Goal: Task Accomplishment & Management: Manage account settings

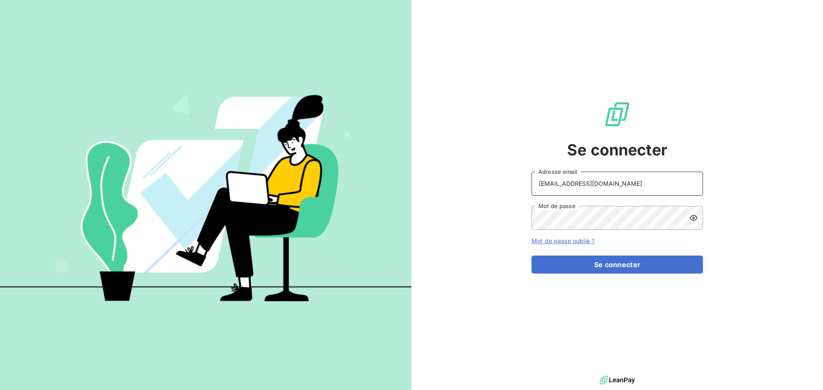
click at [638, 184] on input "[EMAIL_ADDRESS][DOMAIN_NAME]" at bounding box center [616, 184] width 171 height 24
type input "[EMAIL_ADDRESS][DOMAIN_NAME]"
click at [591, 265] on button "Se connecter" at bounding box center [616, 265] width 171 height 18
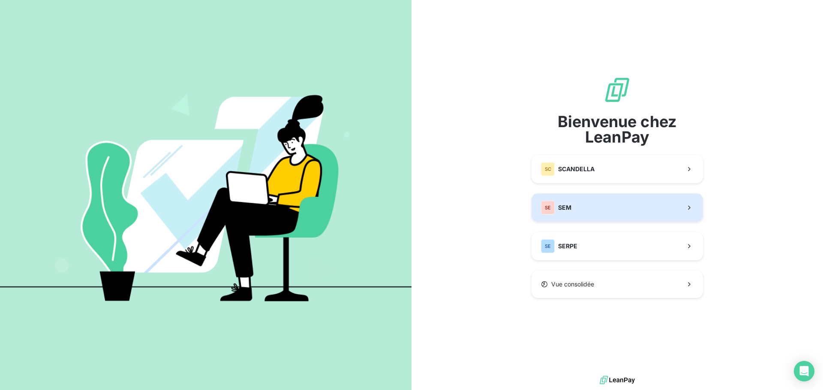
click at [603, 204] on button "SE SEM" at bounding box center [616, 208] width 171 height 28
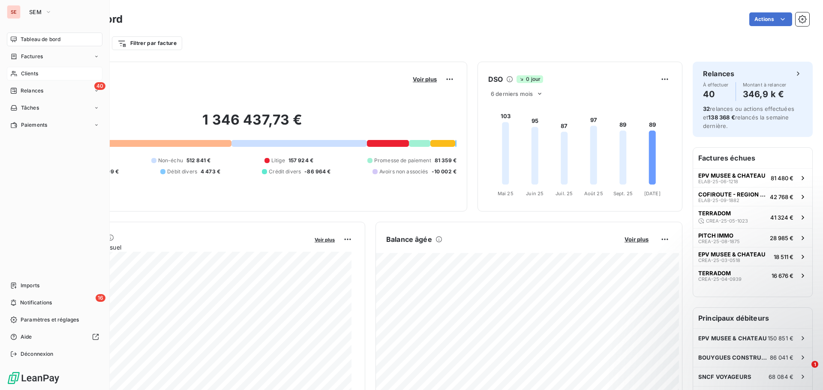
click at [42, 76] on div "Clients" at bounding box center [55, 74] width 96 height 14
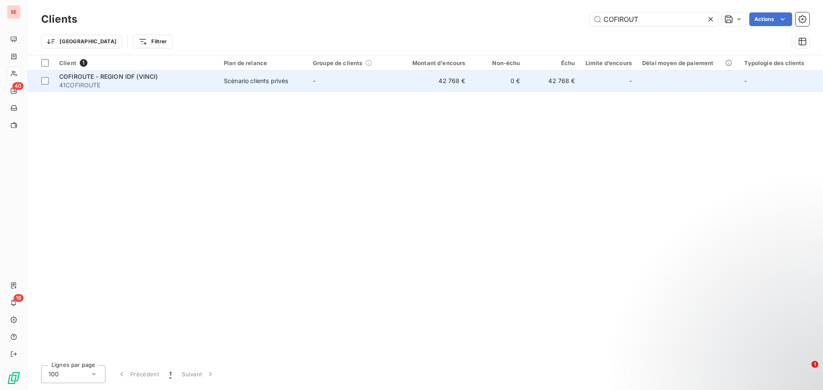
type input "COFIROUT"
click at [297, 81] on span "Scénario clients privés" at bounding box center [263, 81] width 79 height 9
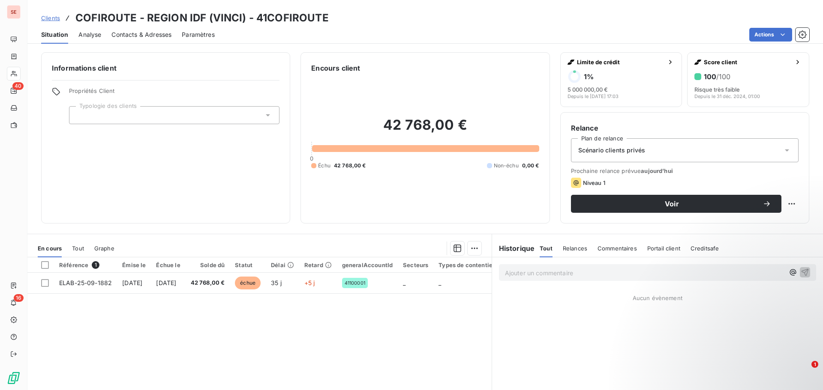
click at [154, 33] on span "Contacts & Adresses" at bounding box center [141, 34] width 60 height 9
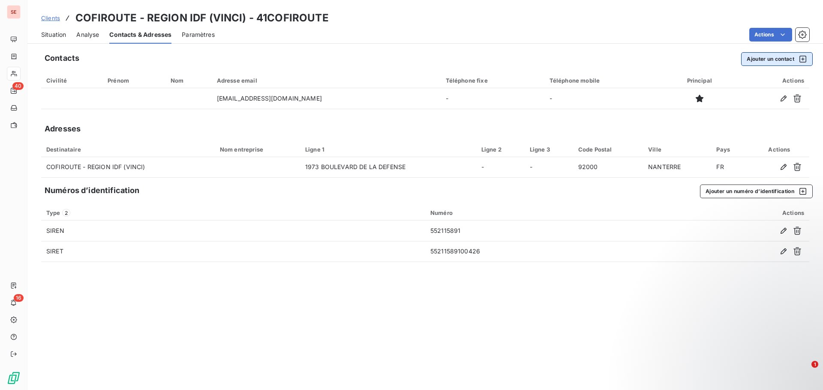
click at [753, 62] on button "Ajouter un contact" at bounding box center [777, 59] width 72 height 14
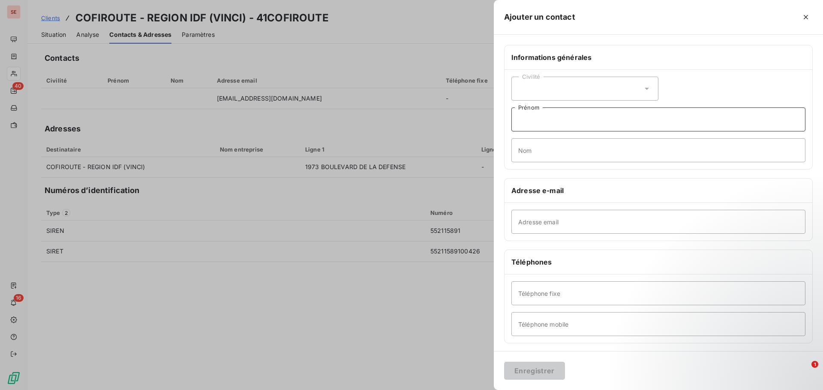
click at [551, 117] on input "Prénom" at bounding box center [658, 120] width 294 height 24
type input "c"
type input "Compta fournisseurs"
click at [525, 223] on input "Adresse email" at bounding box center [658, 222] width 294 height 24
type input "C"
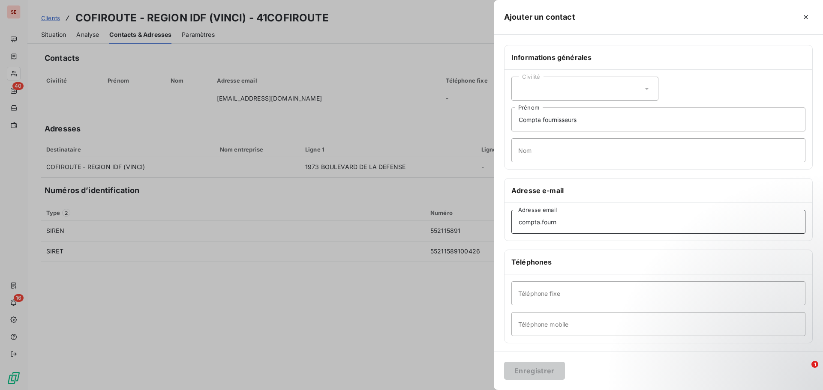
type input "[EMAIL_ADDRESS][DOMAIN_NAME]"
click at [548, 293] on input "Téléphone fixe" at bounding box center [658, 293] width 294 height 24
type input "[PHONE_NUMBER]"
click at [532, 327] on input "Téléphone mobile" at bounding box center [658, 324] width 294 height 24
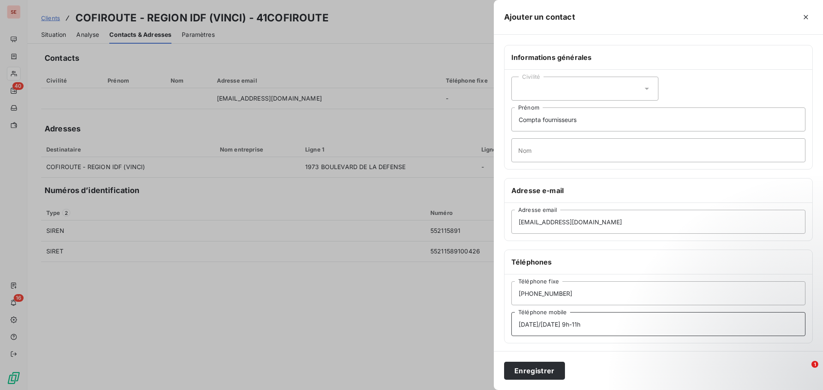
click at [566, 323] on input "[DATE]/[DATE] 9h-11h" at bounding box center [658, 324] width 294 height 24
type input "[DATE]/[DATE] 9h-12h"
click at [521, 375] on button "Enregistrer" at bounding box center [534, 371] width 61 height 18
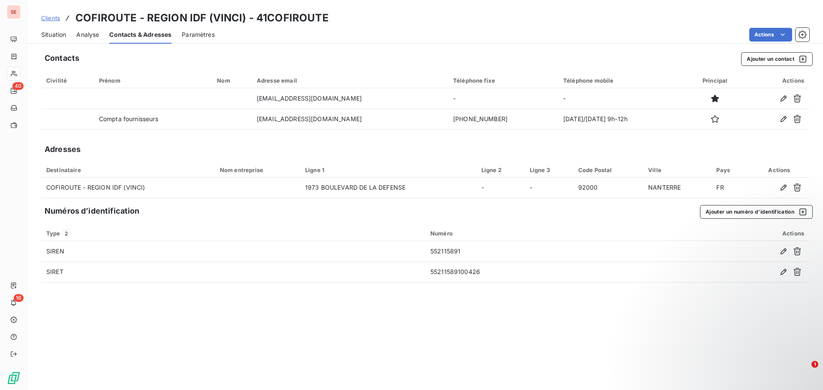
drag, startPoint x: 291, startPoint y: 105, endPoint x: 254, endPoint y: 211, distance: 112.6
drag, startPoint x: 254, startPoint y: 211, endPoint x: 131, endPoint y: 305, distance: 155.3
click at [131, 305] on div "Contacts Ajouter un contact Civilité Prénom Nom Adresse email Téléphone fixe Té…" at bounding box center [424, 218] width 795 height 343
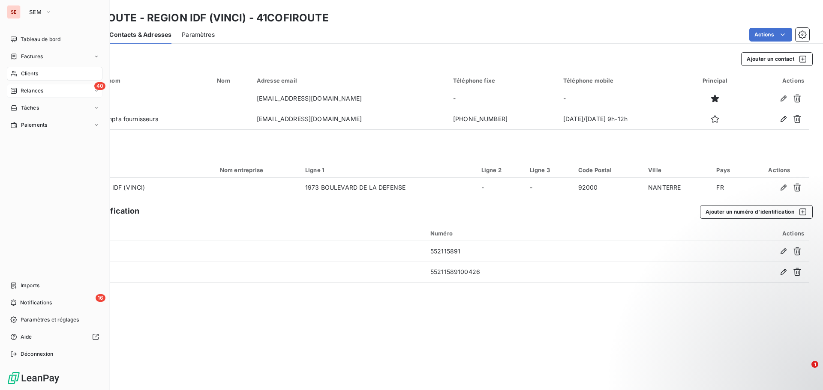
click at [40, 91] on span "Relances" at bounding box center [32, 91] width 23 height 8
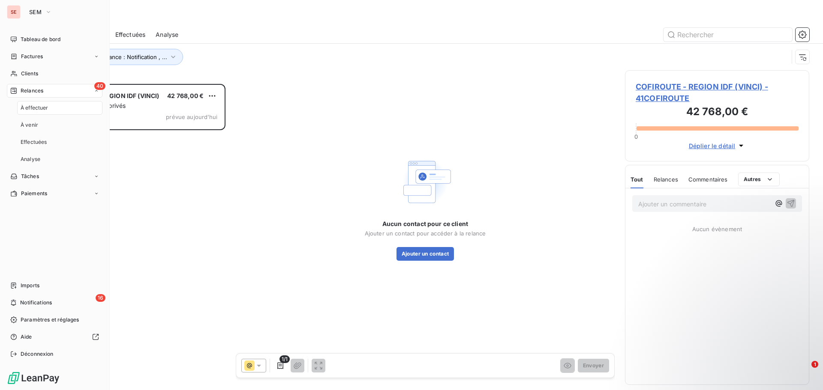
scroll to position [300, 178]
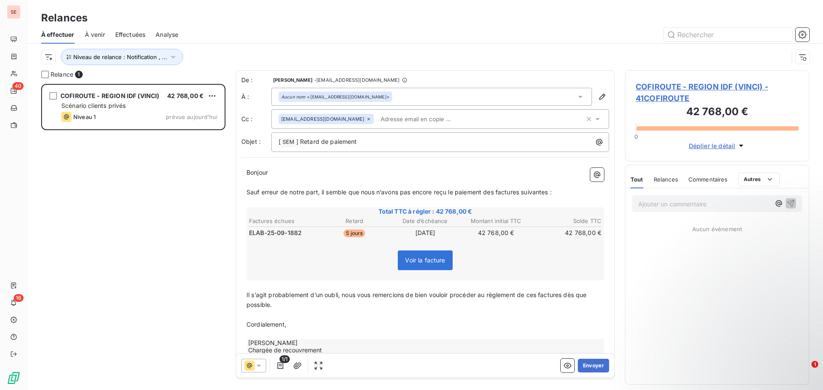
click at [676, 84] on span "COFIROUTE - REGION IDF (VINCI) - 41COFIROUTE" at bounding box center [716, 92] width 163 height 23
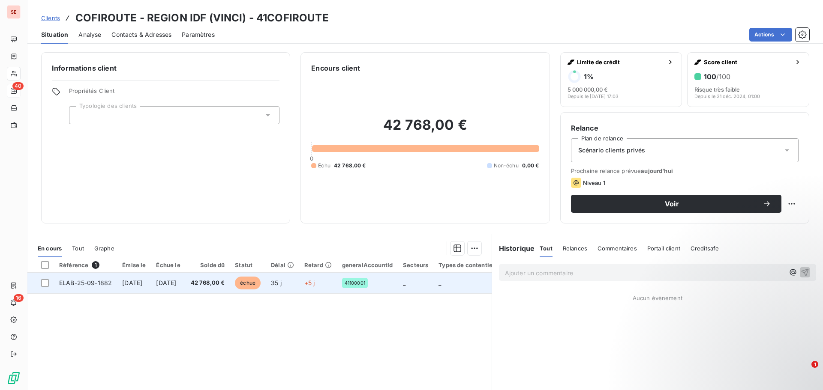
click at [185, 287] on td "[DATE]" at bounding box center [168, 283] width 34 height 21
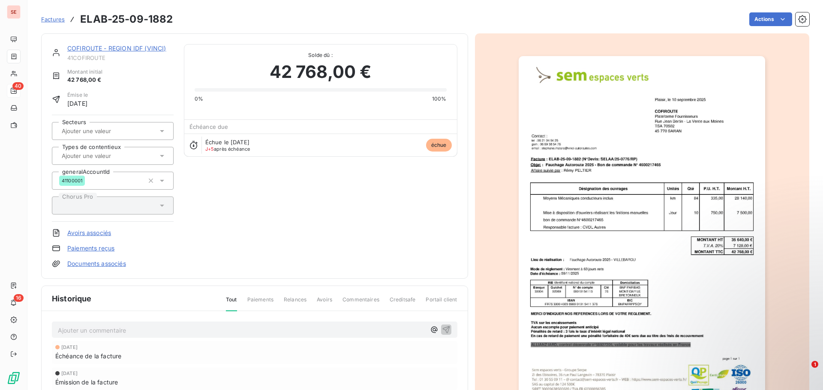
click at [206, 286] on div "Historique Tout Paiements Relances Avoirs Commentaires Creditsafe Portail clien…" at bounding box center [254, 385] width 427 height 199
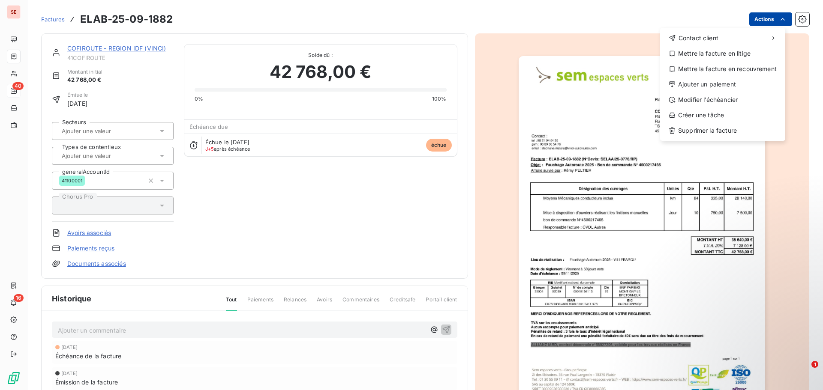
click at [758, 18] on html "SE 40 16 Factures ELAB-25-09-1882 Actions Contact client Mettre la facture en l…" at bounding box center [411, 195] width 823 height 390
click at [707, 97] on div "Modifier l’échéancier" at bounding box center [722, 100] width 118 height 14
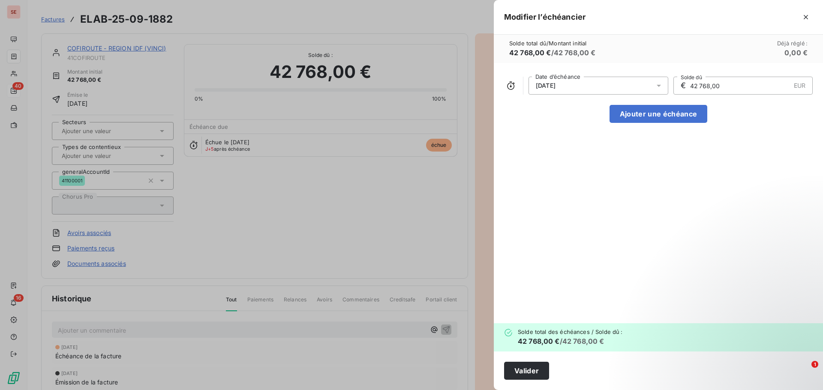
click at [602, 87] on div "[DATE]" at bounding box center [598, 86] width 140 height 18
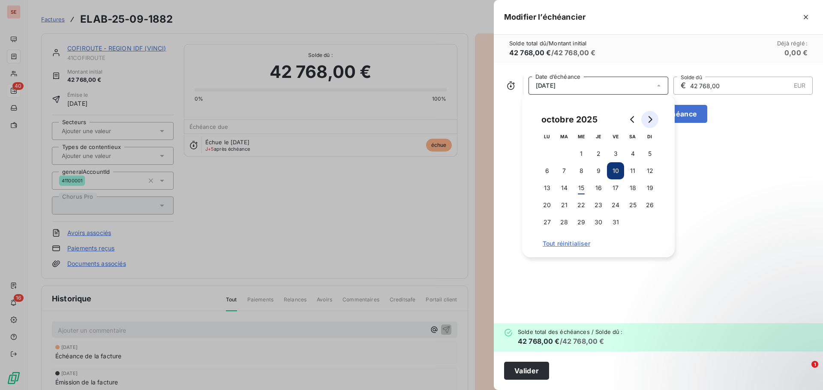
click at [654, 117] on button "Go to next month" at bounding box center [649, 119] width 17 height 17
click at [652, 171] on button "9" at bounding box center [649, 170] width 17 height 17
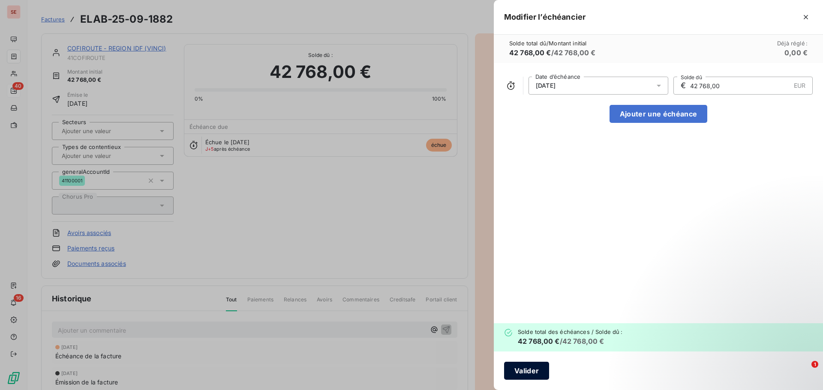
click at [535, 373] on button "Valider" at bounding box center [526, 371] width 45 height 18
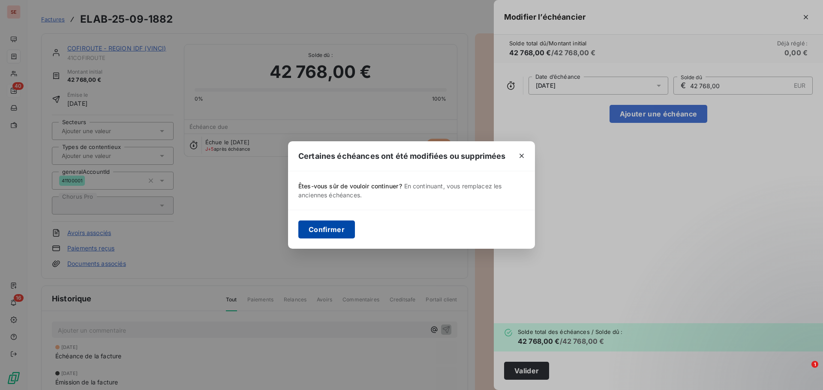
click at [335, 230] on button "Confirmer" at bounding box center [326, 230] width 57 height 18
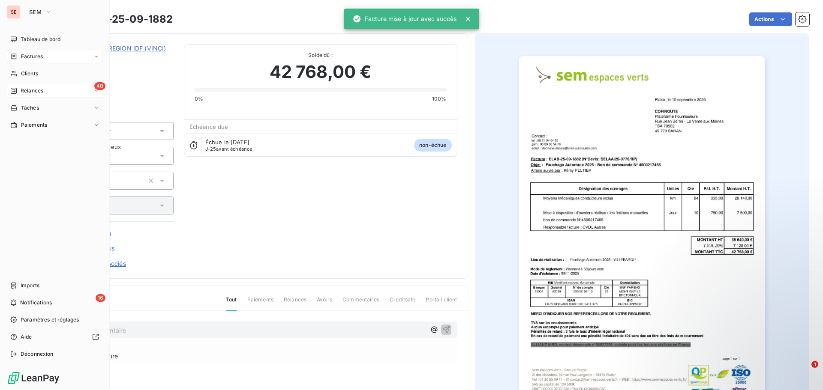
click at [39, 87] on div "40 Relances" at bounding box center [55, 91] width 96 height 14
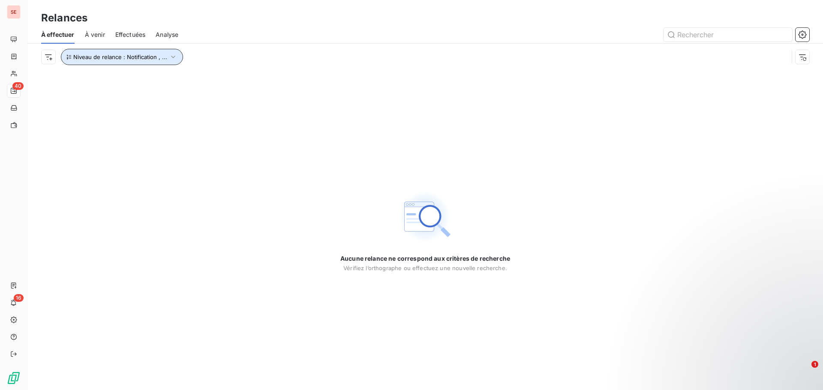
click at [169, 54] on icon "button" at bounding box center [173, 57] width 9 height 9
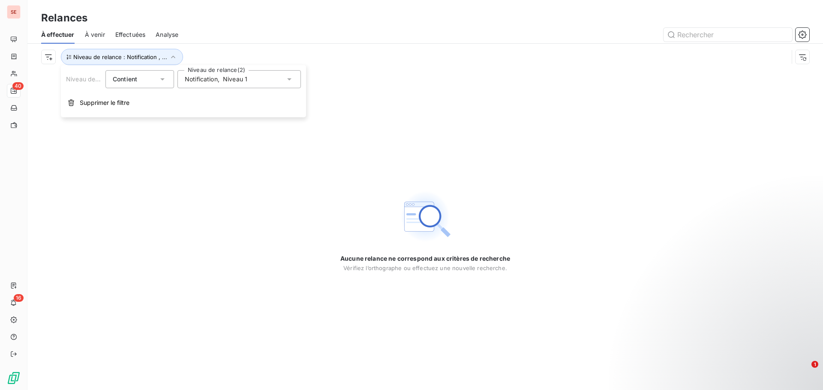
click at [198, 80] on span "Notification" at bounding box center [201, 79] width 33 height 9
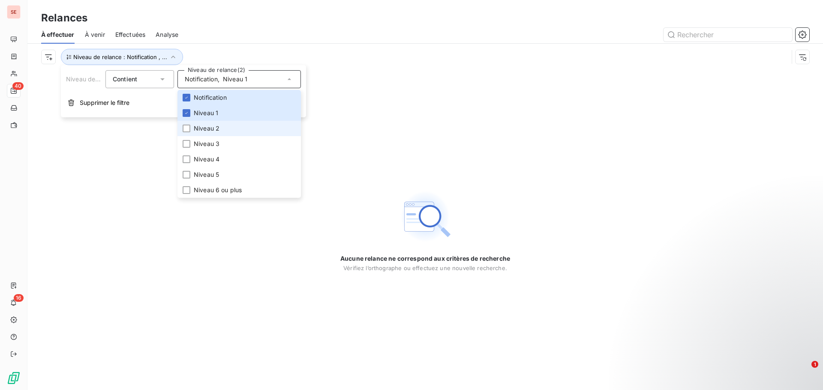
click at [210, 129] on span "Niveau 2" at bounding box center [207, 128] width 26 height 9
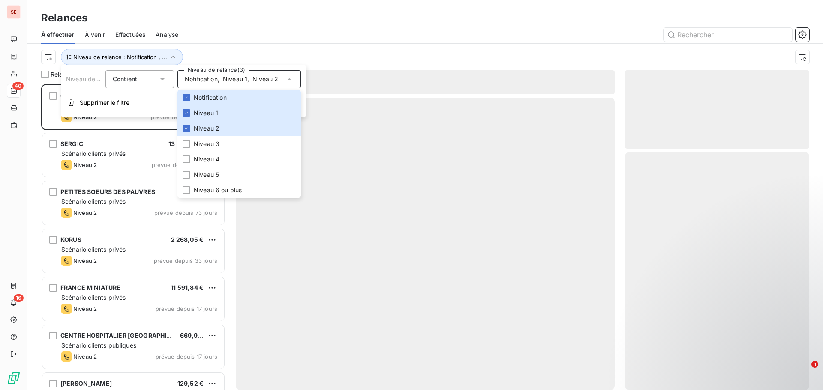
scroll to position [300, 178]
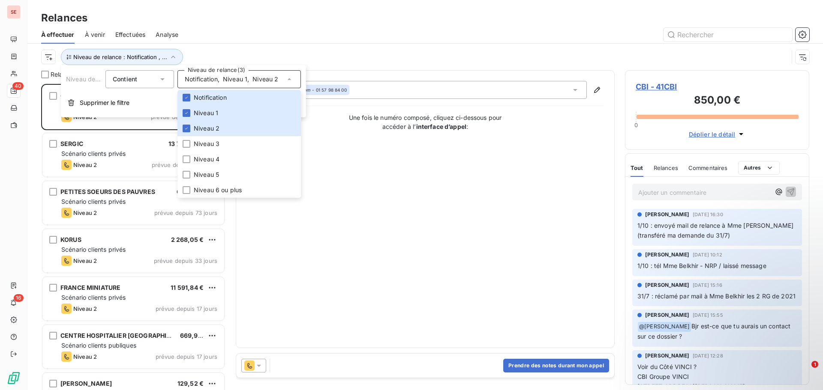
click at [281, 35] on div at bounding box center [499, 35] width 620 height 14
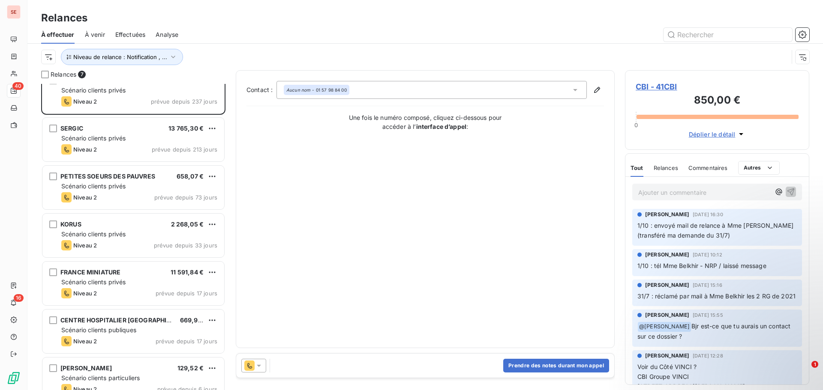
scroll to position [30, 0]
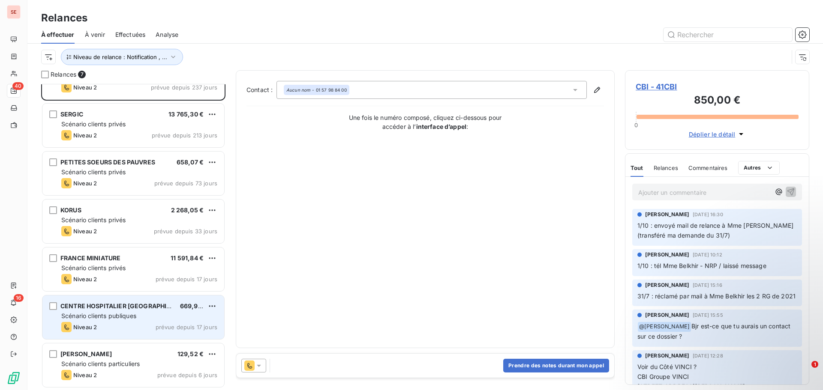
click at [100, 321] on div "CENTRE HOSPITALIER [GEOGRAPHIC_DATA] 669,90 € Scénario clients publiques Niveau…" at bounding box center [133, 318] width 182 height 44
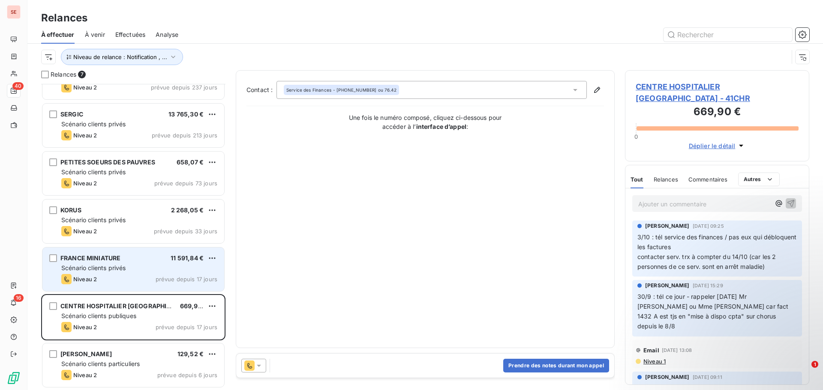
click at [113, 279] on div "Niveau 2 prévue depuis 17 jours" at bounding box center [139, 279] width 156 height 10
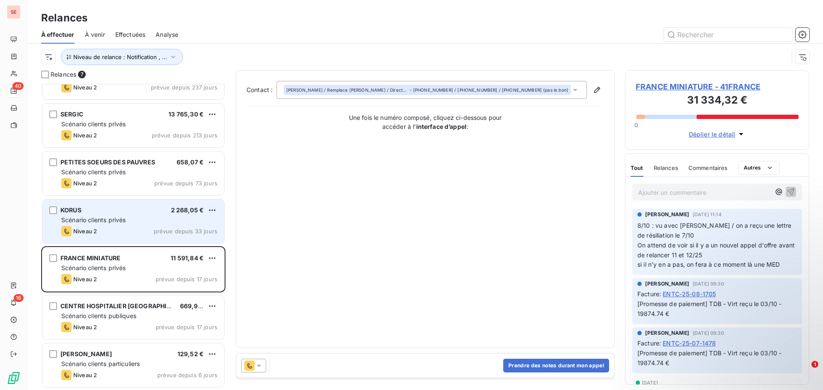
click at [140, 224] on div "Scénario clients privés" at bounding box center [139, 220] width 156 height 9
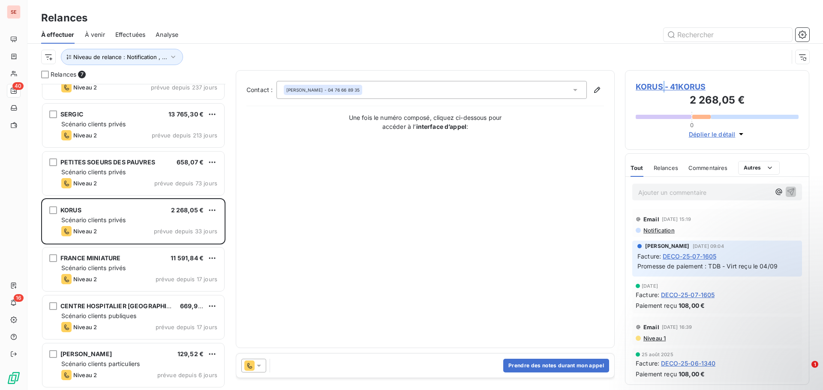
click at [665, 85] on span "KORUS - 41KORUS" at bounding box center [716, 87] width 163 height 12
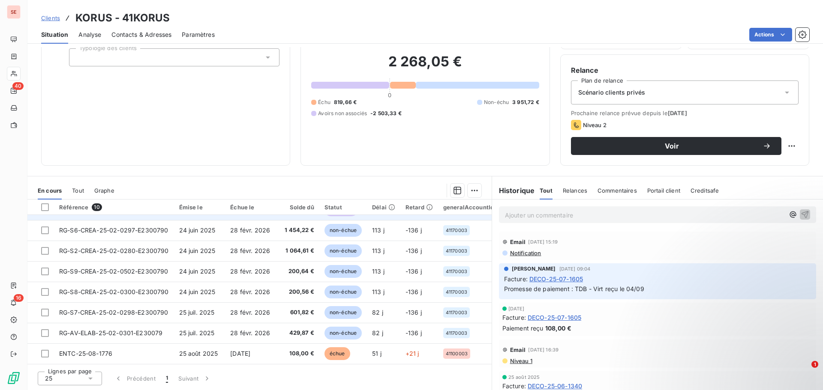
scroll to position [60, 0]
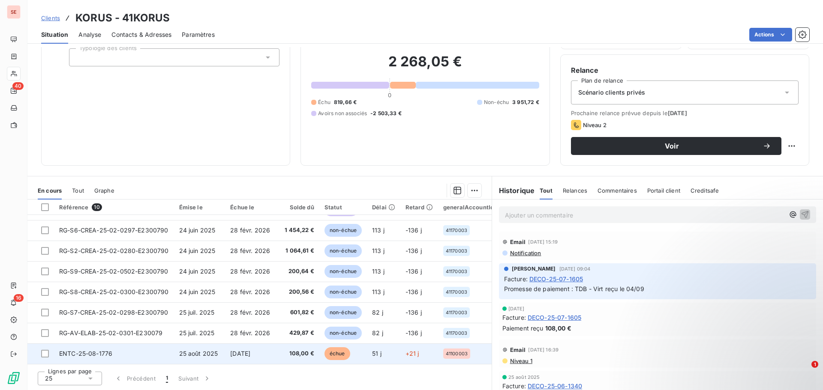
click at [206, 354] on td "25 août 2025" at bounding box center [199, 354] width 51 height 21
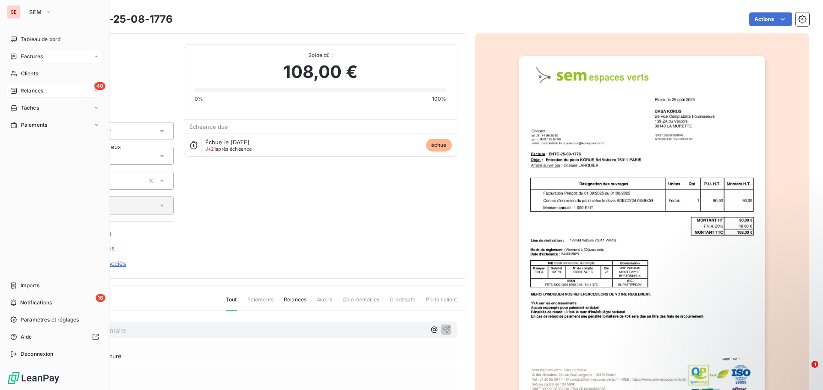
click at [34, 86] on div "40 Relances" at bounding box center [55, 91] width 96 height 14
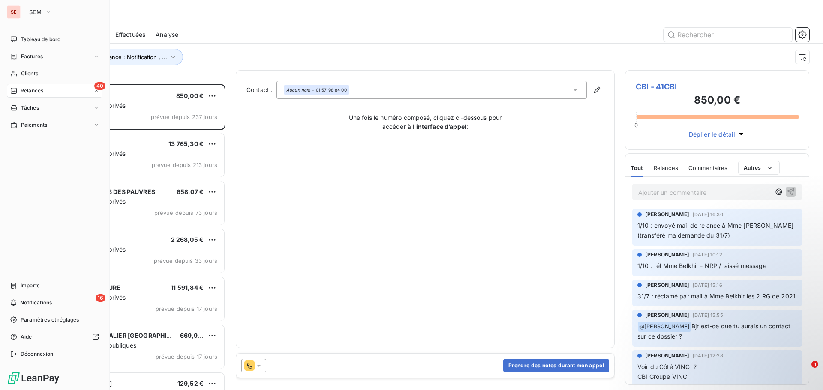
scroll to position [300, 178]
click at [48, 54] on div "Factures" at bounding box center [55, 57] width 96 height 14
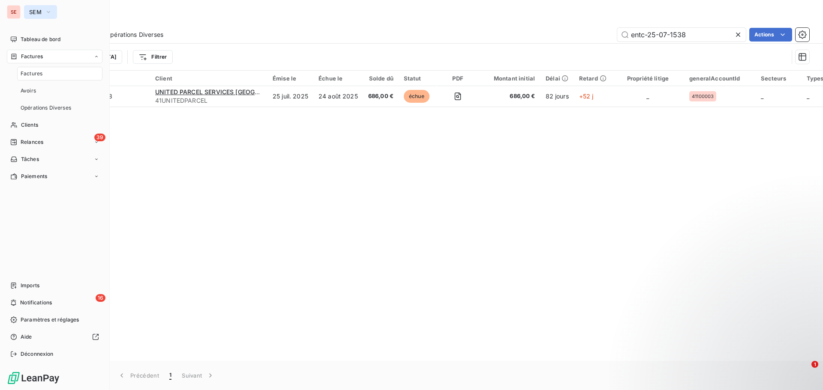
click at [48, 11] on icon "button" at bounding box center [48, 12] width 7 height 9
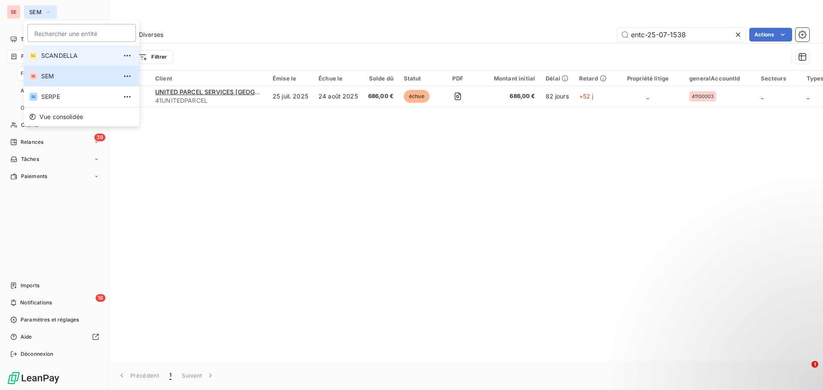
click at [63, 54] on span "SCANDELLA" at bounding box center [79, 55] width 76 height 9
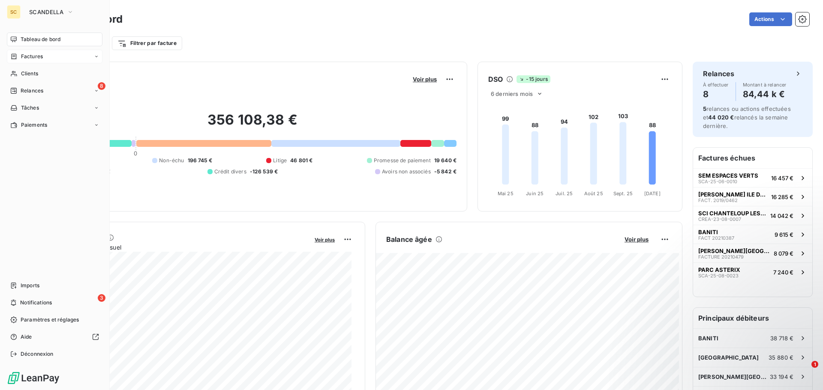
click at [42, 56] on span "Factures" at bounding box center [32, 57] width 22 height 8
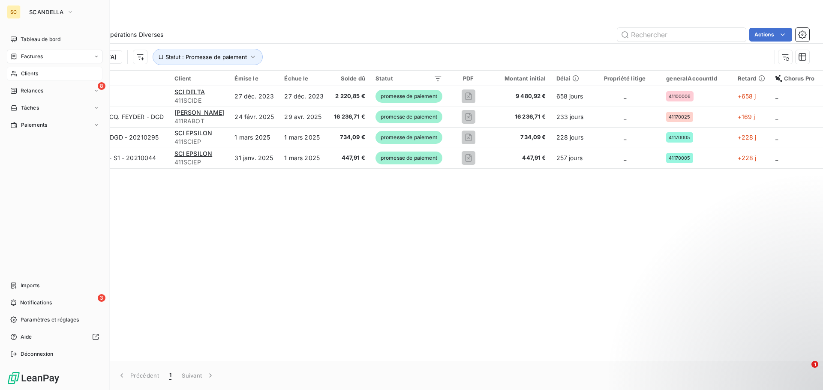
click at [32, 76] on span "Clients" at bounding box center [29, 74] width 17 height 8
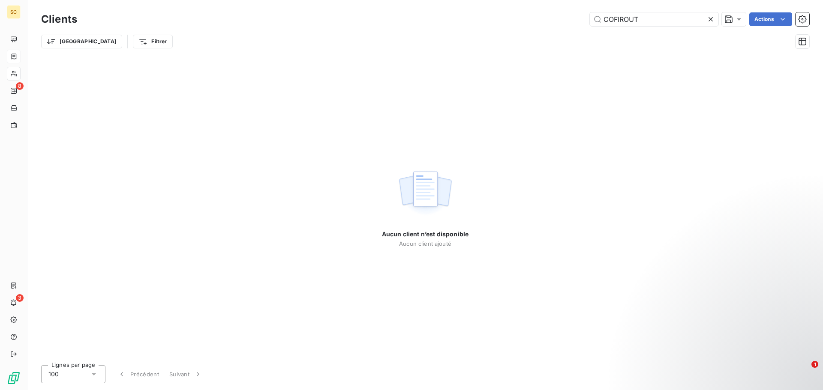
drag, startPoint x: 658, startPoint y: 21, endPoint x: 574, endPoint y: 12, distance: 84.4
click at [574, 12] on div "COFIROUT Actions" at bounding box center [447, 19] width 721 height 14
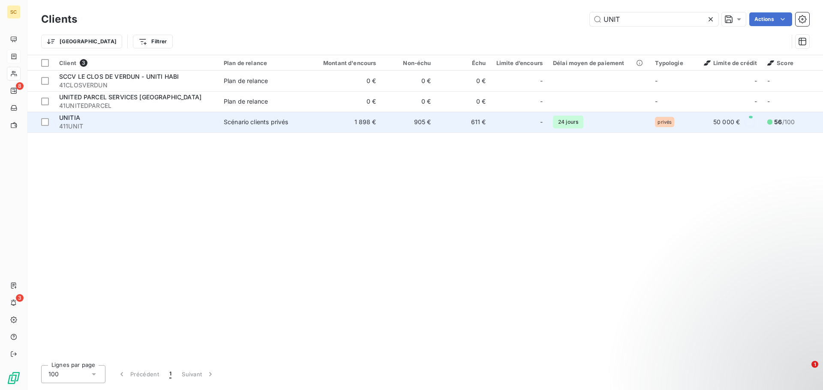
type input "UNIT"
click at [185, 126] on span "411UNIT" at bounding box center [136, 126] width 154 height 9
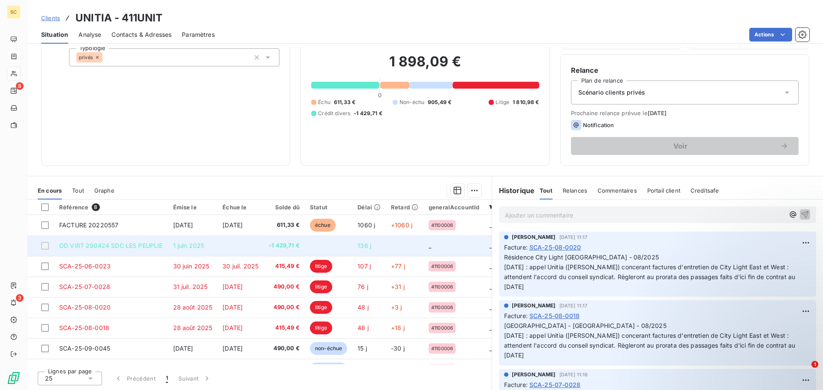
scroll to position [19, 0]
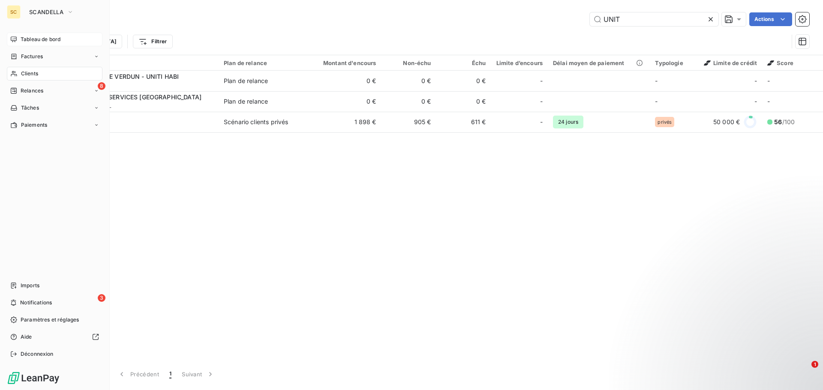
drag, startPoint x: 34, startPoint y: 57, endPoint x: 93, endPoint y: 45, distance: 59.7
click at [33, 57] on span "Factures" at bounding box center [32, 57] width 22 height 8
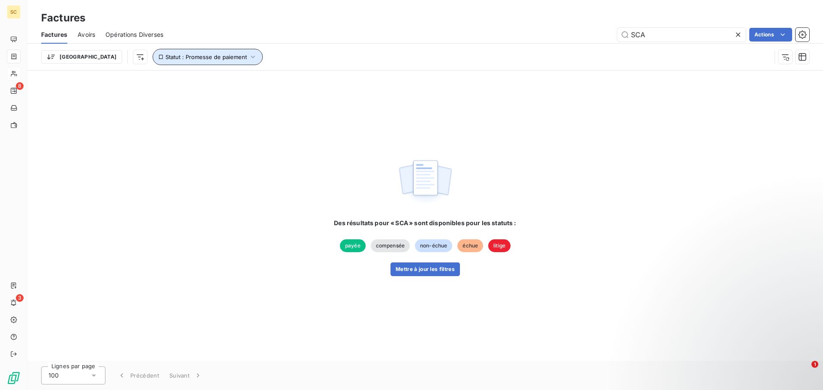
click at [248, 57] on icon "button" at bounding box center [252, 57] width 9 height 9
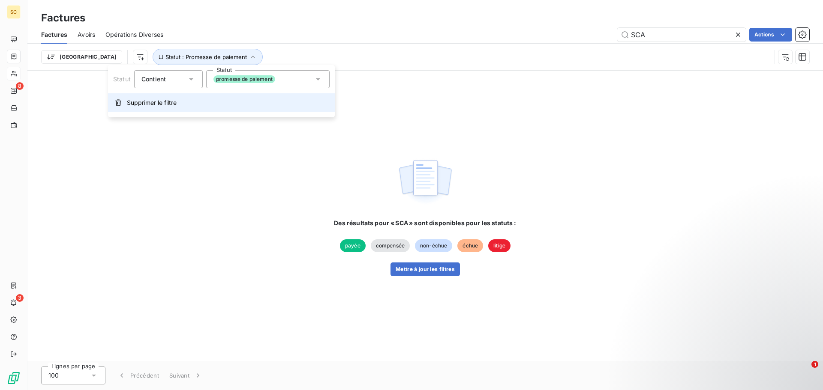
click at [159, 101] on span "Supprimer le filtre" at bounding box center [152, 103] width 50 height 9
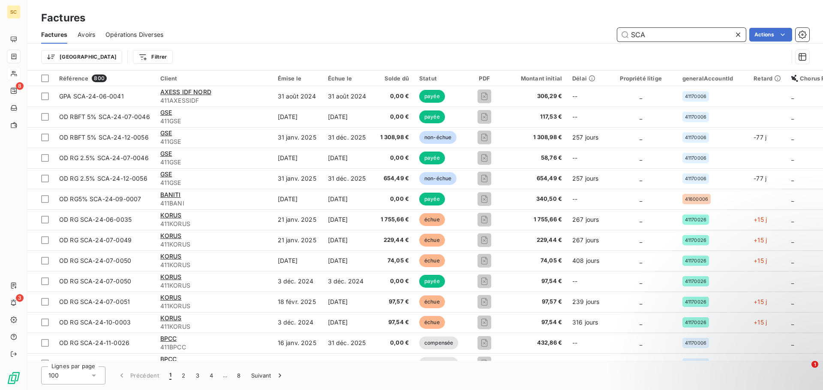
click at [673, 34] on input "SCA" at bounding box center [681, 35] width 129 height 14
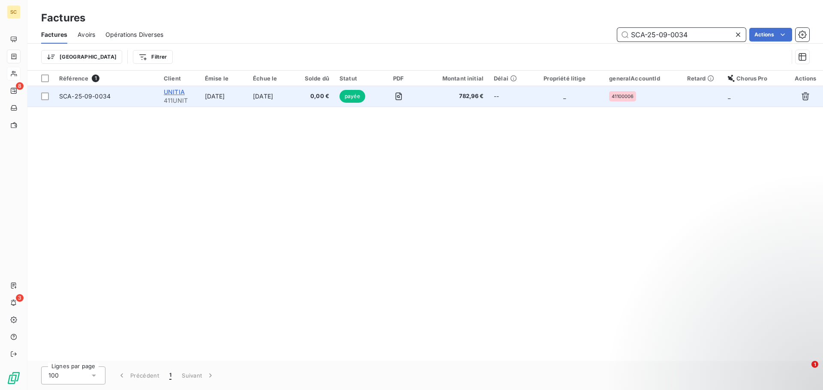
type input "SCA-25-09-0034"
click at [182, 90] on span "UNITIA" at bounding box center [174, 91] width 21 height 7
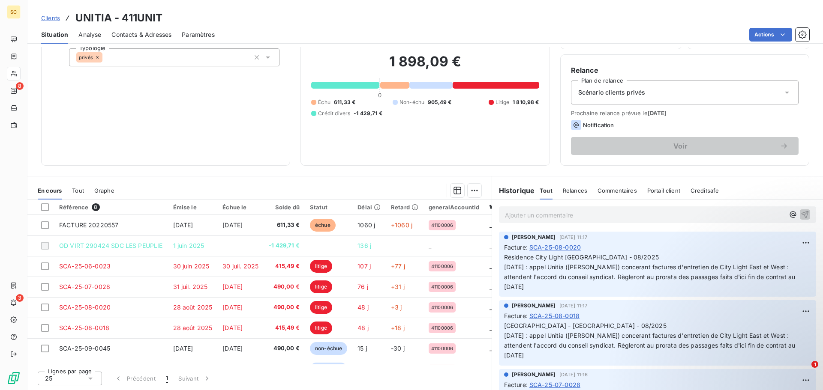
click at [77, 190] on span "Tout" at bounding box center [78, 190] width 12 height 7
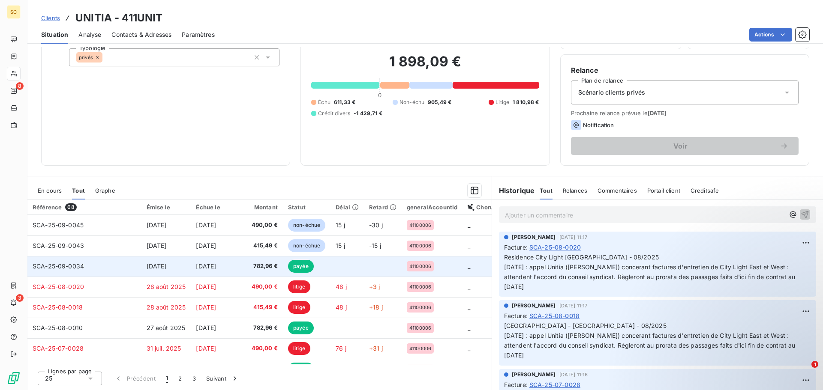
click at [167, 266] on span "[DATE]" at bounding box center [157, 266] width 20 height 7
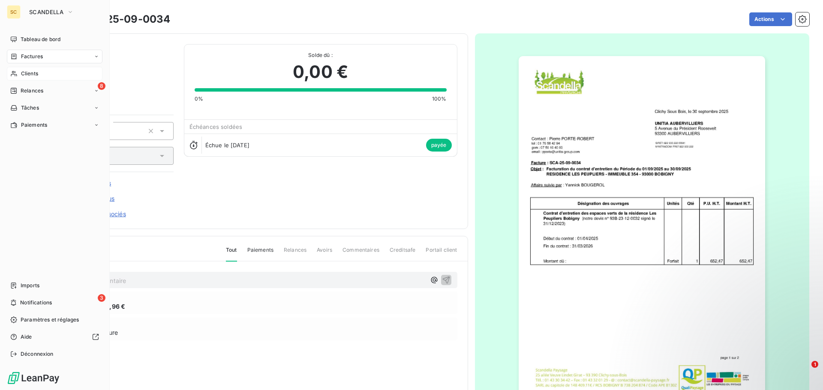
click at [38, 54] on span "Factures" at bounding box center [32, 57] width 22 height 8
click at [44, 39] on span "Tableau de bord" at bounding box center [41, 40] width 40 height 8
click at [36, 57] on span "Factures" at bounding box center [32, 57] width 22 height 8
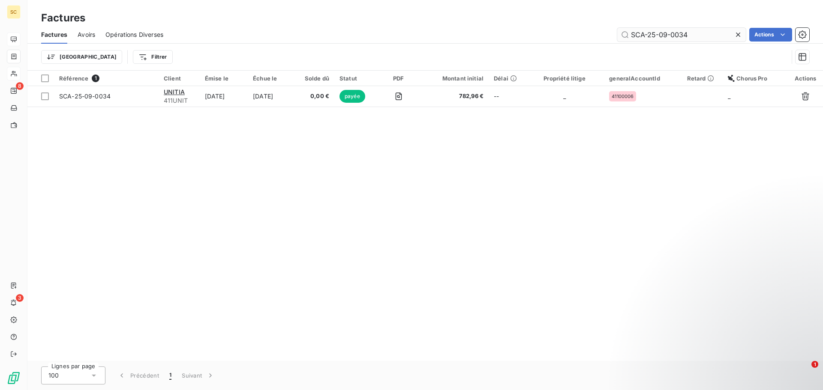
click at [700, 33] on input "SCA-25-09-0034" at bounding box center [681, 35] width 129 height 14
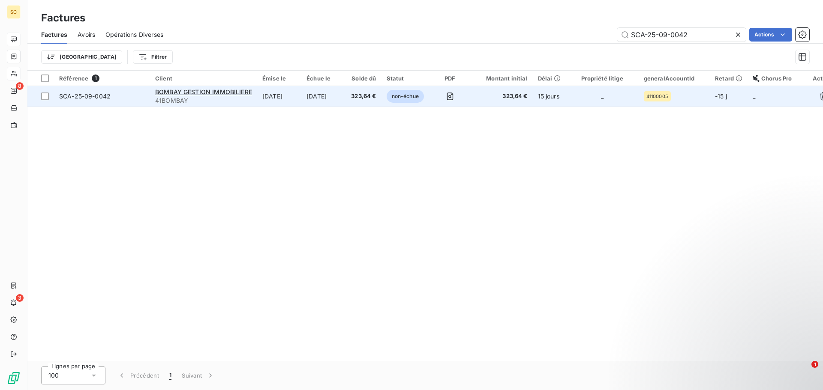
type input "SCA-25-09-0042"
click at [80, 96] on span "SCA-25-09-0042" at bounding box center [84, 96] width 51 height 7
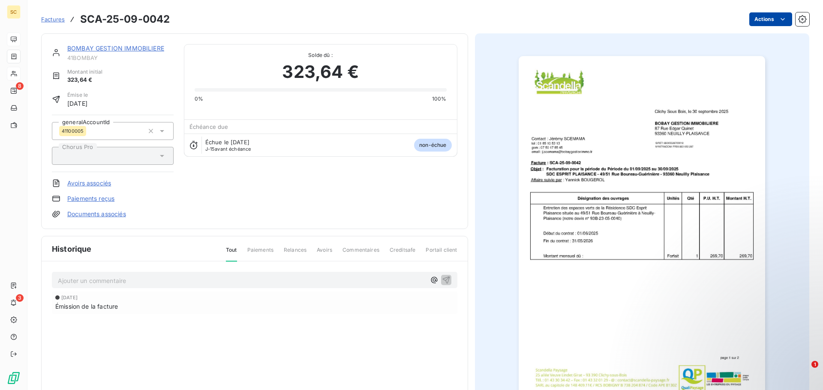
click at [756, 22] on html "SC 8 3 Factures SCA-25-09-0042 Actions BOMBAY GESTION IMMOBILIERE 41BOMBAY Mont…" at bounding box center [411, 195] width 823 height 390
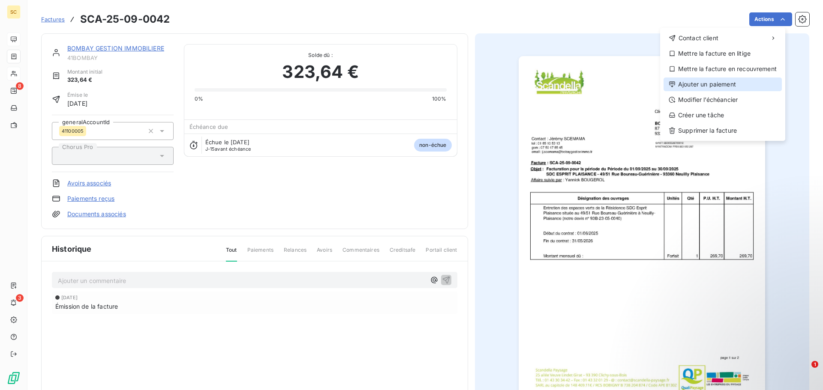
click at [729, 84] on div "Ajouter un paiement" at bounding box center [722, 85] width 118 height 14
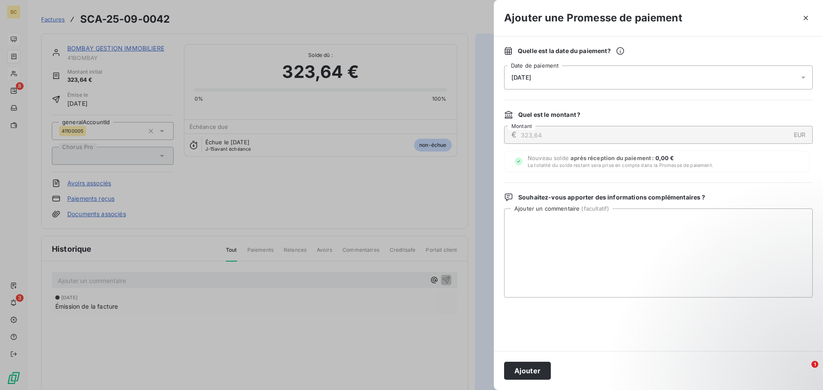
click at [535, 72] on div "[DATE]" at bounding box center [658, 78] width 308 height 24
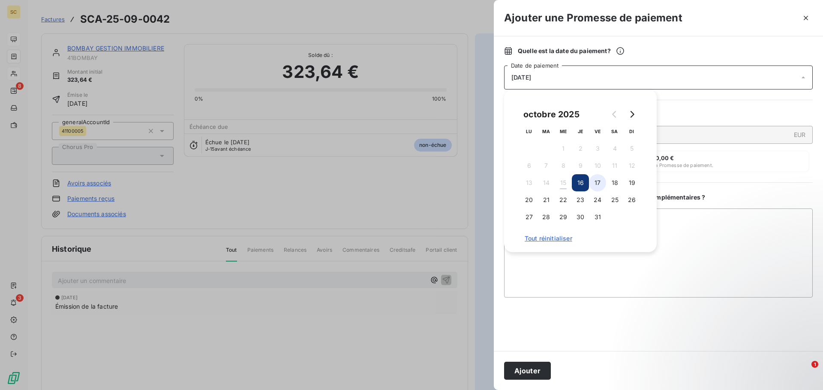
click at [596, 178] on button "17" at bounding box center [597, 182] width 17 height 17
click at [717, 221] on textarea "Ajouter un commentaire ( facultatif )" at bounding box center [658, 253] width 308 height 89
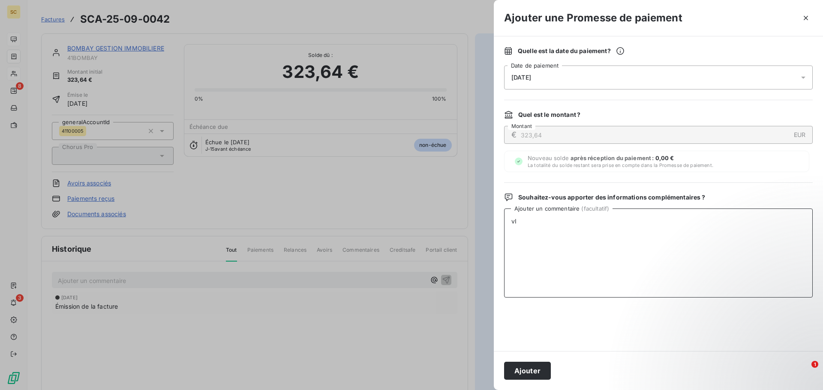
type textarea "v"
type textarea "Virement du [DATE]"
click at [537, 370] on button "Ajouter" at bounding box center [527, 371] width 47 height 18
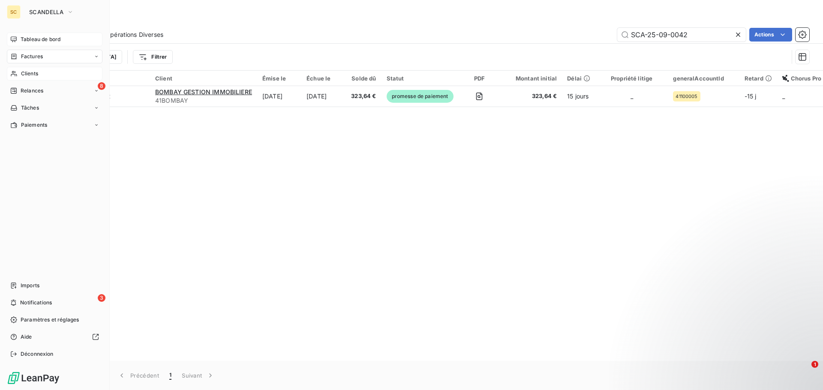
click at [41, 72] on div "Clients" at bounding box center [55, 74] width 96 height 14
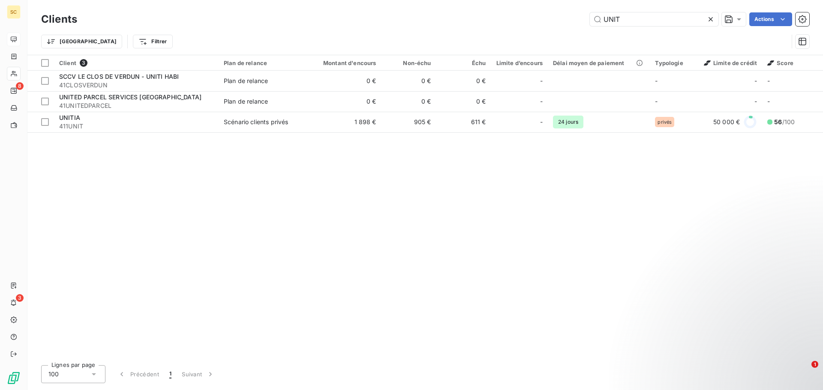
drag, startPoint x: 656, startPoint y: 20, endPoint x: 526, endPoint y: 4, distance: 130.3
click at [533, 16] on div "UNIT Actions" at bounding box center [447, 19] width 721 height 14
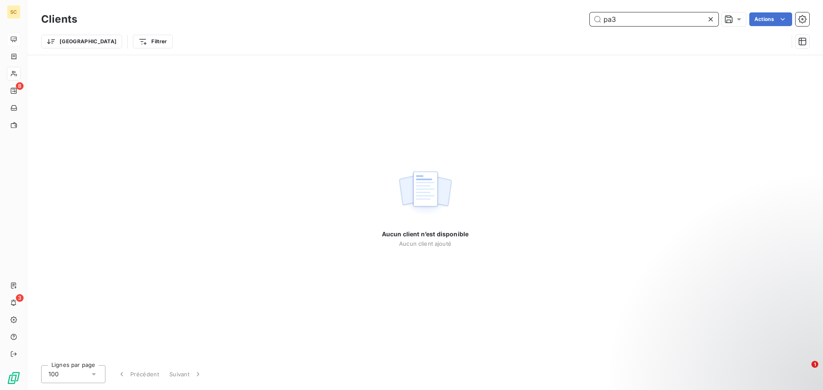
drag, startPoint x: 523, startPoint y: 16, endPoint x: 491, endPoint y: 1, distance: 35.5
click at [498, 15] on div "pa3 Actions" at bounding box center [447, 19] width 721 height 14
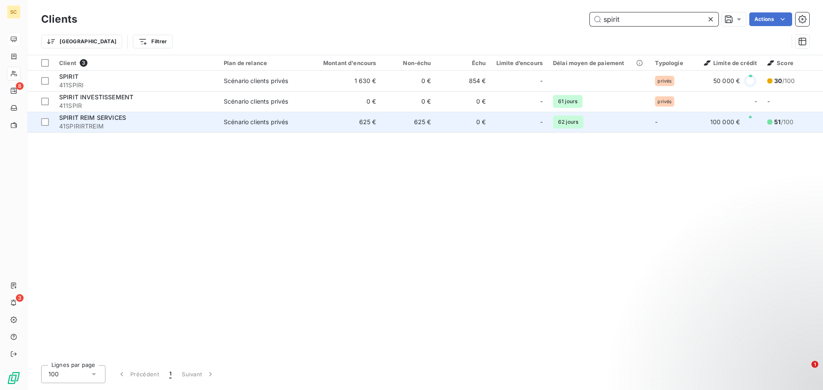
type input "spirit"
click at [126, 120] on div "SPIRIT REIM SERVICES" at bounding box center [136, 118] width 154 height 9
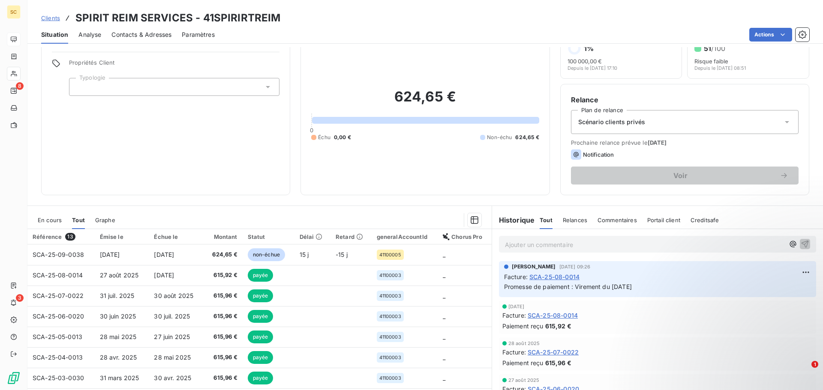
scroll to position [58, 0]
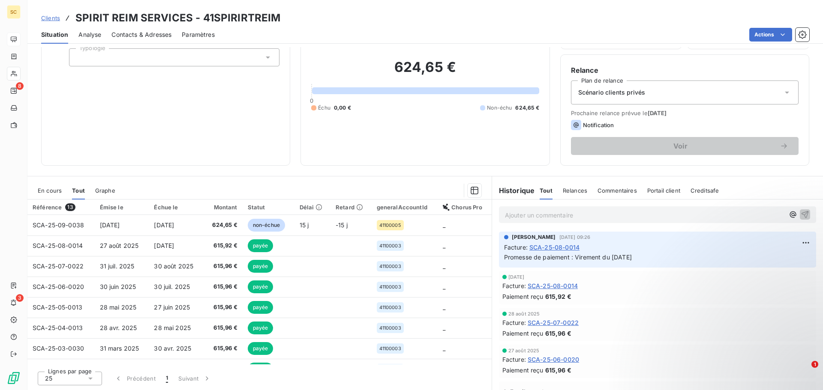
click at [47, 189] on span "En cours" at bounding box center [50, 190] width 24 height 7
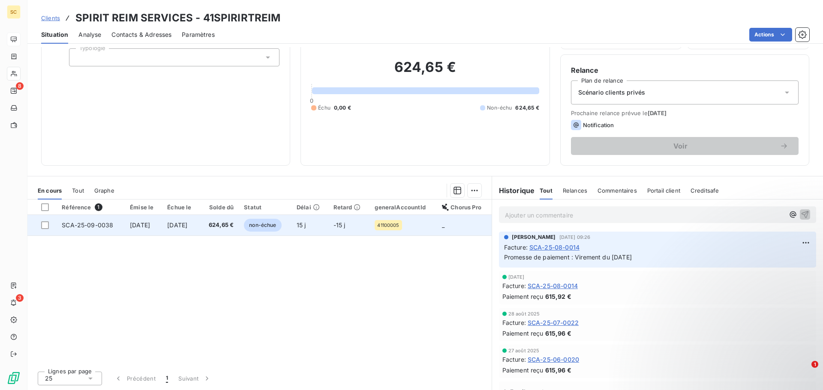
click at [85, 227] on span "SCA-25-09-0038" at bounding box center [87, 225] width 51 height 7
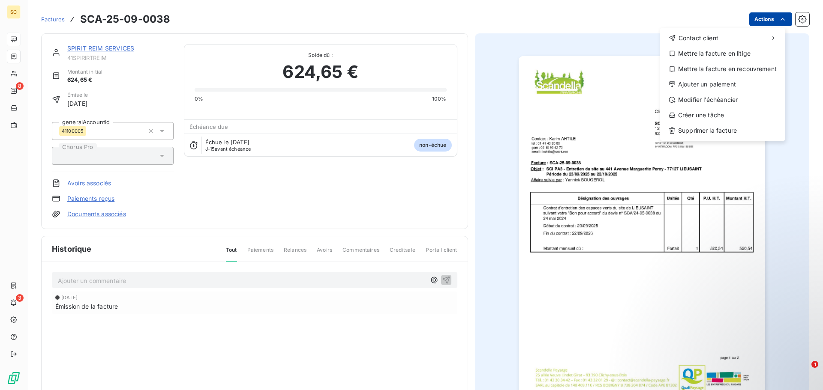
click at [762, 20] on html "SC 8 3 Factures SCA-25-09-0038 Actions Contact client Mettre la facture en liti…" at bounding box center [411, 195] width 823 height 390
click at [742, 84] on div "Ajouter un paiement" at bounding box center [722, 85] width 118 height 14
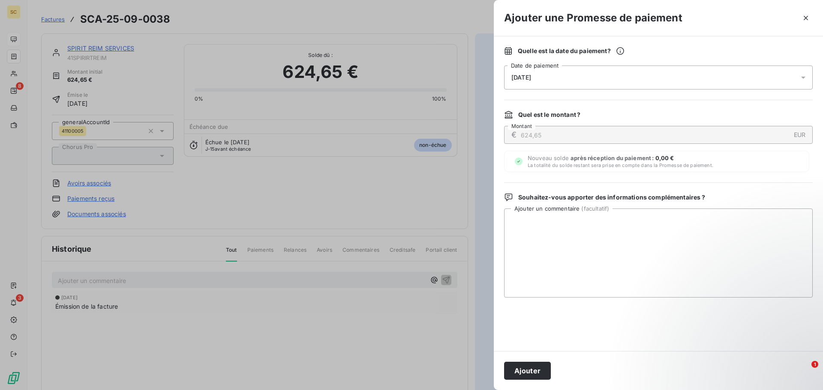
click at [558, 78] on div "[DATE]" at bounding box center [658, 78] width 308 height 24
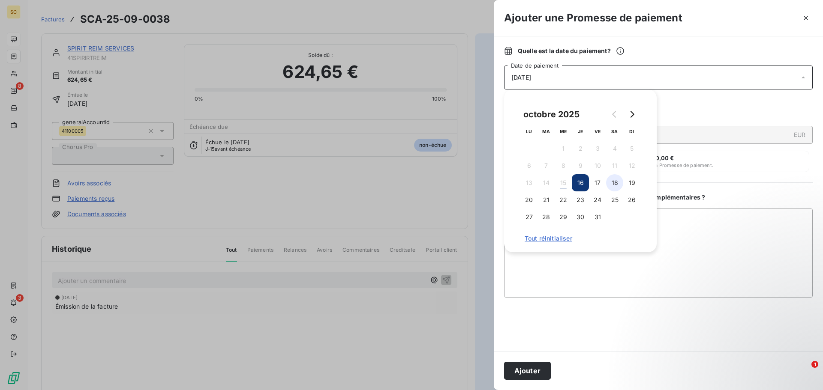
drag, startPoint x: 597, startPoint y: 185, endPoint x: 606, endPoint y: 184, distance: 9.4
click at [598, 185] on button "17" at bounding box center [597, 182] width 17 height 17
click at [714, 237] on textarea "Ajouter un commentaire ( facultatif )" at bounding box center [658, 253] width 308 height 89
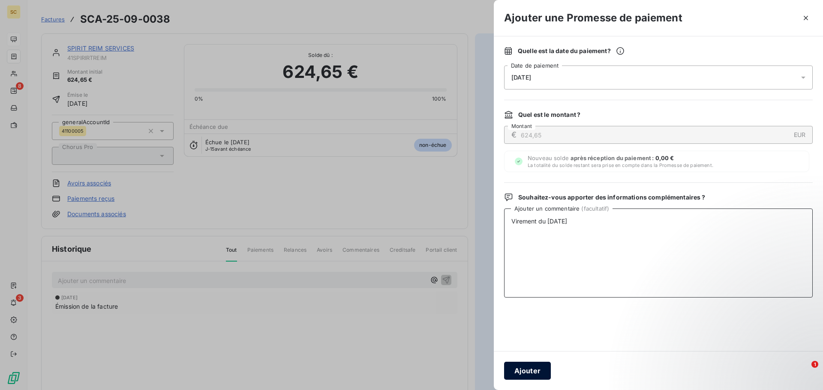
type textarea "Virement du [DATE]"
drag, startPoint x: 530, startPoint y: 373, endPoint x: 540, endPoint y: 371, distance: 9.6
click at [531, 373] on button "Ajouter" at bounding box center [527, 371] width 47 height 18
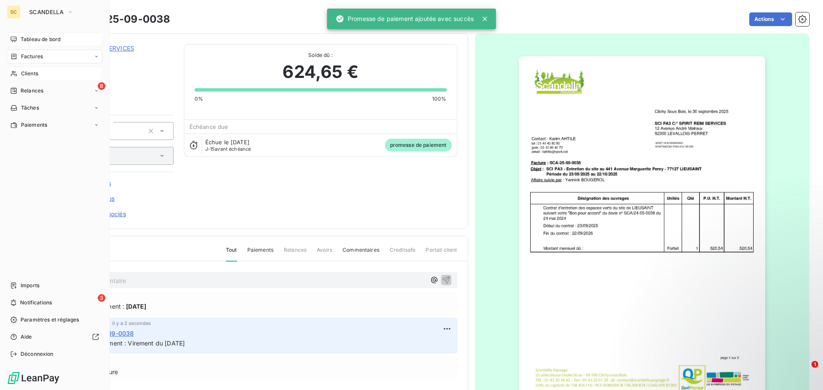
drag, startPoint x: 40, startPoint y: 89, endPoint x: 43, endPoint y: 76, distance: 13.2
click at [43, 77] on nav "Tableau de bord Factures Clients 8 Relances Tâches Paiements" at bounding box center [55, 82] width 96 height 99
click at [35, 89] on span "Relances" at bounding box center [32, 91] width 23 height 8
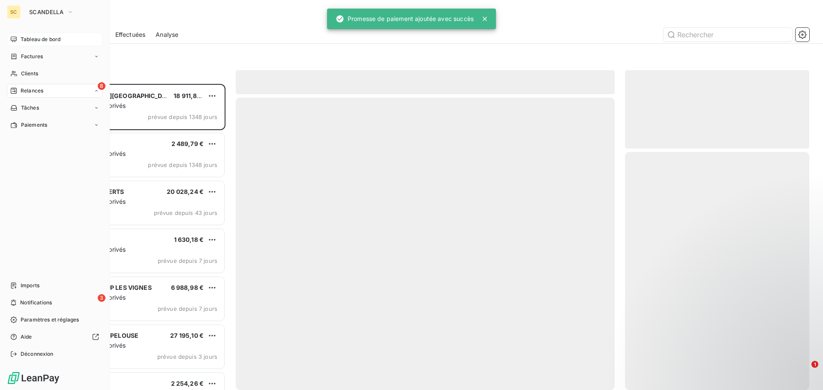
scroll to position [300, 178]
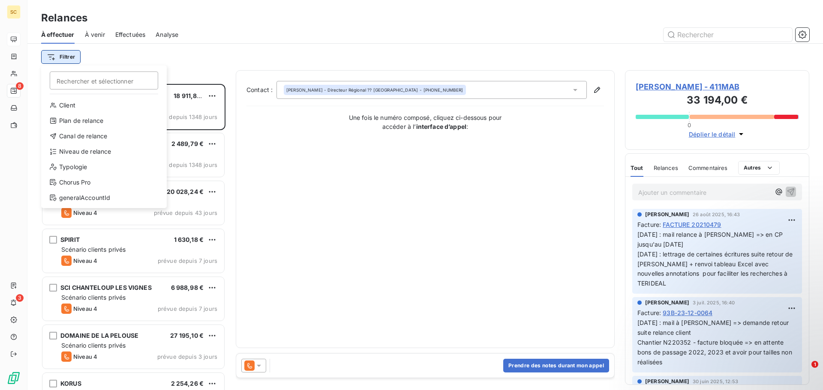
click at [73, 58] on html "SC 8 3 Relances À effectuer À venir Effectuées Analyse Filtrer Rechercher et sé…" at bounding box center [411, 195] width 823 height 390
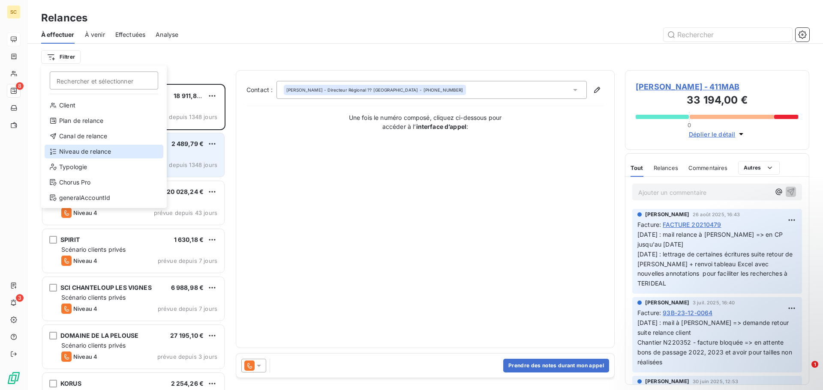
click at [77, 152] on div "Niveau de relance" at bounding box center [104, 152] width 119 height 14
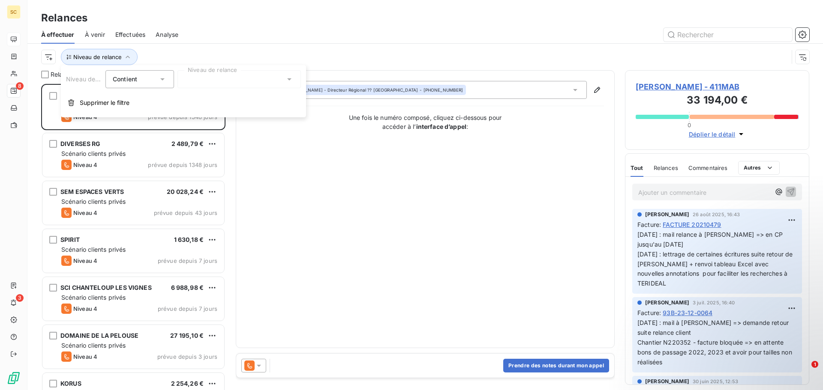
drag, startPoint x: 333, startPoint y: 31, endPoint x: 250, endPoint y: 21, distance: 84.1
click at [335, 30] on div at bounding box center [499, 35] width 620 height 14
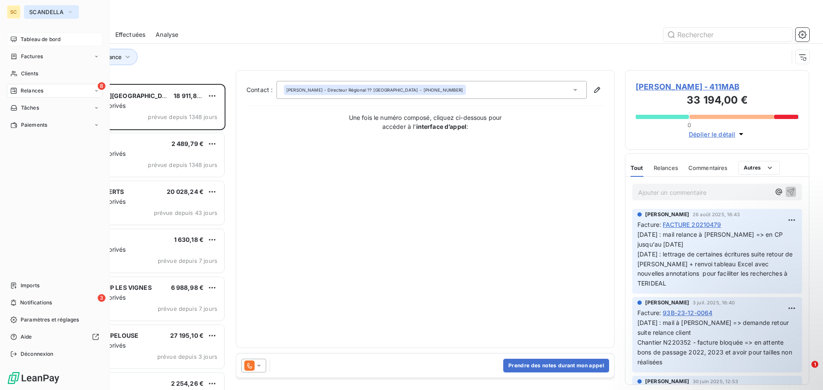
click at [43, 12] on span "SCANDELLA" at bounding box center [46, 12] width 34 height 7
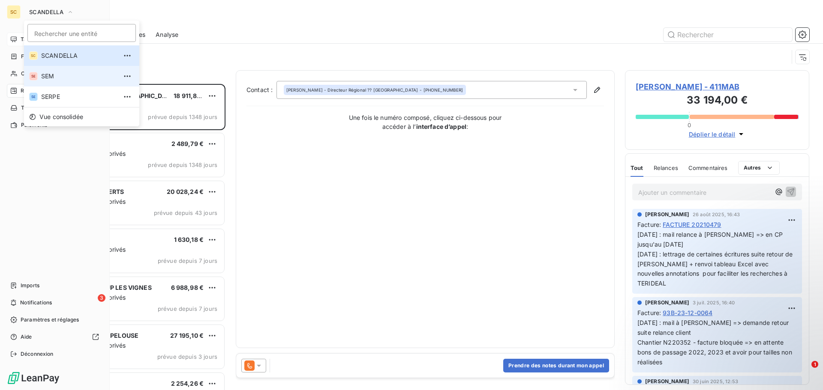
click at [53, 75] on span "SEM" at bounding box center [79, 76] width 76 height 9
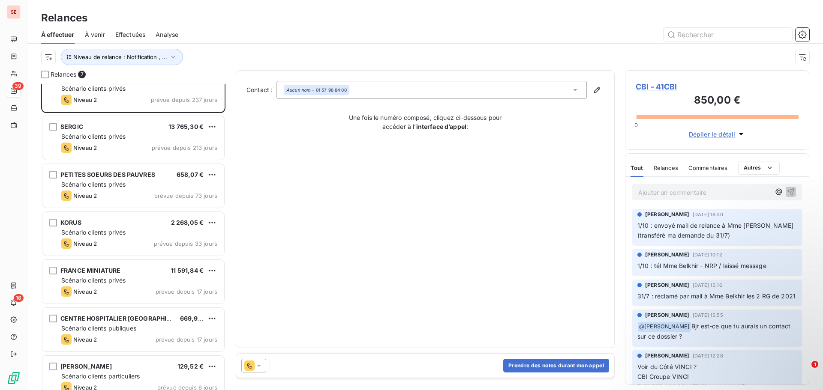
scroll to position [30, 0]
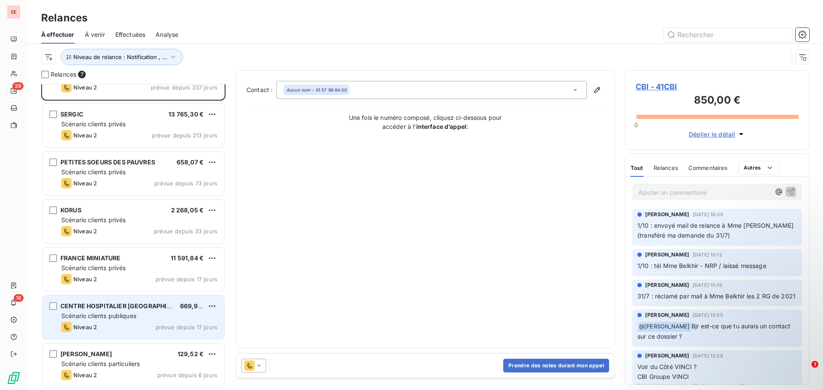
click at [125, 305] on span "CENTRE HOSPITALIER [GEOGRAPHIC_DATA]" at bounding box center [125, 305] width 131 height 7
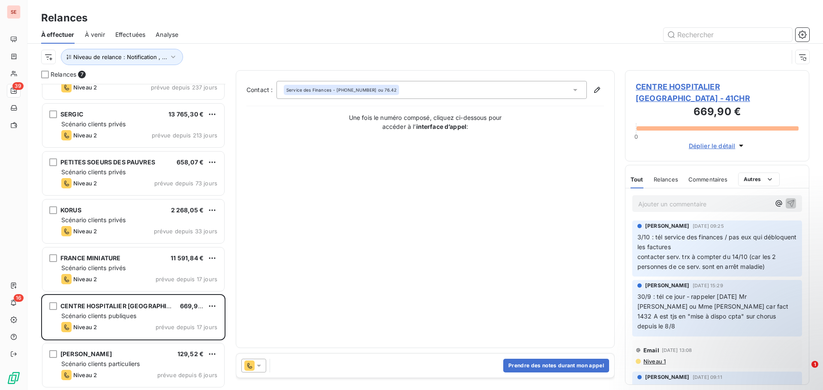
click at [93, 38] on span "À venir" at bounding box center [95, 34] width 20 height 9
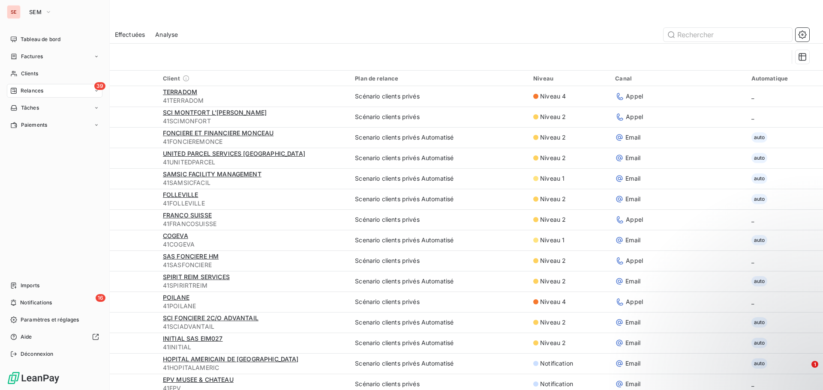
click at [33, 92] on span "Relances" at bounding box center [32, 91] width 23 height 8
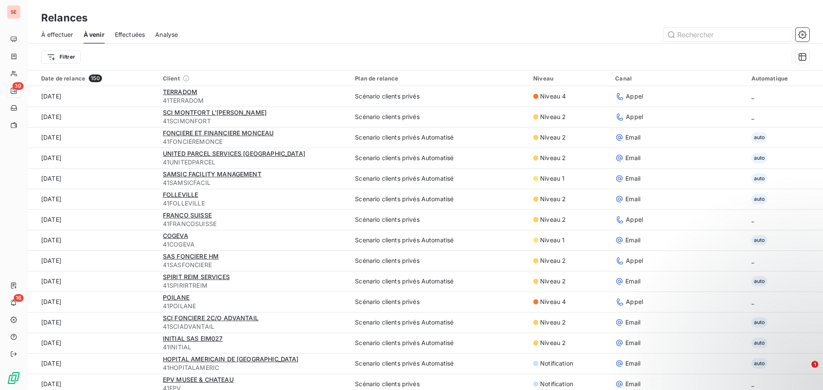
click at [58, 31] on span "À effectuer" at bounding box center [57, 34] width 32 height 9
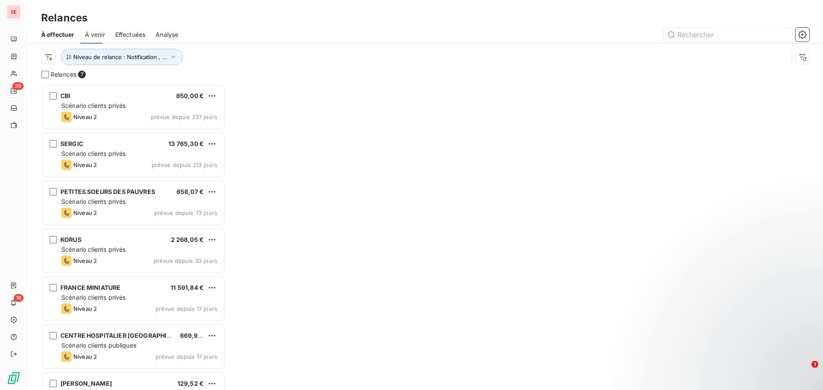
scroll to position [300, 178]
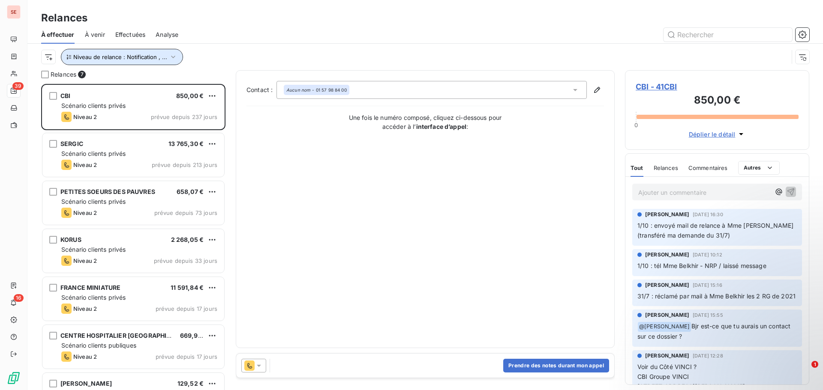
click at [134, 60] on span "Niveau de relance : Notification , ..." at bounding box center [120, 57] width 94 height 7
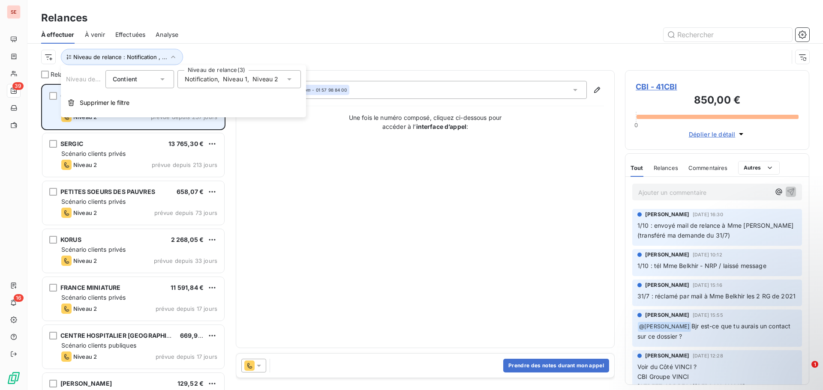
click at [126, 101] on span "Supprimer le filtre" at bounding box center [105, 103] width 50 height 9
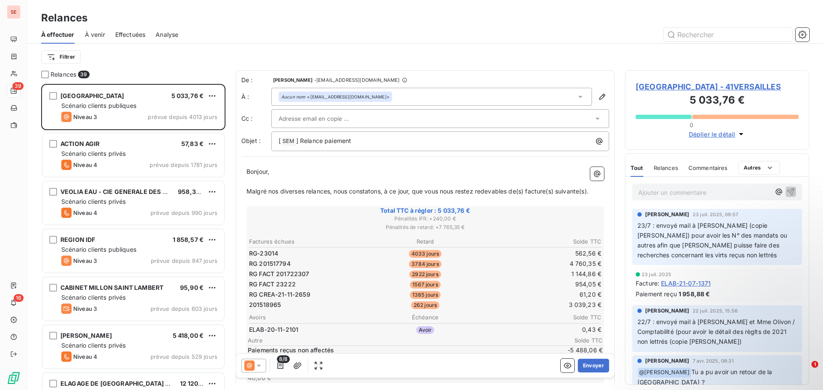
click at [174, 56] on div "Filtrer" at bounding box center [425, 57] width 768 height 16
click at [653, 88] on span "[GEOGRAPHIC_DATA] - 41VERSAILLES" at bounding box center [716, 87] width 163 height 12
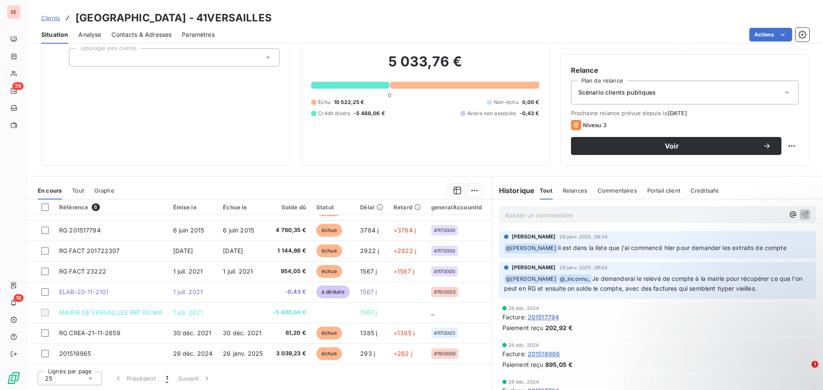
scroll to position [257, 0]
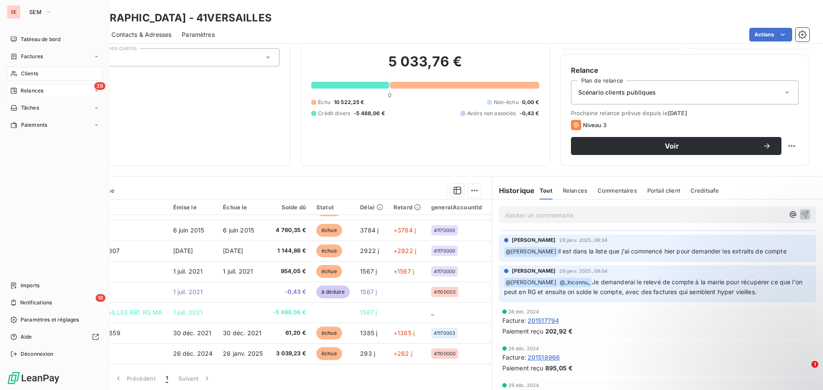
click at [55, 87] on div "39 Relances" at bounding box center [55, 91] width 96 height 14
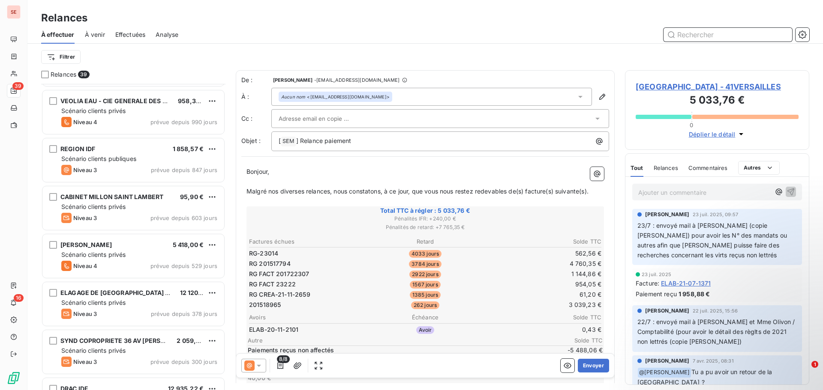
scroll to position [86, 0]
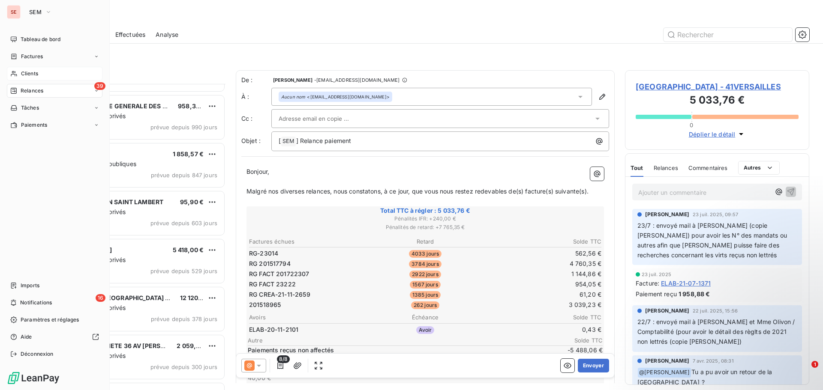
click at [31, 69] on div "Clients" at bounding box center [55, 74] width 96 height 14
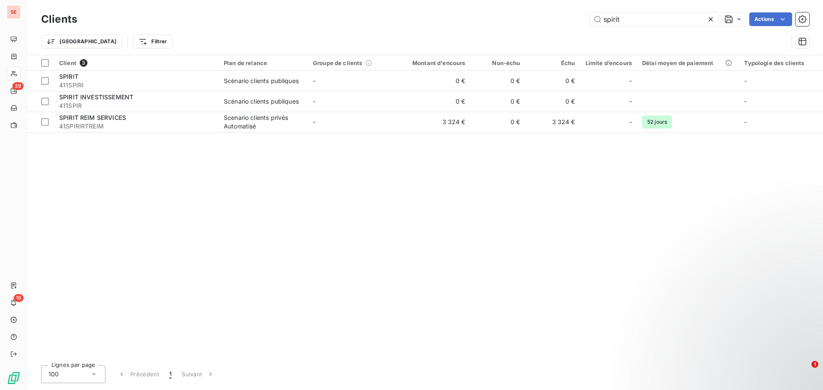
drag, startPoint x: 631, startPoint y: 16, endPoint x: 473, endPoint y: 17, distance: 158.5
click at [473, 17] on div "spirit Actions" at bounding box center [447, 19] width 721 height 14
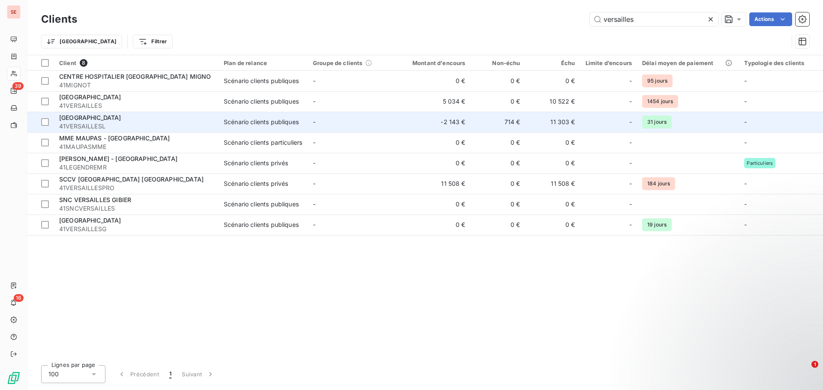
type input "versailles"
click at [94, 123] on span "41VERSAILLESL" at bounding box center [136, 126] width 154 height 9
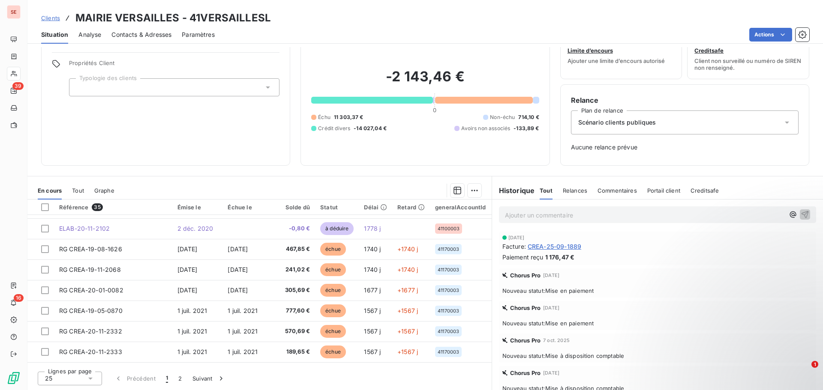
scroll to position [257, 0]
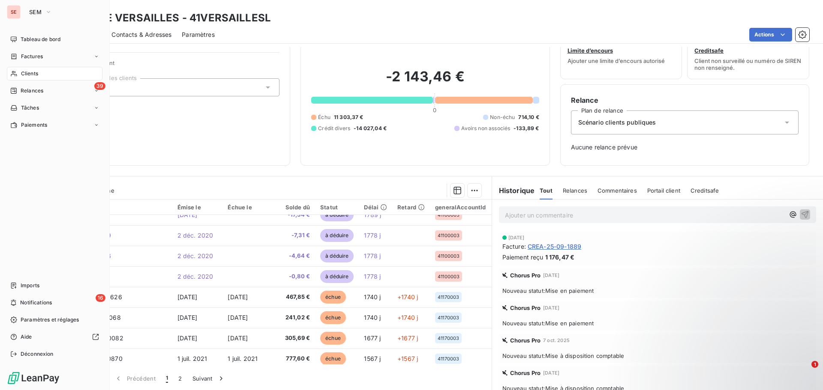
click at [35, 89] on span "Relances" at bounding box center [32, 91] width 23 height 8
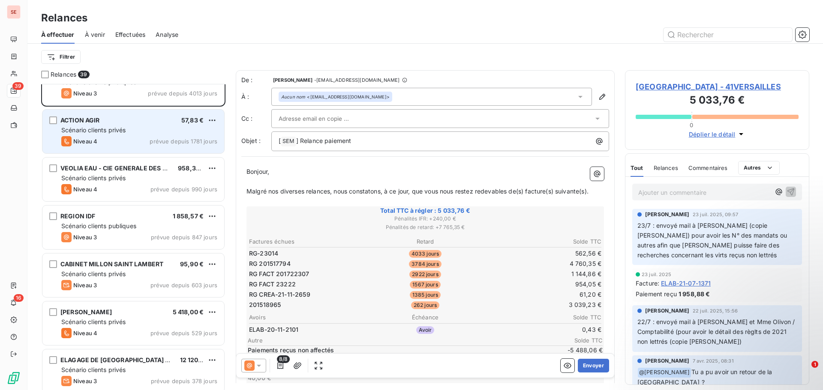
scroll to position [43, 0]
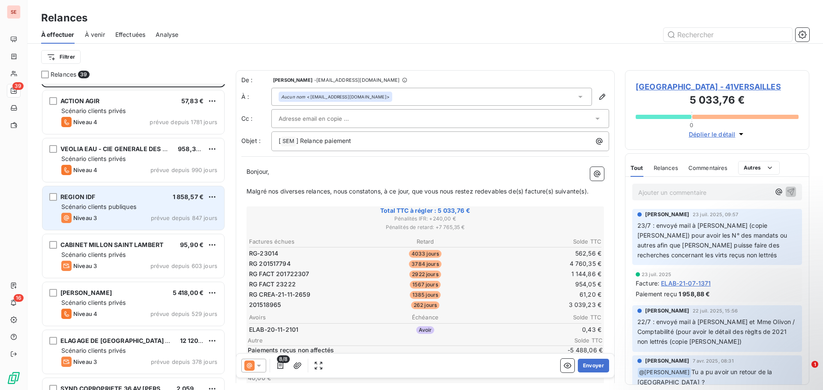
click at [132, 198] on div "REGION IDF 1 858,57 €" at bounding box center [139, 197] width 156 height 8
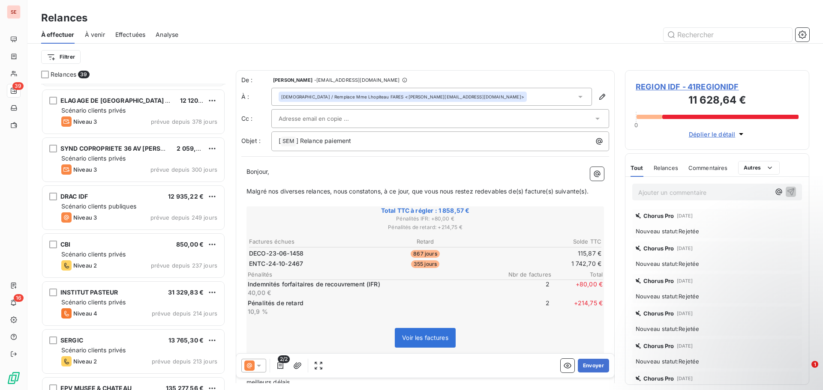
scroll to position [343, 0]
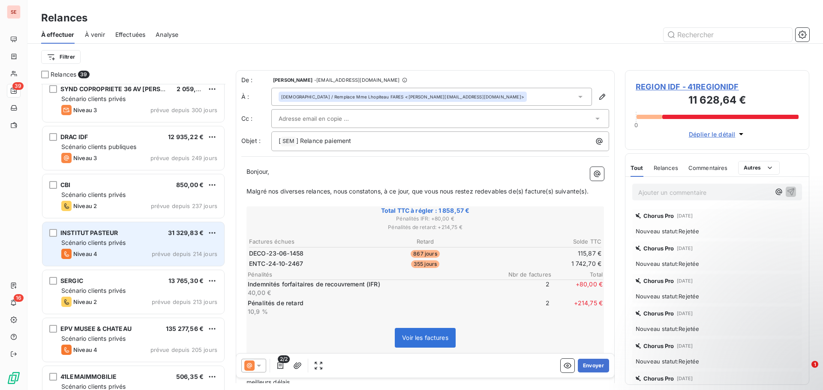
click at [151, 243] on div "Scénario clients privés" at bounding box center [139, 243] width 156 height 9
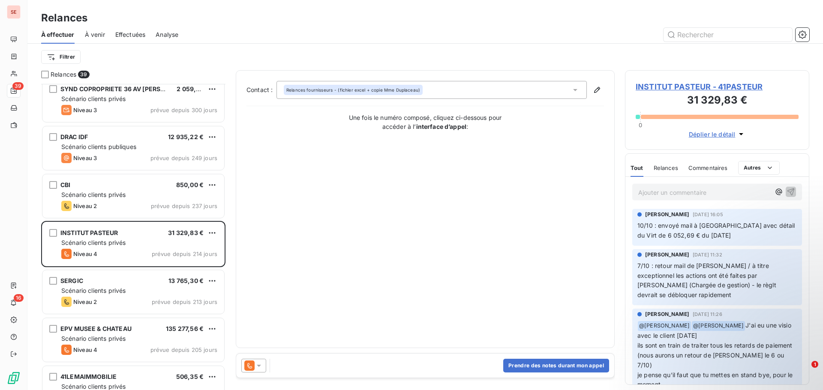
click at [696, 84] on span "INSTITUT PASTEUR - 41PASTEUR" at bounding box center [716, 87] width 163 height 12
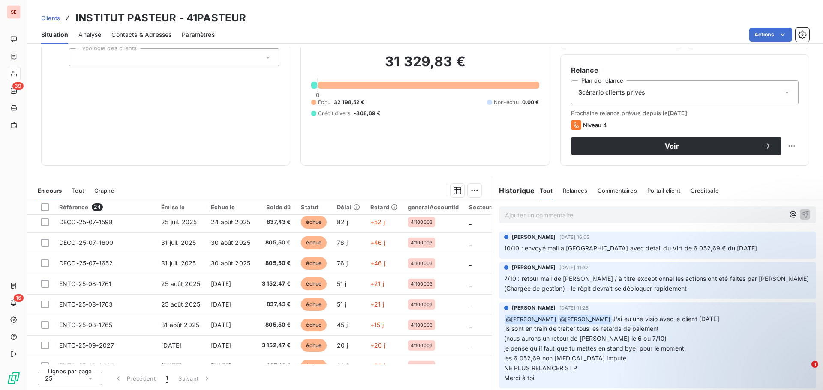
scroll to position [343, 0]
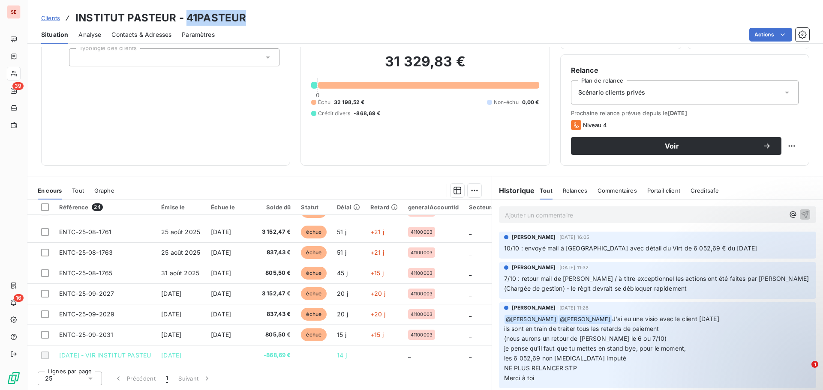
drag, startPoint x: 204, startPoint y: 17, endPoint x: 268, endPoint y: 15, distance: 64.7
click at [268, 15] on div "Clients INSTITUT PASTEUR - 41PASTEUR" at bounding box center [424, 17] width 795 height 15
copy h3 "41PASTEUR"
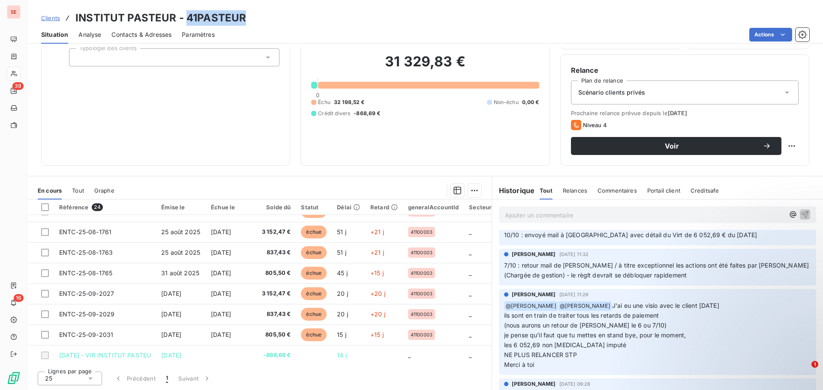
scroll to position [0, 0]
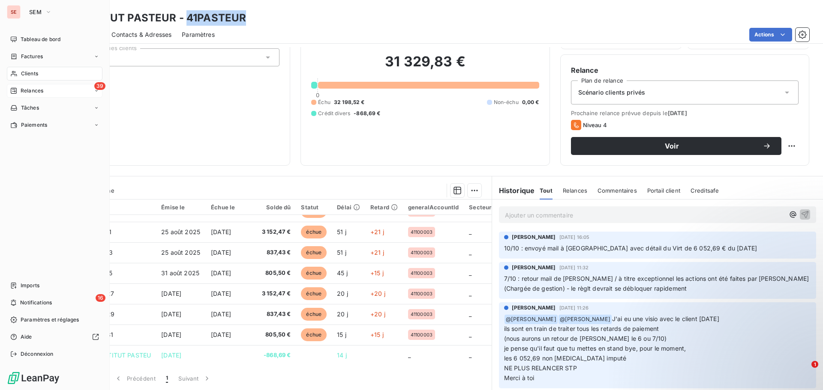
click at [24, 91] on span "Relances" at bounding box center [32, 91] width 23 height 8
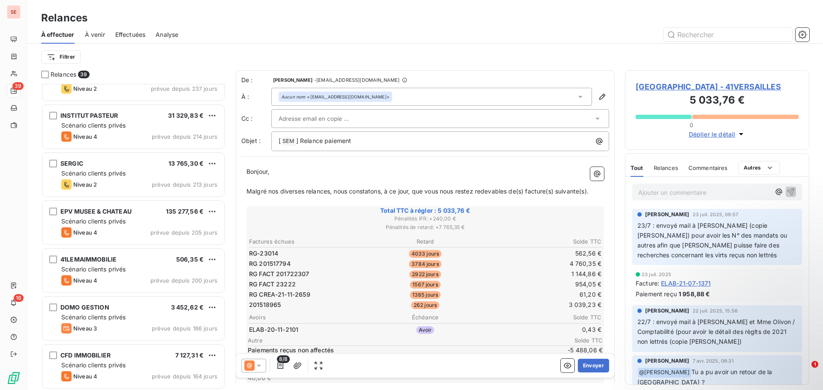
scroll to position [515, 0]
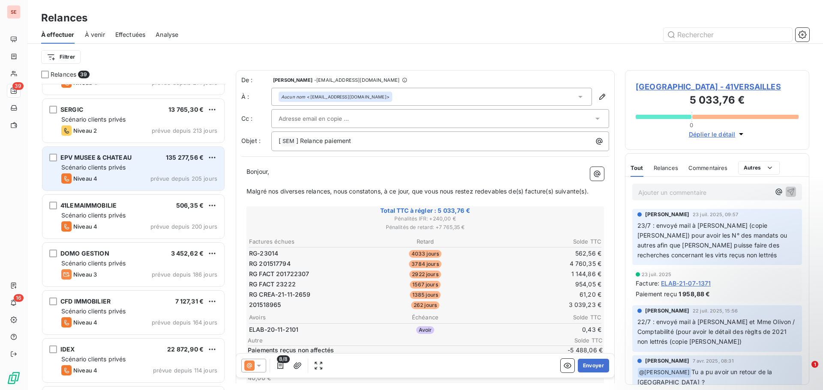
click at [101, 172] on div "EPV MUSEE & CHATEAU 135 277,56 € Scénario clients privés Niveau 4 prévue depuis…" at bounding box center [133, 169] width 182 height 44
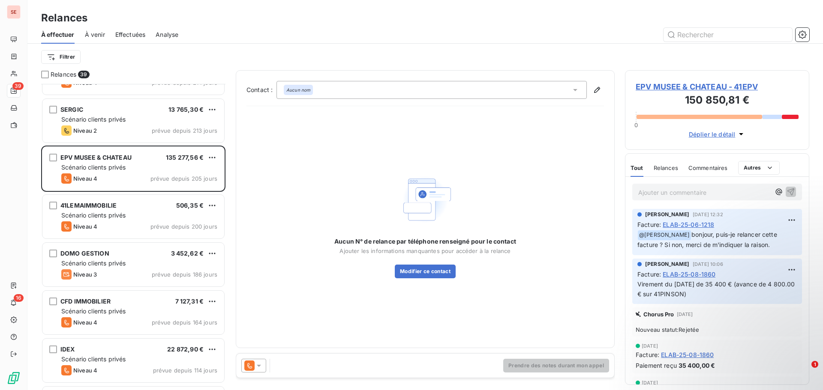
click at [650, 87] on span "EPV MUSEE & CHATEAU - 41EPV" at bounding box center [716, 87] width 163 height 12
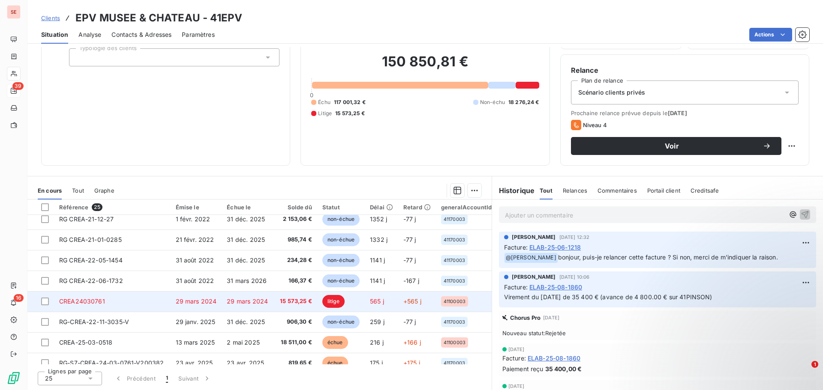
scroll to position [171, 0]
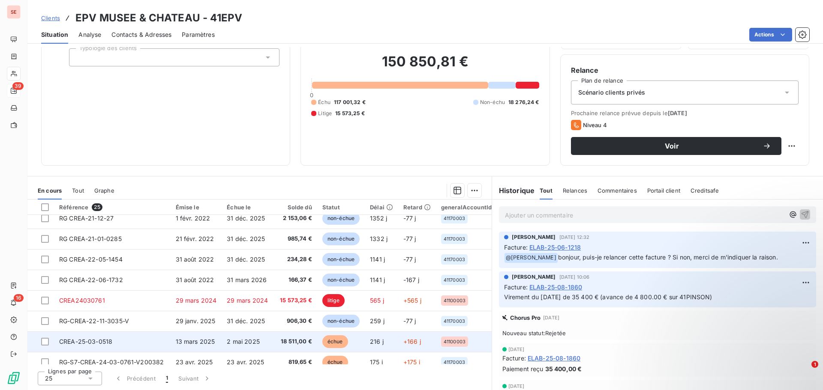
click at [273, 344] on td "18 511,00 €" at bounding box center [295, 342] width 44 height 21
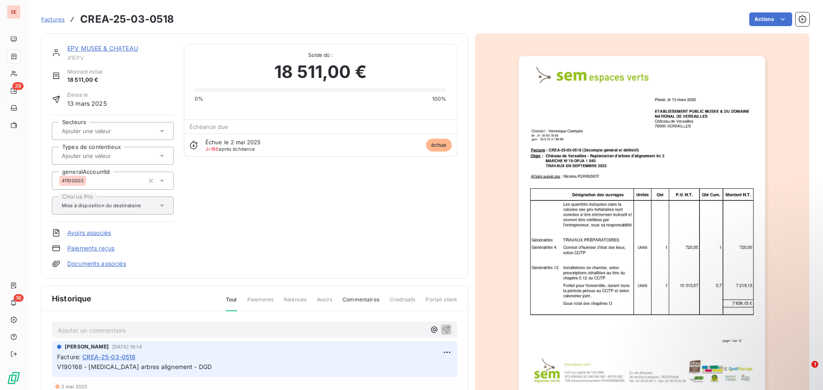
click at [119, 264] on link "Documents associés" at bounding box center [96, 264] width 59 height 9
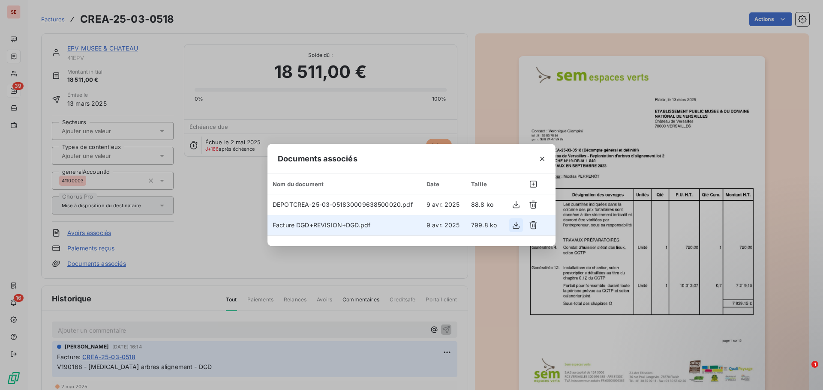
click at [514, 226] on icon "button" at bounding box center [516, 225] width 9 height 9
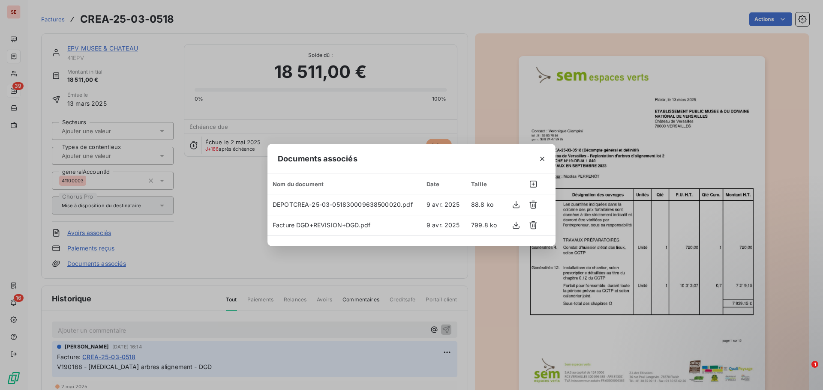
click at [358, 120] on div "Documents associés Nom du document Date Taille DEPOTCREA-25-03-0518300096385000…" at bounding box center [411, 195] width 823 height 390
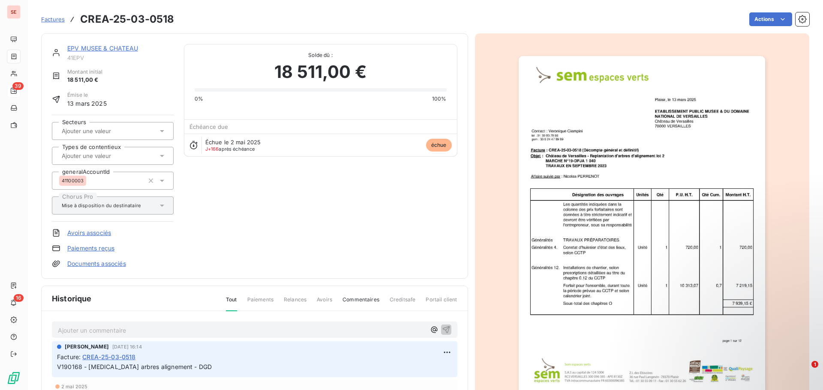
click at [126, 47] on link "EPV MUSEE & CHATEAU" at bounding box center [102, 48] width 71 height 7
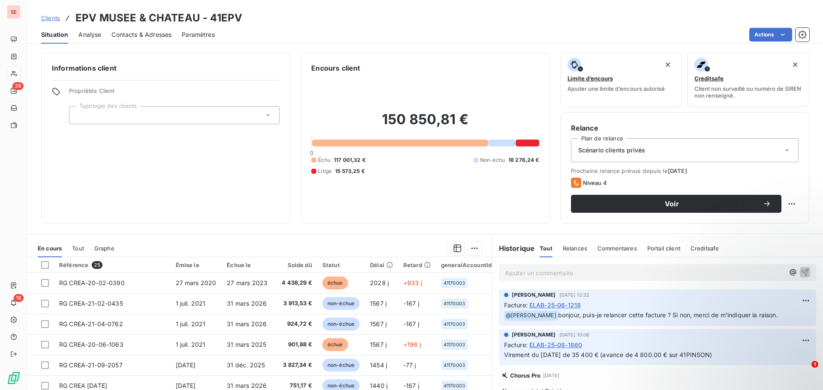
click at [129, 37] on span "Contacts & Adresses" at bounding box center [141, 34] width 60 height 9
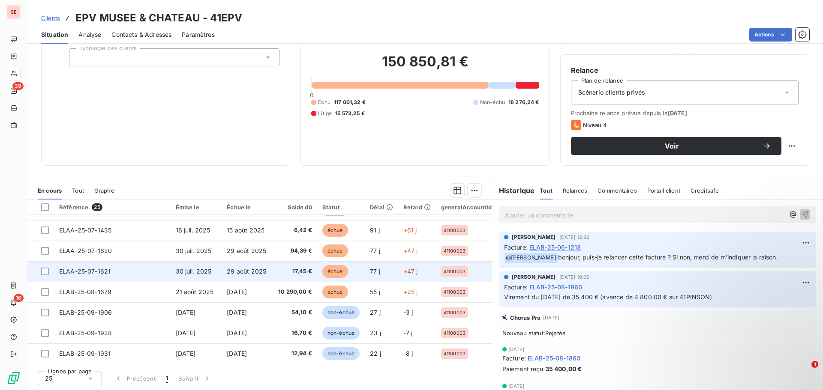
scroll to position [283, 0]
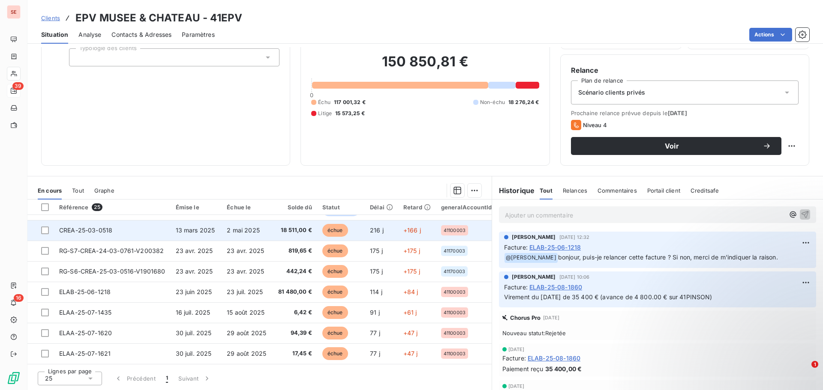
click at [244, 233] on span "2 mai 2025" at bounding box center [243, 230] width 33 height 7
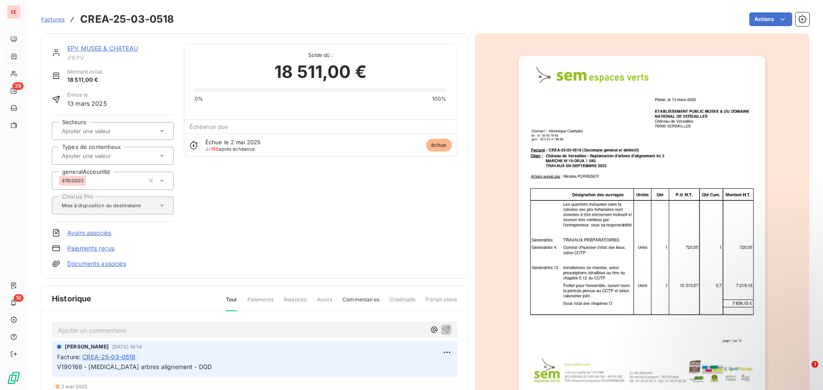
click at [115, 264] on link "Documents associés" at bounding box center [96, 264] width 59 height 9
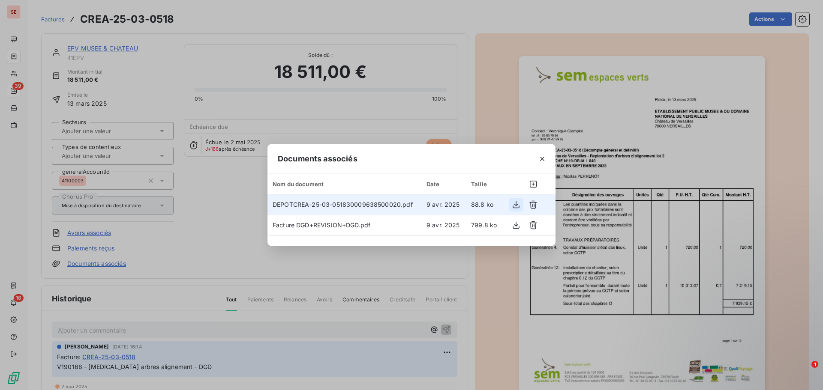
click at [516, 203] on icon "button" at bounding box center [516, 205] width 9 height 9
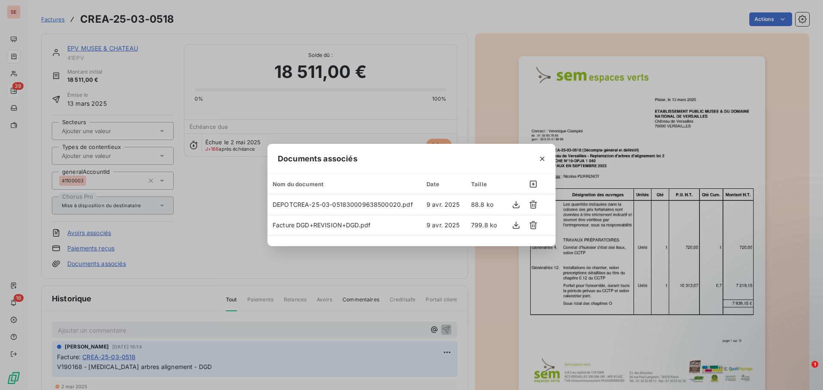
click at [756, 211] on div "Documents associés Nom du document Date Taille DEPOTCREA-25-03-0518300096385000…" at bounding box center [411, 195] width 823 height 390
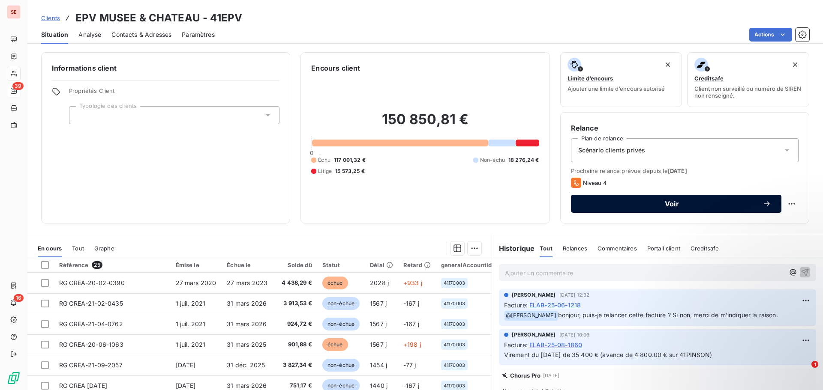
click at [661, 205] on span "Voir" at bounding box center [671, 204] width 181 height 7
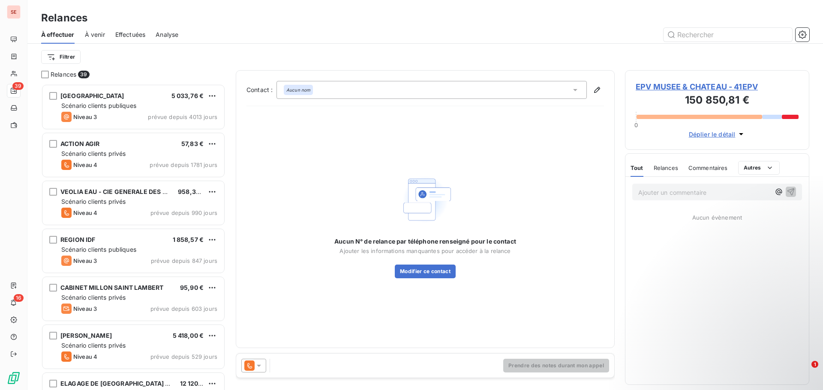
scroll to position [300, 178]
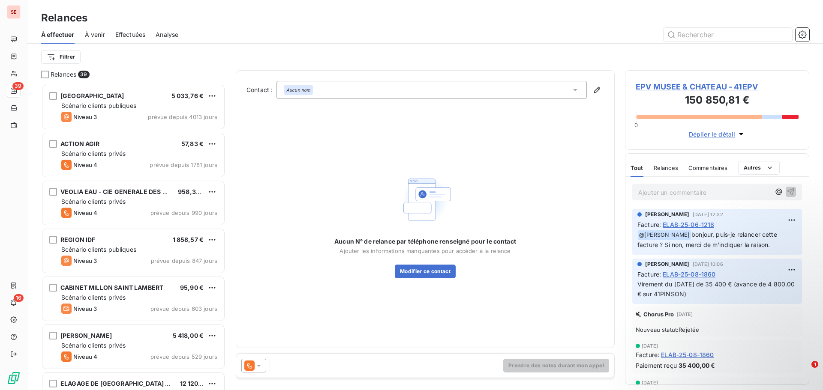
click at [259, 364] on icon at bounding box center [258, 366] width 9 height 9
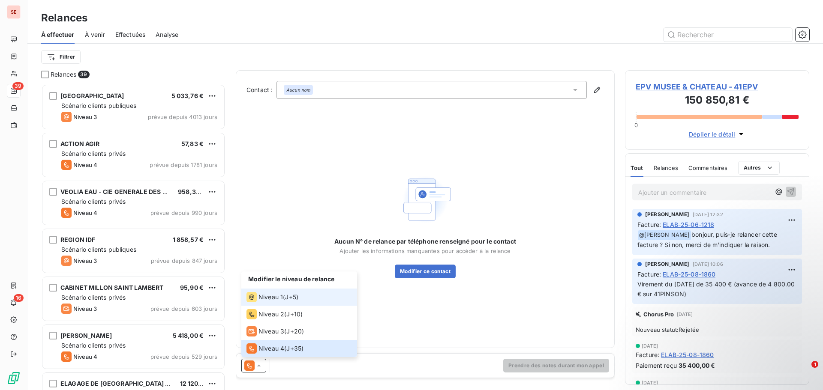
click at [273, 299] on span "Niveau 1" at bounding box center [270, 297] width 24 height 9
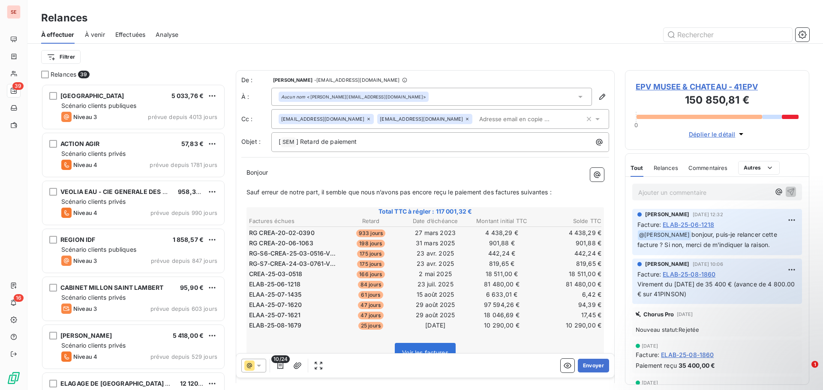
click at [410, 99] on div "Aucun nom <[PERSON_NAME][EMAIL_ADDRESS][DOMAIN_NAME]>" at bounding box center [431, 97] width 320 height 18
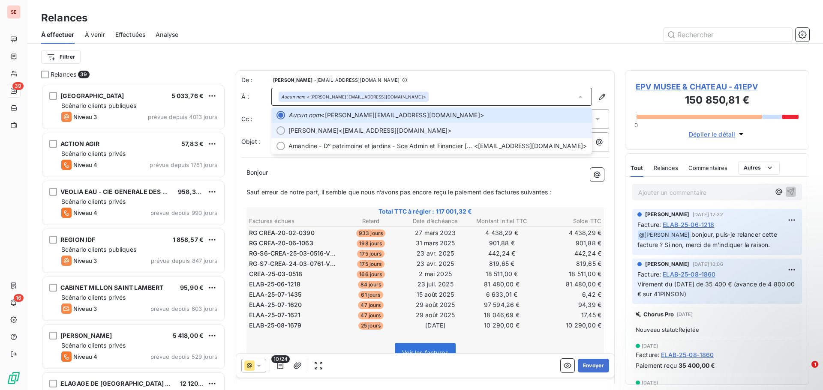
click at [395, 130] on span "[PERSON_NAME] <[EMAIL_ADDRESS][DOMAIN_NAME]>" at bounding box center [437, 130] width 298 height 9
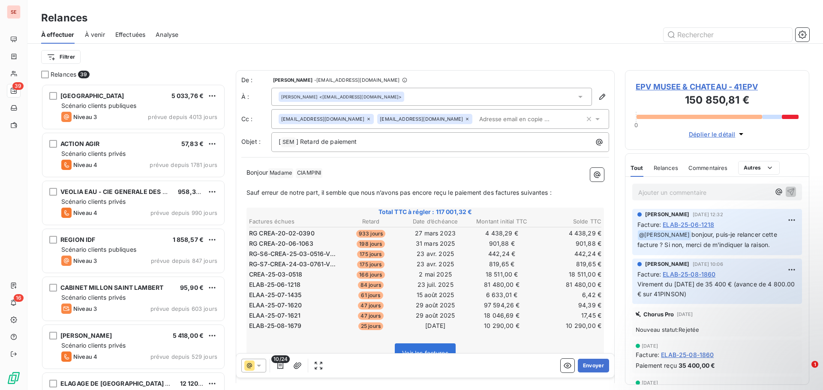
click at [428, 63] on div "Filtrer" at bounding box center [425, 57] width 768 height 16
click at [584, 121] on icon "button" at bounding box center [588, 119] width 9 height 9
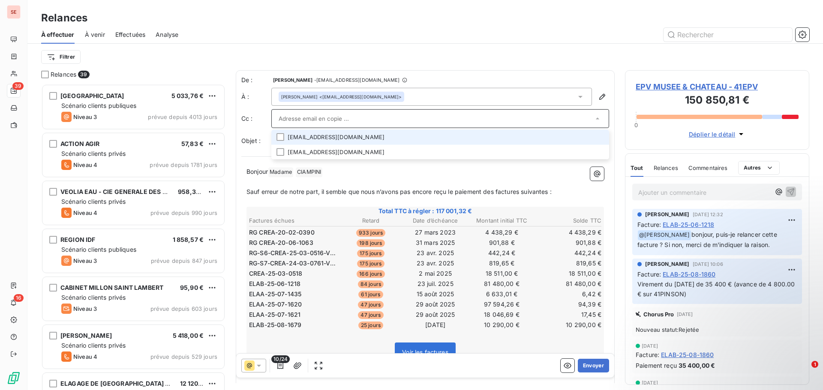
click at [540, 55] on div "Filtrer" at bounding box center [425, 57] width 768 height 16
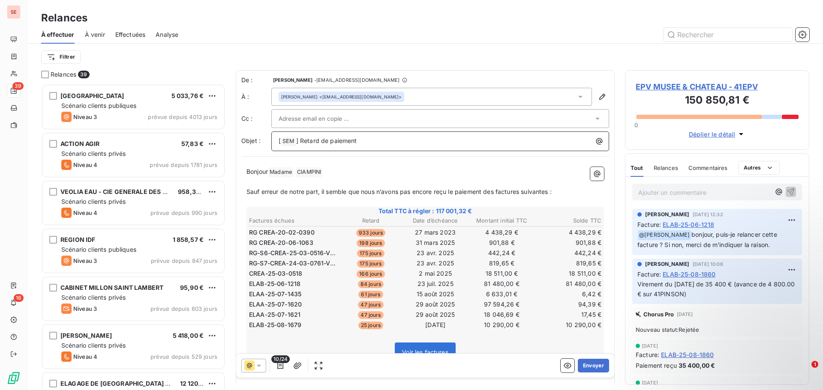
click at [418, 145] on p "[ SEM ﻿ ] Retard de paiement" at bounding box center [441, 141] width 327 height 10
click at [517, 144] on p "[ SEM ﻿ ] Retard de paiement - 41EPV - Eng 2019DPJA040 - [MEDICAL_DATA]" at bounding box center [441, 141] width 327 height 10
click at [344, 178] on p "﻿" at bounding box center [424, 182] width 357 height 10
click at [350, 172] on p "Bonjour Madame ﻿ [PERSON_NAME] ﻿ ﻿" at bounding box center [424, 172] width 357 height 10
drag, startPoint x: 456, startPoint y: 190, endPoint x: 527, endPoint y: 191, distance: 70.3
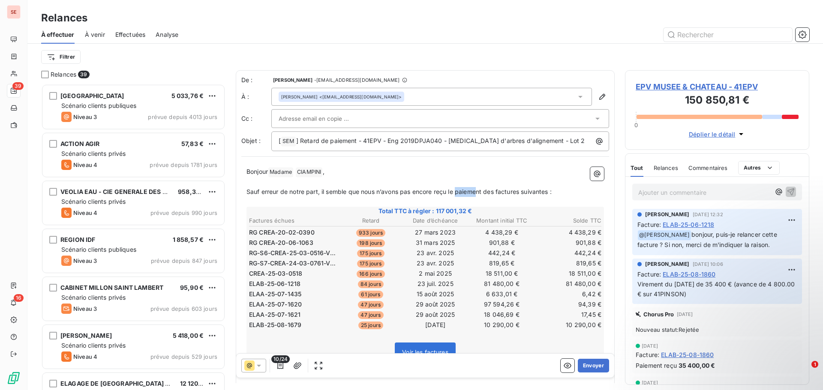
click at [494, 191] on span "Sauf erreur de notre part, il semble que nous n’avons pas encore reçu le paieme…" at bounding box center [398, 191] width 305 height 7
click at [543, 193] on span "Sauf erreur de notre part, il semble que nous n’avons pas encore reçu le paieme…" at bounding box center [398, 191] width 305 height 7
click at [485, 192] on span "Sauf erreur de notre part, il semble que nous n’avons pas encore reçu le paieme…" at bounding box center [398, 191] width 305 height 7
drag, startPoint x: 485, startPoint y: 191, endPoint x: 579, endPoint y: 193, distance: 93.9
click at [578, 193] on p "Sauf erreur de notre part, il semble que nous n’avons pas encore reçu le paieme…" at bounding box center [424, 192] width 357 height 10
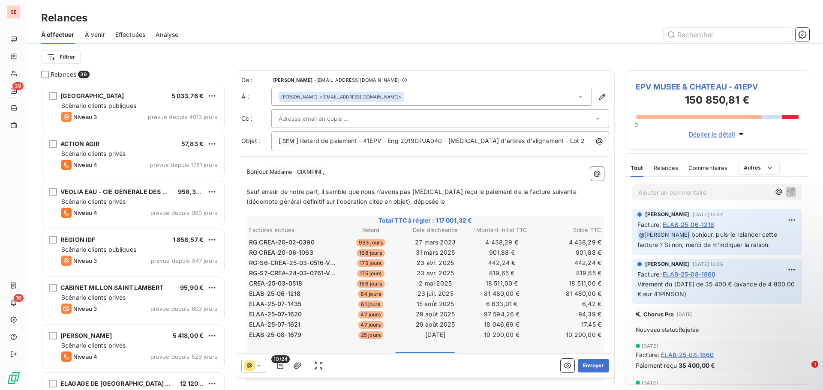
drag, startPoint x: 461, startPoint y: 203, endPoint x: 461, endPoint y: 196, distance: 7.3
click at [459, 203] on p "Sauf erreur de notre part, il semble que nous n’avons pas [MEDICAL_DATA] reçu l…" at bounding box center [424, 197] width 357 height 20
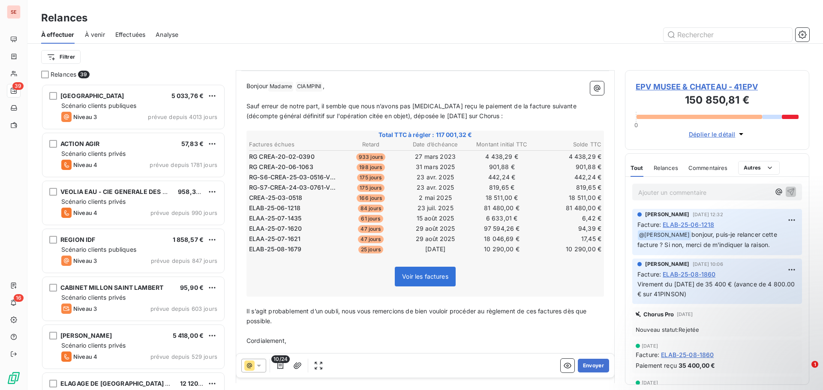
scroll to position [87, 0]
drag, startPoint x: 247, startPoint y: 311, endPoint x: 346, endPoint y: 313, distance: 99.4
click at [346, 313] on span "Il s’agit probablement d’un oubli, nous vous remercions de bien vouloir procéde…" at bounding box center [417, 315] width 342 height 17
click at [442, 308] on span "Nous vous remercions de bien vouloir procéder au règlement de ces factures dès …" at bounding box center [382, 310] width 273 height 7
click at [443, 311] on span "Nous vous remercions de bien vouloir procéder au règlement de ces factures dès …" at bounding box center [382, 310] width 273 height 7
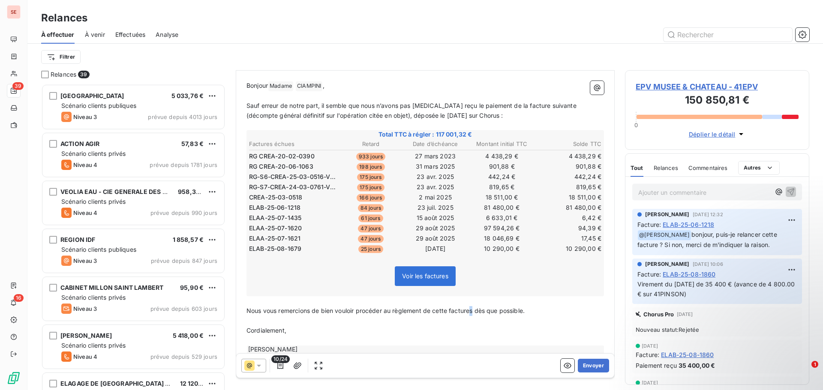
click at [475, 310] on span "Nous vous remercions de bien vouloir procéder au règlement de cette factures dè…" at bounding box center [385, 310] width 278 height 7
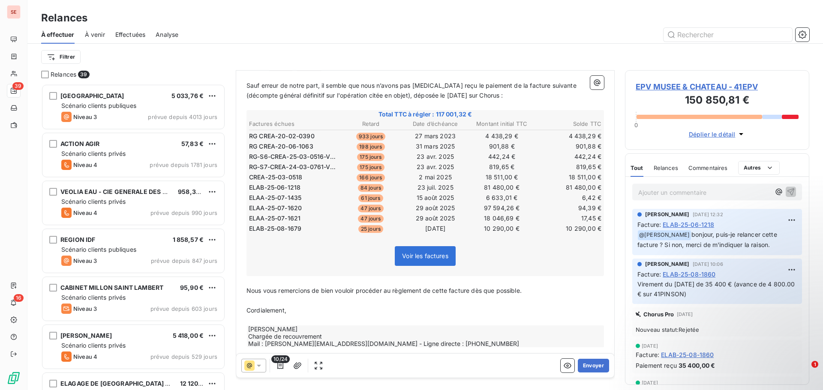
scroll to position [117, 0]
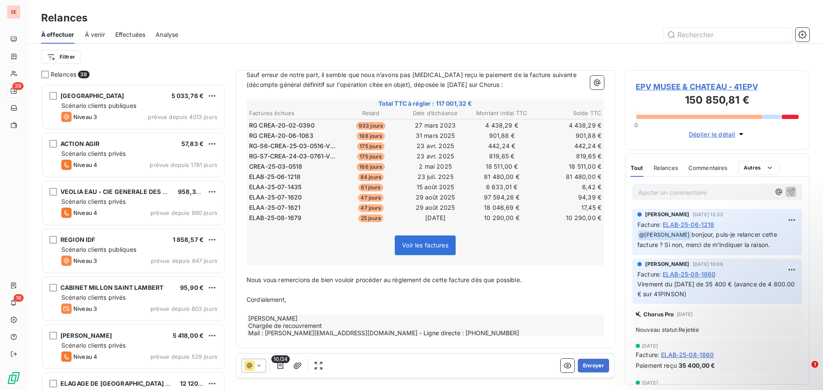
click at [542, 280] on p "Nous vous remercions de bien vouloir procéder au règlement de cette facture dès…" at bounding box center [424, 280] width 357 height 10
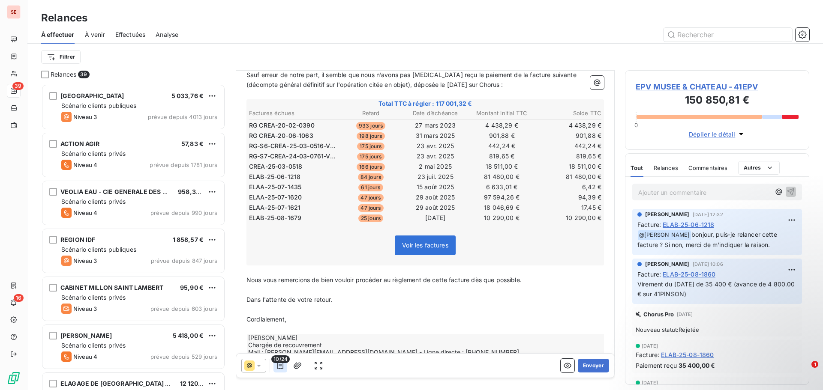
click at [280, 365] on icon "button" at bounding box center [280, 366] width 9 height 9
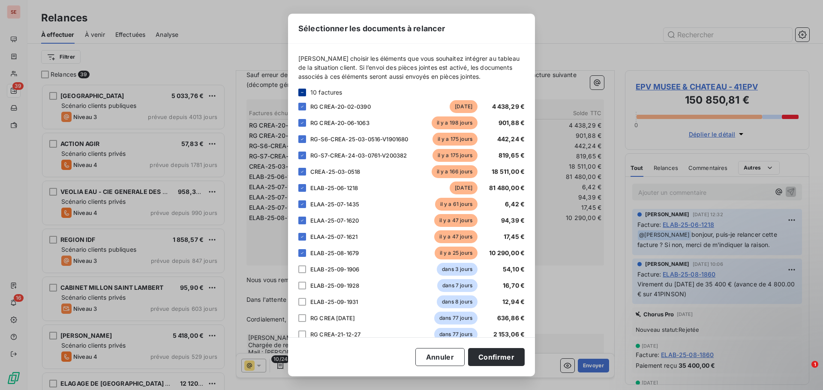
click at [302, 90] on icon at bounding box center [301, 92] width 5 height 5
click at [299, 90] on div at bounding box center [302, 93] width 8 height 8
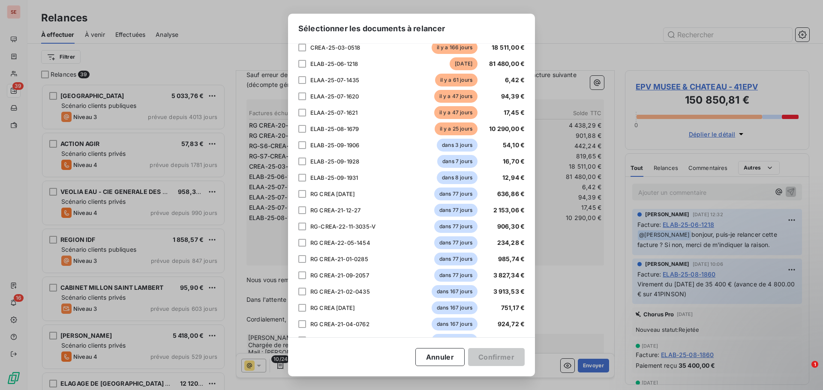
scroll to position [75, 0]
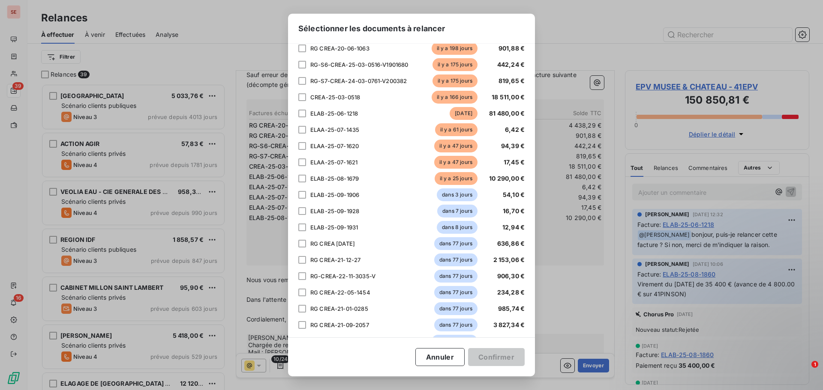
click at [307, 95] on div "CREA-25-03-0518 [DATE] 18 511,00 €" at bounding box center [411, 97] width 226 height 13
click at [303, 100] on div at bounding box center [302, 97] width 8 height 8
click at [511, 356] on button "Confirmer" at bounding box center [496, 357] width 57 height 18
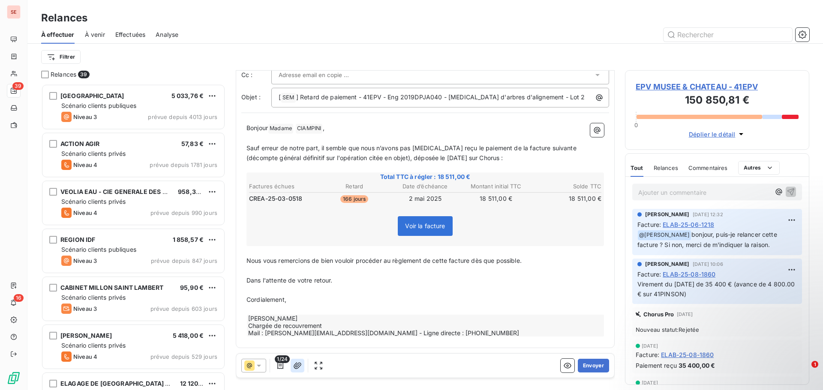
click at [298, 364] on icon "button" at bounding box center [297, 366] width 9 height 9
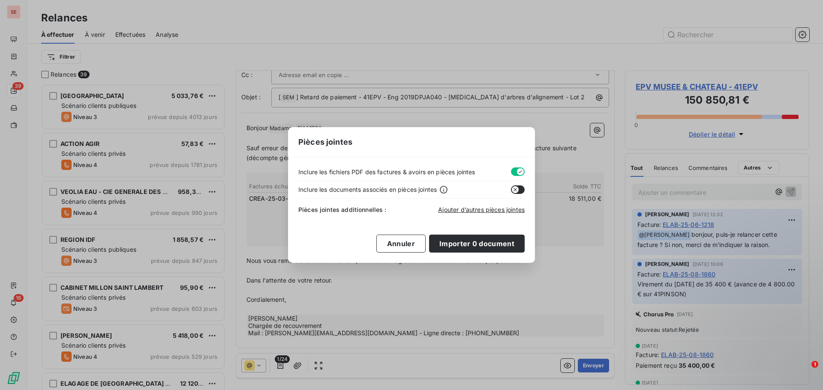
click at [512, 174] on button "button" at bounding box center [518, 172] width 14 height 9
click at [469, 210] on span "Ajouter d’autres pièces jointes" at bounding box center [481, 209] width 87 height 7
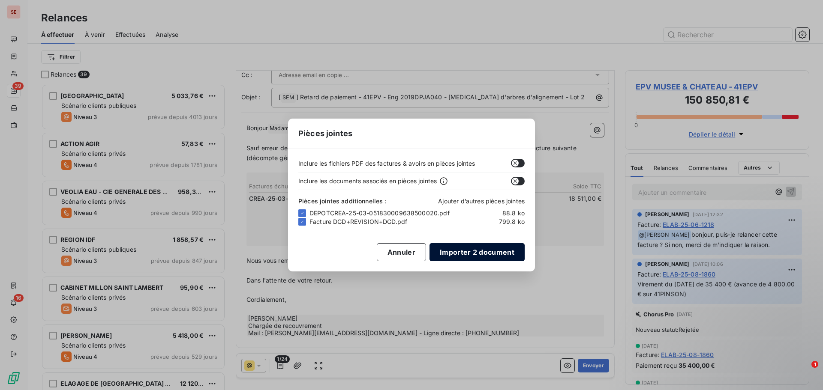
click at [509, 253] on button "Importer 2 document" at bounding box center [476, 252] width 95 height 18
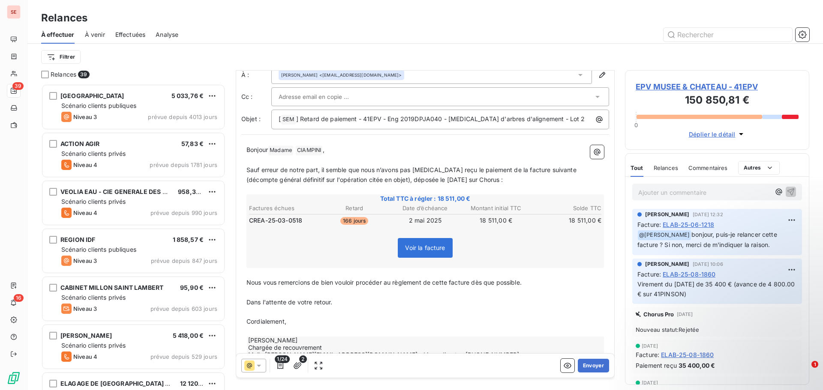
scroll to position [0, 0]
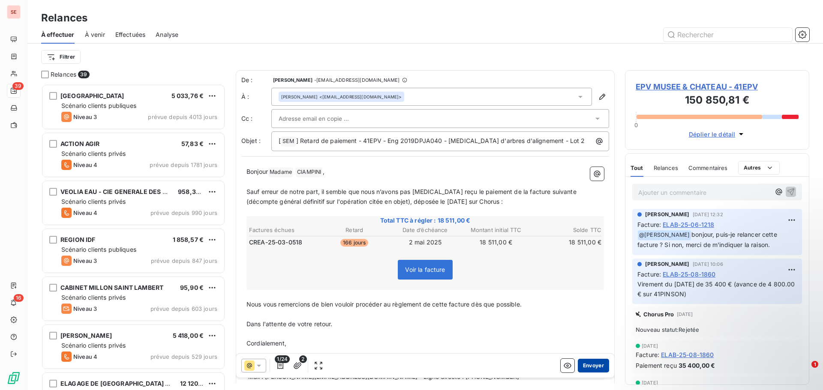
click at [589, 368] on button "Envoyer" at bounding box center [593, 366] width 31 height 14
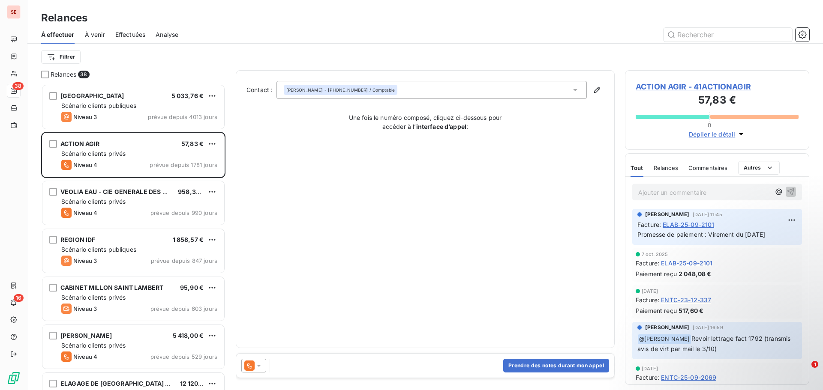
click at [130, 36] on span "Effectuées" at bounding box center [130, 34] width 30 height 9
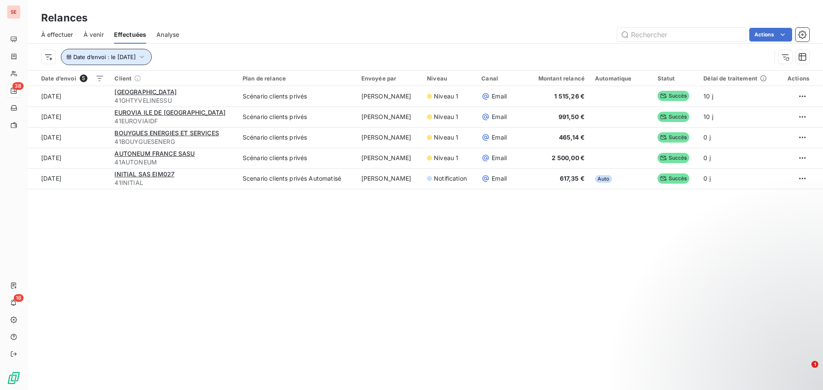
click at [96, 57] on span "Date d’envoi : le [DATE]" at bounding box center [104, 57] width 63 height 7
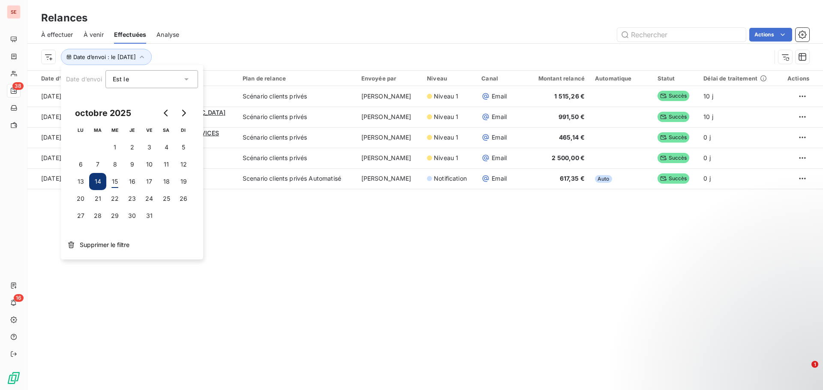
click at [244, 53] on div "Date d’envoi : le [DATE]" at bounding box center [406, 57] width 730 height 16
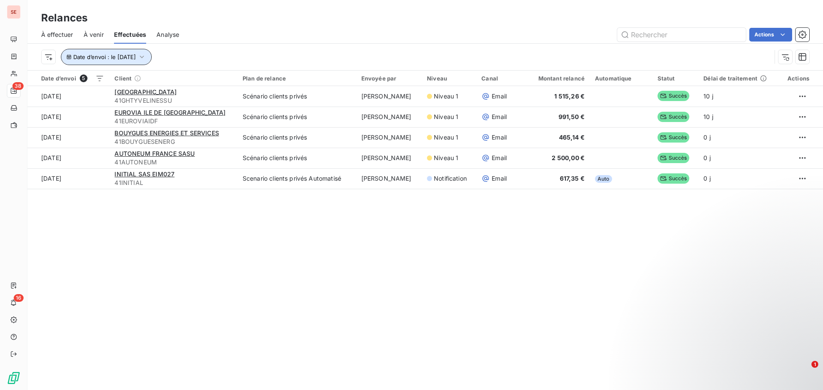
click at [136, 59] on span "Date d’envoi : le [DATE]" at bounding box center [104, 57] width 63 height 7
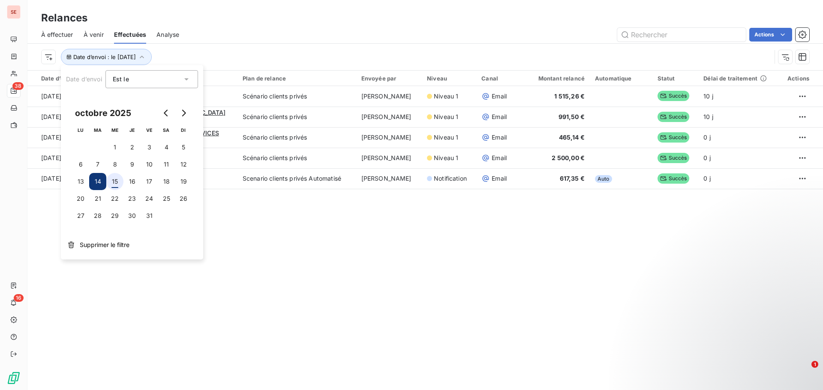
click at [115, 180] on button "15" at bounding box center [114, 181] width 17 height 17
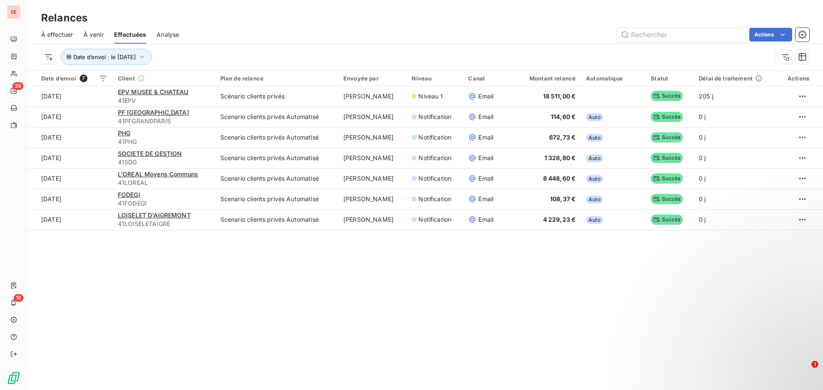
drag, startPoint x: 222, startPoint y: 266, endPoint x: 225, endPoint y: 262, distance: 4.9
click at [223, 265] on div "Relances À effectuer À venir Effectuées Analyse Actions Date d’envoi : le [DATE…" at bounding box center [424, 195] width 795 height 390
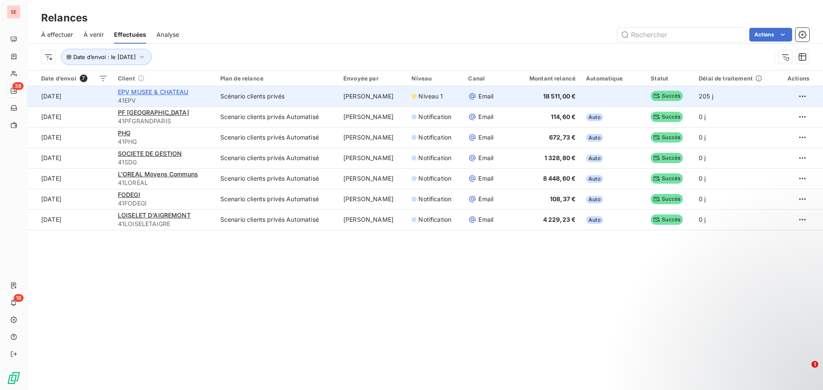
click at [129, 93] on span "EPV MUSEE & CHATEAU" at bounding box center [153, 91] width 71 height 7
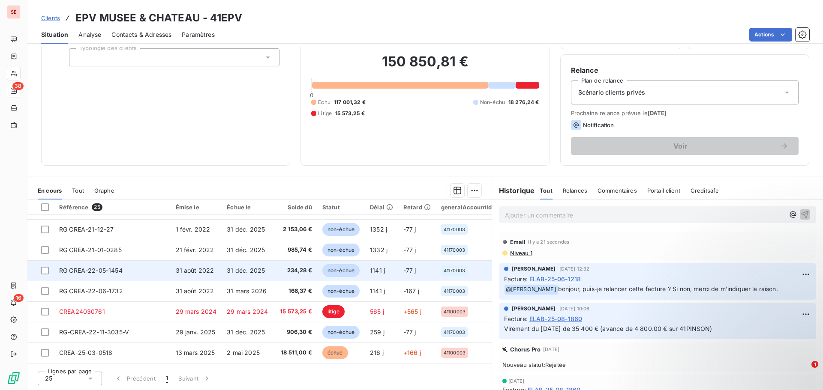
scroll to position [214, 0]
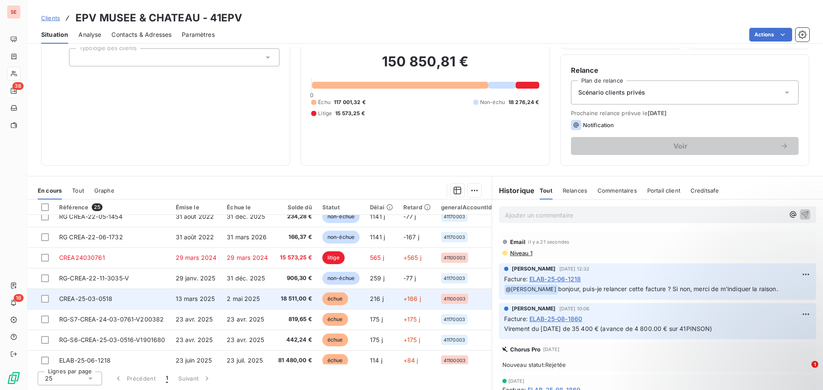
click at [224, 291] on td "2 mai 2025" at bounding box center [247, 299] width 51 height 21
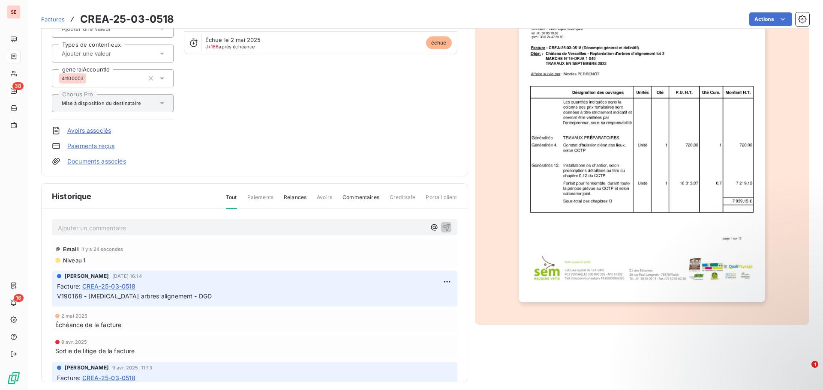
scroll to position [109, 0]
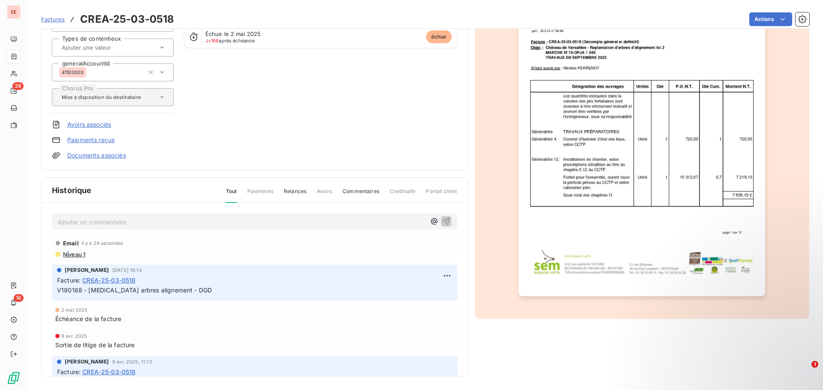
click at [69, 252] on span "Niveau 1" at bounding box center [73, 254] width 23 height 7
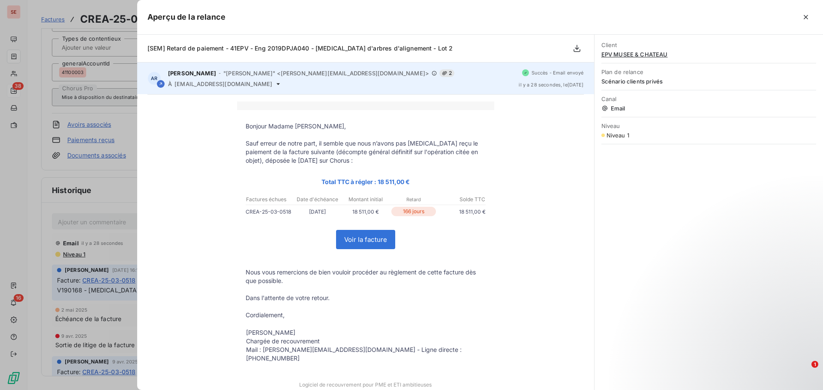
click at [245, 85] on span "[EMAIL_ADDRESS][DOMAIN_NAME]" at bounding box center [223, 84] width 98 height 7
copy div "[EMAIL_ADDRESS][DOMAIN_NAME]"
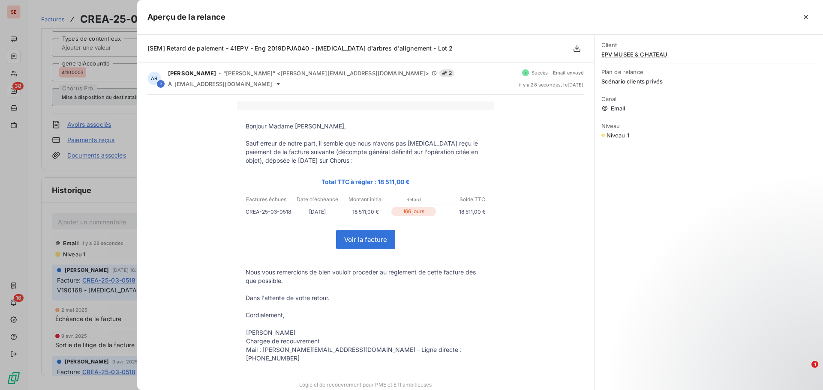
click at [100, 190] on div at bounding box center [411, 195] width 823 height 390
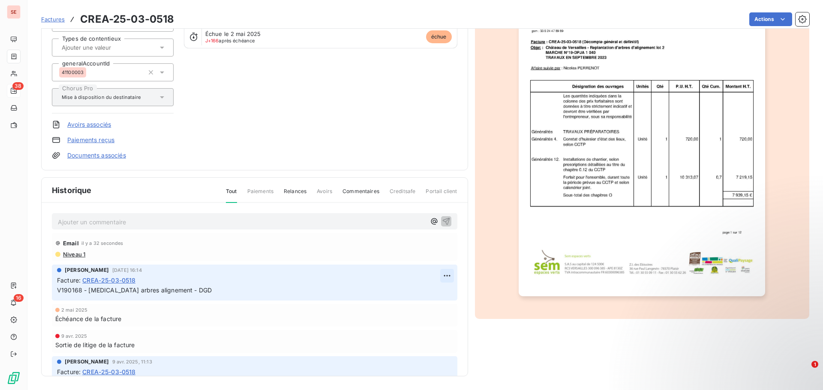
click at [438, 277] on html "SE 38 16 Factures CREA-25-03-0518 Actions EPV MUSEE & CHATEAU 41EPV Montant ini…" at bounding box center [411, 195] width 823 height 390
click at [184, 291] on html "SE 38 16 Factures CREA-25-03-0518 Actions EPV MUSEE & CHATEAU 41EPV Montant ini…" at bounding box center [411, 195] width 823 height 390
click at [186, 289] on span "V190168 - [MEDICAL_DATA] arbres alignement - DGD" at bounding box center [134, 290] width 155 height 7
click at [185, 288] on span "V190168 - [MEDICAL_DATA] arbres alignement - DGD" at bounding box center [134, 290] width 155 height 7
click at [437, 278] on html "SE 38 16 Factures CREA-25-03-0518 Actions EPV MUSEE & CHATEAU 41EPV Montant ini…" at bounding box center [411, 195] width 823 height 390
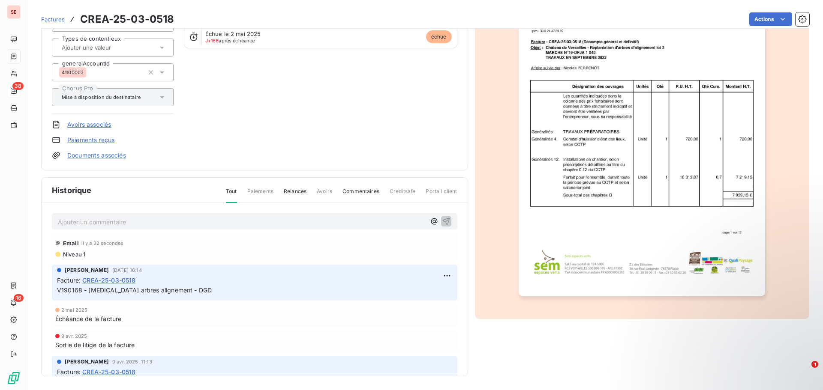
click at [186, 289] on html "SE 38 16 Factures CREA-25-03-0518 Actions EPV MUSEE & CHATEAU 41EPV Montant ini…" at bounding box center [411, 195] width 823 height 390
click at [185, 288] on span "V190168 - [MEDICAL_DATA] arbres alignement - DGD" at bounding box center [134, 290] width 155 height 7
click at [436, 278] on html "SE 38 16 Factures CREA-25-03-0518 Actions EPV MUSEE & CHATEAU 41EPV Montant ini…" at bounding box center [411, 195] width 823 height 390
click at [404, 294] on div "Editer" at bounding box center [416, 295] width 48 height 14
click at [182, 291] on span "V190168 - [MEDICAL_DATA] arbres alignement - DGD" at bounding box center [134, 290] width 155 height 7
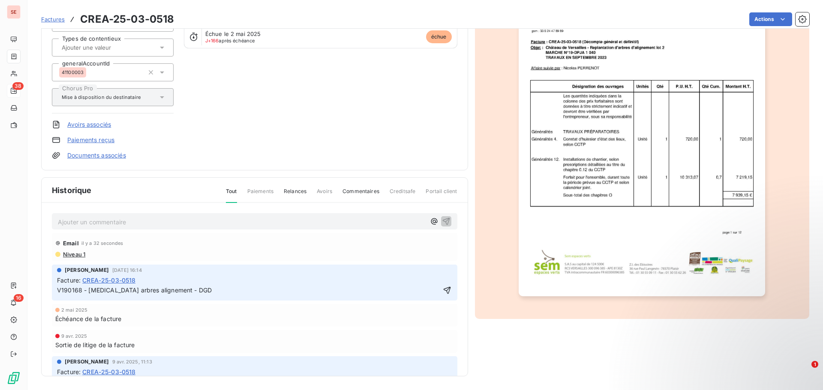
click at [184, 290] on span "V190168 - [MEDICAL_DATA] arbres alignement - DGD" at bounding box center [134, 290] width 155 height 7
click at [224, 290] on p "V190168 - [MEDICAL_DATA] arbres alignement - Lot 2 - DGD" at bounding box center [248, 291] width 383 height 10
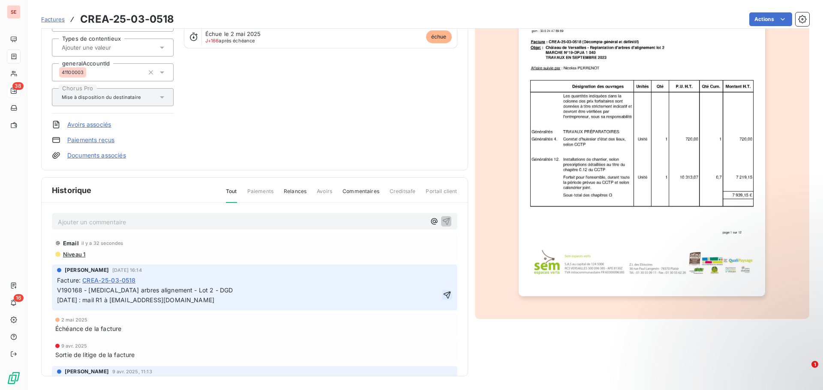
click at [443, 292] on icon "button" at bounding box center [447, 295] width 9 height 9
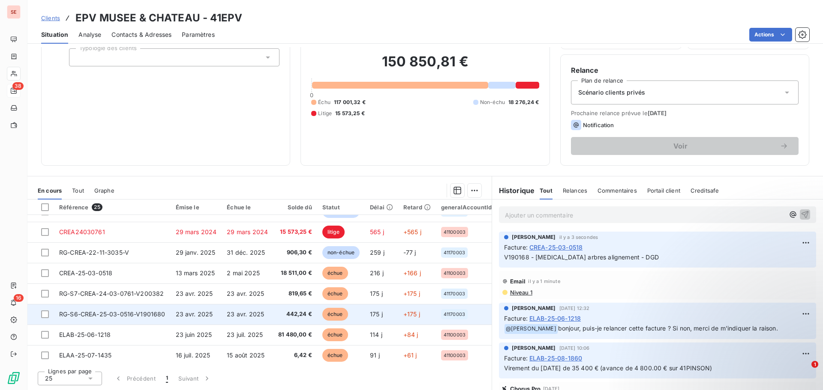
scroll to position [197, 0]
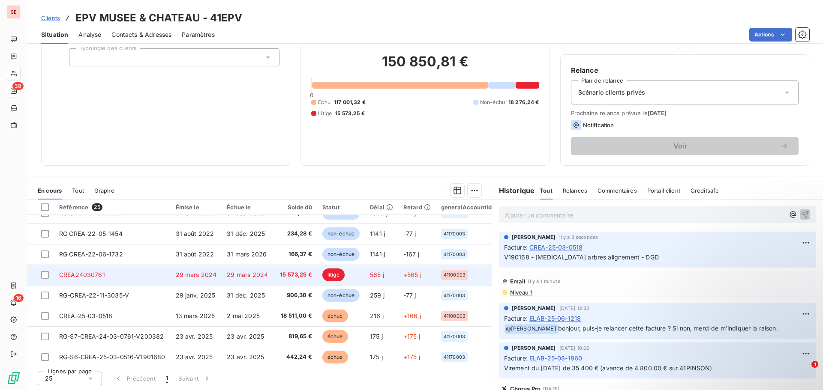
click at [269, 274] on td "29 mars 2024" at bounding box center [247, 275] width 51 height 21
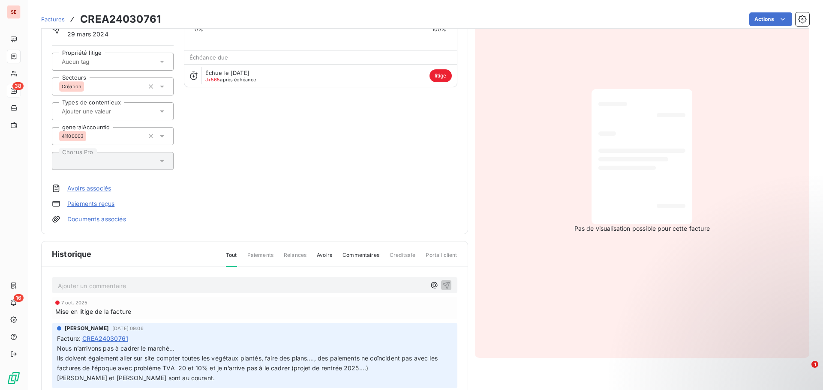
scroll to position [87, 0]
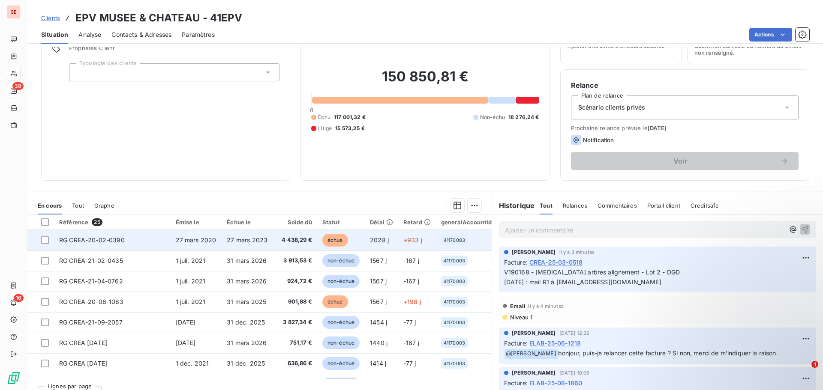
click at [144, 238] on td "RG CREA-20-02-0390" at bounding box center [112, 240] width 117 height 21
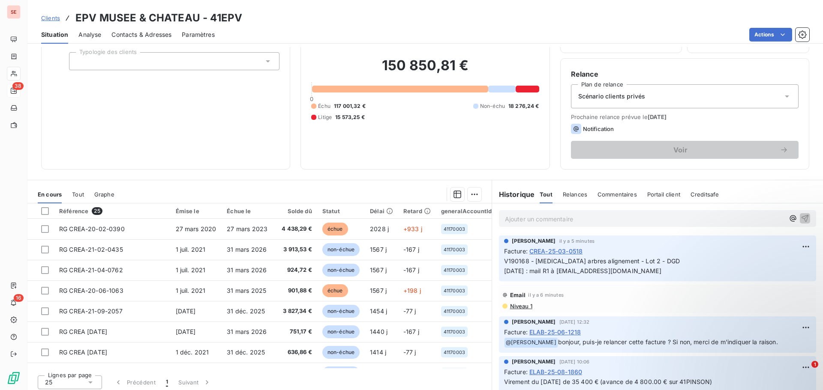
scroll to position [58, 0]
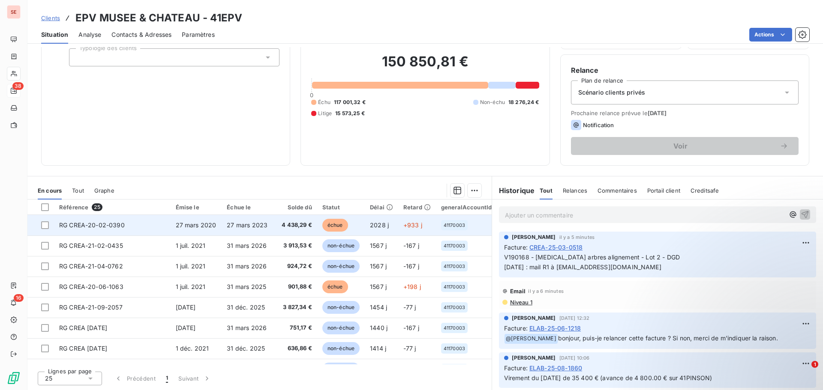
click at [249, 225] on span "27 mars 2023" at bounding box center [247, 225] width 41 height 7
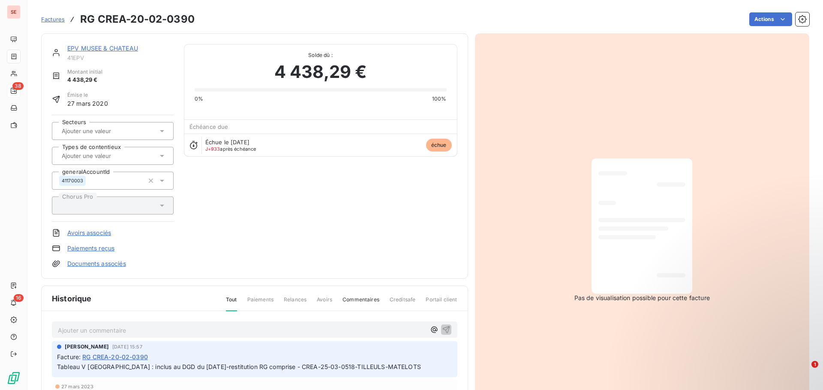
click at [750, 21] on html "SE 38 16 Factures RG CREA-20-02-0390 Actions EPV MUSEE & CHATEAU 41EPV Montant …" at bounding box center [411, 195] width 823 height 390
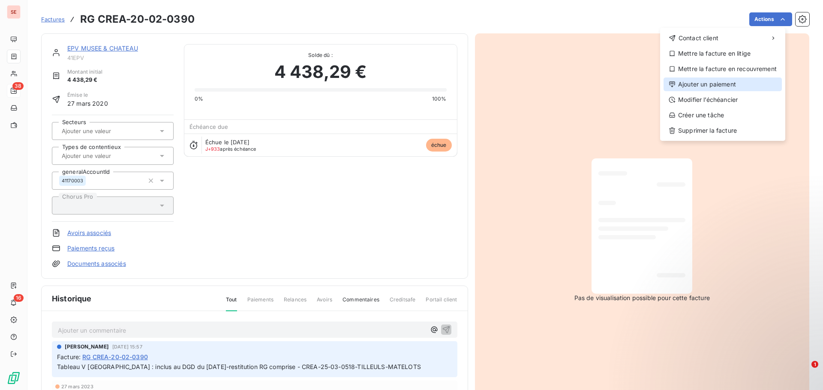
click at [733, 84] on div "Ajouter un paiement" at bounding box center [722, 85] width 118 height 14
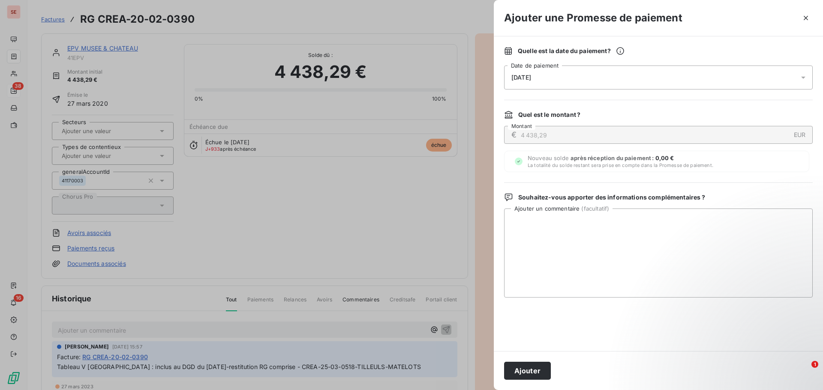
click at [804, 16] on icon "button" at bounding box center [805, 18] width 9 height 9
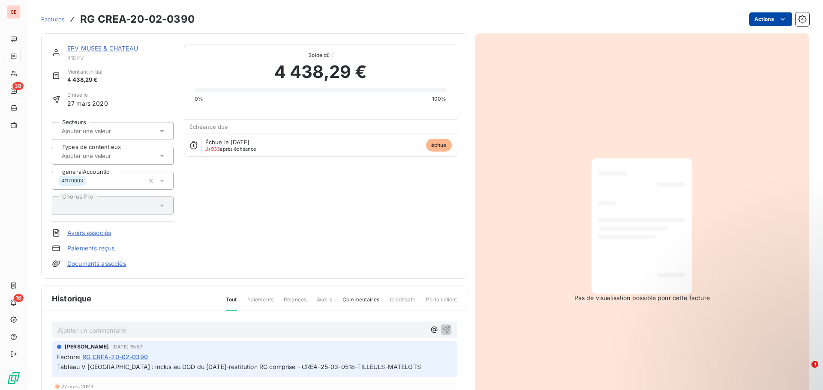
click at [753, 22] on html "SE 38 16 Factures RG CREA-20-02-0390 Actions EPV MUSEE & CHATEAU 41EPV Montant …" at bounding box center [411, 195] width 823 height 390
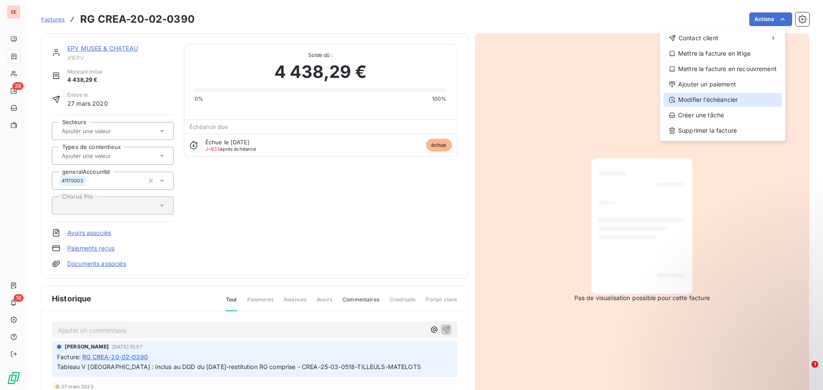
click at [730, 99] on div "Modifier l’échéancier" at bounding box center [722, 100] width 118 height 14
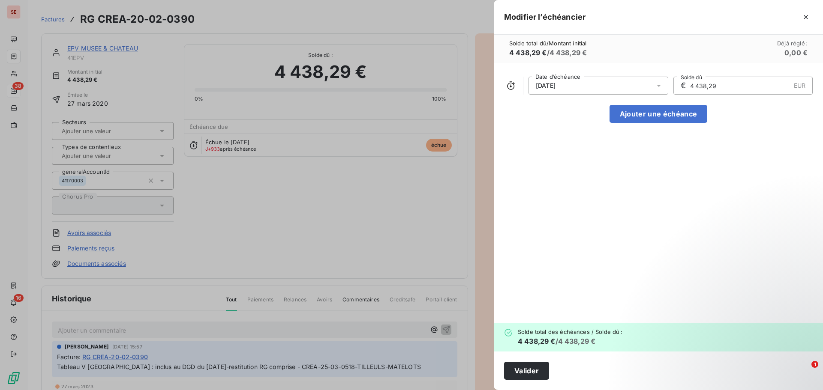
click at [618, 86] on div "[DATE]" at bounding box center [598, 86] width 140 height 18
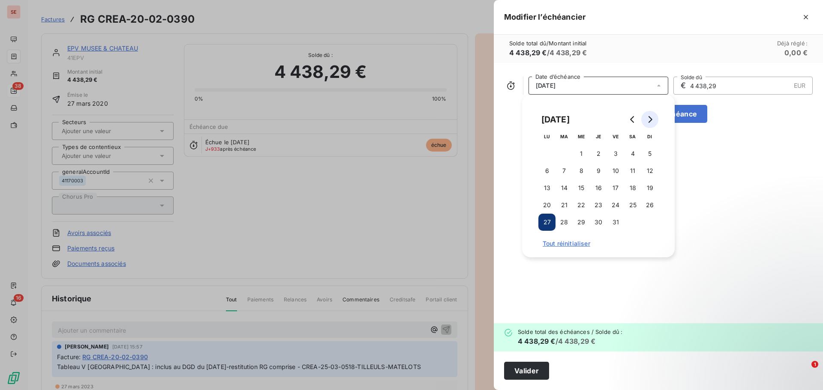
click at [648, 119] on icon "Go to next month" at bounding box center [649, 119] width 7 height 7
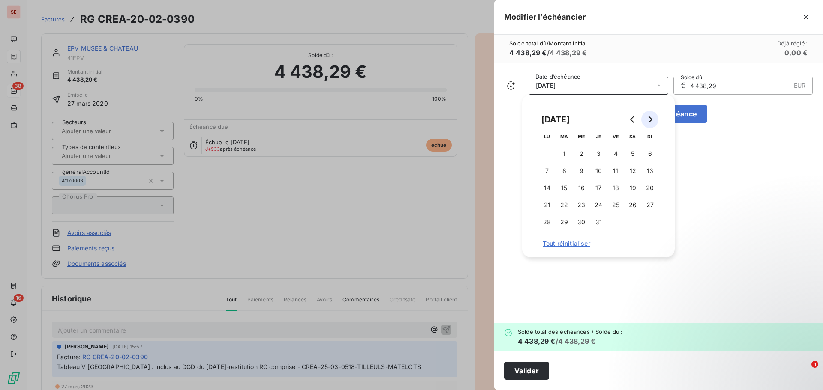
click at [648, 119] on icon "Go to next month" at bounding box center [649, 119] width 7 height 7
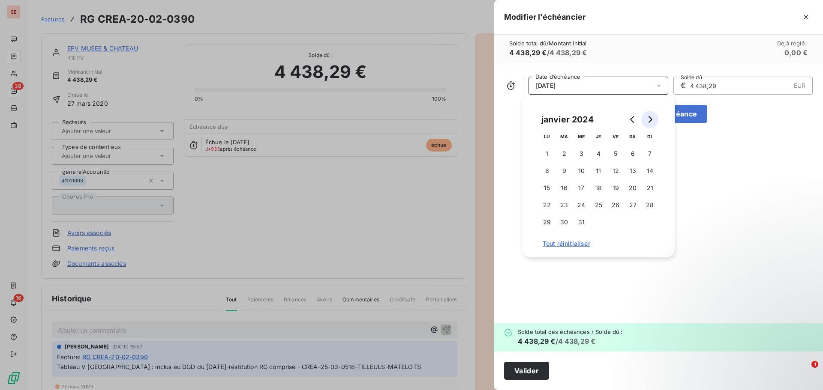
click at [648, 119] on icon "Go to next month" at bounding box center [649, 119] width 7 height 7
click at [650, 120] on icon "Go to next month" at bounding box center [649, 119] width 7 height 7
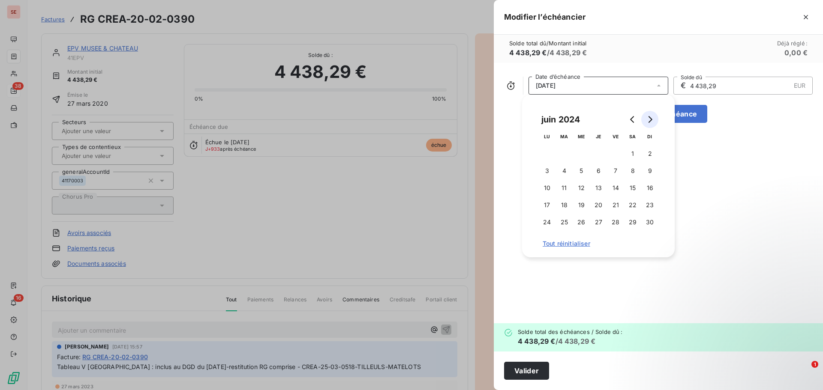
click at [650, 120] on icon "Go to next month" at bounding box center [649, 119] width 7 height 7
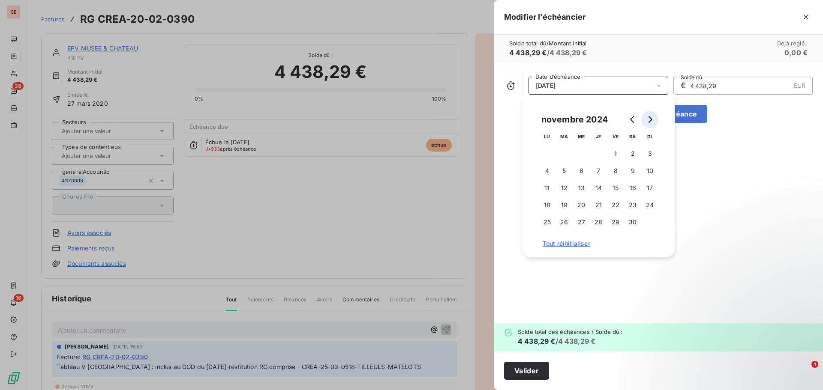
click at [650, 120] on icon "Go to next month" at bounding box center [649, 119] width 7 height 7
click at [649, 120] on icon "Go to next month" at bounding box center [649, 119] width 7 height 7
click at [550, 239] on button "31" at bounding box center [546, 239] width 17 height 17
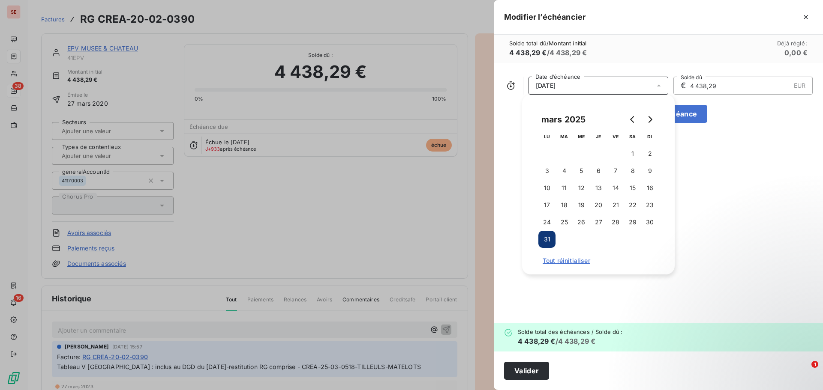
click at [547, 239] on button "31" at bounding box center [546, 239] width 17 height 17
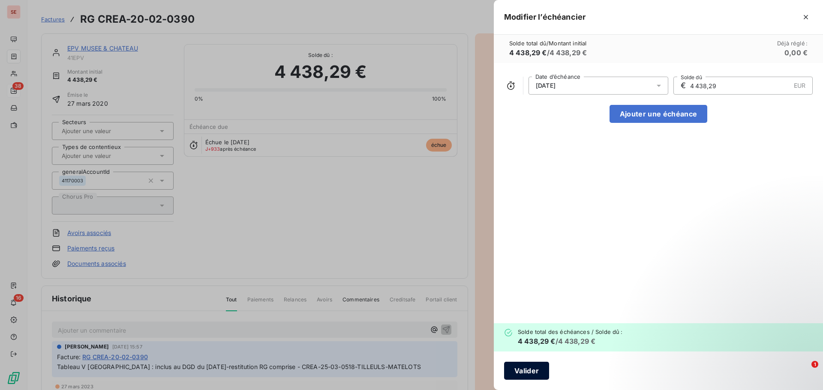
click at [538, 367] on button "Valider" at bounding box center [526, 371] width 45 height 18
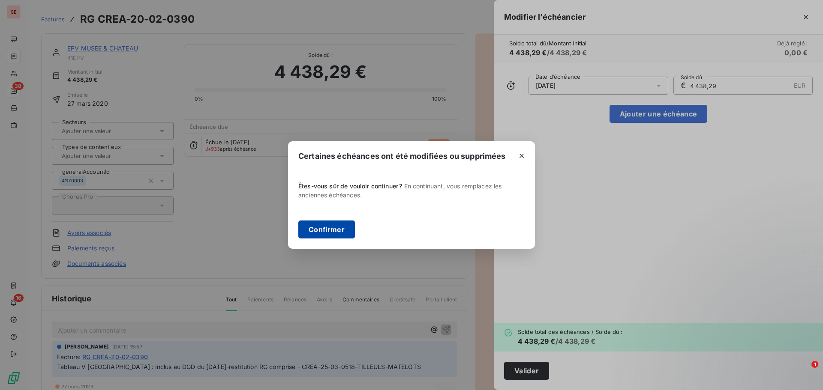
click at [325, 233] on button "Confirmer" at bounding box center [326, 230] width 57 height 18
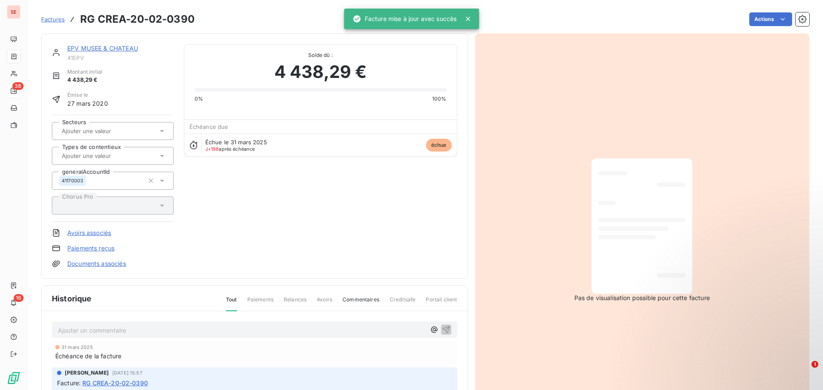
click at [211, 187] on div "EPV MUSEE & CHATEAU 41EPV Montant initial 4 438,29 € Émise le [DATE] Secteurs T…" at bounding box center [254, 156] width 405 height 224
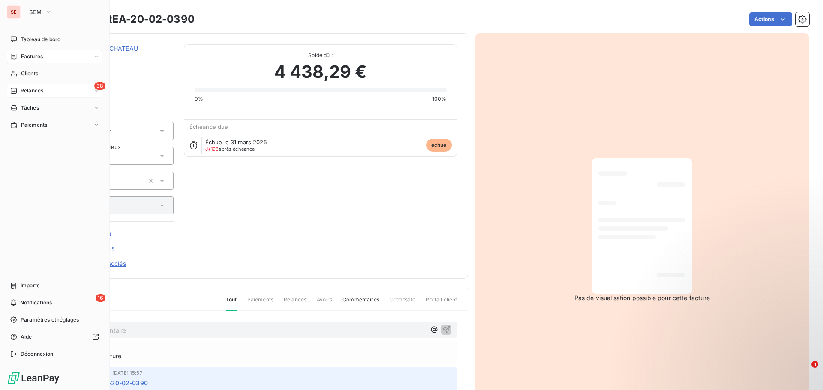
drag, startPoint x: 51, startPoint y: 168, endPoint x: 59, endPoint y: 152, distance: 18.2
click at [53, 165] on div "Tableau de bord Factures Clients 38 Relances Tâches Paiements Imports 16 Notifi…" at bounding box center [55, 197] width 96 height 329
click at [53, 85] on div "38 Relances" at bounding box center [55, 91] width 96 height 14
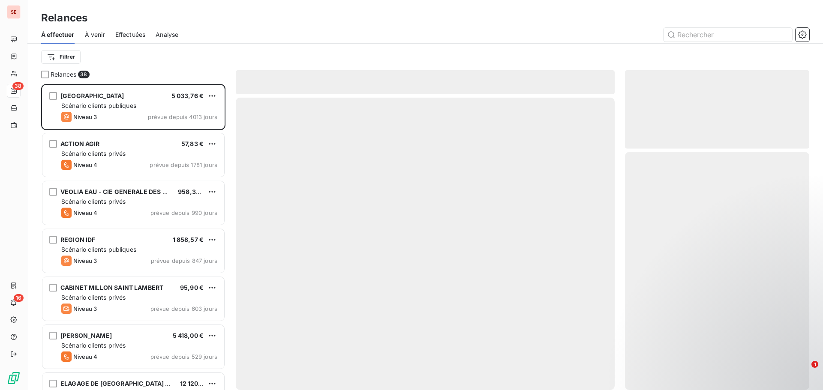
scroll to position [300, 178]
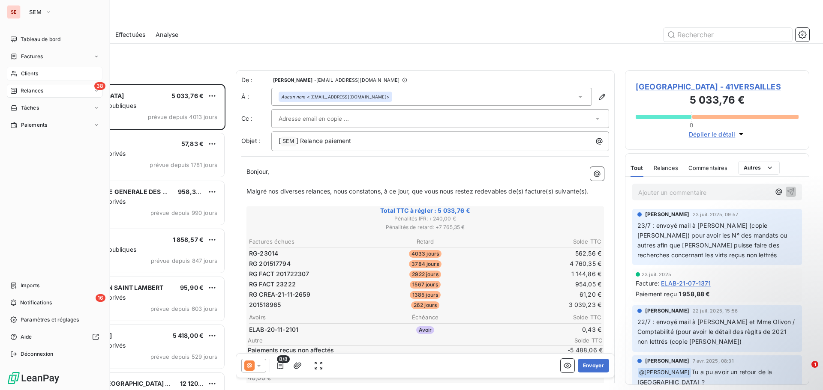
click at [31, 72] on span "Clients" at bounding box center [29, 74] width 17 height 8
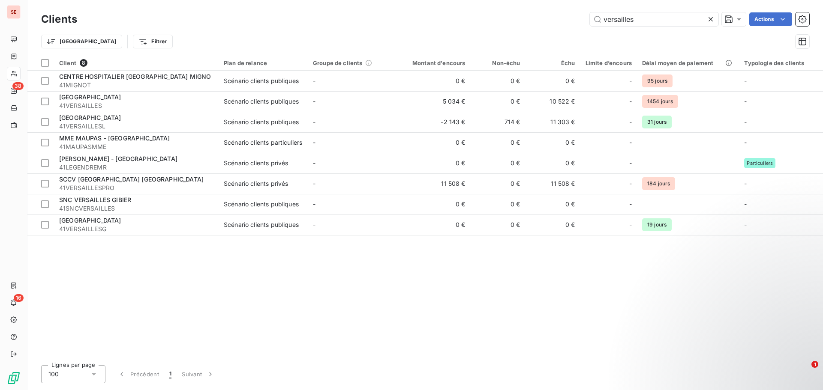
drag, startPoint x: 635, startPoint y: 20, endPoint x: 554, endPoint y: 15, distance: 82.0
click at [554, 19] on div "versailles Actions" at bounding box center [447, 19] width 721 height 14
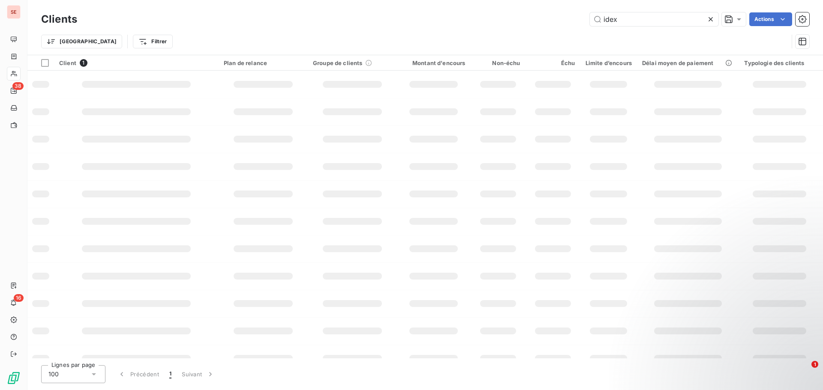
type input "idex"
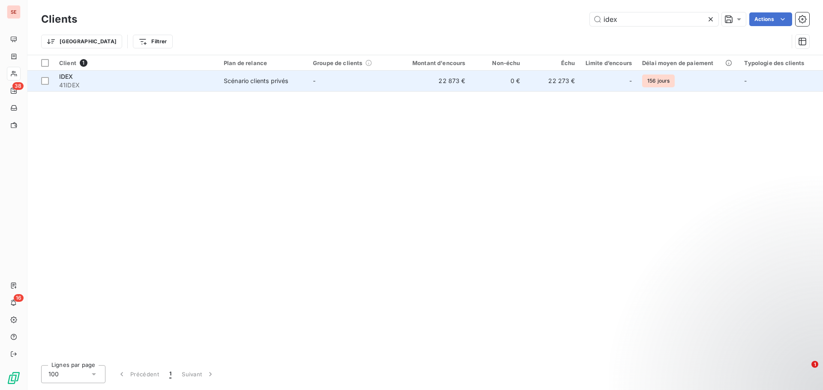
click at [140, 85] on span "41IDEX" at bounding box center [136, 85] width 154 height 9
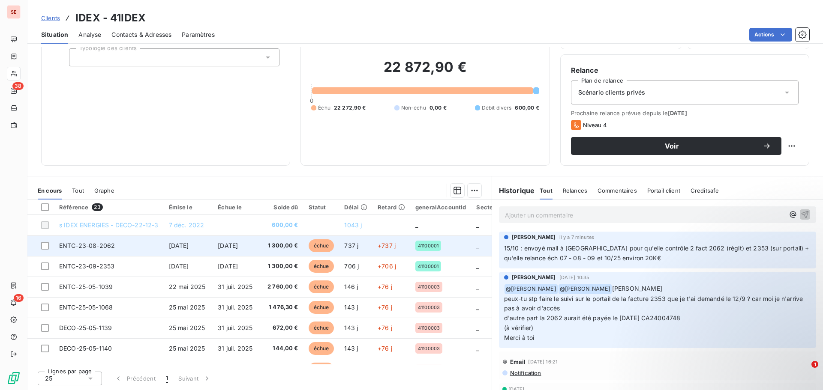
click at [223, 248] on span "[DATE]" at bounding box center [228, 245] width 20 height 7
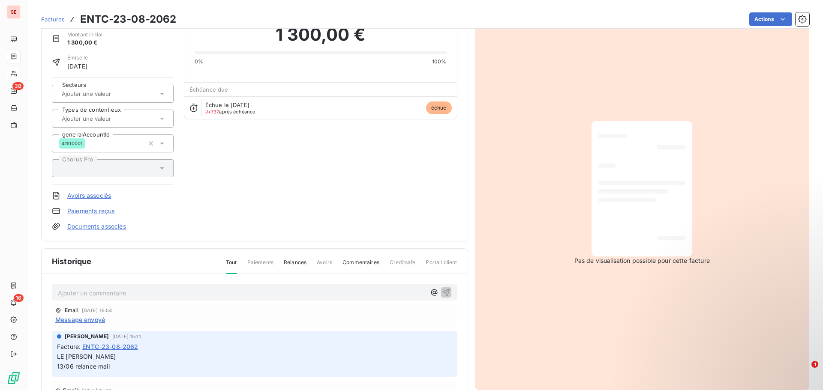
scroll to position [109, 0]
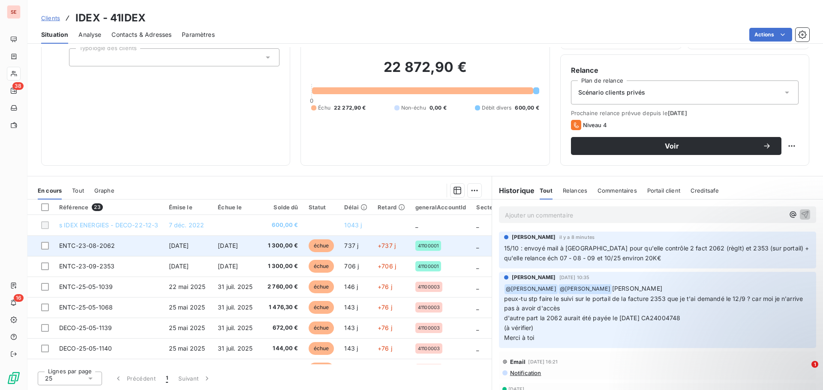
click at [214, 247] on td "[DATE]" at bounding box center [238, 246] width 50 height 21
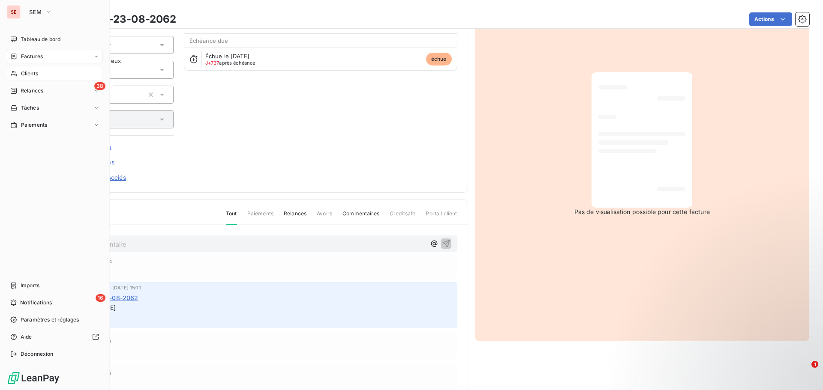
click at [37, 71] on span "Clients" at bounding box center [29, 74] width 17 height 8
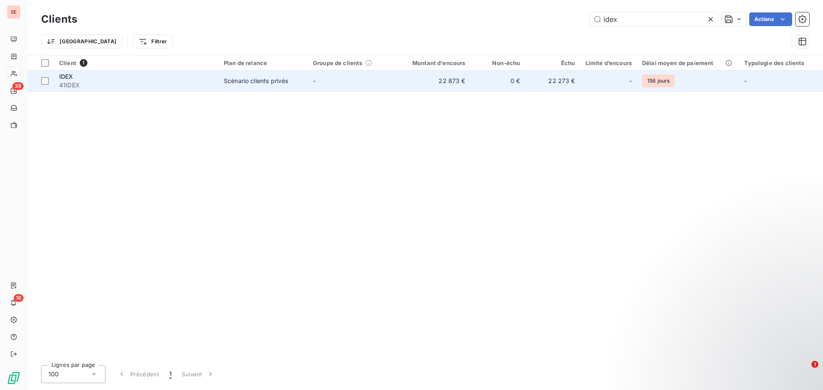
click at [70, 87] on span "41IDEX" at bounding box center [136, 85] width 154 height 9
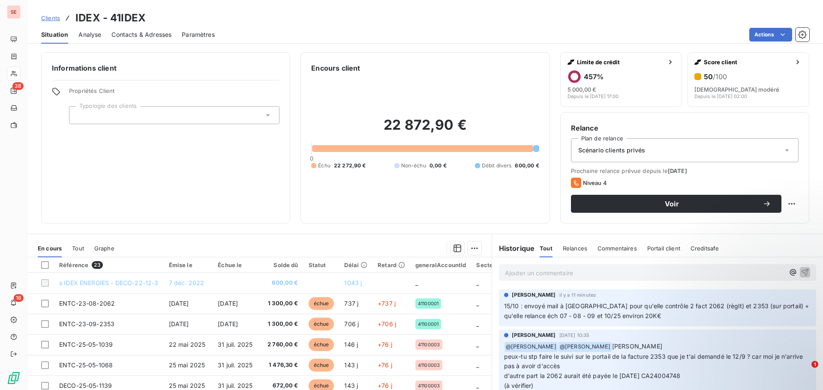
click at [165, 32] on span "Contacts & Adresses" at bounding box center [141, 34] width 60 height 9
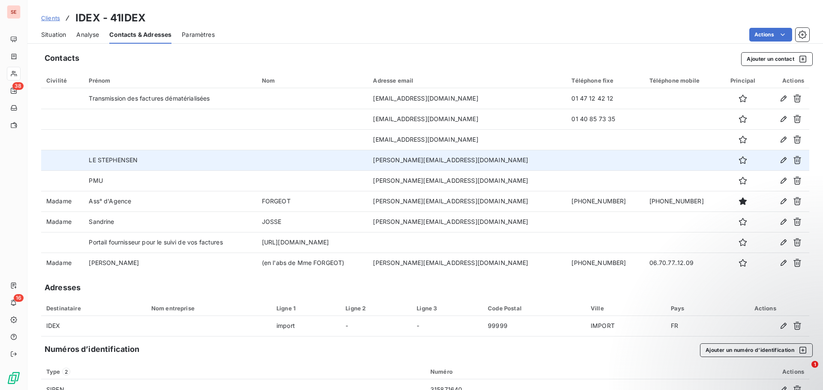
scroll to position [26, 0]
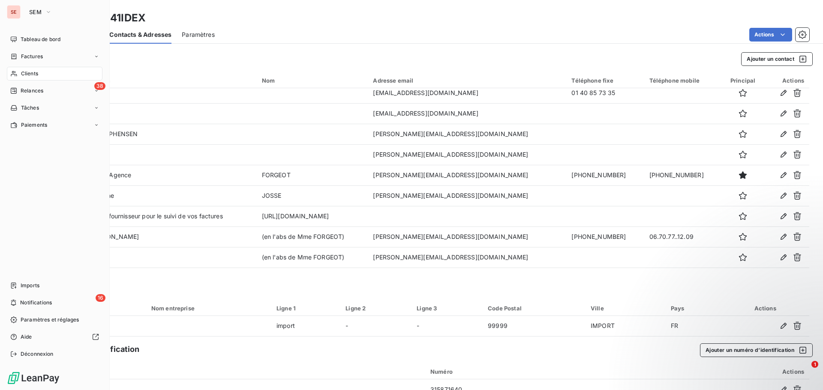
click at [29, 90] on span "Relances" at bounding box center [32, 91] width 23 height 8
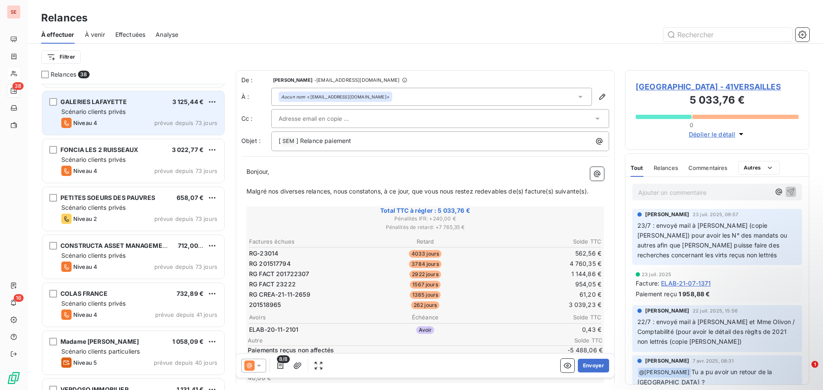
scroll to position [1243, 0]
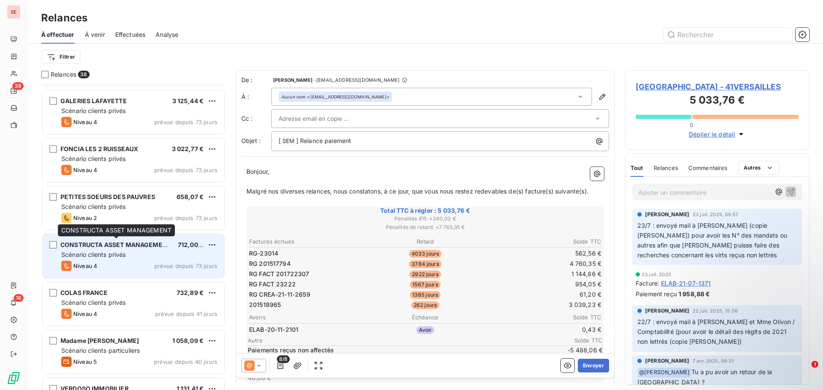
click at [113, 245] on span "CONSTRUCTA ASSET MANAGEMENT" at bounding box center [115, 244] width 111 height 7
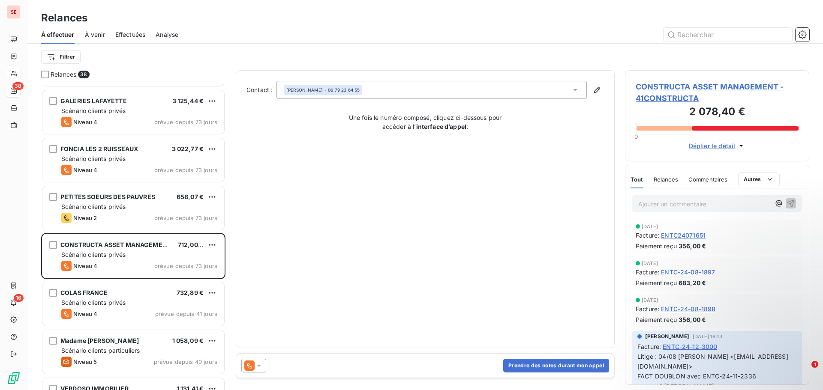
click at [657, 89] on span "CONSTRUCTA ASSET MANAGEMENT - 41CONSTRUCTA" at bounding box center [716, 92] width 163 height 23
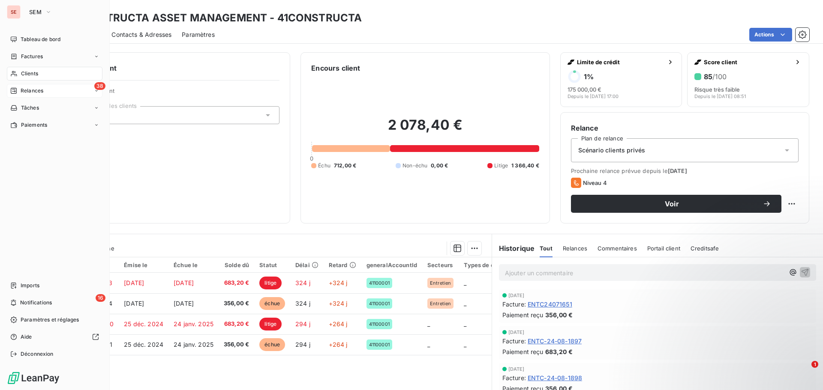
click at [34, 89] on span "Relances" at bounding box center [32, 91] width 23 height 8
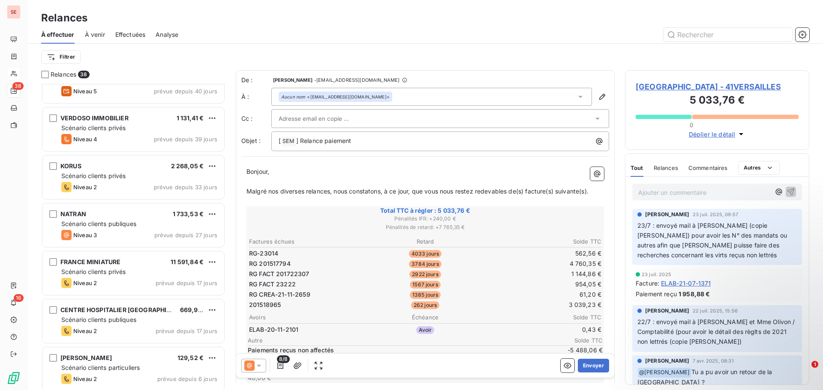
scroll to position [1518, 0]
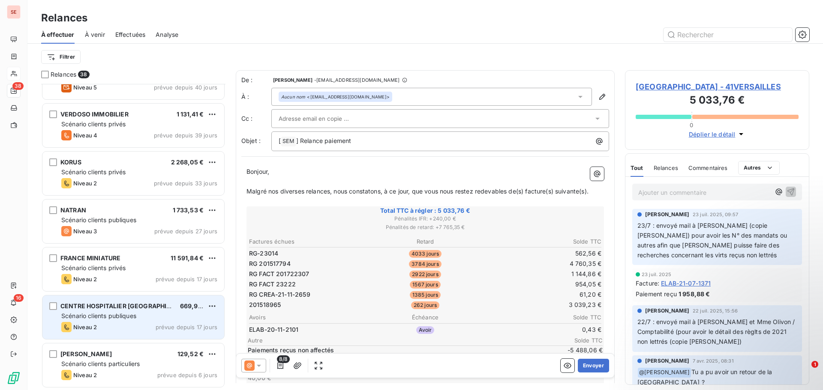
click at [122, 312] on div "Scénario clients publiques" at bounding box center [139, 316] width 156 height 9
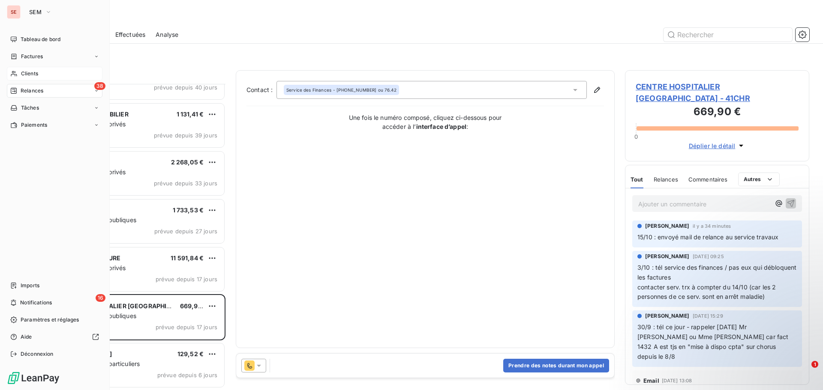
click at [39, 88] on span "Relances" at bounding box center [32, 91] width 23 height 8
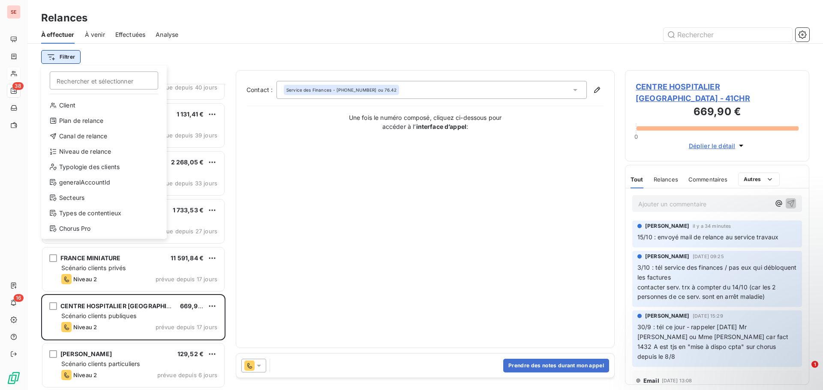
click at [56, 58] on html "SE 38 16 Relances À effectuer À venir Effectuées Analyse Filtrer Rechercher et …" at bounding box center [411, 195] width 823 height 390
drag, startPoint x: 88, startPoint y: 153, endPoint x: 92, endPoint y: 151, distance: 4.6
click at [88, 153] on div "Niveau de relance" at bounding box center [104, 152] width 119 height 14
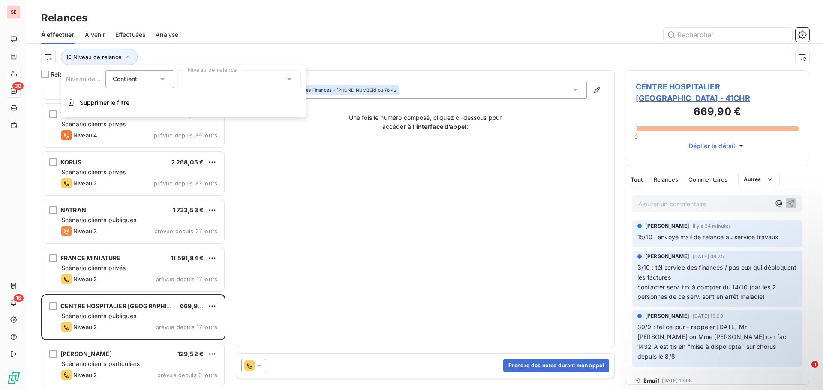
click at [230, 79] on div at bounding box center [238, 79] width 123 height 18
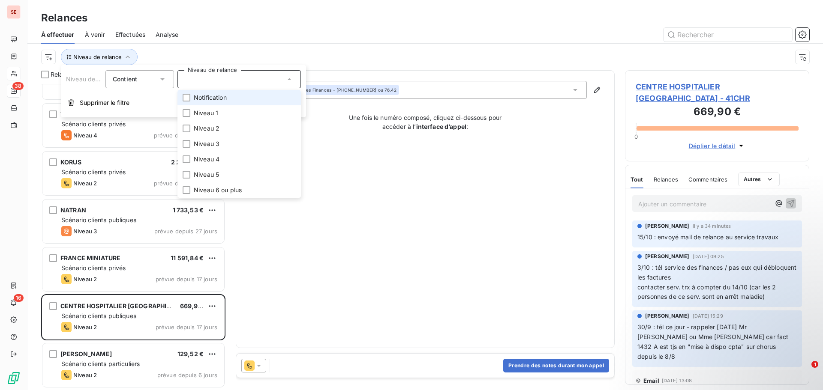
click at [227, 98] on span "Notification" at bounding box center [210, 97] width 33 height 9
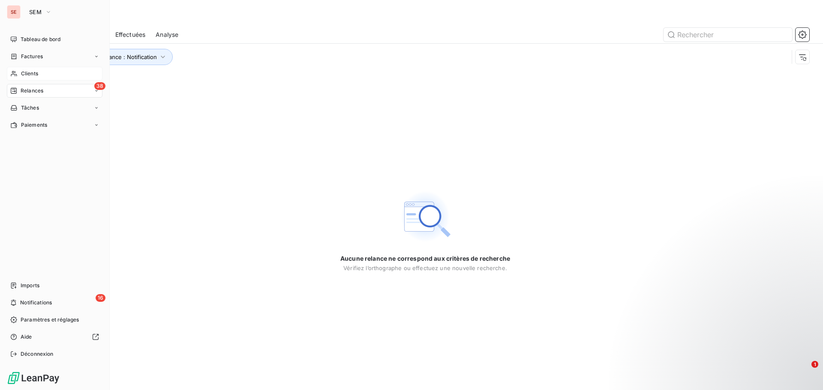
click at [35, 69] on div "Clients" at bounding box center [55, 74] width 96 height 14
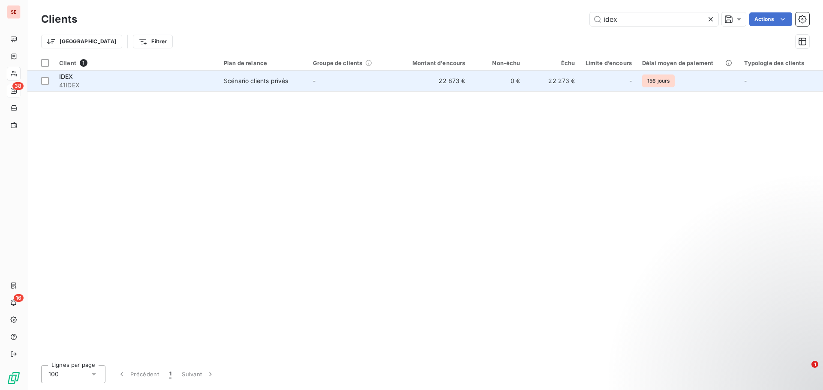
click at [159, 81] on span "41IDEX" at bounding box center [136, 85] width 154 height 9
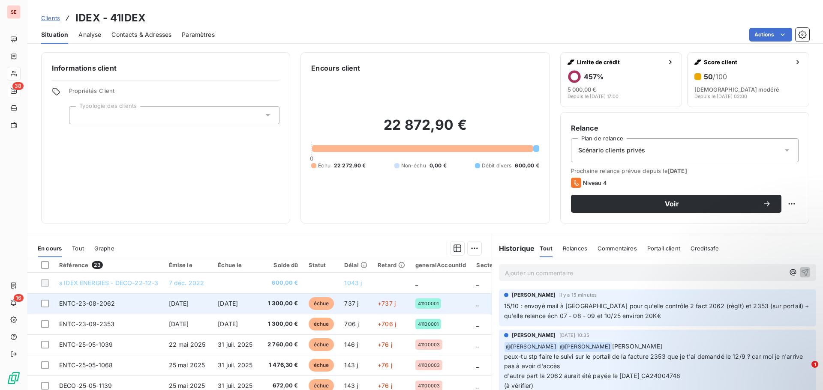
click at [182, 304] on span "[DATE]" at bounding box center [179, 303] width 20 height 7
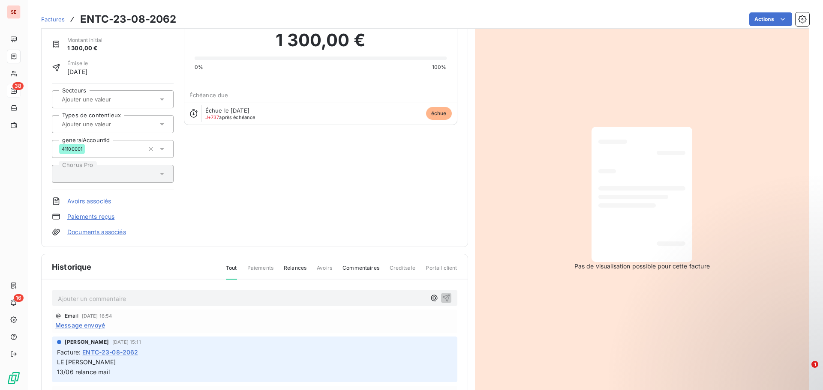
scroll to position [86, 0]
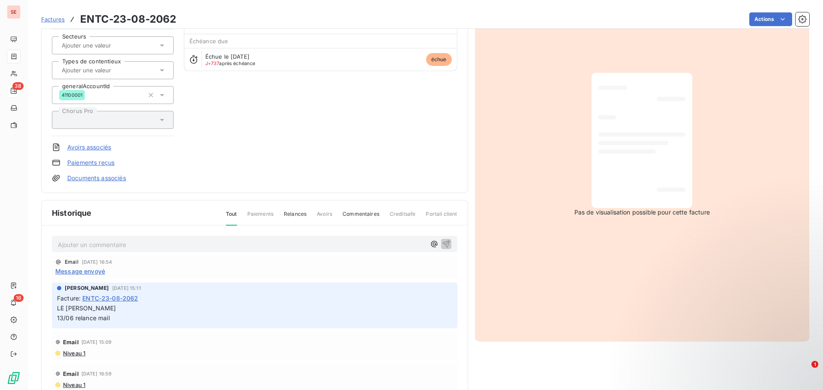
click at [158, 245] on p "Ajouter un commentaire ﻿" at bounding box center [242, 244] width 368 height 11
click at [442, 244] on icon "button" at bounding box center [446, 243] width 9 height 9
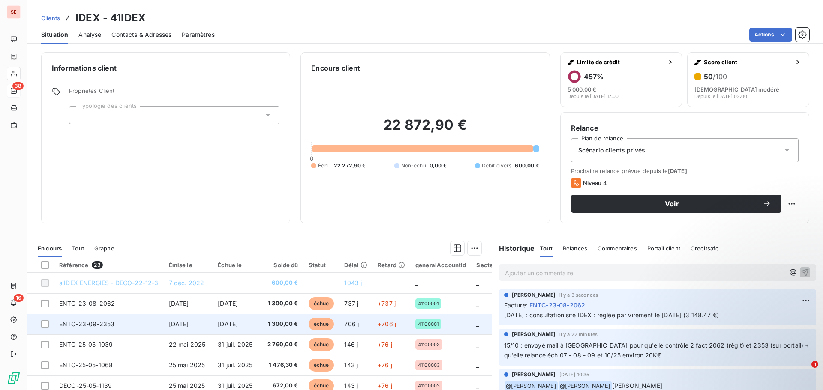
click at [270, 322] on span "1 300,00 €" at bounding box center [282, 324] width 31 height 9
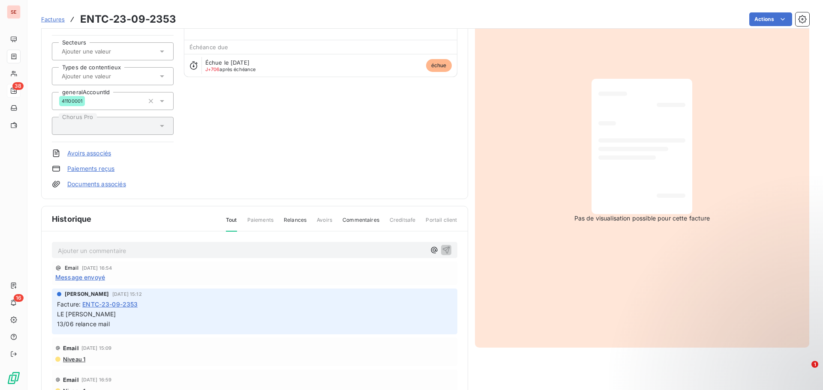
scroll to position [87, 0]
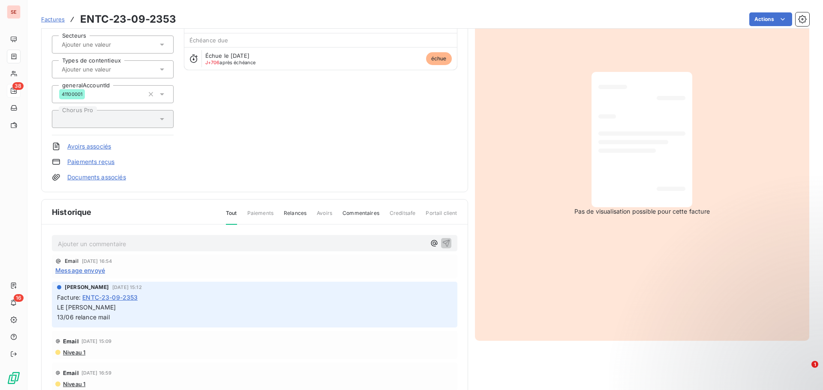
click at [213, 245] on p "Ajouter un commentaire ﻿" at bounding box center [242, 244] width 368 height 11
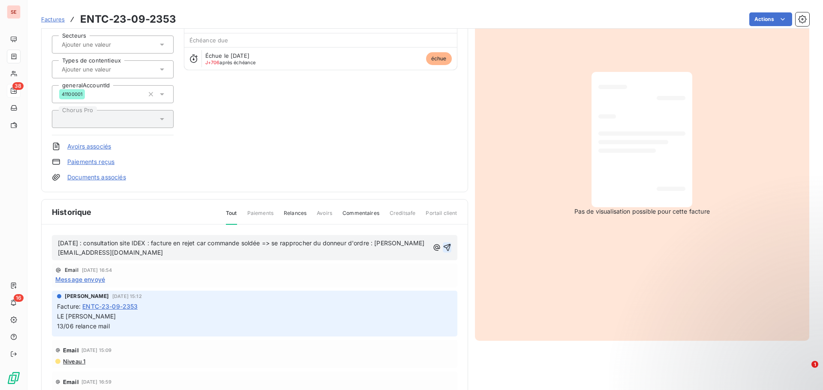
click at [443, 248] on icon "button" at bounding box center [446, 247] width 7 height 7
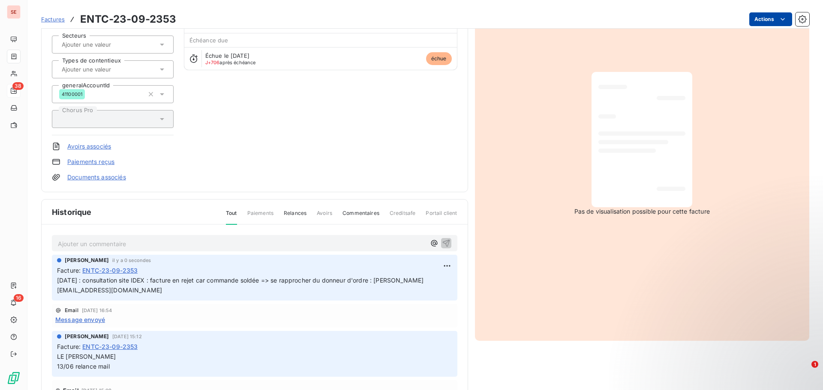
click at [761, 22] on html "SE 38 16 Factures ENTC-23-09-2353 Actions IDEX 41IDEX Montant initial 1 300,00 …" at bounding box center [411, 195] width 823 height 390
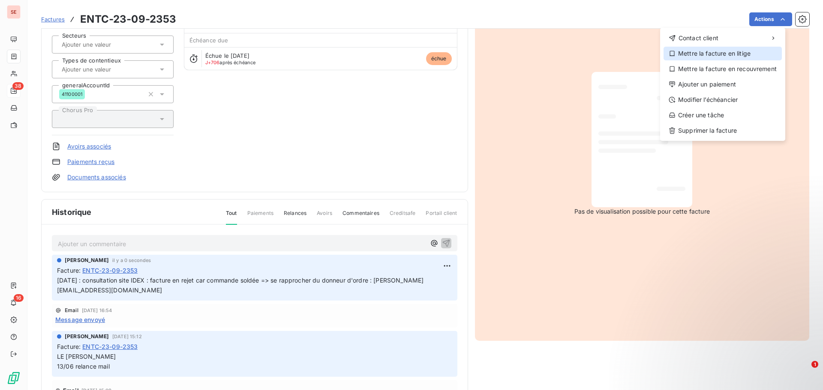
click at [733, 51] on div "Mettre la facture en litige" at bounding box center [722, 54] width 118 height 14
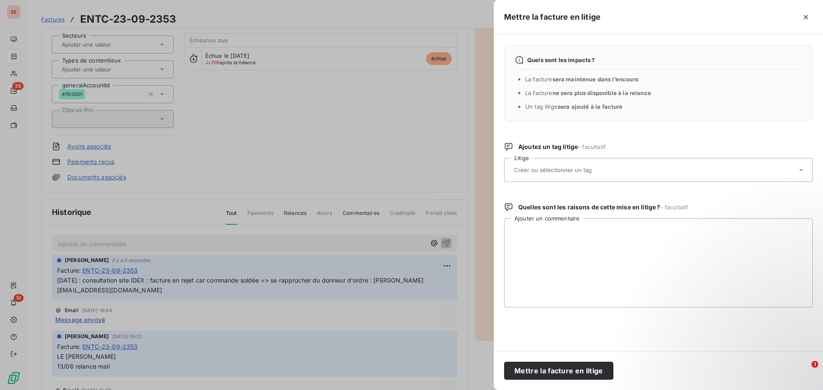
click at [574, 172] on input "text" at bounding box center [575, 170] width 125 height 8
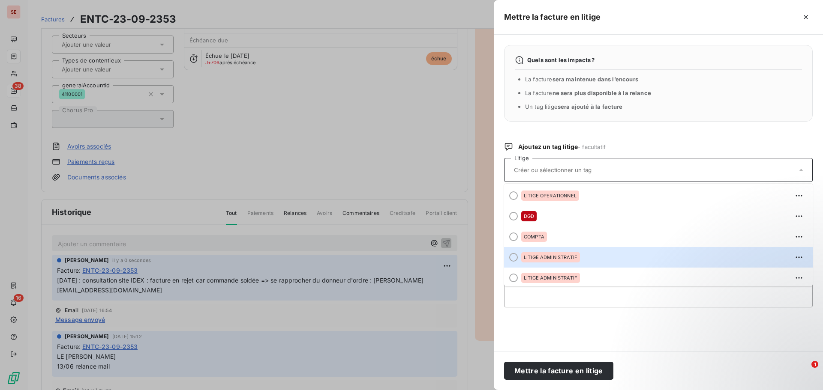
click at [562, 253] on div "LITIGE ADMINISTRATIF" at bounding box center [550, 257] width 59 height 10
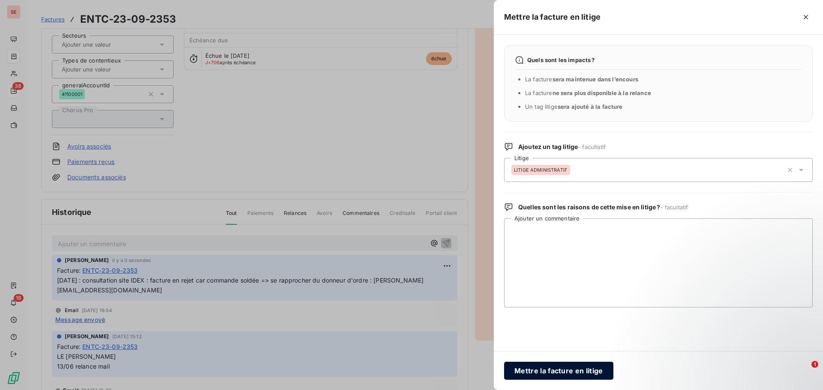
click at [554, 371] on button "Mettre la facture en litige" at bounding box center [558, 371] width 109 height 18
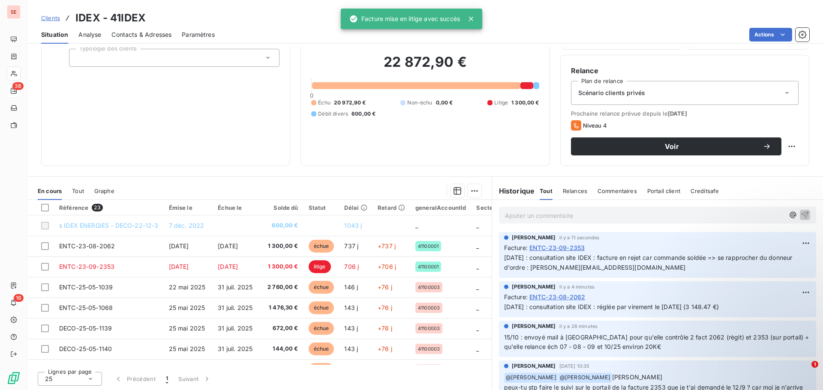
scroll to position [58, 0]
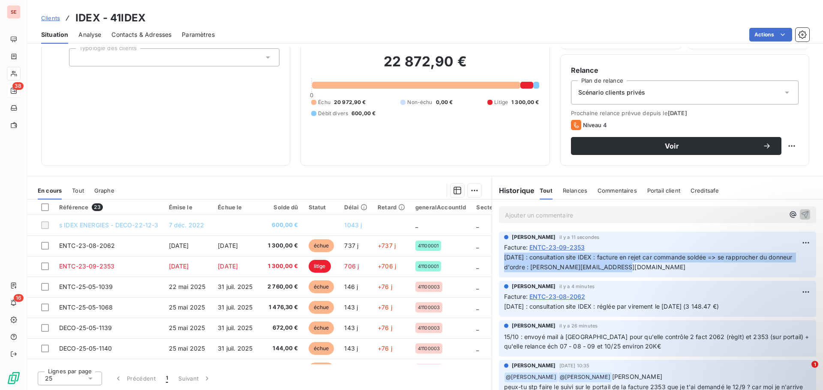
drag, startPoint x: 618, startPoint y: 268, endPoint x: 493, endPoint y: 257, distance: 125.1
click at [493, 257] on div "[PERSON_NAME] il y a 11 secondes Facture : ENTC-23-09-2353 [DATE] : consultatio…" at bounding box center [657, 254] width 331 height 49
copy span "[DATE] : consultation site IDEX : facture en rejet car commande soldée => se ra…"
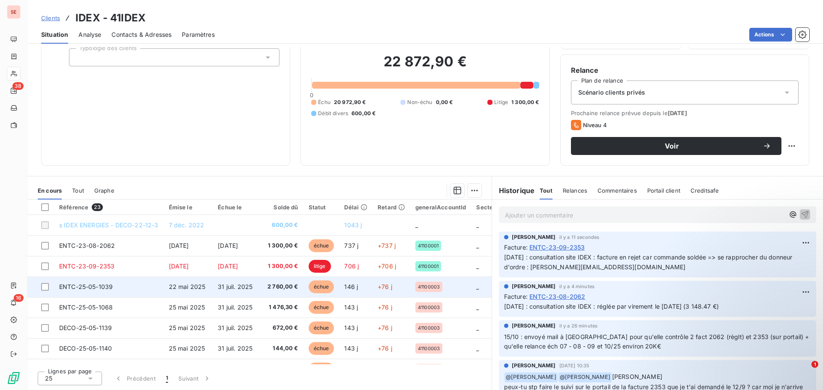
click at [216, 293] on td "31 juil. 2025" at bounding box center [238, 287] width 50 height 21
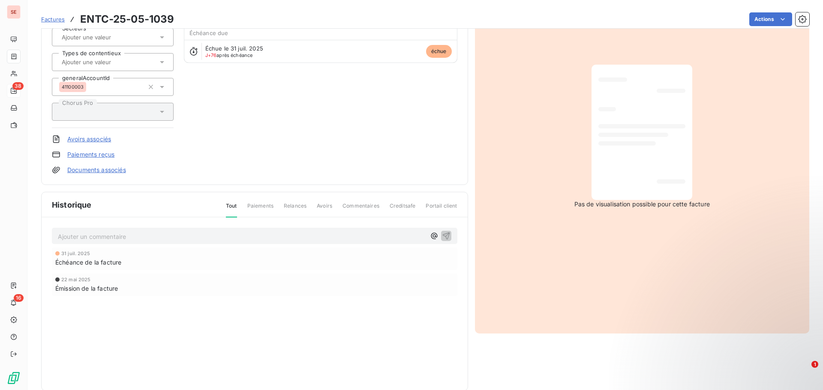
scroll to position [109, 0]
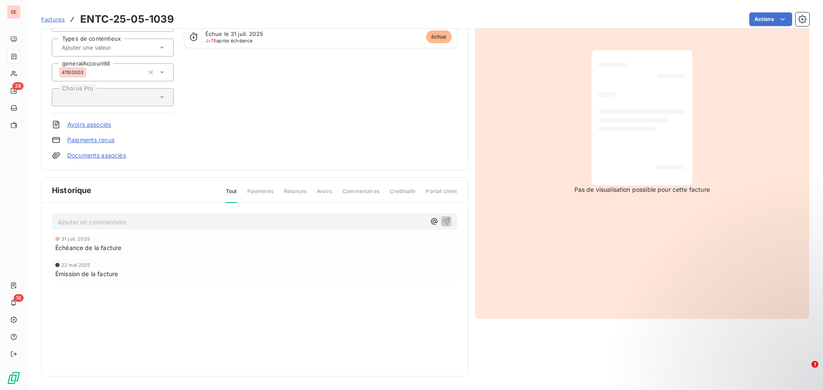
click at [186, 225] on p "Ajouter un commentaire ﻿" at bounding box center [242, 222] width 368 height 11
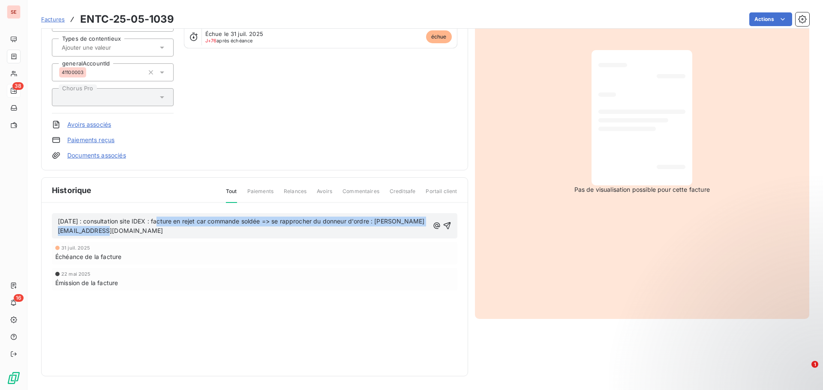
drag, startPoint x: 157, startPoint y: 221, endPoint x: 392, endPoint y: 234, distance: 235.2
click at [392, 234] on p "[DATE] : consultation site IDEX : facture en rejet car commande soldée => se ra…" at bounding box center [243, 227] width 371 height 20
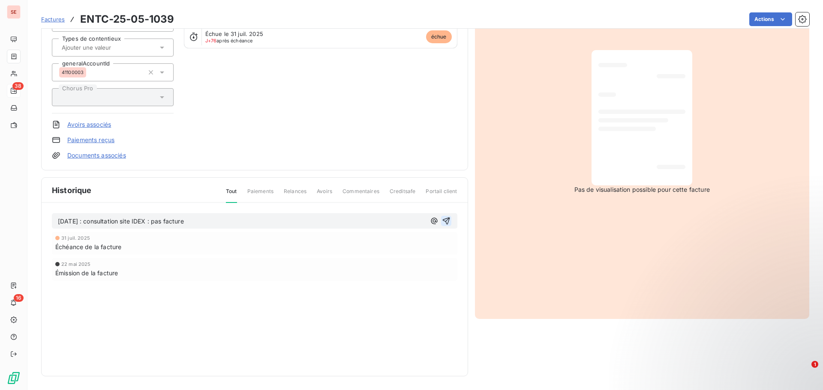
click at [443, 221] on icon "button" at bounding box center [445, 221] width 7 height 7
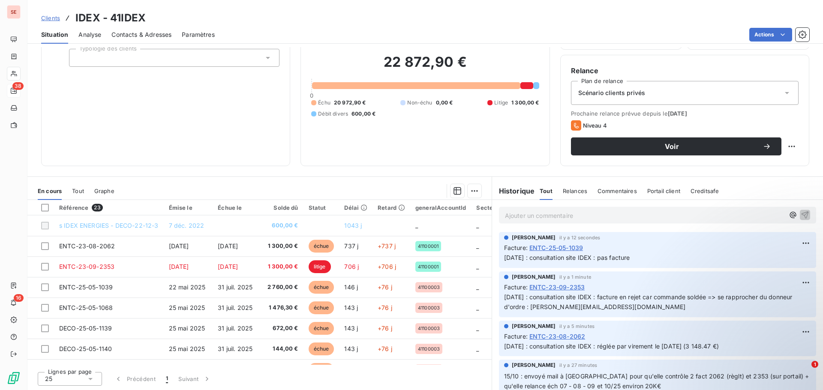
scroll to position [58, 0]
click at [583, 256] on span "[DATE] : consultation site IDEX : pas facture" at bounding box center [567, 257] width 126 height 7
copy div "[DATE] : consultation site IDEX : pas facture"
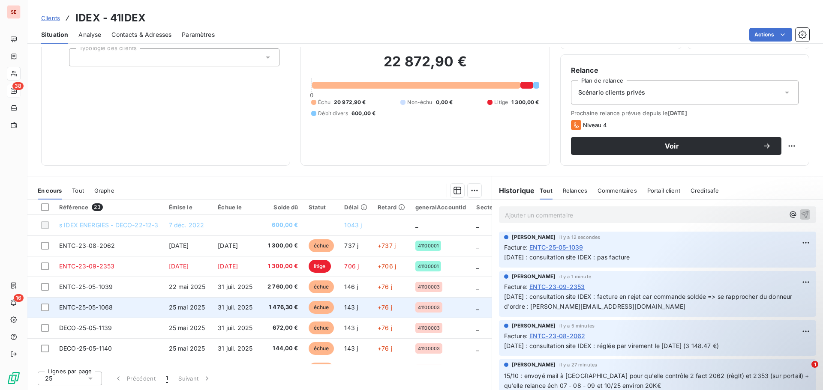
click at [177, 309] on span "25 mai 2025" at bounding box center [187, 307] width 36 height 7
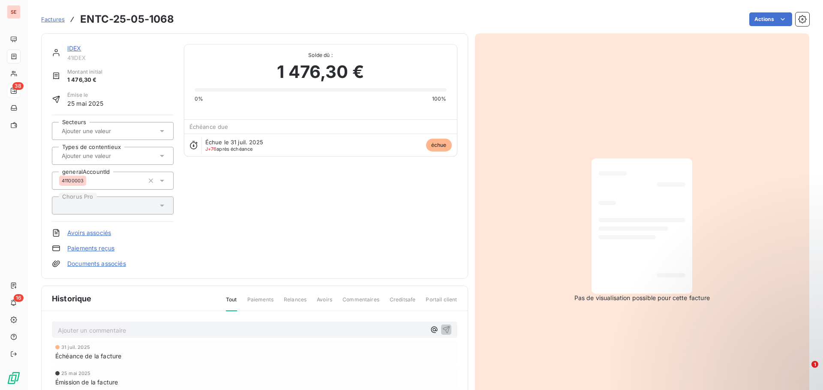
click at [131, 328] on p "Ajouter un commentaire ﻿" at bounding box center [242, 330] width 368 height 11
click at [446, 329] on icon "button" at bounding box center [446, 329] width 9 height 9
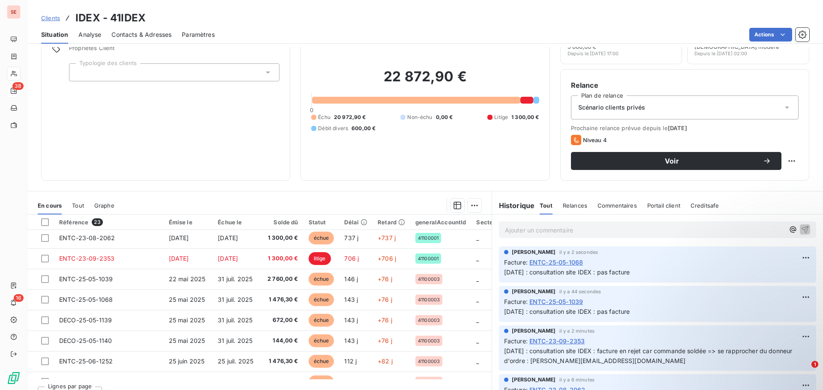
scroll to position [43, 0]
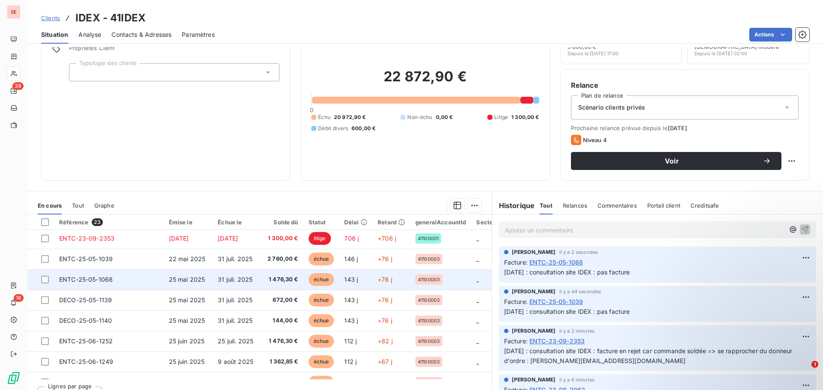
click at [130, 280] on td "ENTC-25-05-1068" at bounding box center [109, 279] width 110 height 21
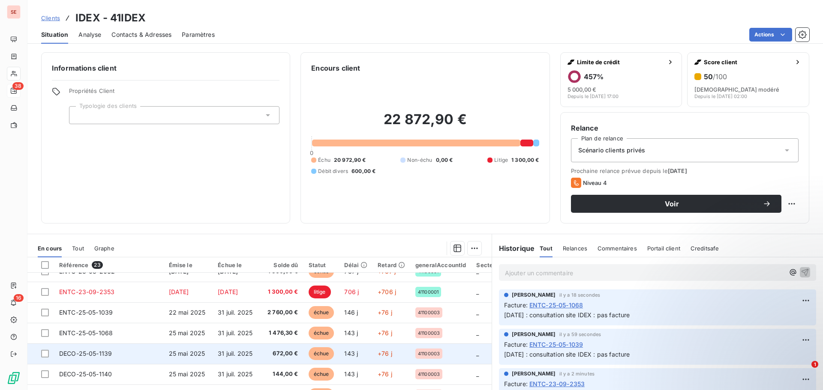
scroll to position [86, 0]
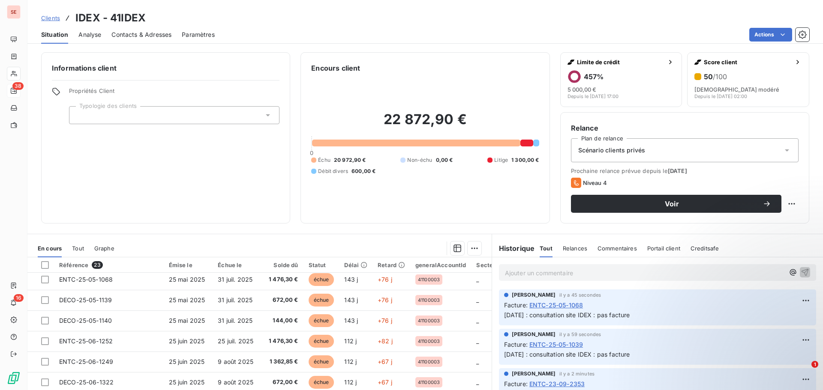
click at [608, 317] on span "[DATE] : consultation site IDEX : pas facture" at bounding box center [567, 314] width 126 height 7
click at [608, 316] on span "[DATE] : consultation site IDEX : pas facture" at bounding box center [567, 314] width 126 height 7
click at [607, 316] on span "[DATE] : consultation site IDEX : pas facture" at bounding box center [567, 314] width 126 height 7
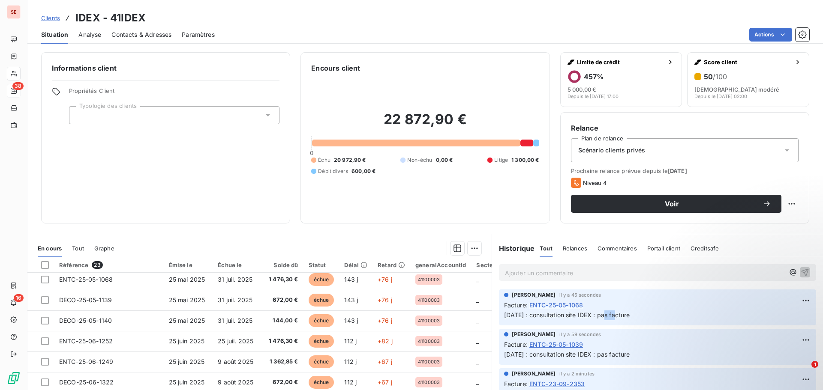
click at [607, 316] on span "[DATE] : consultation site IDEX : pas facture" at bounding box center [567, 314] width 126 height 7
copy div "[DATE] : consultation site IDEX : pas facture"
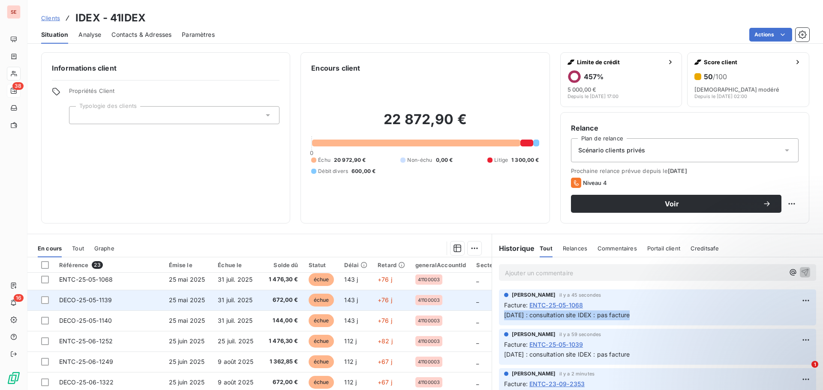
click at [154, 302] on td "DECO-25-05-1139" at bounding box center [109, 300] width 110 height 21
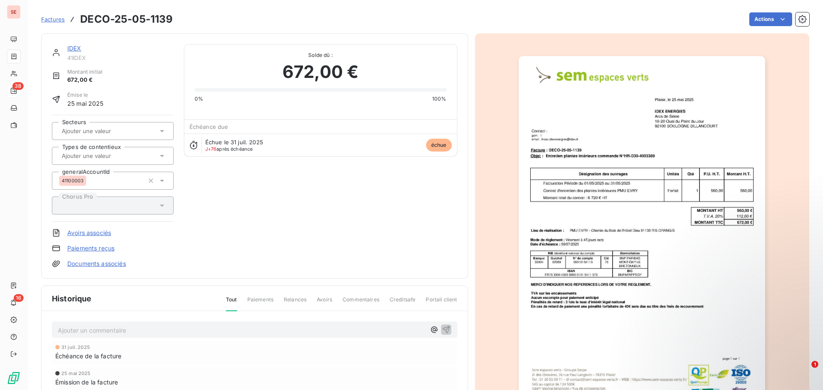
click at [110, 332] on p "Ajouter un commentaire ﻿" at bounding box center [242, 330] width 368 height 11
click at [445, 329] on icon "button" at bounding box center [445, 329] width 7 height 7
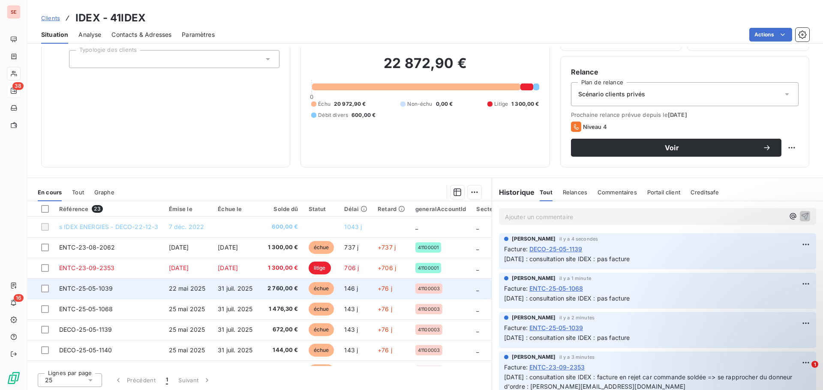
scroll to position [58, 0]
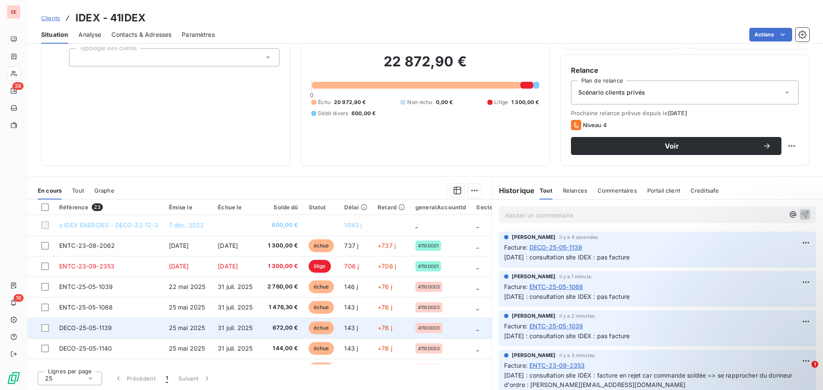
click at [120, 327] on td "DECO-25-05-1139" at bounding box center [109, 328] width 110 height 21
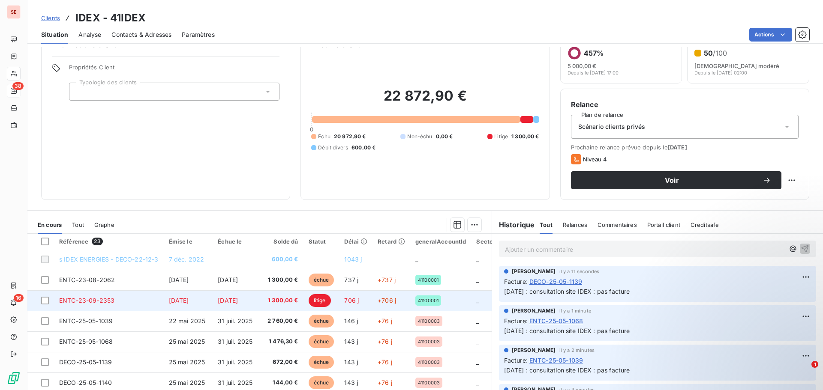
scroll to position [43, 0]
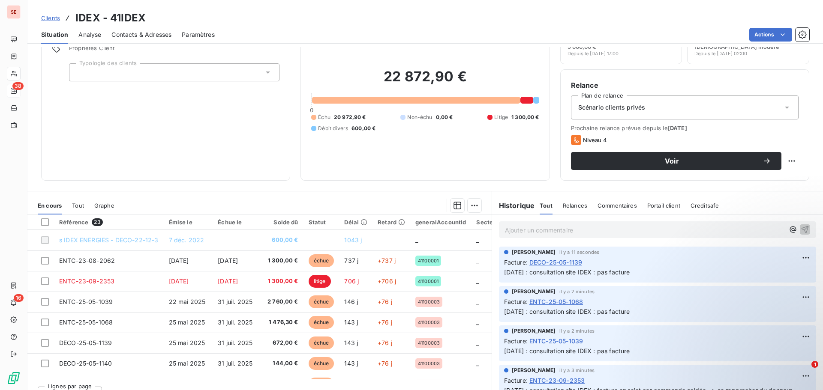
click at [583, 273] on span "[DATE] : consultation site IDEX : pas facture" at bounding box center [567, 272] width 126 height 7
click at [552, 273] on span "[DATE] : consultation site IDEX : pas facture" at bounding box center [567, 272] width 126 height 7
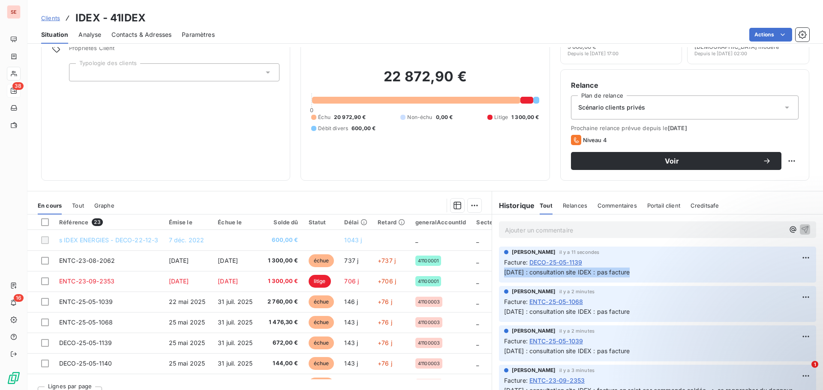
copy div "[DATE] : consultation site IDEX : pas facture"
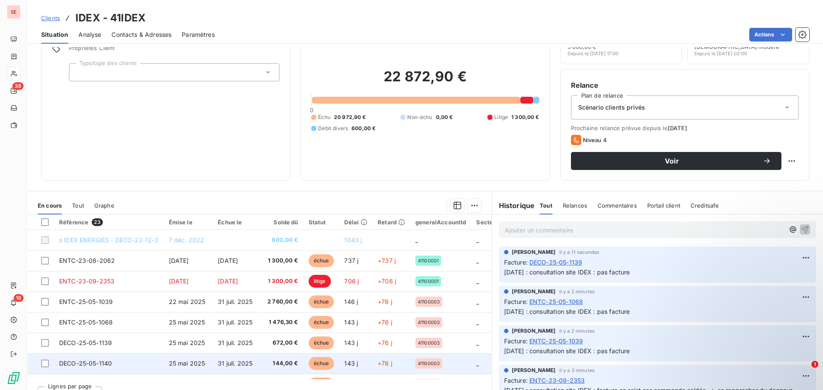
click at [113, 365] on td "DECO-25-05-1140" at bounding box center [109, 363] width 110 height 21
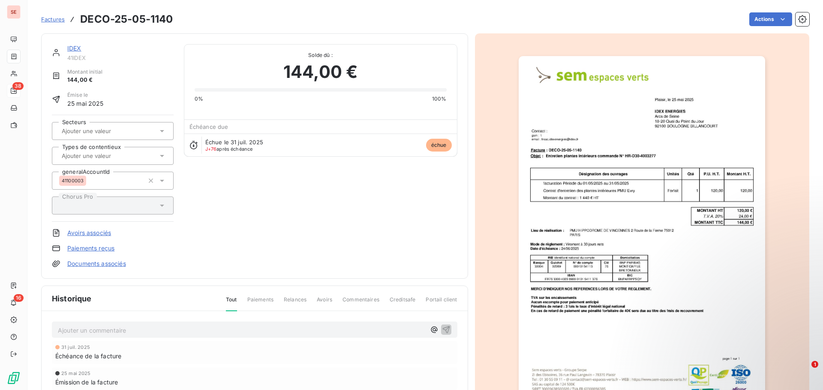
click at [114, 332] on p "Ajouter un commentaire ﻿" at bounding box center [242, 330] width 368 height 11
click at [442, 327] on icon "button" at bounding box center [446, 329] width 9 height 9
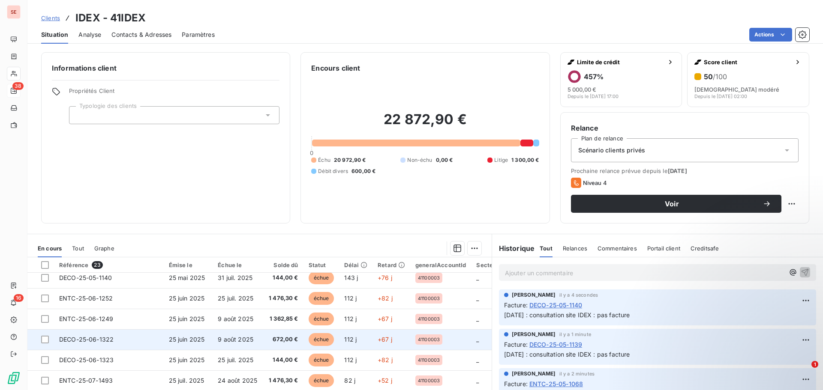
scroll to position [86, 0]
click at [110, 342] on span "ENTC-25-06-1252" at bounding box center [86, 341] width 54 height 7
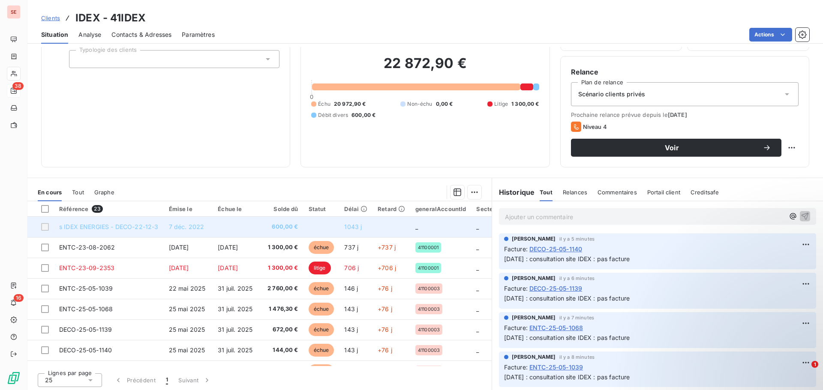
scroll to position [58, 0]
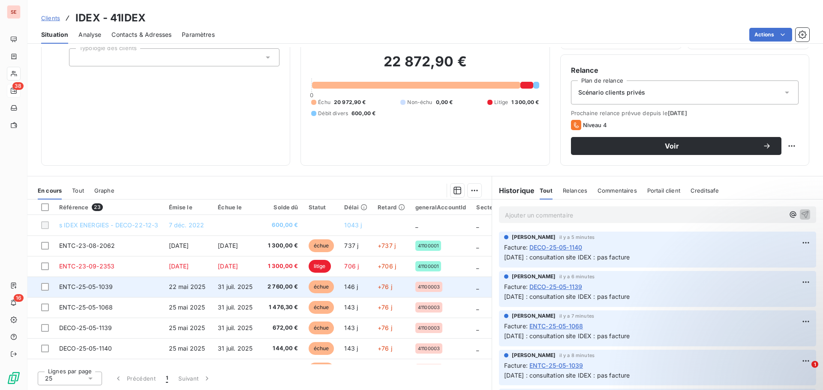
click at [206, 289] on td "22 mai 2025" at bounding box center [188, 287] width 49 height 21
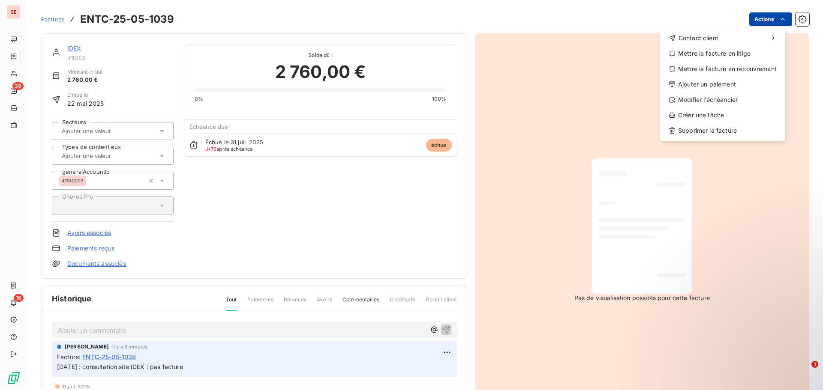
click at [754, 19] on html "SE 38 16 Factures ENTC-25-05-1039 Actions Contact client Mettre la facture en l…" at bounding box center [411, 195] width 823 height 390
click at [742, 51] on div "Mettre la facture en litige" at bounding box center [722, 54] width 118 height 14
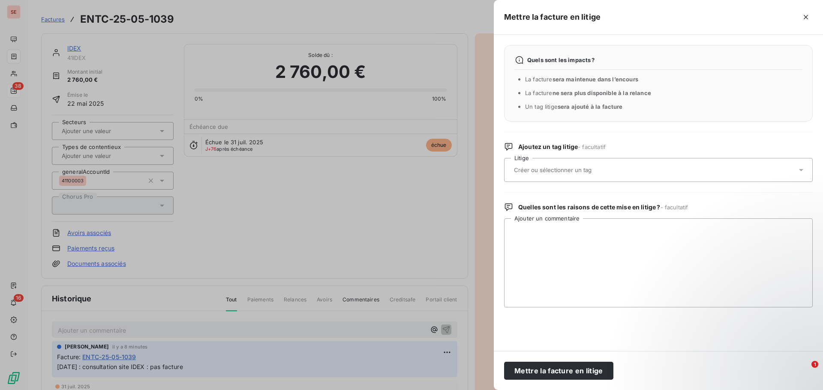
click at [573, 173] on input "text" at bounding box center [575, 170] width 125 height 8
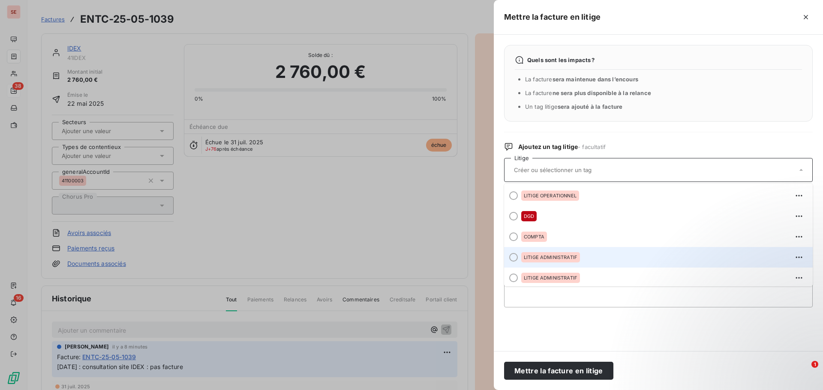
click at [559, 255] on span "LITIGE ADMINISTRATIF" at bounding box center [551, 257] width 54 height 5
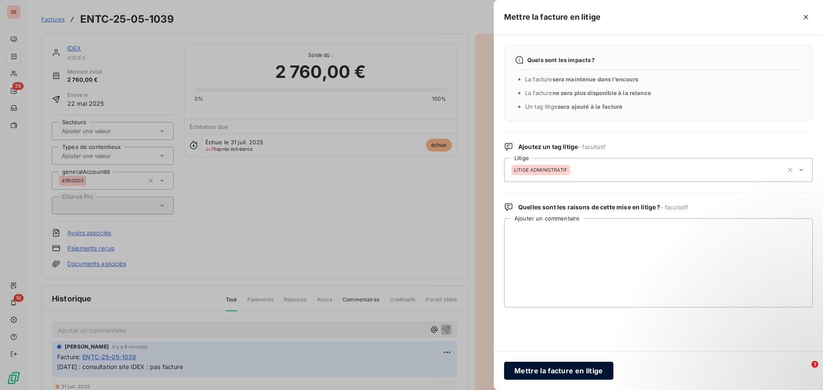
click at [550, 372] on button "Mettre la facture en litige" at bounding box center [558, 371] width 109 height 18
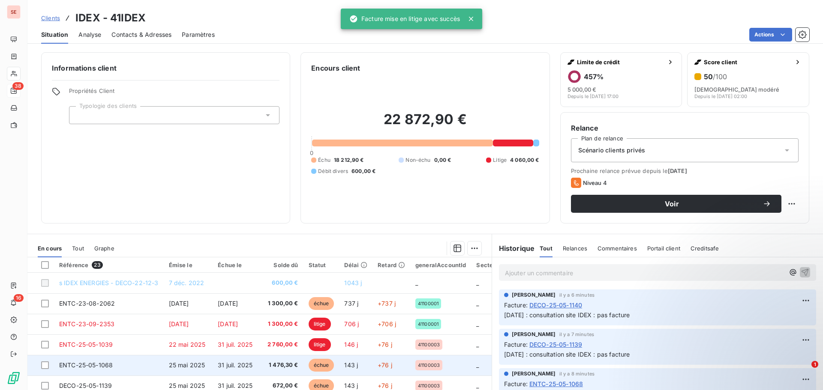
click at [282, 362] on span "1 476,30 €" at bounding box center [282, 365] width 31 height 9
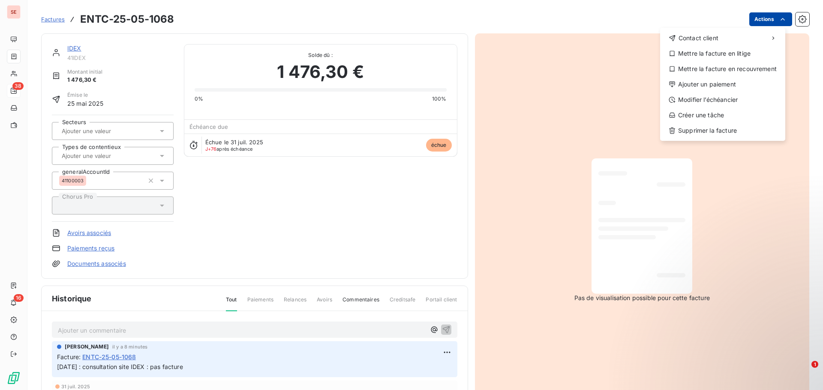
click at [753, 22] on html "SE 38 16 Factures ENTC-25-05-1068 Actions Contact client Mettre la facture en l…" at bounding box center [411, 195] width 823 height 390
click at [734, 51] on div "Mettre la facture en litige" at bounding box center [722, 54] width 118 height 14
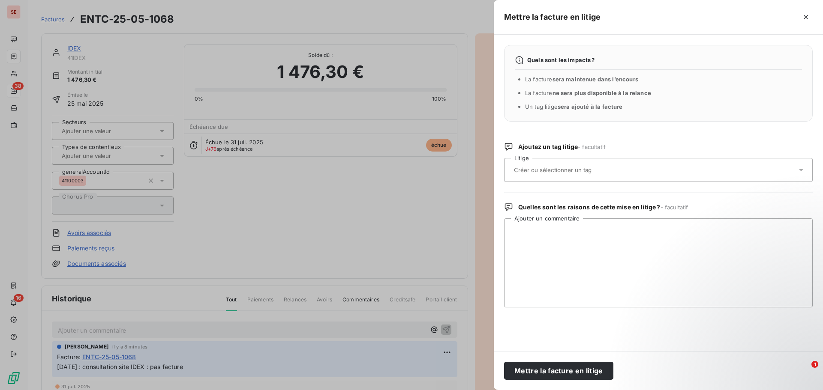
click at [567, 174] on input "text" at bounding box center [575, 170] width 125 height 8
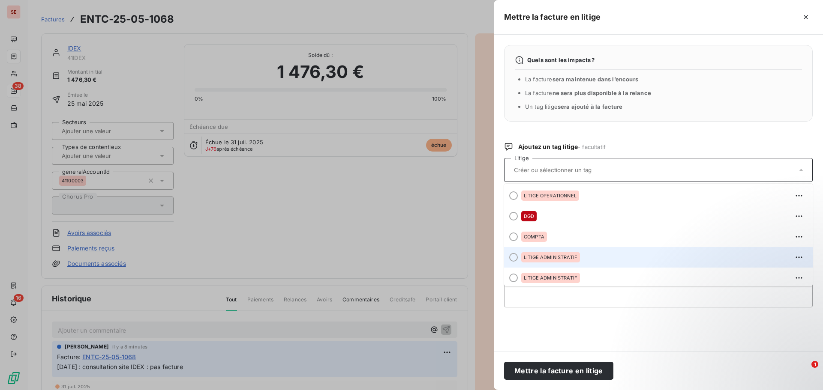
click at [558, 254] on div "LITIGE ADMINISTRATIF" at bounding box center [550, 257] width 59 height 10
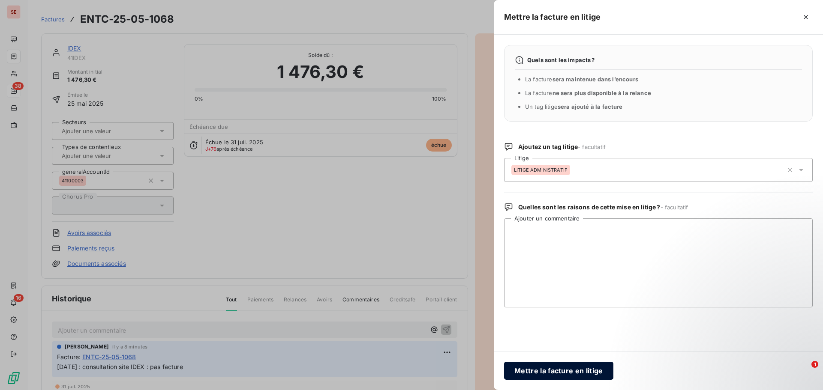
click at [565, 374] on button "Mettre la facture en litige" at bounding box center [558, 371] width 109 height 18
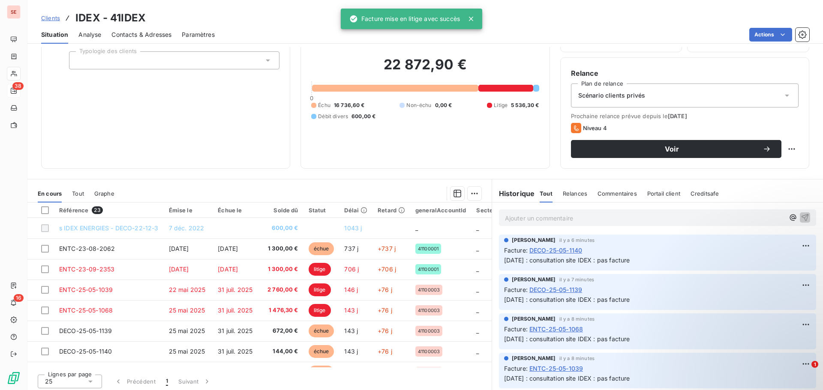
scroll to position [58, 0]
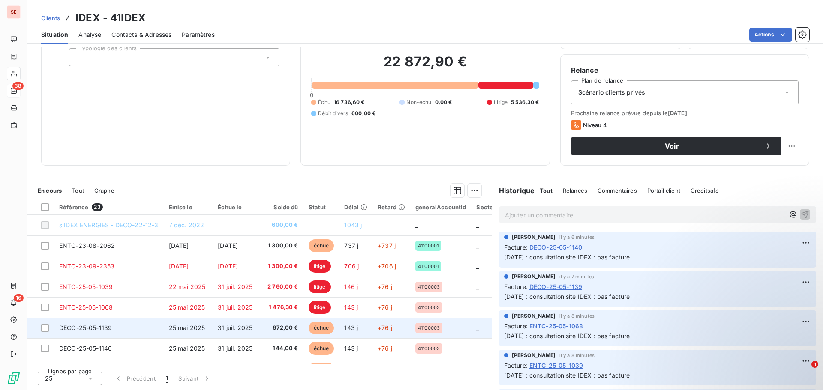
click at [219, 326] on td "31 juil. 2025" at bounding box center [238, 328] width 50 height 21
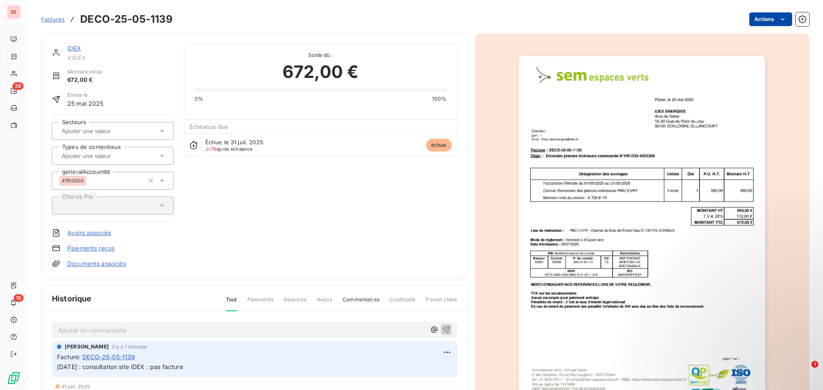
click at [762, 14] on html "SE 38 16 Factures DECO-25-05-1139 Actions IDEX 41IDEX Montant initial 672,00 € …" at bounding box center [411, 195] width 823 height 390
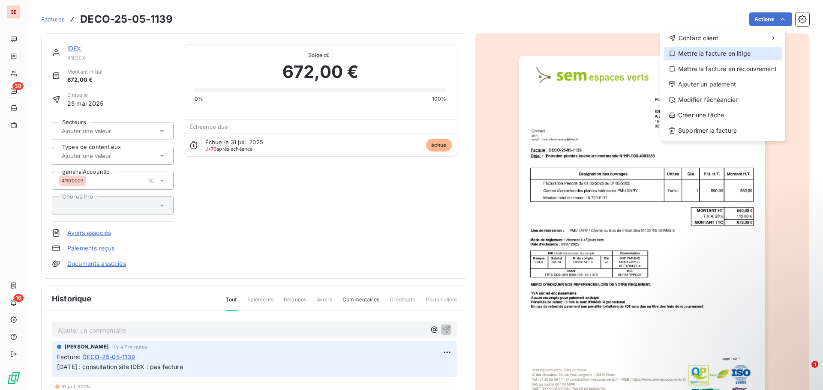
click at [748, 50] on div "Mettre la facture en litige" at bounding box center [722, 54] width 118 height 14
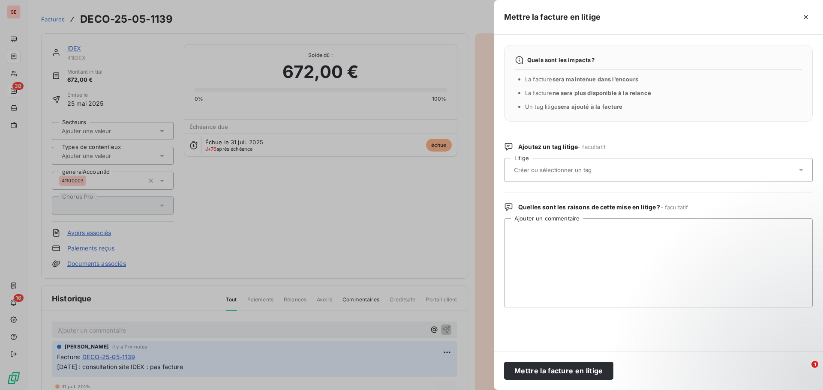
click at [578, 176] on div at bounding box center [653, 170] width 285 height 18
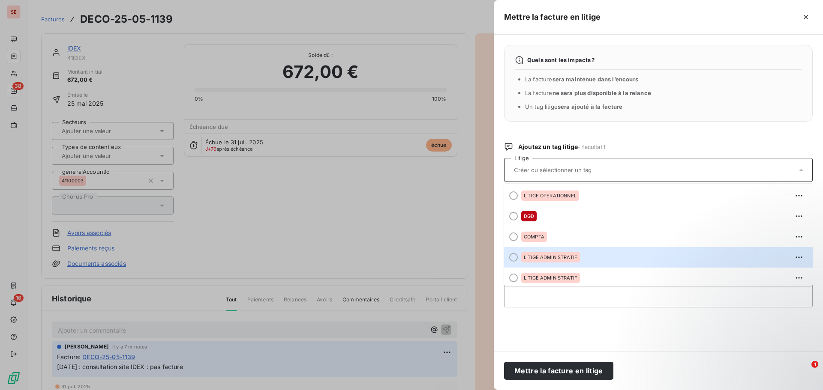
drag, startPoint x: 547, startPoint y: 255, endPoint x: 541, endPoint y: 263, distance: 10.1
click at [548, 255] on span "LITIGE ADMINISTRATIF" at bounding box center [551, 257] width 54 height 5
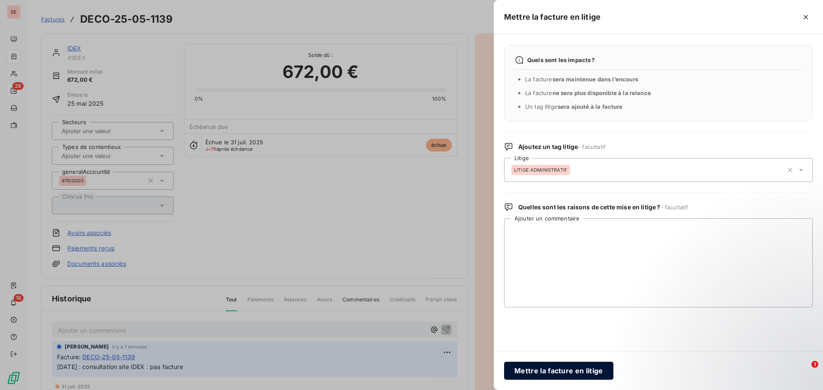
click at [552, 372] on button "Mettre la facture en litige" at bounding box center [558, 371] width 109 height 18
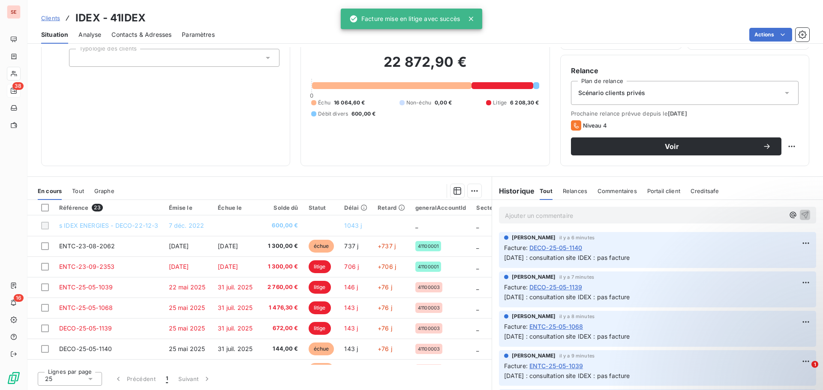
scroll to position [58, 0]
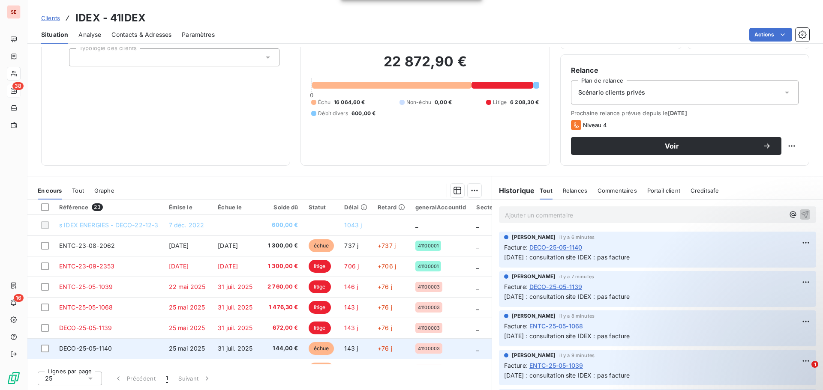
click at [188, 344] on td "25 mai 2025" at bounding box center [188, 348] width 49 height 21
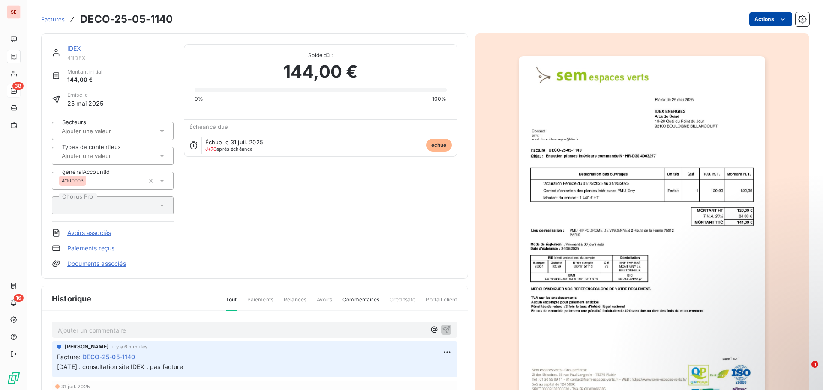
click at [758, 18] on html "SE 38 16 Factures DECO-25-05-1140 Actions IDEX 41IDEX Montant initial 144,00 € …" at bounding box center [411, 195] width 823 height 390
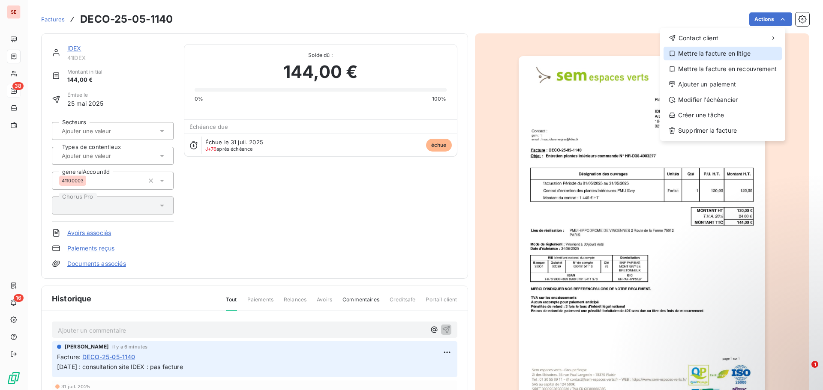
click at [744, 51] on div "Mettre la facture en litige" at bounding box center [722, 54] width 118 height 14
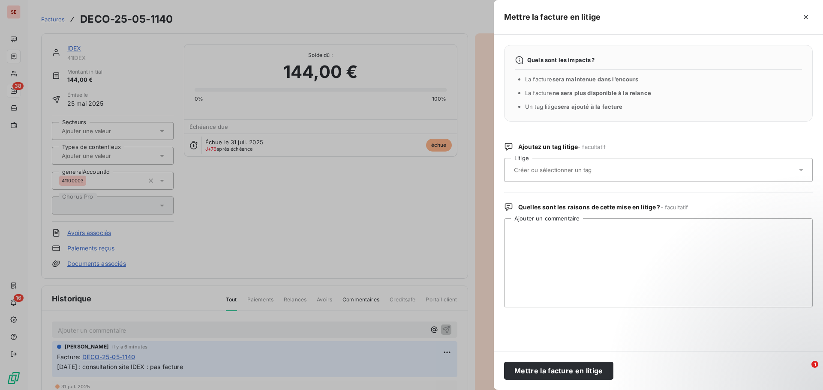
click at [535, 171] on input "text" at bounding box center [575, 170] width 125 height 8
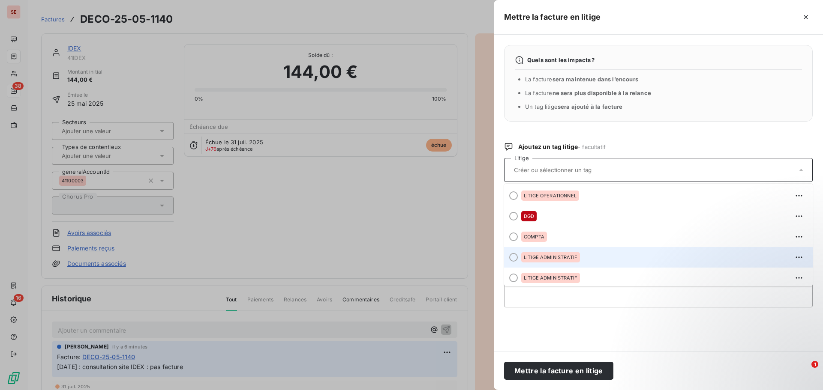
click at [552, 257] on span "LITIGE ADMINISTRATIF" at bounding box center [551, 257] width 54 height 5
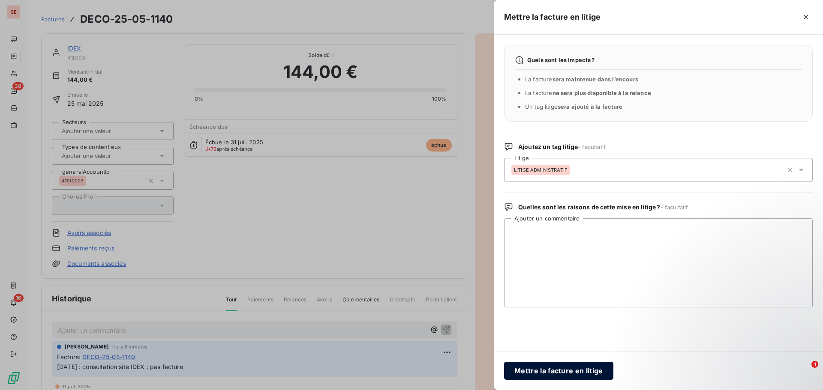
click at [549, 372] on button "Mettre la facture en litige" at bounding box center [558, 371] width 109 height 18
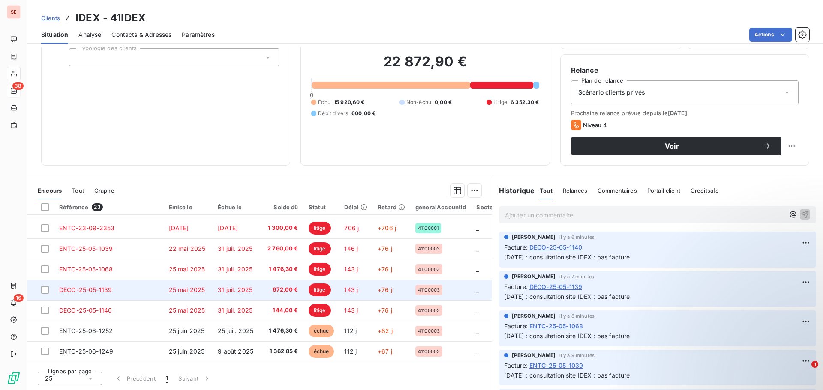
scroll to position [86, 0]
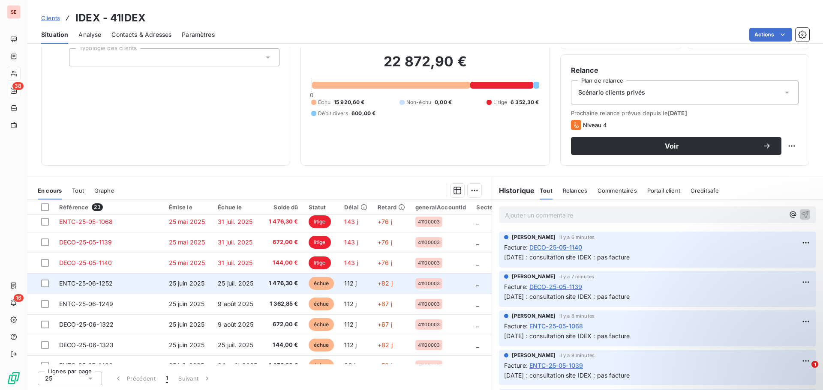
click at [112, 284] on span "ENTC-25-06-1252" at bounding box center [86, 283] width 54 height 7
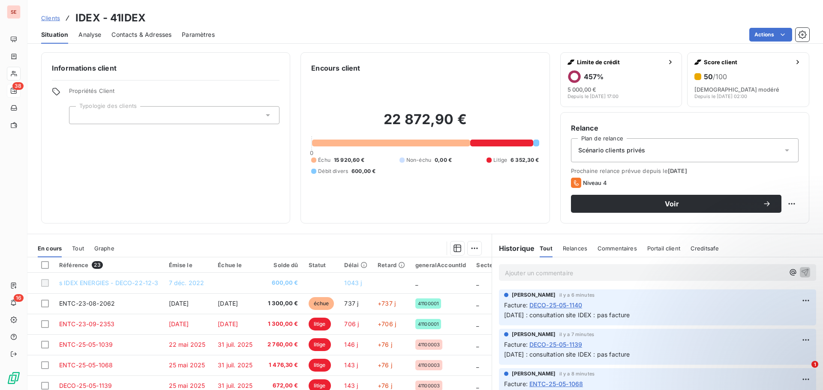
click at [556, 320] on p "[DATE] : consultation site IDEX : pas facture" at bounding box center [657, 316] width 307 height 10
click at [555, 316] on span "[DATE] : consultation site IDEX : pas facture" at bounding box center [567, 314] width 126 height 7
click at [554, 317] on span "[DATE] : consultation site IDEX : pas facture" at bounding box center [567, 314] width 126 height 7
click at [553, 317] on span "[DATE] : consultation site IDEX : pas facture" at bounding box center [567, 314] width 126 height 7
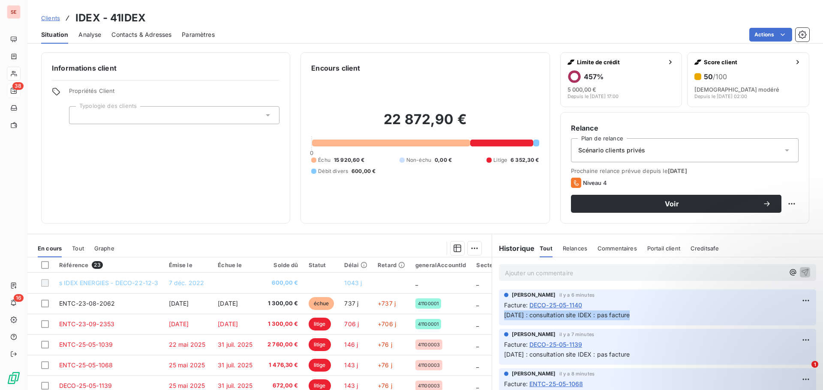
copy div "[DATE] : consultation site IDEX : pas facture"
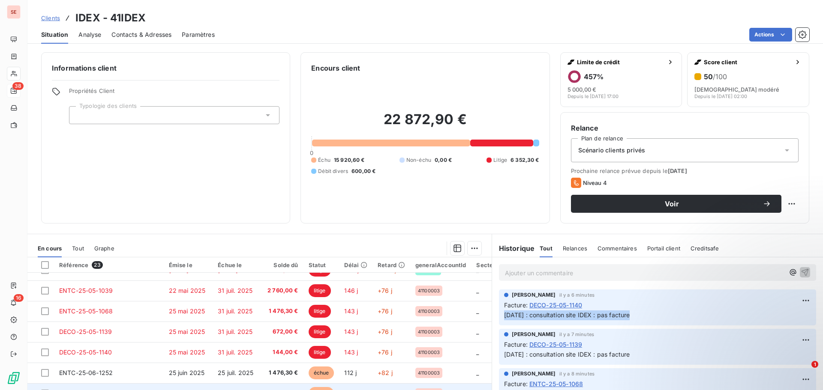
scroll to position [129, 0]
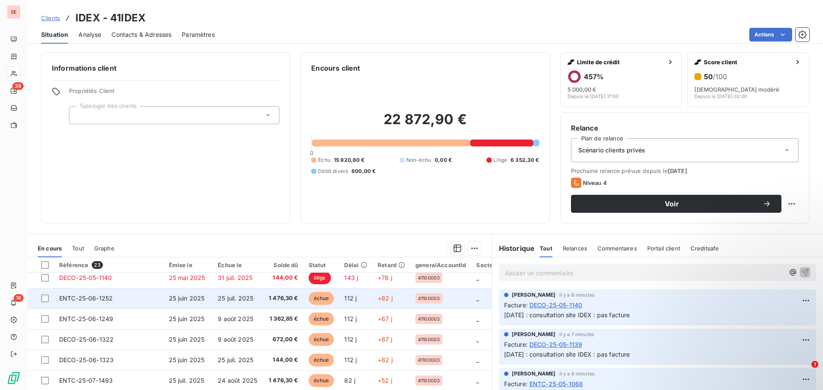
click at [275, 296] on span "1 476,30 €" at bounding box center [282, 298] width 31 height 9
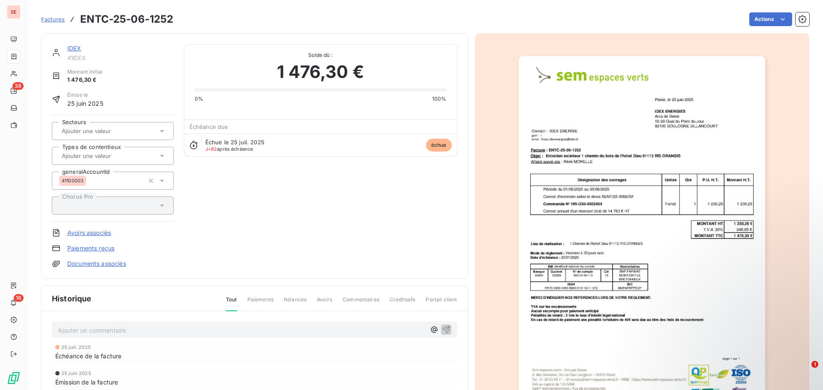
click at [207, 329] on p "Ajouter un commentaire ﻿" at bounding box center [242, 330] width 368 height 11
drag, startPoint x: 441, startPoint y: 328, endPoint x: 451, endPoint y: 323, distance: 11.3
click at [443, 328] on icon "button" at bounding box center [446, 329] width 9 height 9
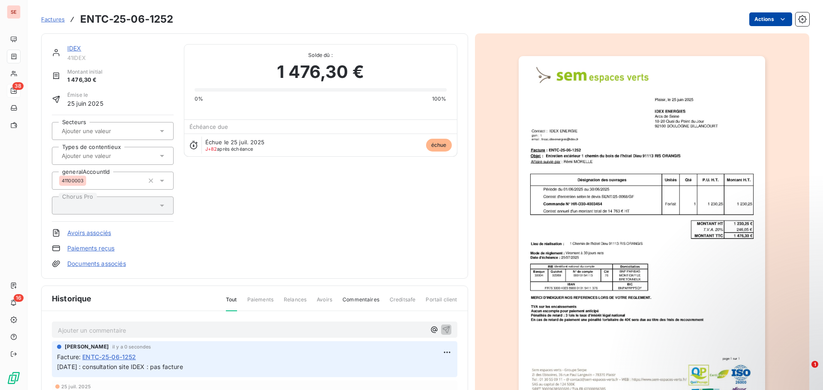
click at [757, 19] on html "SE 38 16 Factures ENTC-25-06-1252 Actions IDEX 41IDEX Montant initial 1 476,30 …" at bounding box center [411, 195] width 823 height 390
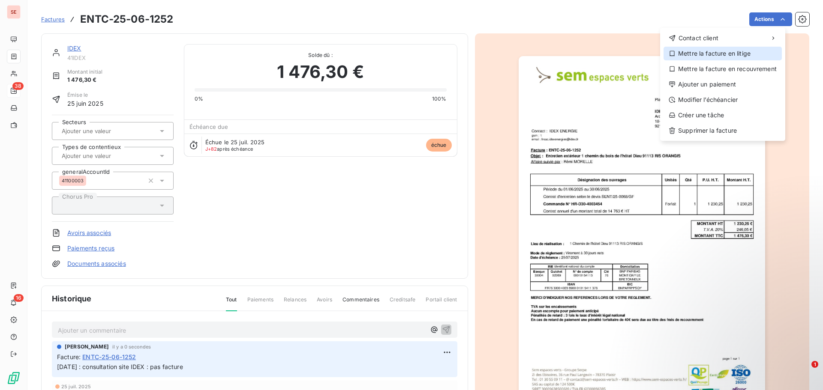
click at [736, 53] on div "Mettre la facture en litige" at bounding box center [722, 54] width 118 height 14
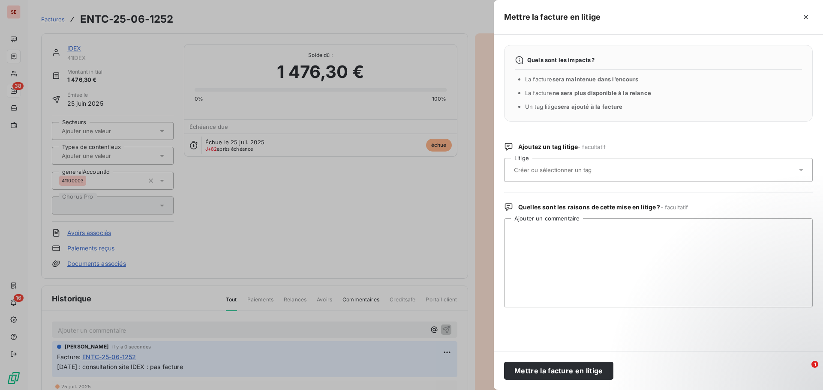
click at [569, 173] on input "text" at bounding box center [575, 170] width 125 height 8
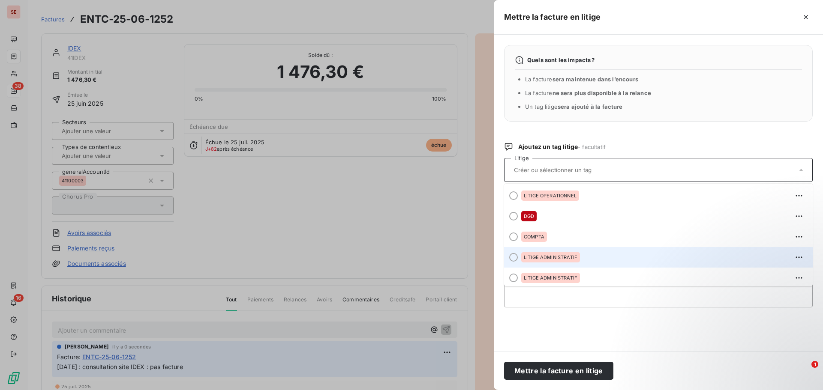
click at [551, 253] on div "LITIGE ADMINISTRATIF" at bounding box center [550, 257] width 59 height 10
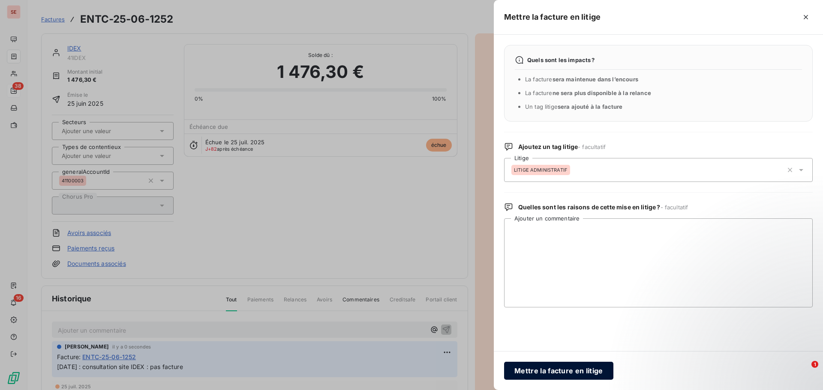
click at [548, 373] on button "Mettre la facture en litige" at bounding box center [558, 371] width 109 height 18
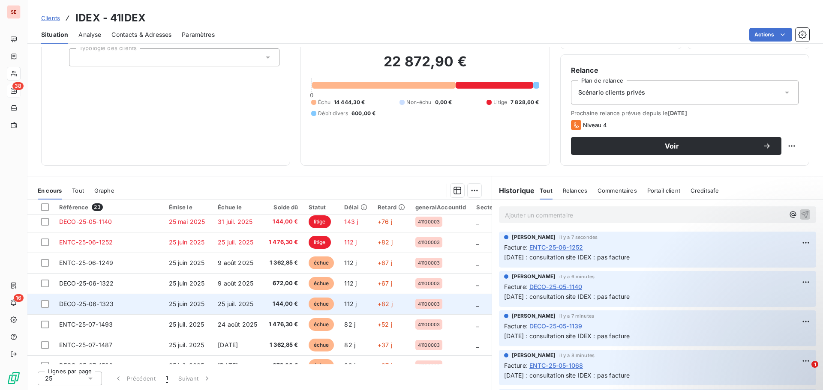
scroll to position [129, 0]
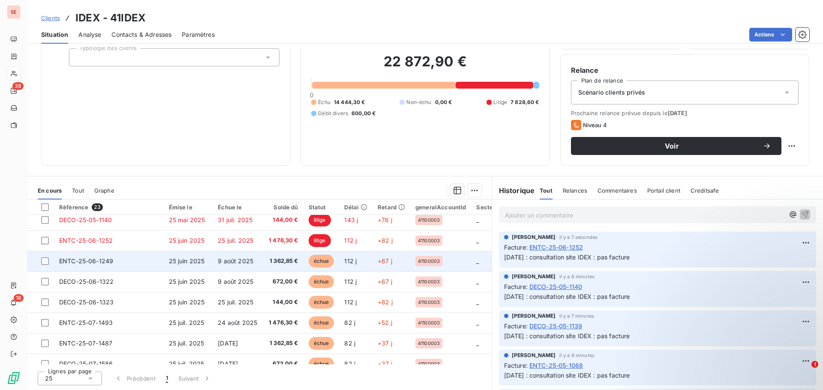
click at [285, 263] on span "1 362,85 €" at bounding box center [282, 261] width 31 height 9
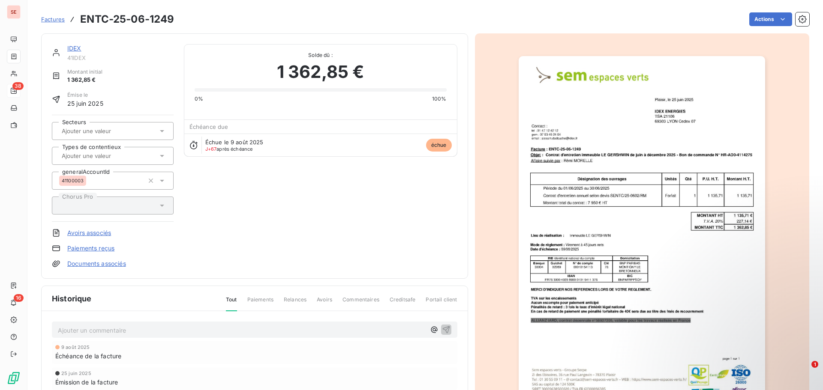
click at [186, 332] on p "Ajouter un commentaire ﻿" at bounding box center [242, 330] width 368 height 11
click at [442, 328] on icon "button" at bounding box center [446, 329] width 9 height 9
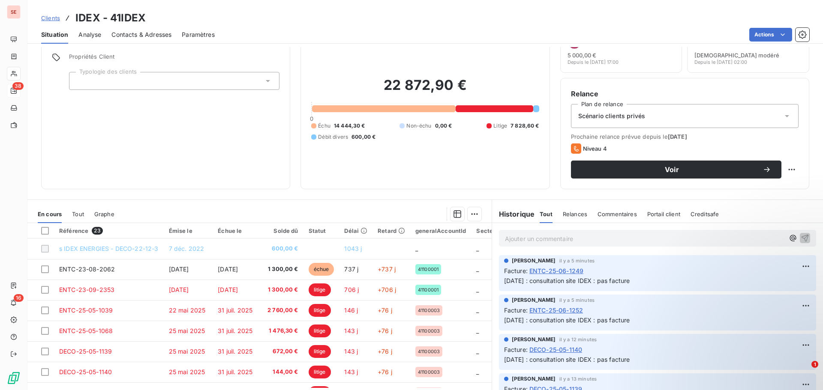
scroll to position [15, 0]
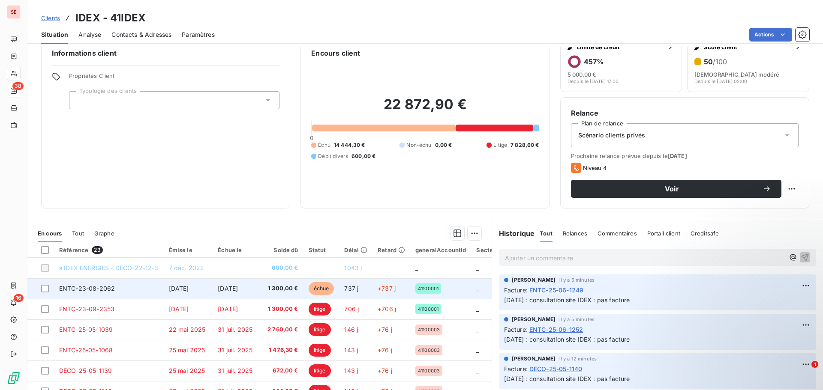
click at [108, 291] on span "ENTC-23-08-2062" at bounding box center [87, 288] width 56 height 7
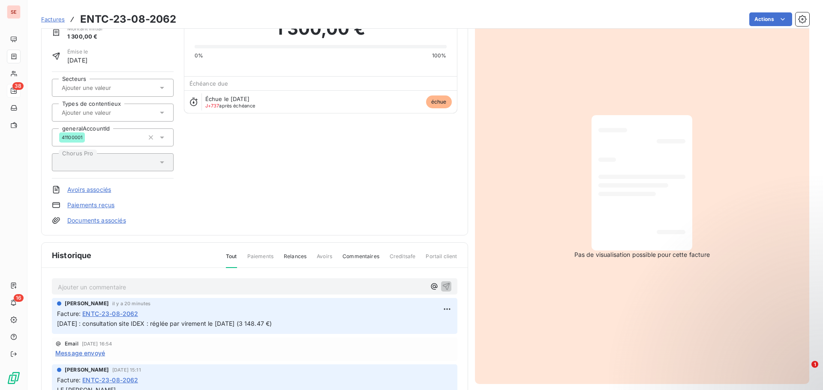
scroll to position [44, 0]
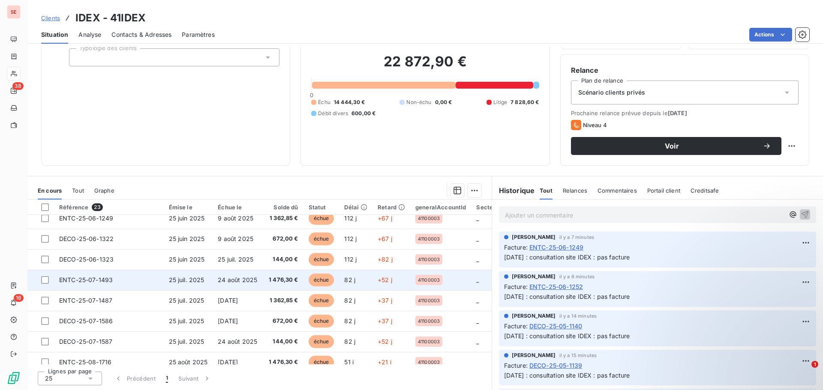
scroll to position [129, 0]
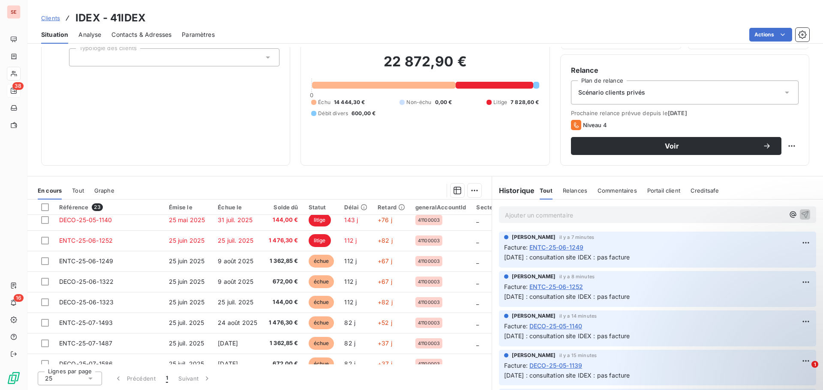
click at [591, 257] on span "[DATE] : consultation site IDEX : pas facture" at bounding box center [567, 257] width 126 height 7
click at [595, 260] on span "[DATE] : consultation site IDEX : pas facture" at bounding box center [567, 257] width 126 height 7
copy div "[DATE] : consultation site IDEX : pas facture"
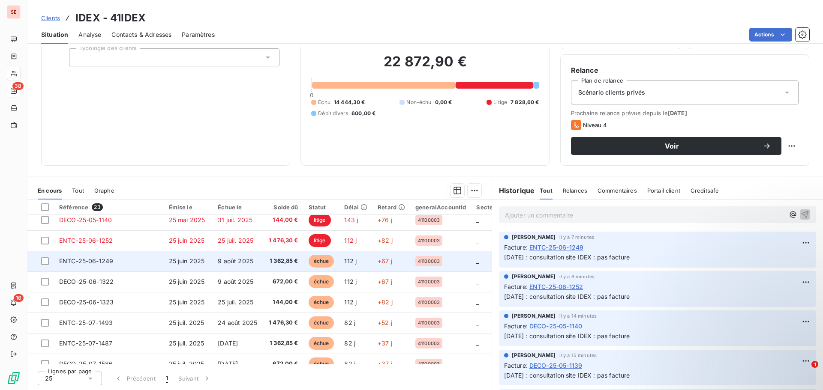
click at [203, 265] on td "25 juin 2025" at bounding box center [188, 261] width 49 height 21
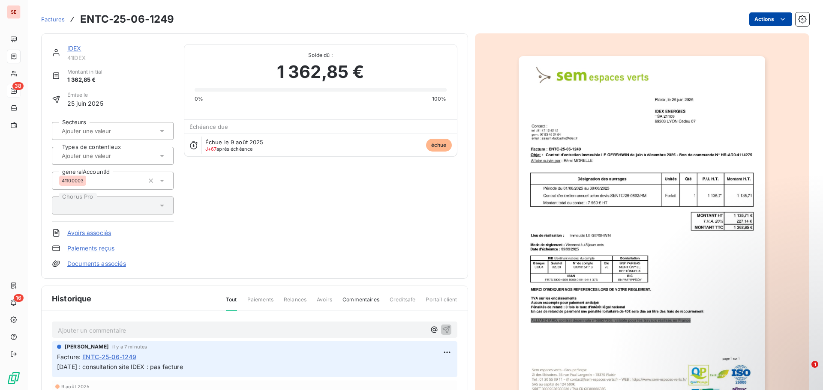
click at [759, 24] on html "SE 38 16 Factures ENTC-25-06-1249 Actions IDEX 41IDEX Montant initial 1 362,85 …" at bounding box center [411, 195] width 823 height 390
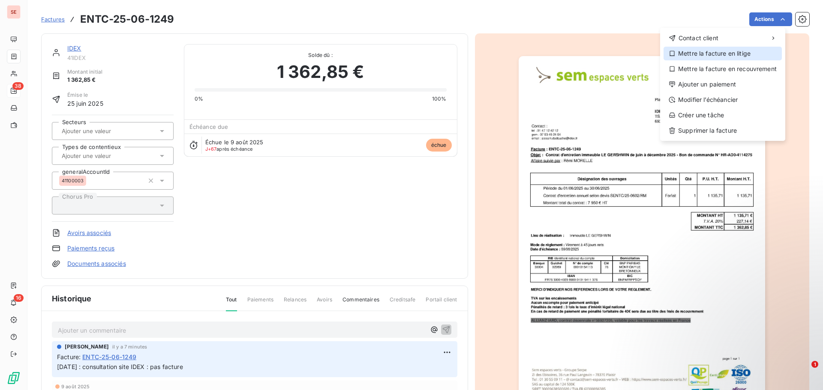
click at [745, 53] on div "Mettre la facture en litige" at bounding box center [722, 54] width 118 height 14
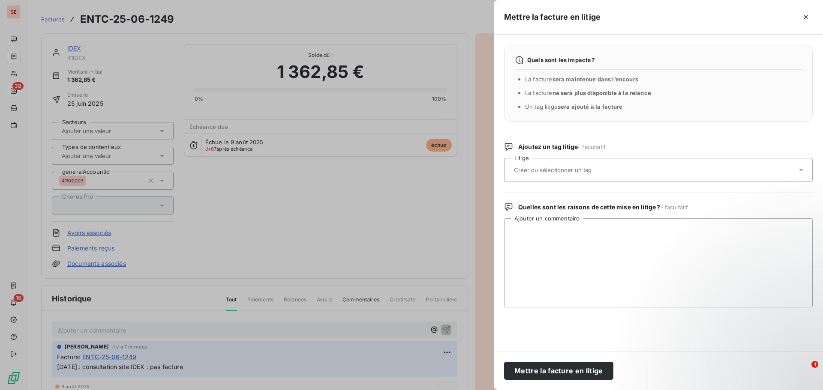
click at [578, 169] on input "text" at bounding box center [575, 170] width 125 height 8
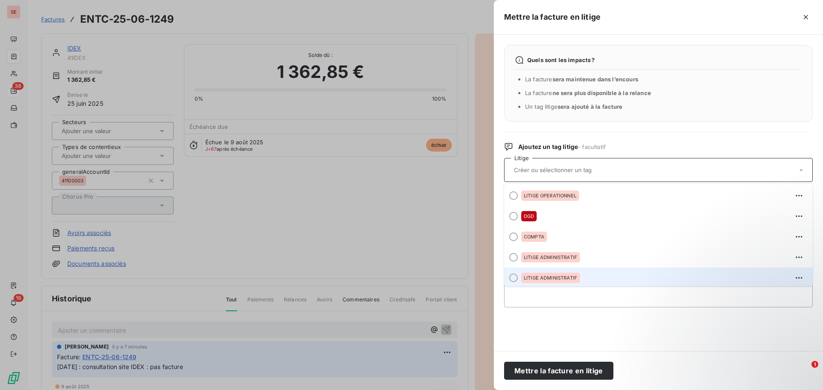
click at [563, 278] on span "LITIGE ADMINISTRATIF" at bounding box center [551, 277] width 54 height 5
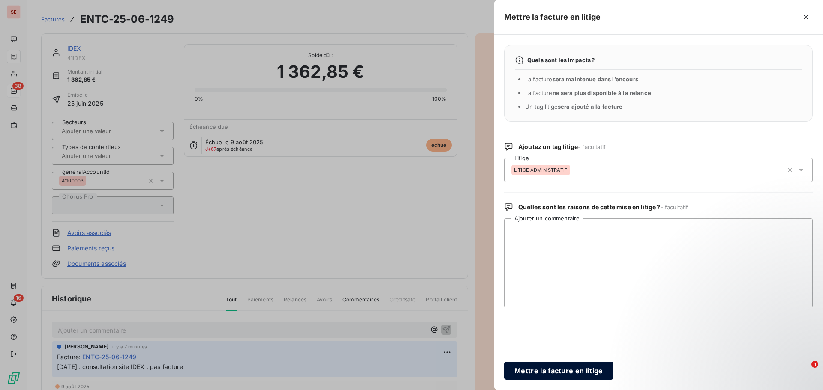
click at [555, 371] on button "Mettre la facture en litige" at bounding box center [558, 371] width 109 height 18
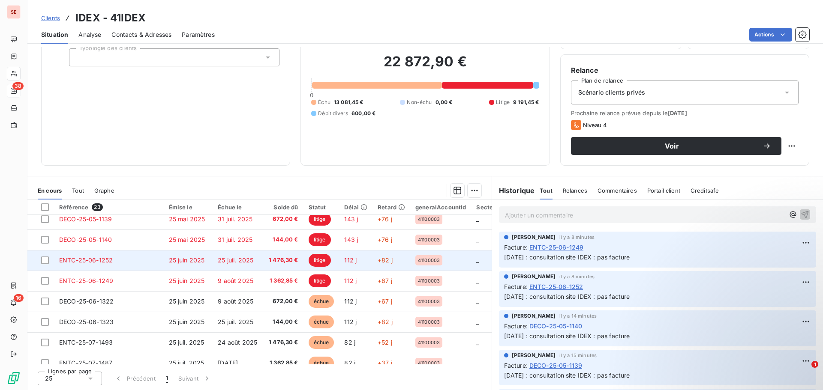
scroll to position [171, 0]
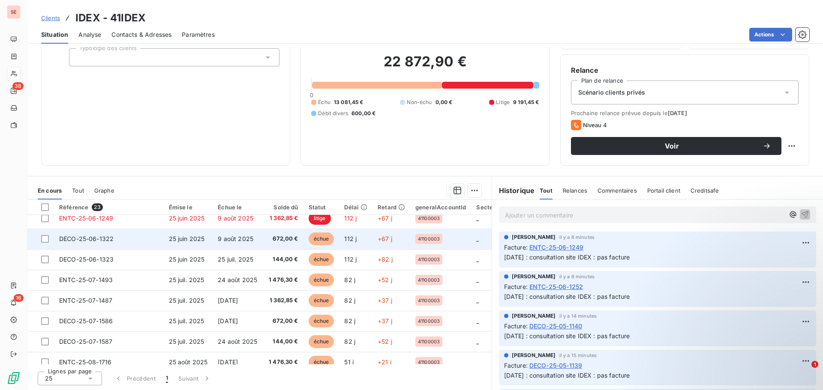
click at [175, 239] on span "25 juin 2025" at bounding box center [187, 238] width 36 height 7
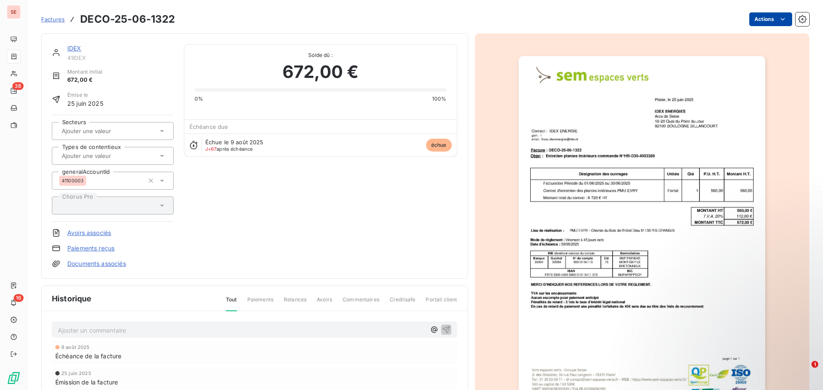
click at [766, 17] on html "SE 38 16 Factures DECO-25-06-1322 Actions IDEX 41IDEX Montant initial 672,00 € …" at bounding box center [411, 195] width 823 height 390
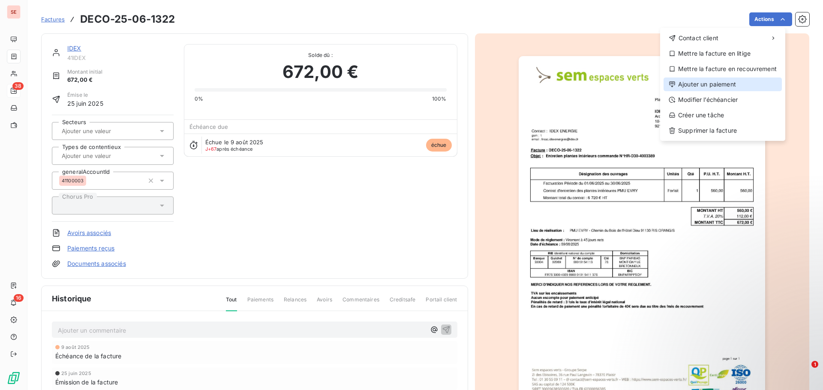
click at [738, 82] on div "Ajouter un paiement" at bounding box center [722, 85] width 118 height 14
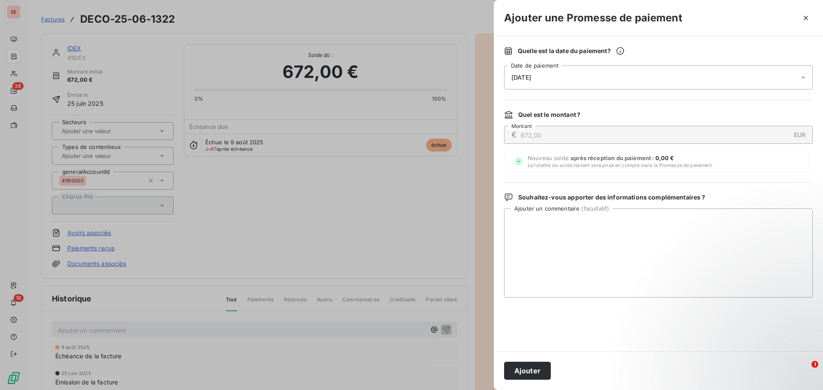
click at [563, 81] on div "[DATE]" at bounding box center [658, 78] width 308 height 24
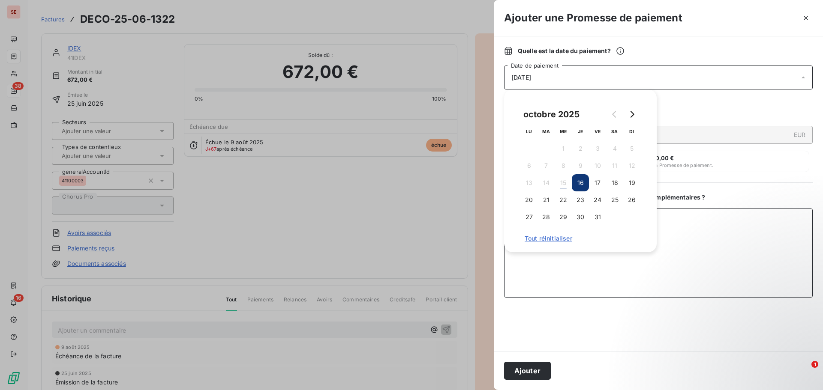
drag, startPoint x: 684, startPoint y: 214, endPoint x: 718, endPoint y: 162, distance: 61.9
click at [686, 214] on textarea "Ajouter un commentaire ( facultatif )" at bounding box center [658, 253] width 308 height 89
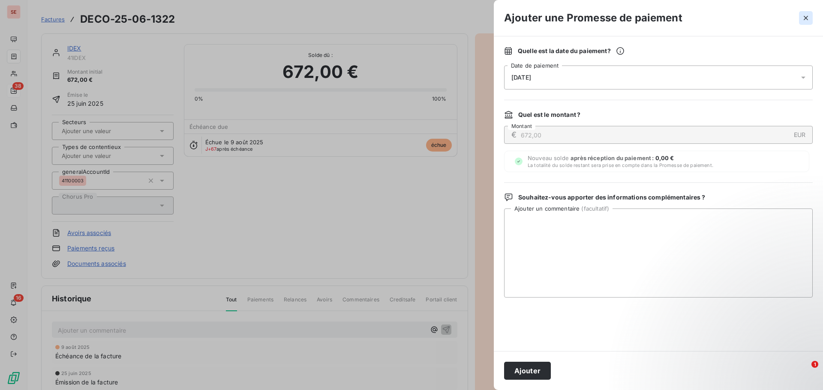
click at [801, 18] on icon "button" at bounding box center [805, 18] width 9 height 9
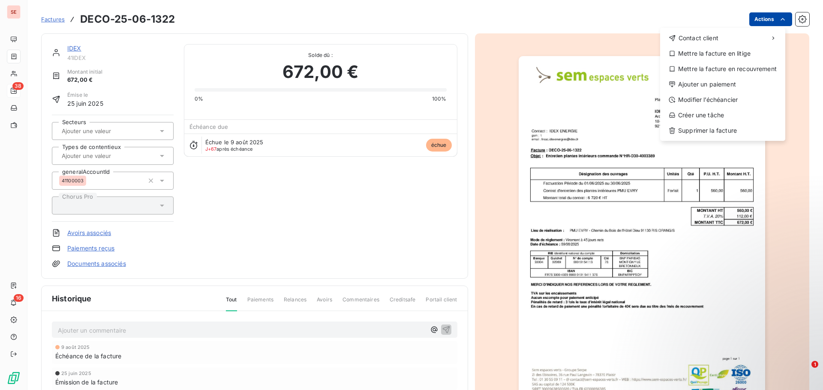
click at [753, 20] on html "SE 38 16 Factures DECO-25-06-1322 Actions Contact client Mettre la facture en l…" at bounding box center [411, 195] width 823 height 390
click at [737, 51] on div "Mettre la facture en litige" at bounding box center [722, 54] width 118 height 14
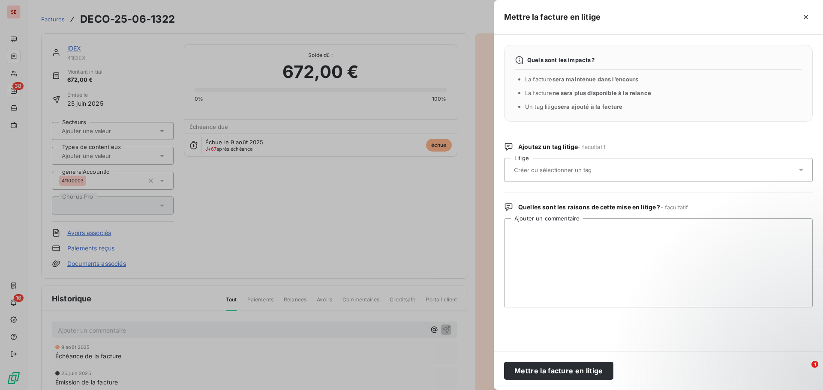
click at [566, 168] on input "text" at bounding box center [575, 170] width 125 height 8
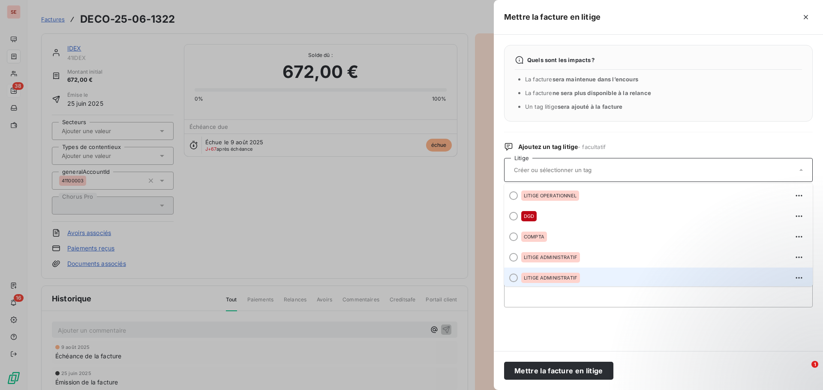
click at [556, 282] on div "LITIGE ADMINISTRATIF" at bounding box center [663, 278] width 284 height 14
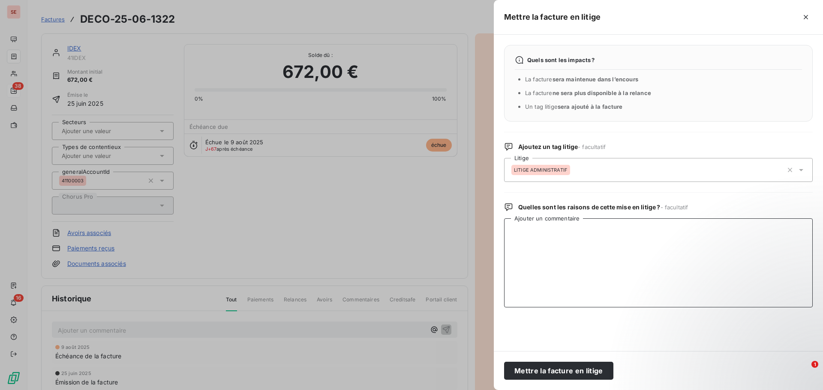
click at [566, 272] on textarea "Ajouter un commentaire" at bounding box center [658, 263] width 308 height 89
paste textarea "[DATE] : consultation site IDEX : pas facture"
click at [617, 231] on textarea "[DATE] : consultation site IDEX : pas facture" at bounding box center [658, 263] width 308 height 89
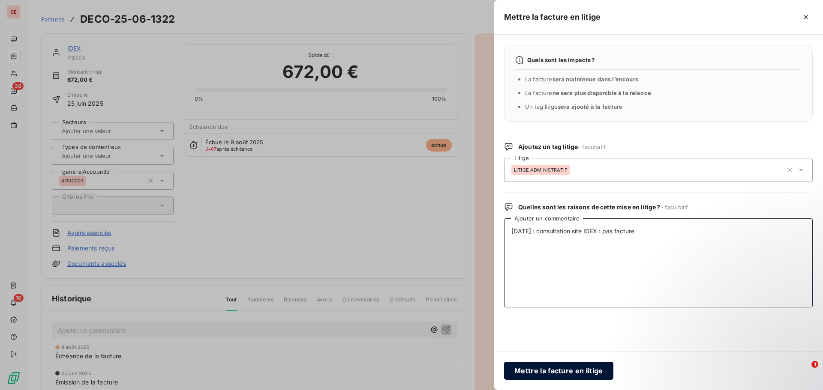
type textarea "[DATE] : consultation site IDEX : pas facture"
drag, startPoint x: 571, startPoint y: 374, endPoint x: 545, endPoint y: 344, distance: 39.2
click at [572, 374] on button "Mettre la facture en litige" at bounding box center [558, 371] width 109 height 18
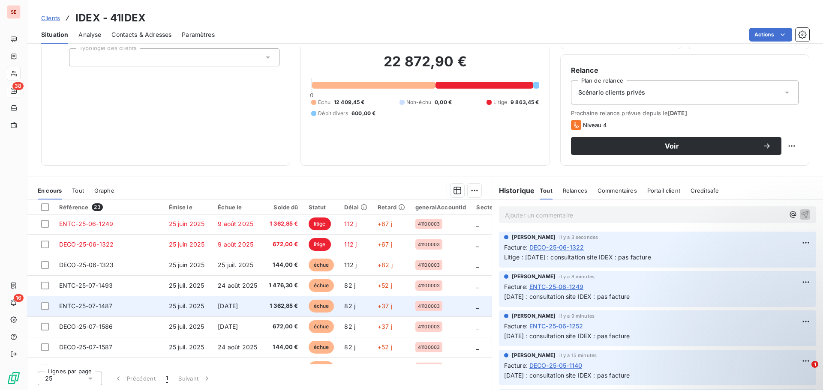
scroll to position [171, 0]
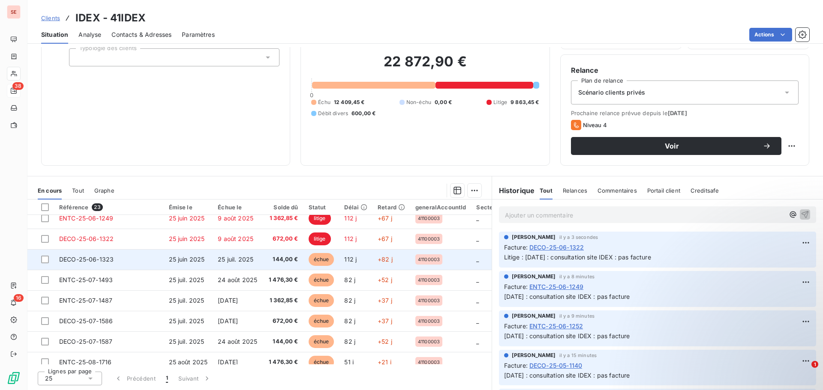
click at [71, 258] on span "DECO-25-06-1323" at bounding box center [86, 259] width 54 height 7
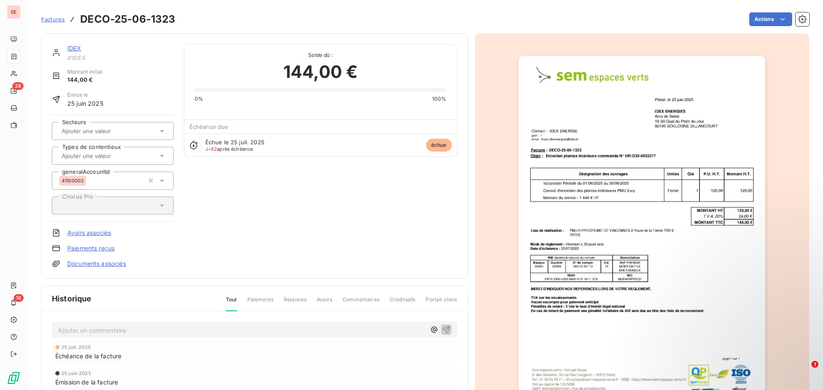
click at [754, 21] on html "SE 38 16 Factures DECO-25-06-1323 Actions IDEX 41IDEX Montant initial 144,00 € …" at bounding box center [411, 195] width 823 height 390
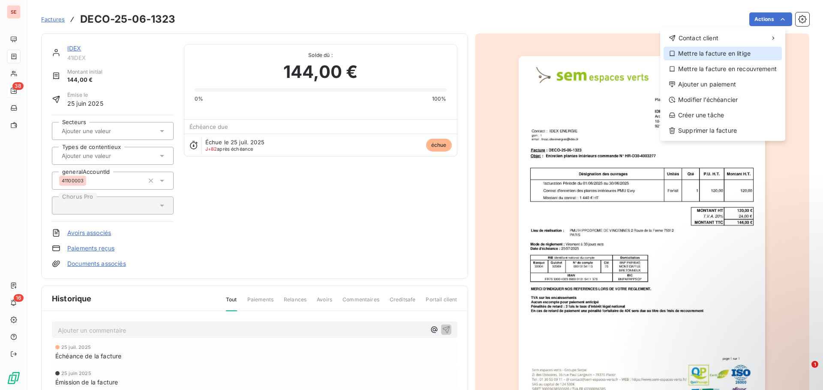
click at [734, 51] on div "Mettre la facture en litige" at bounding box center [722, 54] width 118 height 14
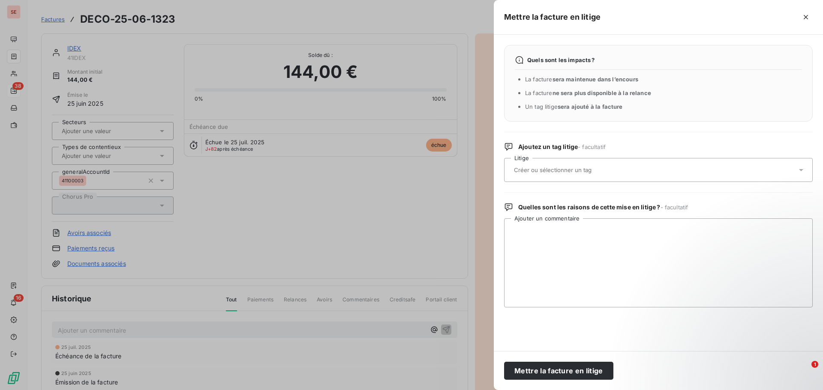
click at [546, 171] on input "text" at bounding box center [575, 170] width 125 height 8
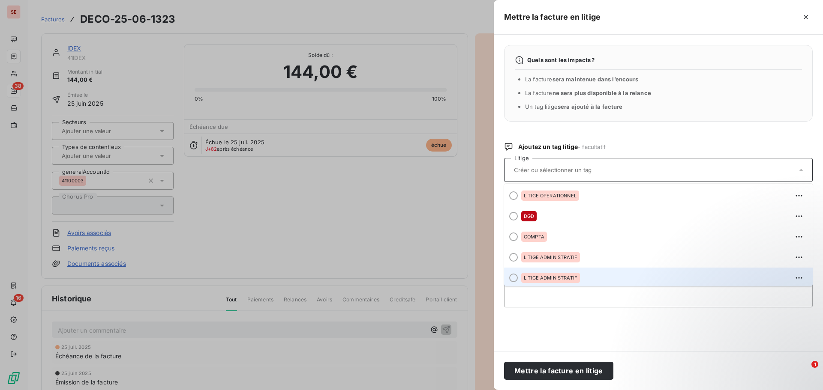
click at [563, 281] on div "LITIGE ADMINISTRATIF" at bounding box center [550, 278] width 59 height 10
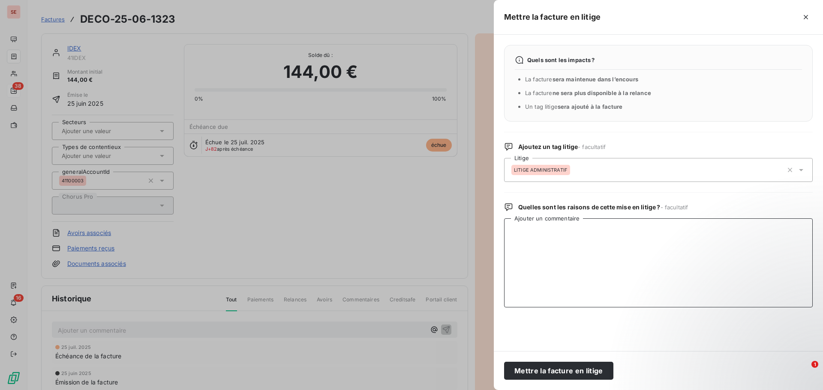
click at [525, 235] on textarea "Ajouter un commentaire" at bounding box center [658, 263] width 308 height 89
paste textarea "[DATE] : consultation site IDEX : pas facture"
type textarea "[DATE] : consultation site IDEX : pas facture"
click at [537, 369] on button "Mettre la facture en litige" at bounding box center [558, 371] width 109 height 18
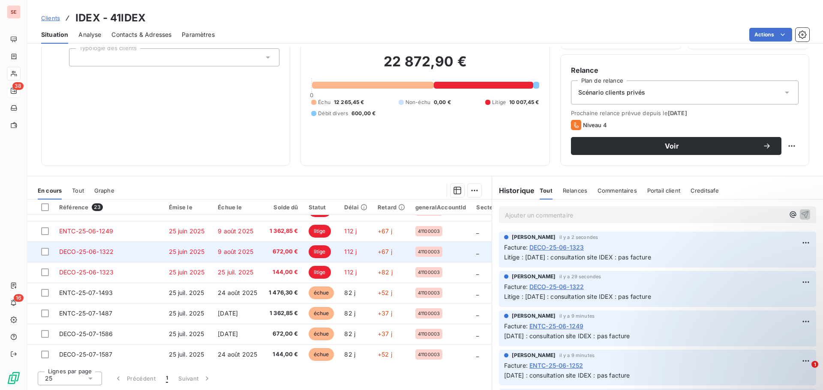
scroll to position [171, 0]
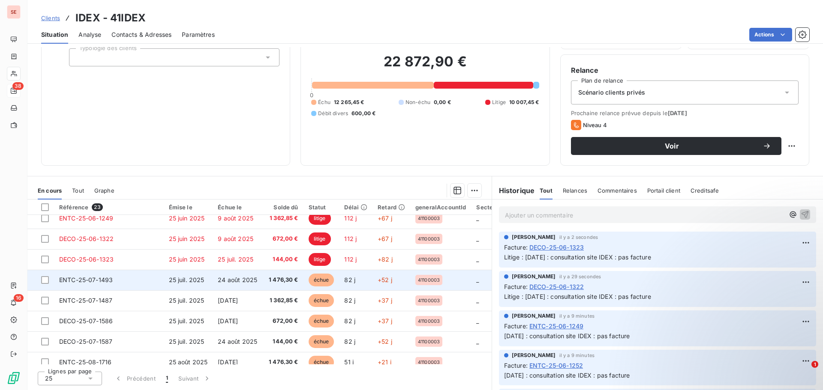
click at [213, 281] on td "25 juil. 2025" at bounding box center [188, 280] width 49 height 21
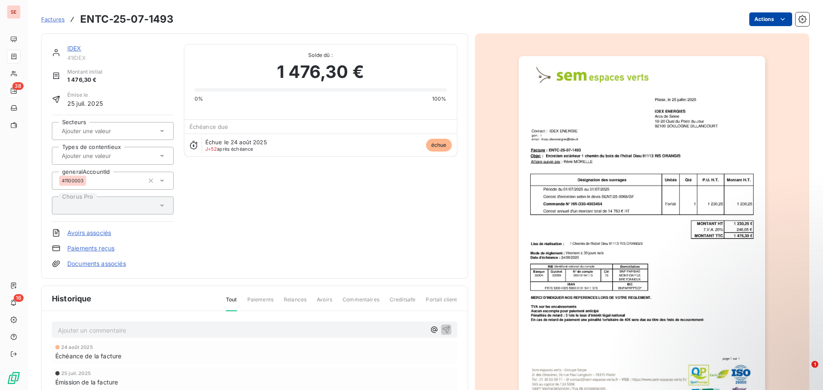
click at [764, 16] on html "SE 38 16 Factures ENTC-25-07-1493 Actions IDEX 41IDEX Montant initial 1 476,30 …" at bounding box center [411, 195] width 823 height 390
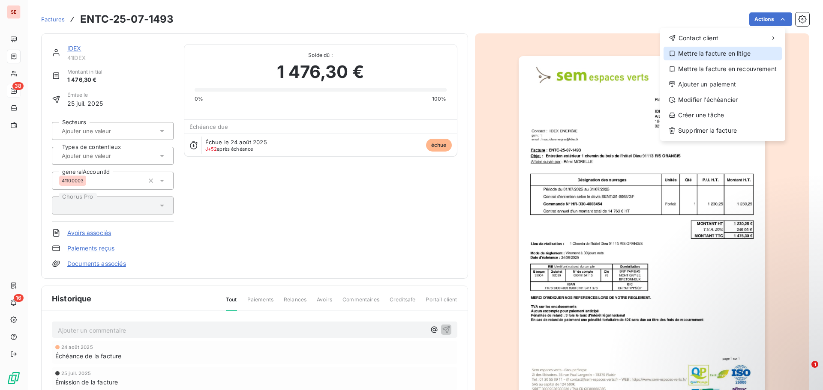
click at [736, 49] on div "Mettre la facture en litige" at bounding box center [722, 54] width 118 height 14
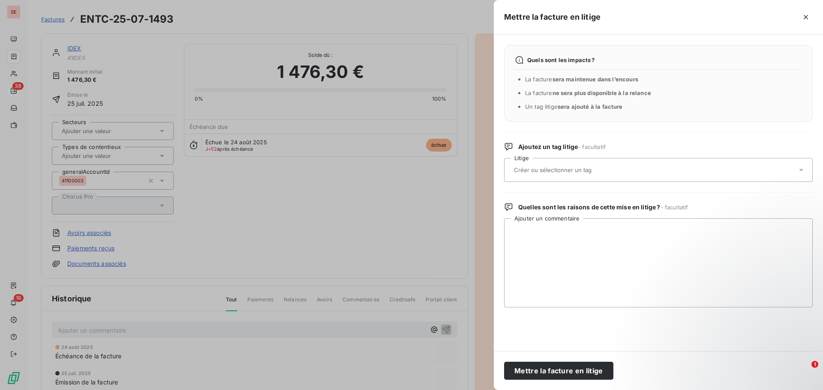
click at [574, 174] on div at bounding box center [653, 170] width 285 height 18
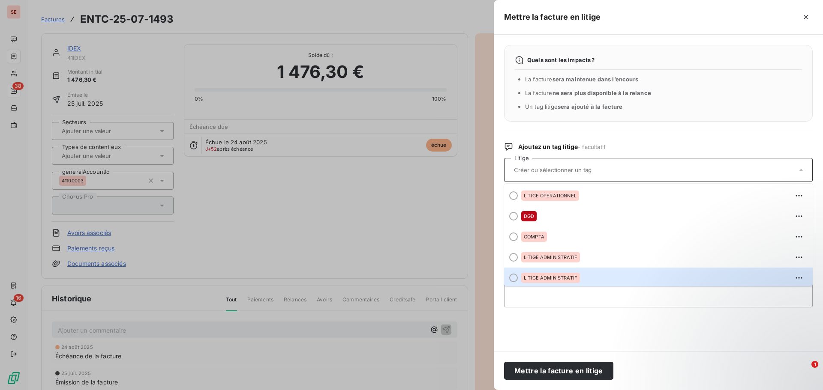
click at [555, 277] on span "LITIGE ADMINISTRATIF" at bounding box center [551, 277] width 54 height 5
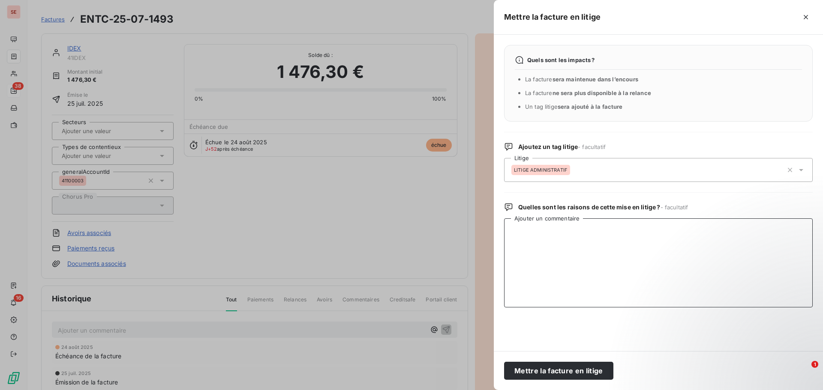
click at [540, 236] on textarea "Ajouter un commentaire" at bounding box center [658, 263] width 308 height 89
paste textarea "[DATE] : consultation site IDEX : pas facture"
type textarea "[DATE] : consultation site IDEX : pas facture"
click at [551, 368] on button "Mettre la facture en litige" at bounding box center [558, 371] width 109 height 18
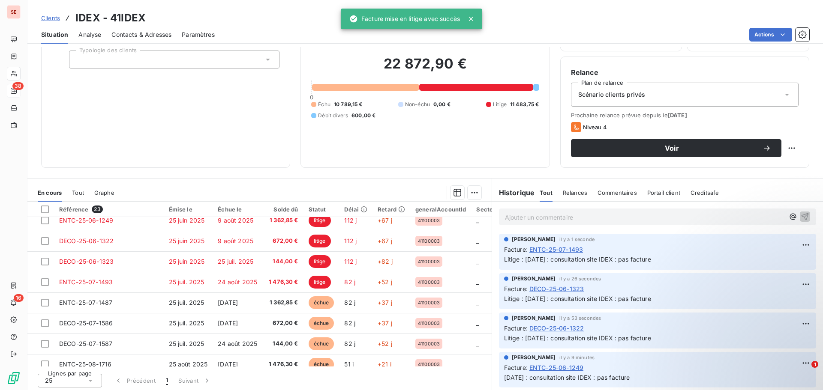
scroll to position [58, 0]
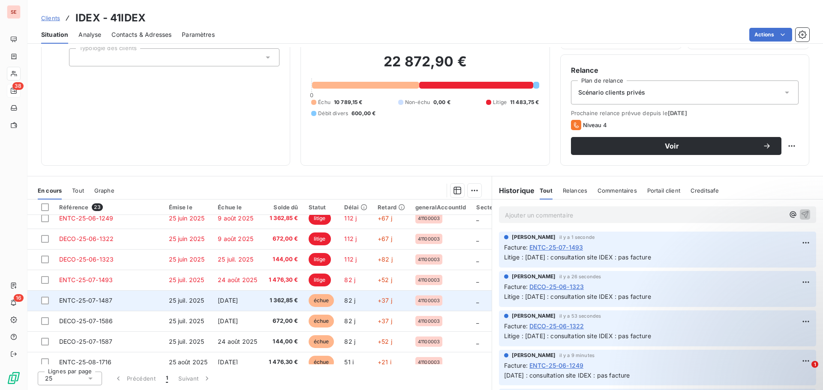
click at [238, 299] on span "[DATE]" at bounding box center [228, 300] width 20 height 7
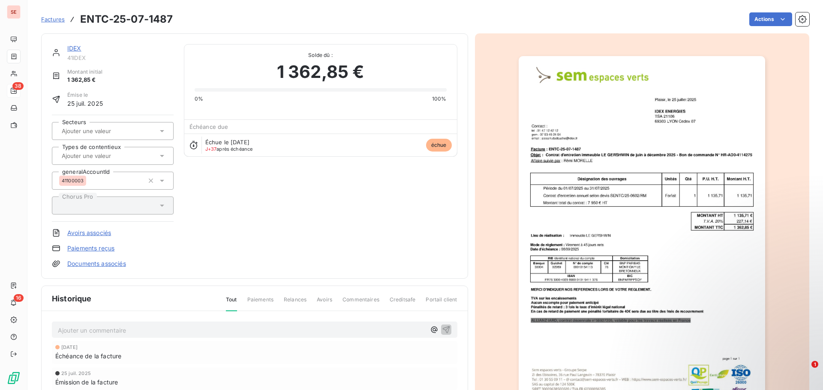
click at [761, 18] on html "SE 38 16 Factures ENTC-25-07-1487 Actions IDEX 41IDEX Montant initial 1 362,85 …" at bounding box center [411, 195] width 823 height 390
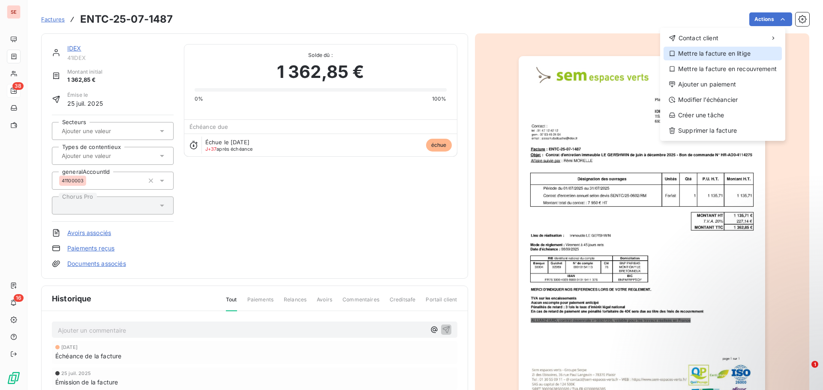
click at [736, 51] on div "Mettre la facture en litige" at bounding box center [722, 54] width 118 height 14
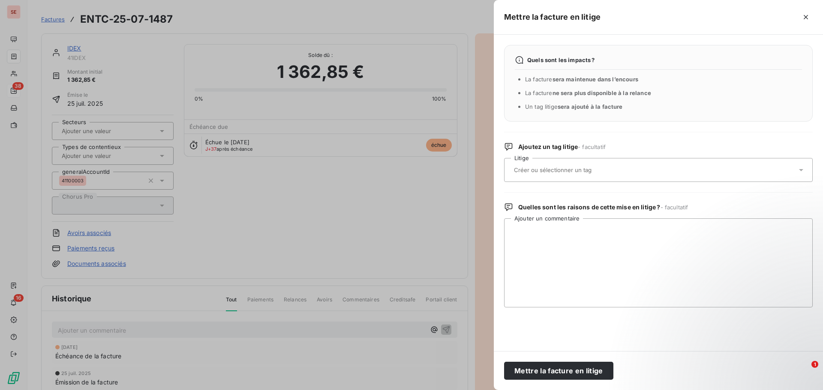
click at [557, 168] on input "text" at bounding box center [575, 170] width 125 height 8
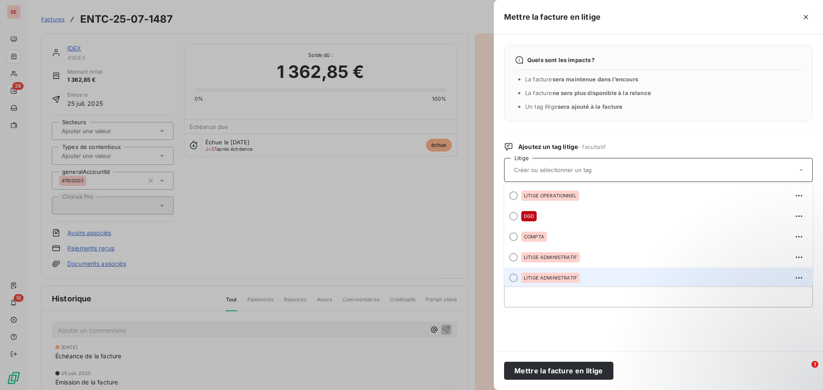
click at [565, 275] on div "LITIGE ADMINISTRATIF" at bounding box center [550, 278] width 59 height 10
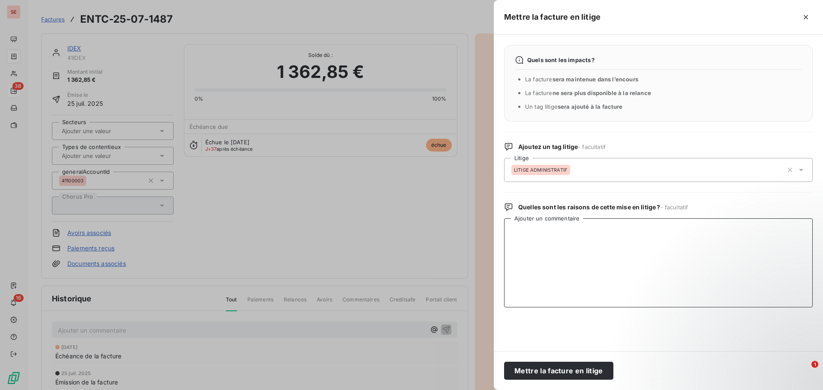
click at [550, 257] on textarea "Ajouter un commentaire" at bounding box center [658, 263] width 308 height 89
paste textarea "[DATE] : consultation site IDEX : pas facture"
type textarea "[DATE] : consultation site IDEX : pas facture"
click at [535, 372] on button "Mettre la facture en litige" at bounding box center [558, 371] width 109 height 18
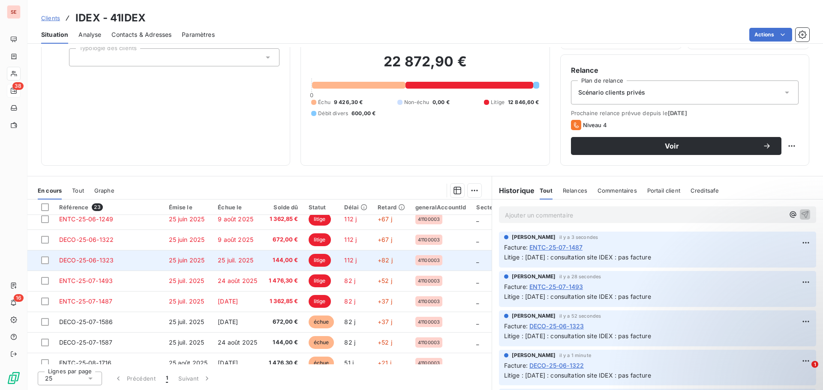
scroll to position [171, 0]
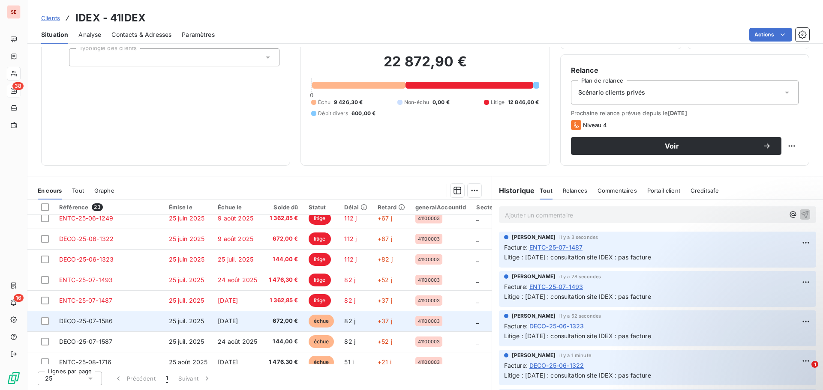
click at [190, 323] on span "25 juil. 2025" at bounding box center [187, 320] width 36 height 7
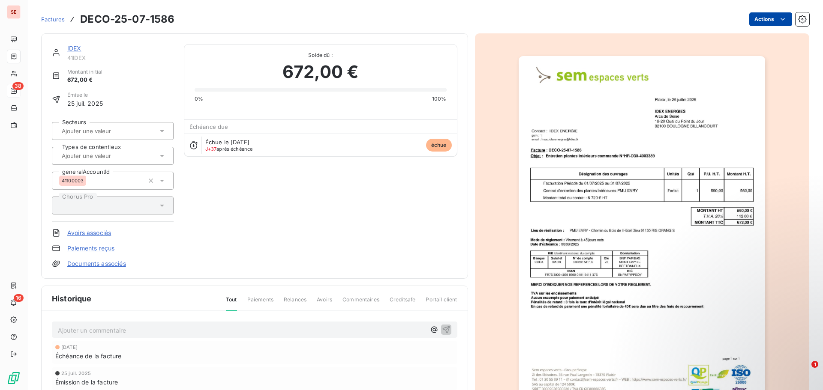
click at [753, 21] on html "SE 38 16 Factures DECO-25-07-1586 Actions IDEX 41IDEX Montant initial 672,00 € …" at bounding box center [411, 195] width 823 height 390
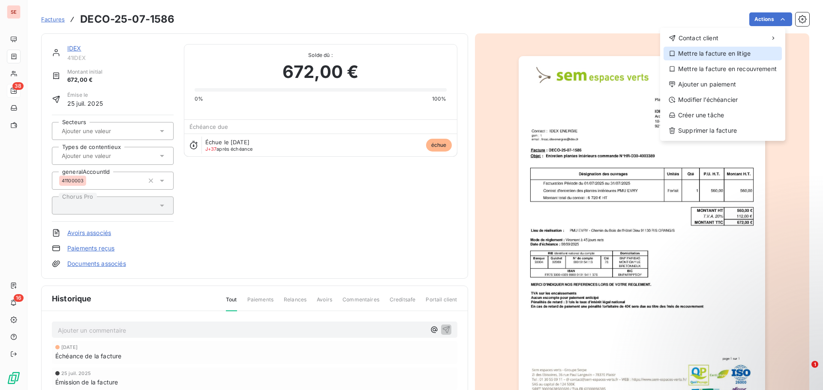
click at [726, 54] on div "Mettre la facture en litige" at bounding box center [722, 54] width 118 height 14
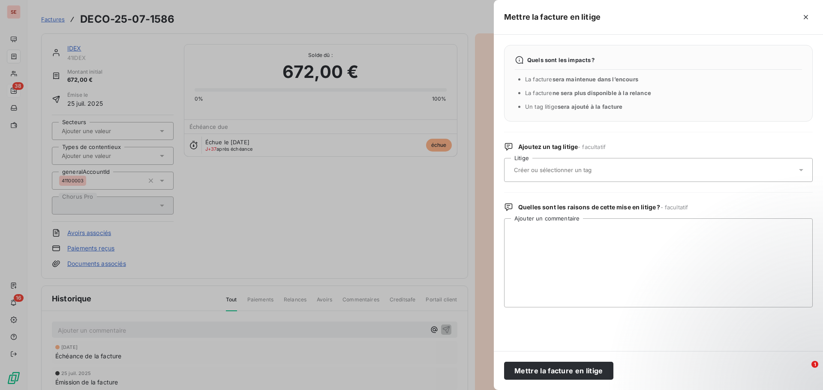
click at [539, 170] on input "text" at bounding box center [575, 170] width 125 height 8
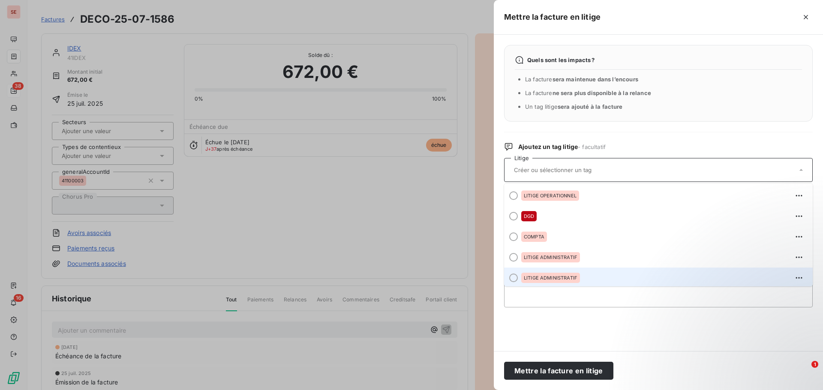
scroll to position [2, 0]
click at [539, 280] on div "LITIGE ADMINISTRATIF" at bounding box center [550, 276] width 59 height 10
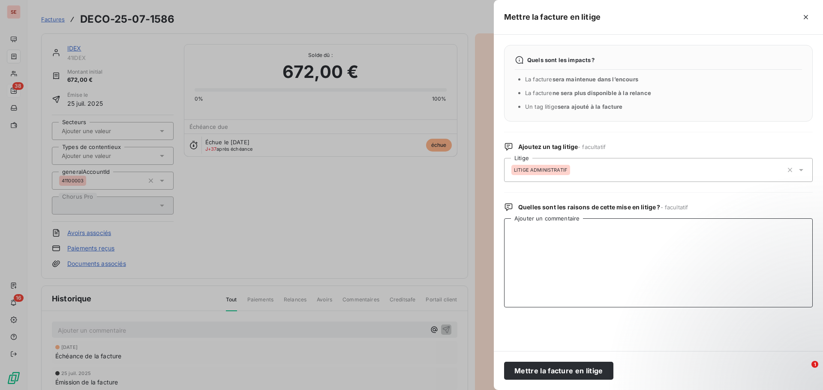
click at [525, 232] on textarea "Ajouter un commentaire" at bounding box center [658, 263] width 308 height 89
paste textarea "[DATE] : consultation site IDEX : pas facture"
type textarea "[DATE] : consultation site IDEX : pas facture"
click at [526, 373] on button "Mettre la facture en litige" at bounding box center [558, 371] width 109 height 18
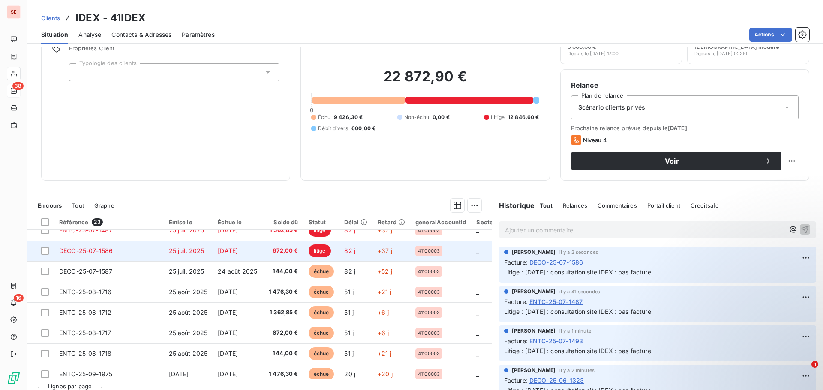
scroll to position [257, 0]
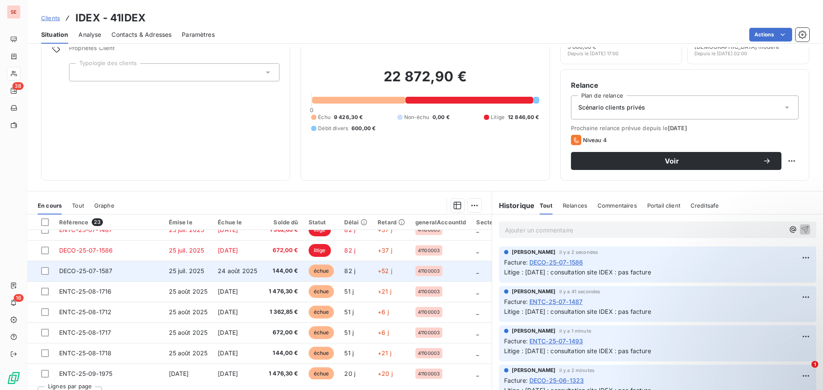
click at [79, 273] on span "DECO-25-07-1587" at bounding box center [85, 270] width 53 height 7
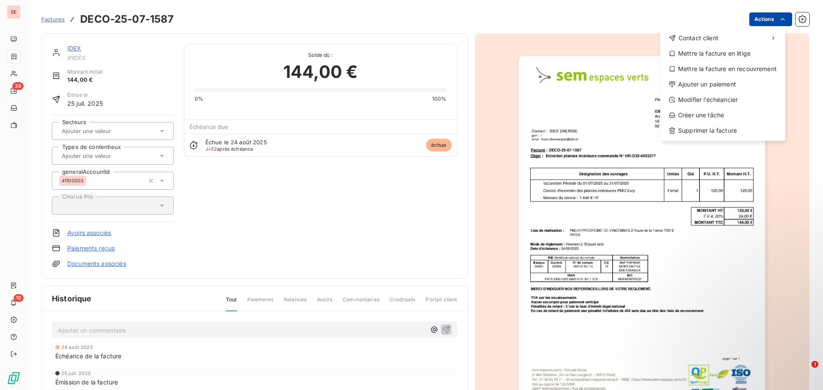
click at [748, 21] on html "SE 38 16 Factures DECO-25-07-1587 Actions Contact client Mettre la facture en l…" at bounding box center [411, 195] width 823 height 390
click at [735, 51] on div "Mettre la facture en litige" at bounding box center [722, 54] width 118 height 14
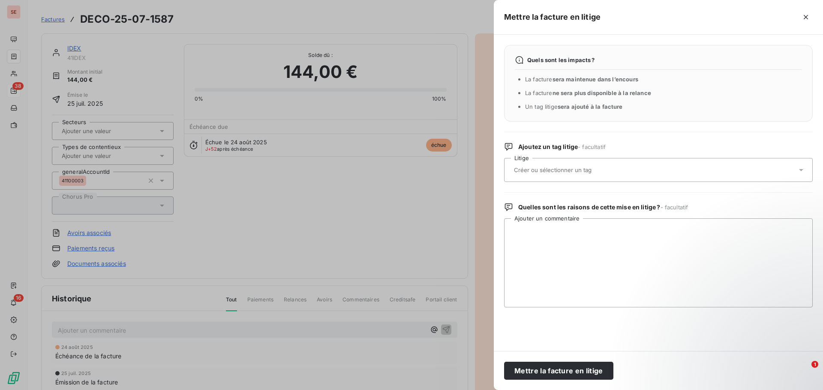
click at [551, 174] on input "text" at bounding box center [575, 170] width 125 height 8
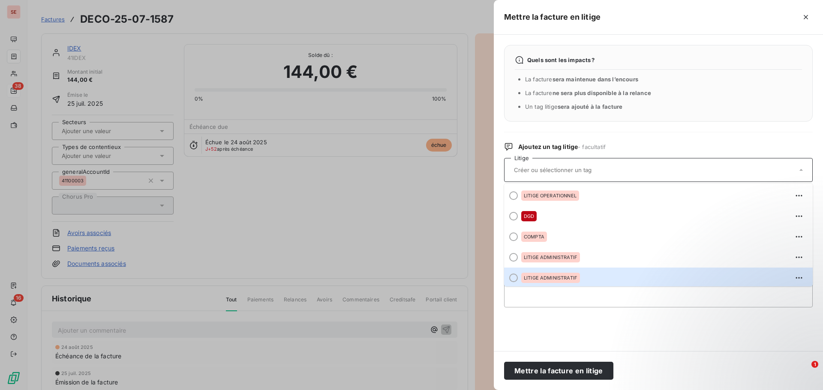
click at [554, 276] on span "LITIGE ADMINISTRATIF" at bounding box center [551, 277] width 54 height 5
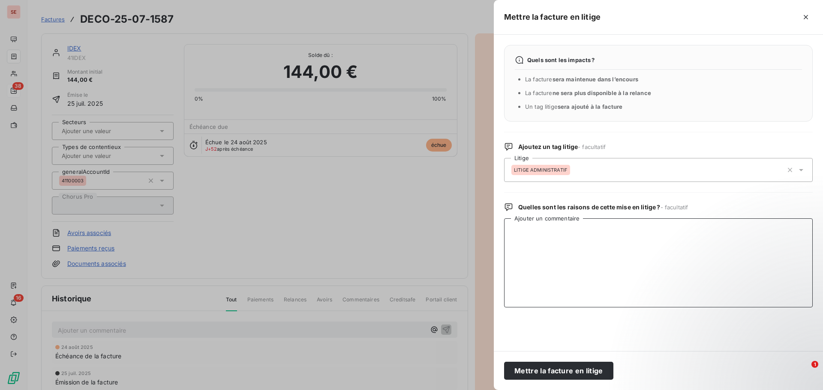
click at [533, 230] on textarea "Ajouter un commentaire" at bounding box center [658, 263] width 308 height 89
paste textarea "[DATE] : consultation site IDEX : pas facture"
type textarea "[DATE] : consultation site IDEX : pas facture"
click at [531, 366] on button "Mettre la facture en litige" at bounding box center [558, 371] width 109 height 18
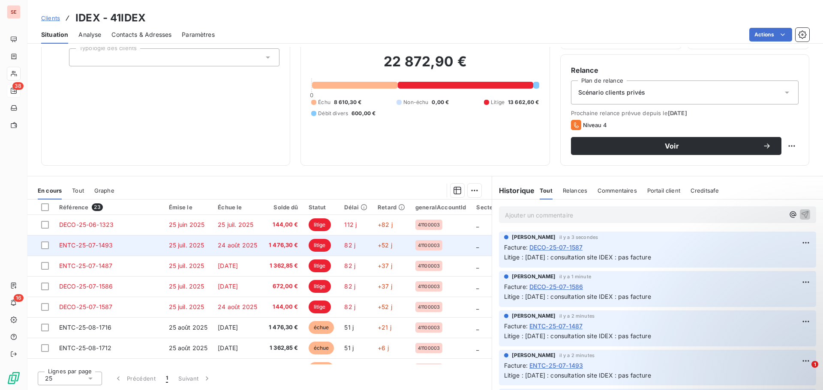
scroll to position [214, 0]
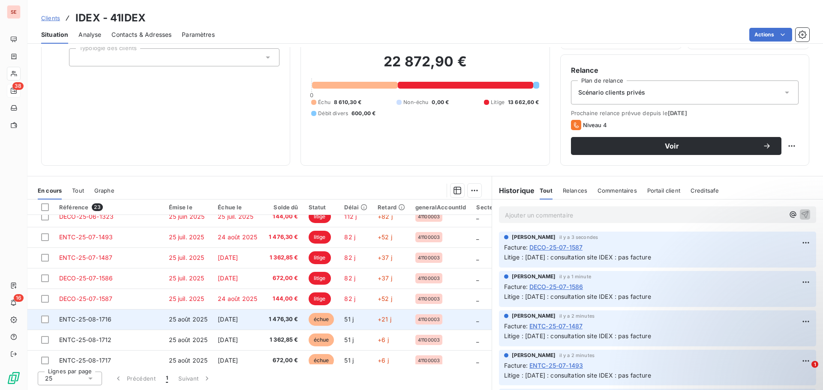
click at [143, 317] on td "ENTC-25-08-1716" at bounding box center [109, 319] width 110 height 21
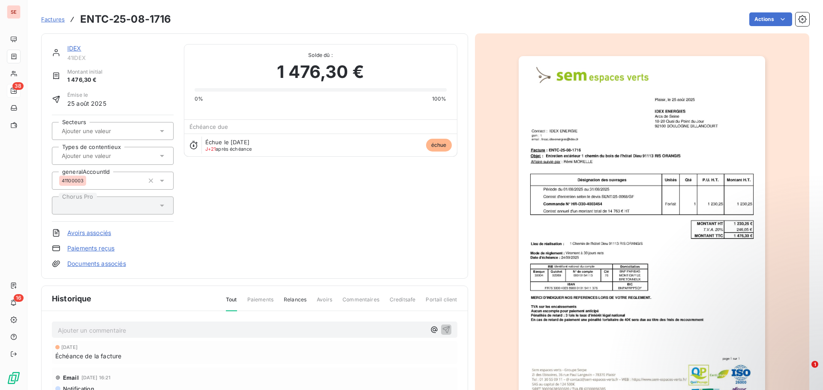
click at [132, 323] on div "Ajouter un commentaire ﻿" at bounding box center [254, 330] width 405 height 17
click at [192, 335] on p "Ajouter un commentaire ﻿" at bounding box center [242, 330] width 368 height 11
drag, startPoint x: 182, startPoint y: 330, endPoint x: 212, endPoint y: 331, distance: 30.4
click at [206, 332] on p "[DATE] : consultation site IDEX : pas facture" at bounding box center [242, 330] width 368 height 10
click at [442, 331] on icon "button" at bounding box center [446, 329] width 9 height 9
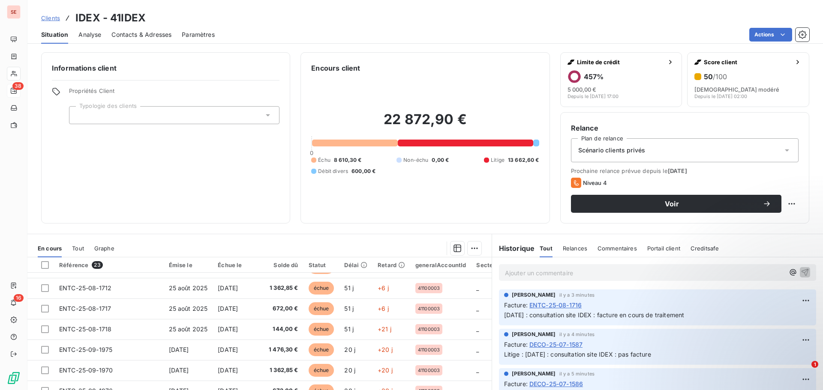
scroll to position [284, 0]
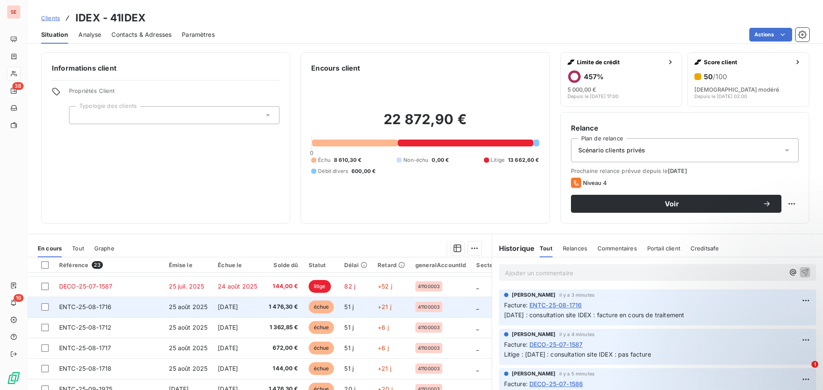
click at [238, 310] on span "[DATE]" at bounding box center [228, 306] width 20 height 7
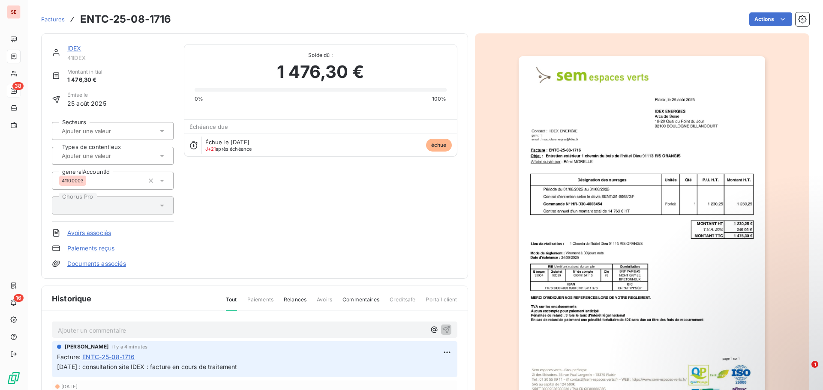
scroll to position [1, 0]
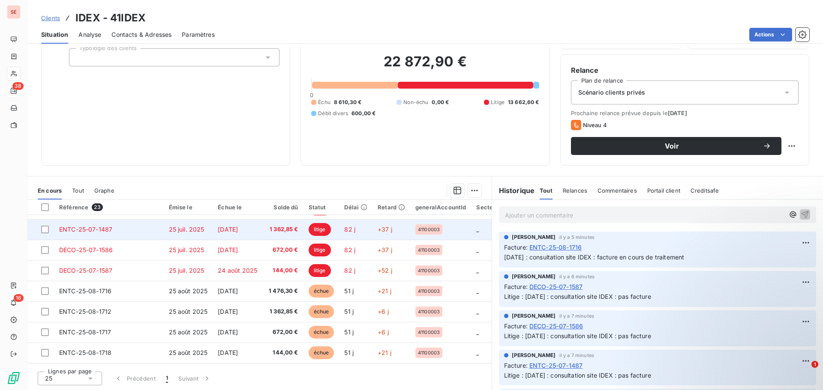
scroll to position [300, 0]
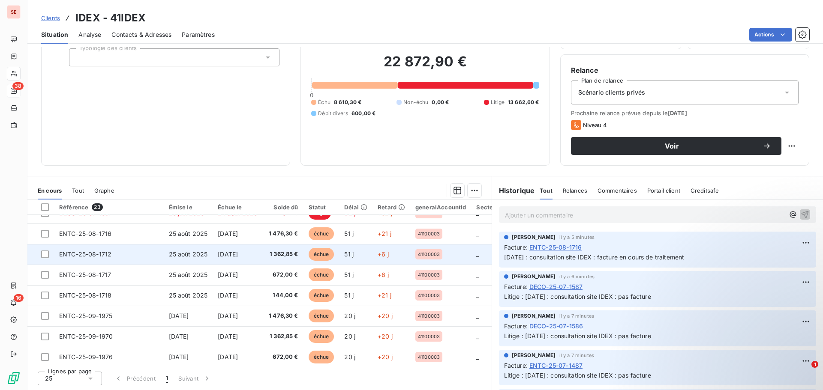
click at [181, 255] on span "25 août 2025" at bounding box center [188, 254] width 39 height 7
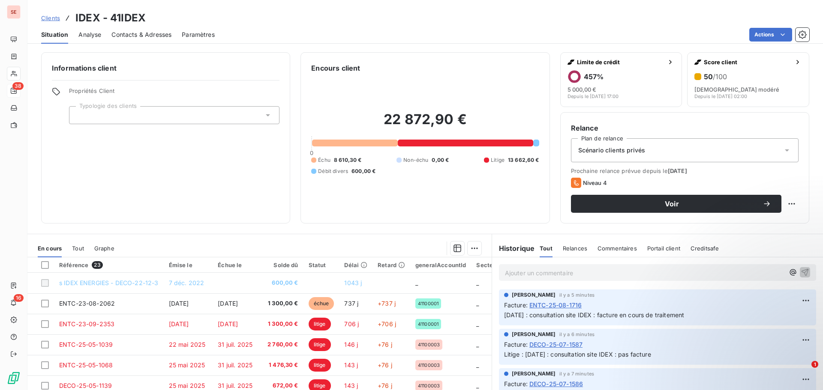
click at [653, 313] on span "[DATE] : consultation site IDEX : facture en cours de traitement" at bounding box center [594, 314] width 180 height 7
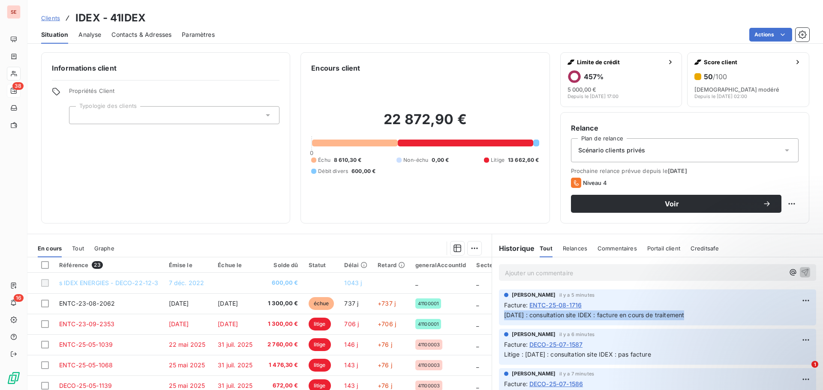
copy div "[DATE] : consultation site IDEX : facture en cours de traitement"
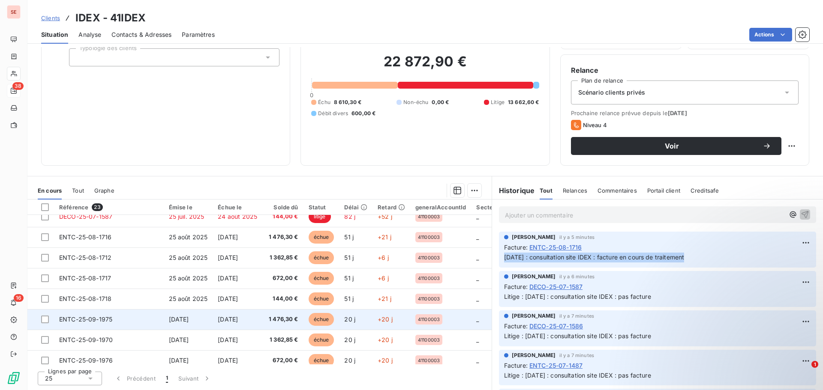
scroll to position [300, 0]
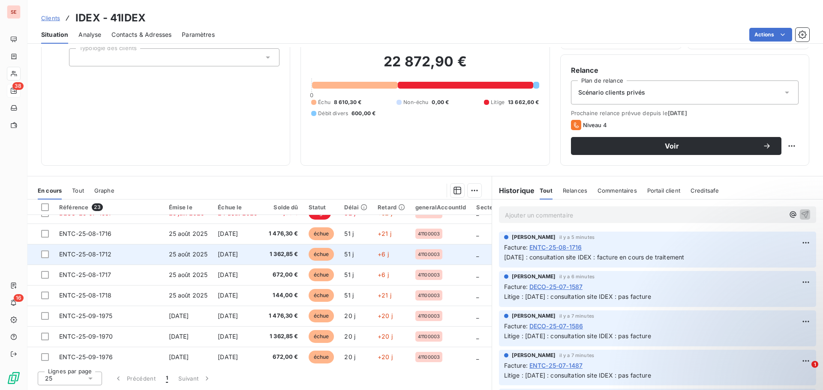
click at [138, 260] on td "ENTC-25-08-1712" at bounding box center [109, 254] width 110 height 21
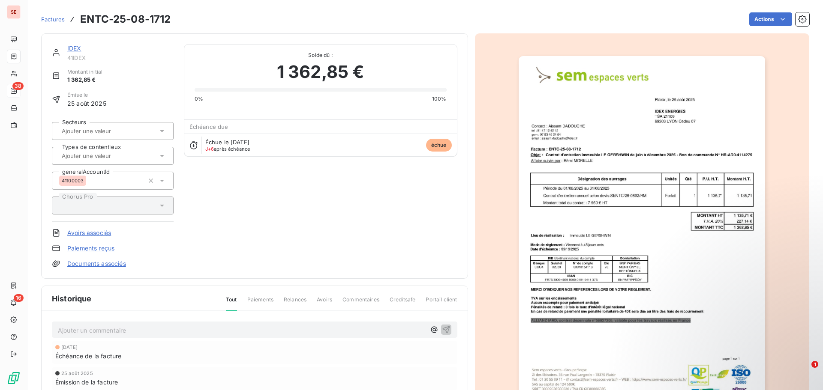
click at [121, 330] on p "Ajouter un commentaire ﻿" at bounding box center [242, 330] width 368 height 11
click at [185, 331] on span "[DATE] : consultation site IDEX : facture en cours de traitement" at bounding box center [148, 329] width 180 height 7
click at [182, 332] on span "[DATE] : consultation site IDEX : facture en cours de traitement" at bounding box center [148, 329] width 180 height 7
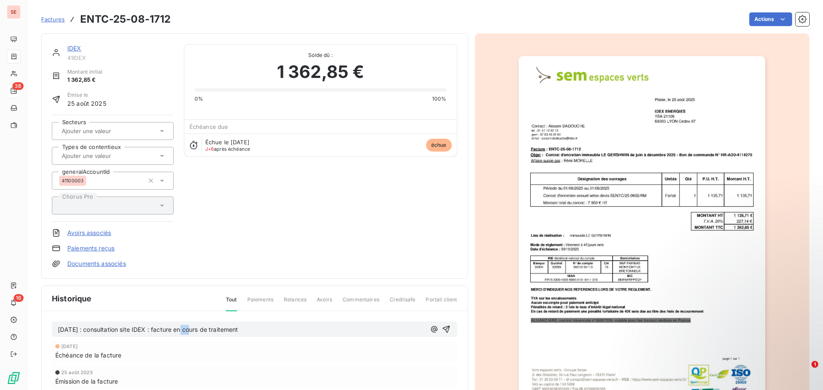
copy span "[DATE] : consultation site IDEX : facture en cours de traitement"
click at [444, 329] on icon "button" at bounding box center [445, 329] width 7 height 7
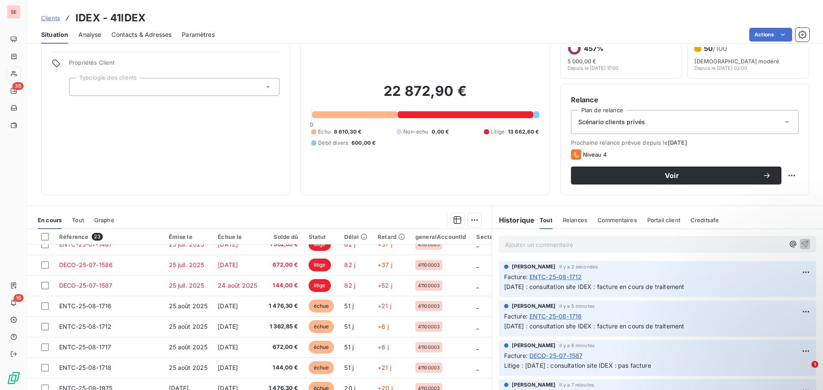
scroll to position [58, 0]
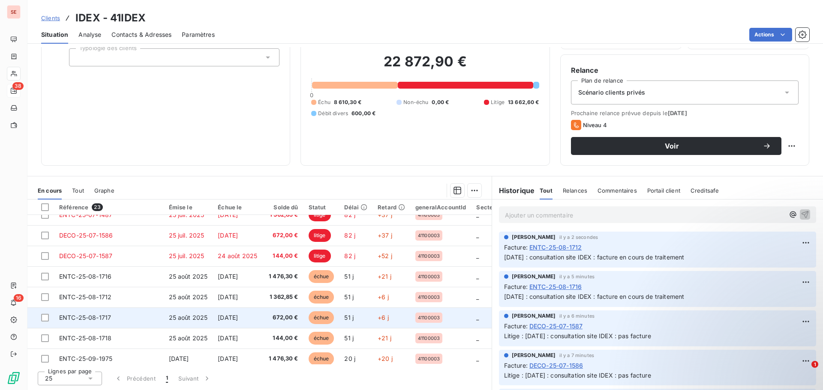
click at [180, 315] on span "25 août 2025" at bounding box center [188, 317] width 39 height 7
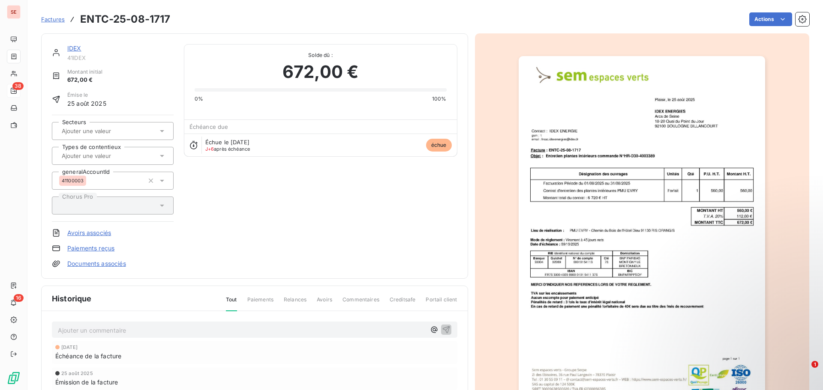
click at [324, 327] on p "Ajouter un commentaire ﻿" at bounding box center [242, 330] width 368 height 11
click at [442, 330] on icon "button" at bounding box center [446, 329] width 9 height 9
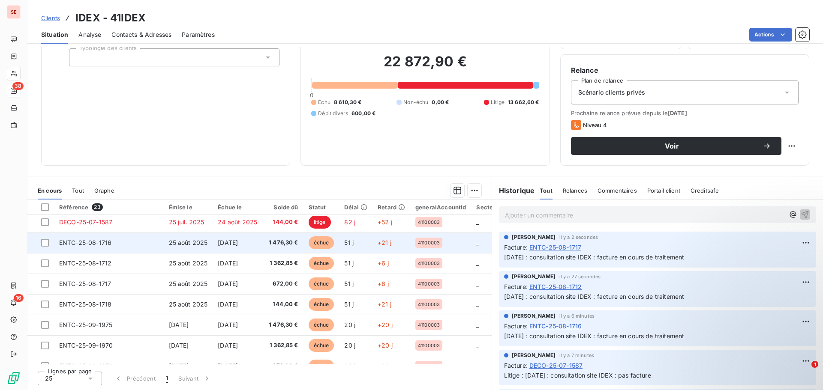
scroll to position [300, 0]
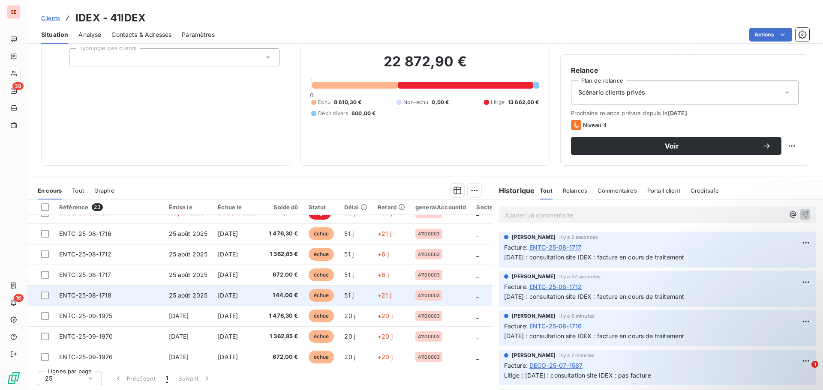
click at [205, 296] on span "25 août 2025" at bounding box center [188, 295] width 39 height 7
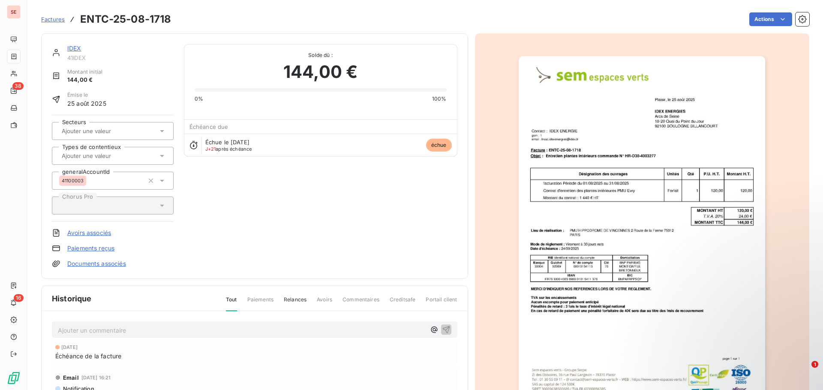
click at [211, 332] on p "Ajouter un commentaire ﻿" at bounding box center [242, 330] width 368 height 11
click at [260, 332] on p "[DATE] : consultation site IDEX : facture en cours de traitement" at bounding box center [242, 330] width 368 height 10
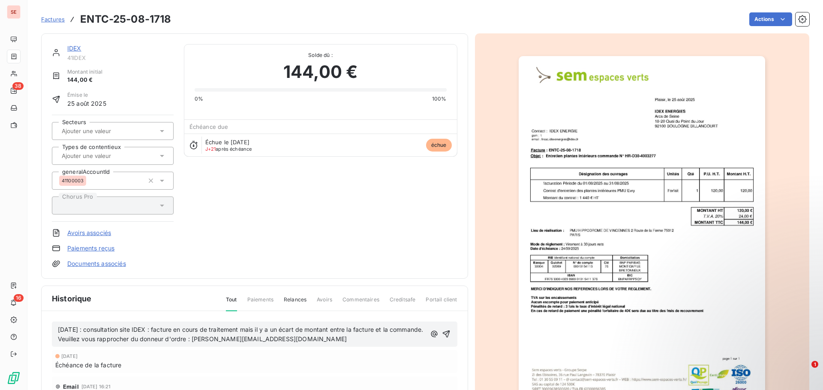
click at [59, 343] on span "Veuillez vous rapprocher du donneur d'ordre : carlos.vieira@multidex.fr" at bounding box center [202, 338] width 289 height 7
click at [443, 333] on icon "button" at bounding box center [447, 334] width 9 height 9
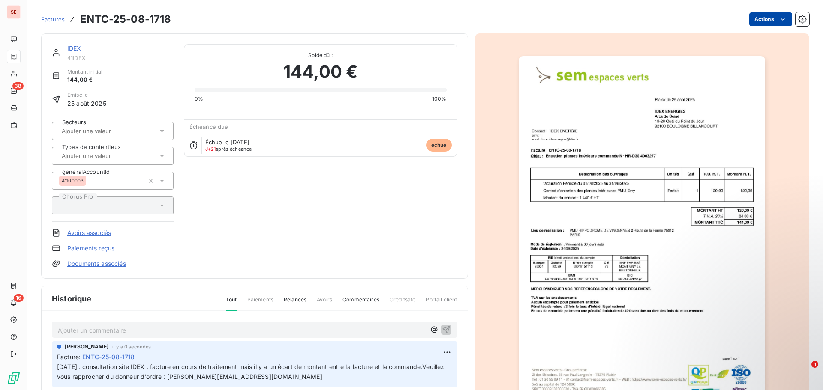
click at [760, 19] on html "SE 38 16 Factures ENTC-25-08-1718 Actions IDEX 41IDEX Montant initial 144,00 € …" at bounding box center [411, 195] width 823 height 390
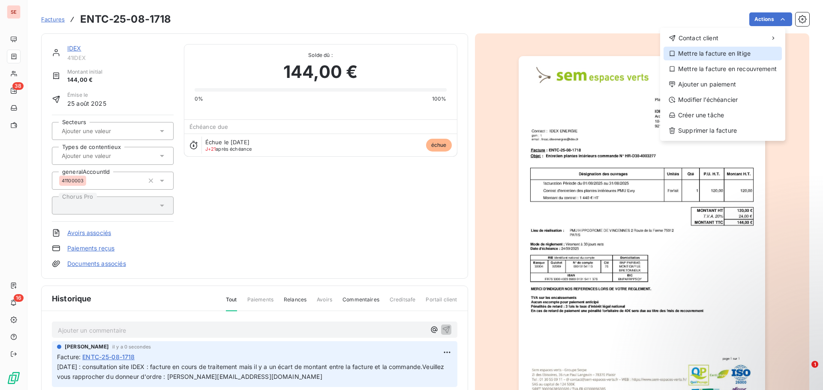
click at [751, 55] on div "Mettre la facture en litige" at bounding box center [722, 54] width 118 height 14
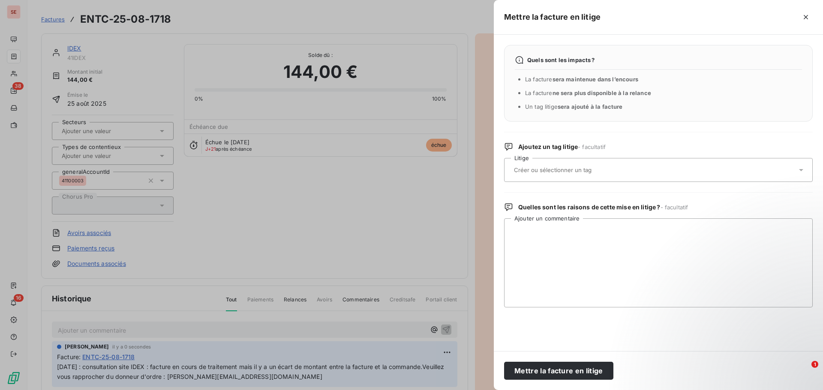
click at [561, 169] on input "text" at bounding box center [575, 170] width 125 height 8
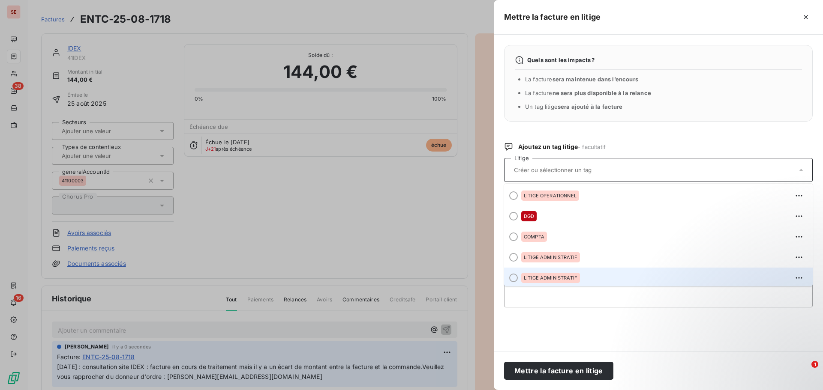
click at [557, 274] on div "LITIGE ADMINISTRATIF" at bounding box center [550, 278] width 59 height 10
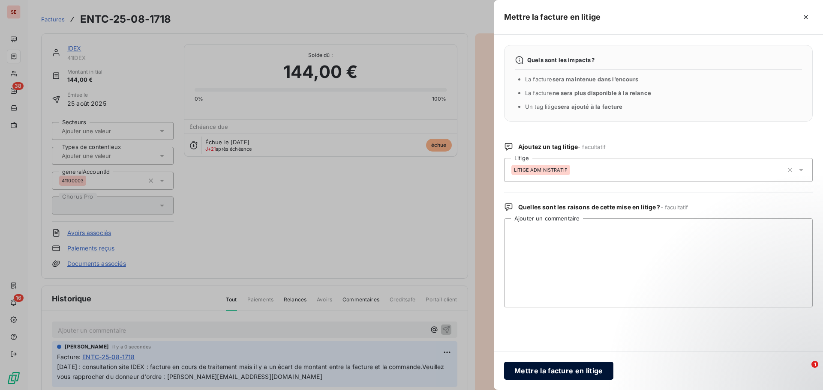
click at [570, 367] on button "Mettre la facture en litige" at bounding box center [558, 371] width 109 height 18
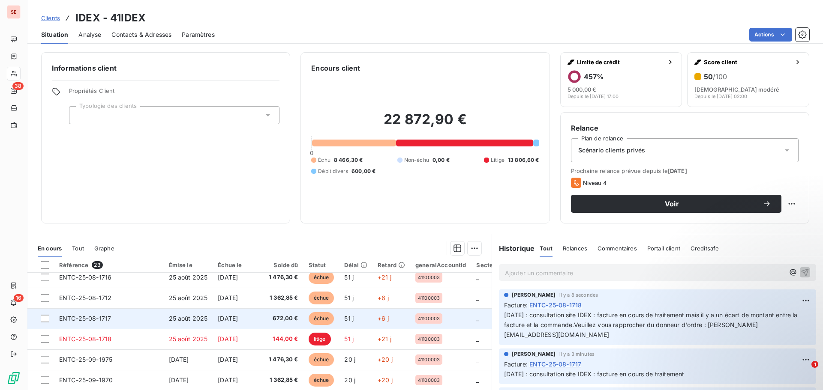
scroll to position [327, 0]
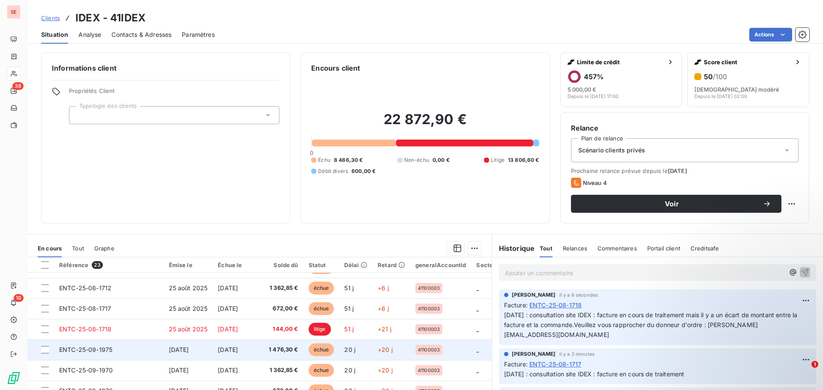
click at [133, 344] on td "ENTC-25-09-1975" at bounding box center [109, 350] width 110 height 21
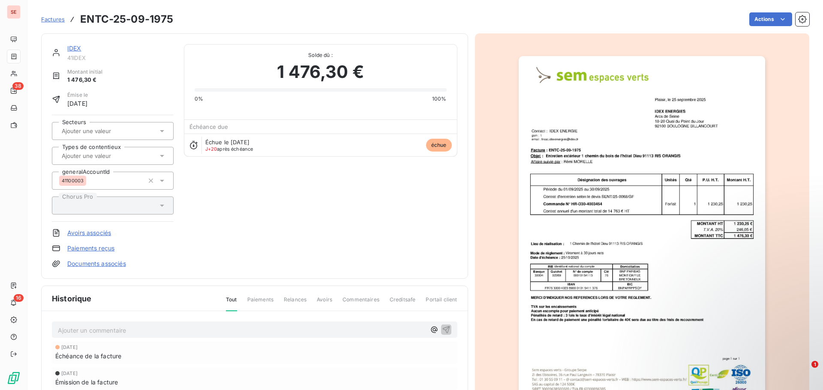
click at [146, 332] on p "Ajouter un commentaire ﻿" at bounding box center [242, 330] width 368 height 11
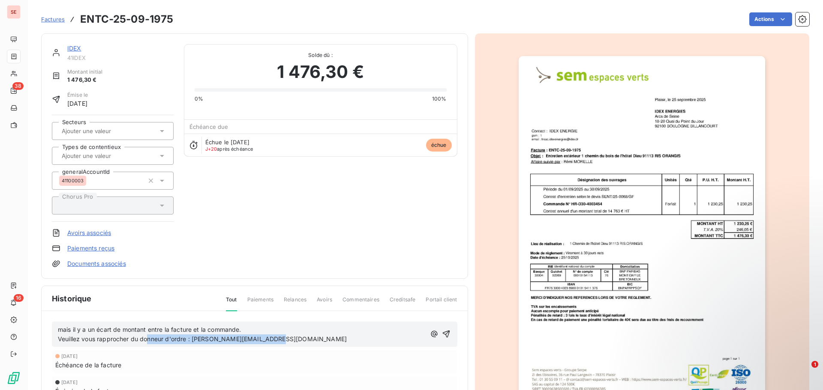
drag, startPoint x: 287, startPoint y: 335, endPoint x: 72, endPoint y: 344, distance: 214.4
click at [117, 343] on p "Veuillez vous rapprocher du donneur d'ordre : carlos.vieira@multidex.fr" at bounding box center [242, 340] width 368 height 10
click at [47, 343] on div "mais il y a un écart de montant entre la facture et la commande. Veuillez vous …" at bounding box center [255, 372] width 426 height 123
click at [134, 337] on span "Veuillez vous rapprocher du donneur d'ordre : carlos.vieira@multidex.fr" at bounding box center [202, 338] width 289 height 7
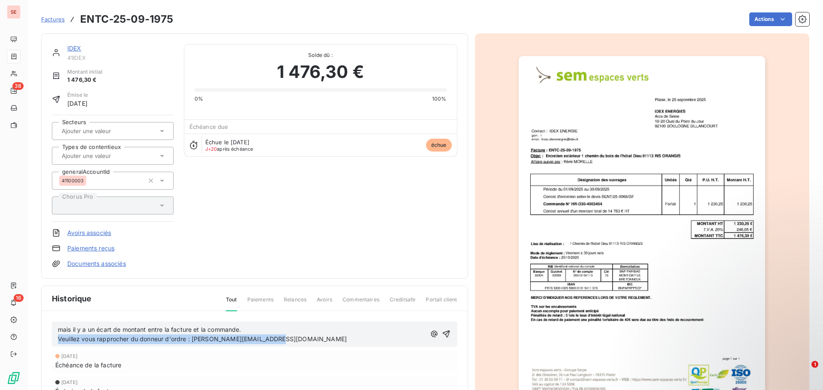
click at [134, 337] on span "Veuillez vous rapprocher du donneur d'ordre : carlos.vieira@multidex.fr" at bounding box center [202, 338] width 289 height 7
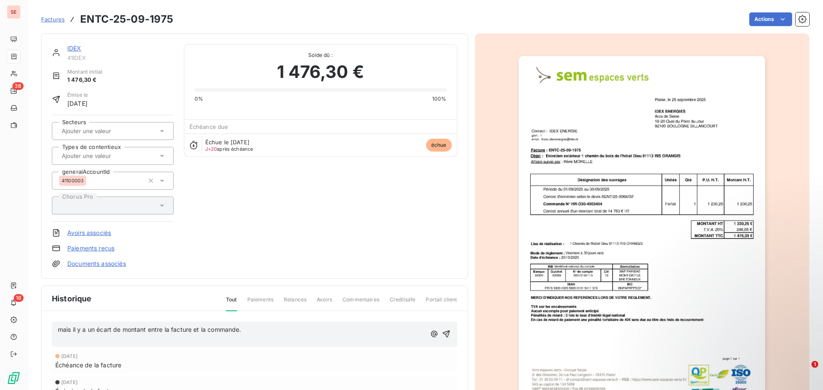
click at [133, 332] on span "mais il y a un écart de montant entre la facture et la commande." at bounding box center [149, 329] width 183 height 7
click at [134, 332] on span "mais il y a un écart de montant entre la facture et la commande." at bounding box center [149, 329] width 183 height 7
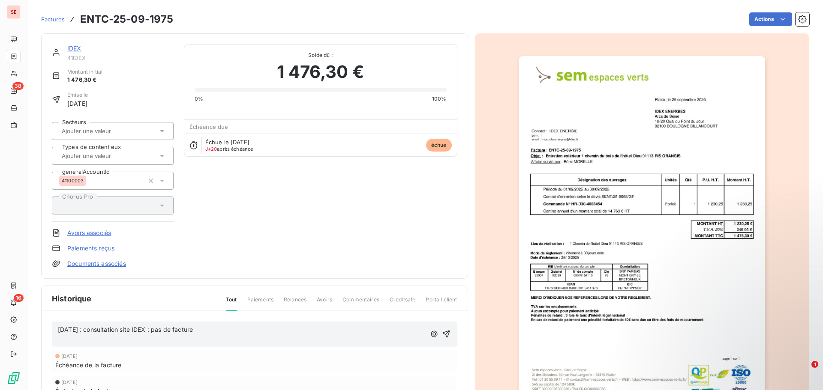
click at [85, 344] on p "﻿" at bounding box center [242, 340] width 368 height 10
click at [442, 330] on icon "button" at bounding box center [446, 329] width 9 height 9
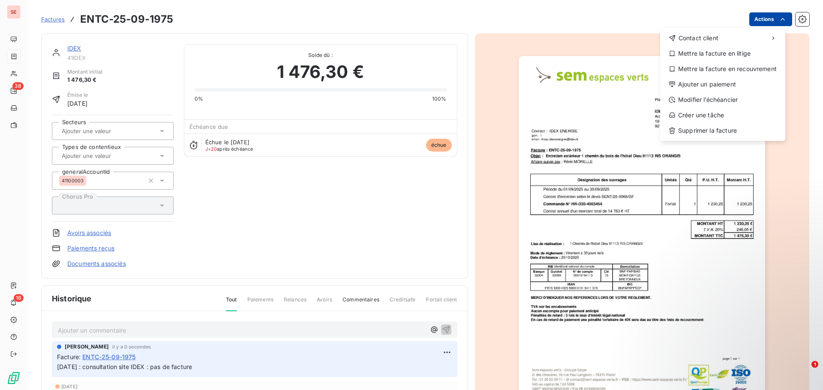
click at [755, 19] on html "SE 38 16 Factures ENTC-25-09-1975 Actions Contact client Mettre la facture en l…" at bounding box center [411, 195] width 823 height 390
click at [733, 101] on div "Modifier l’échéancier" at bounding box center [722, 100] width 118 height 14
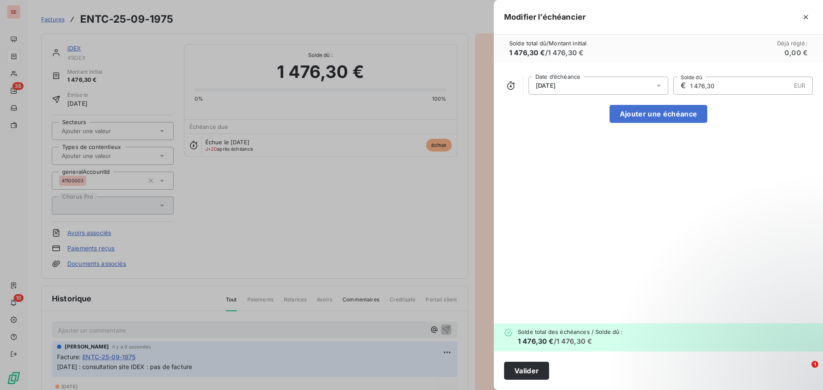
click at [572, 90] on div "25/09/2025" at bounding box center [598, 86] width 140 height 18
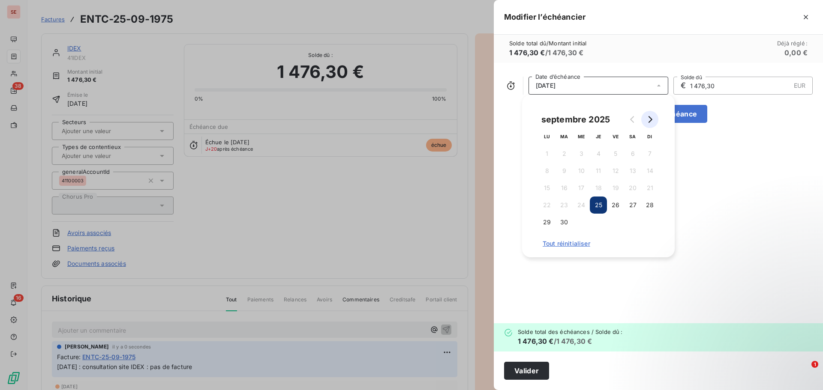
click at [653, 120] on button "Go to next month" at bounding box center [649, 119] width 17 height 17
click at [632, 204] on button "25" at bounding box center [632, 205] width 17 height 17
click at [532, 371] on button "Valider" at bounding box center [526, 371] width 45 height 18
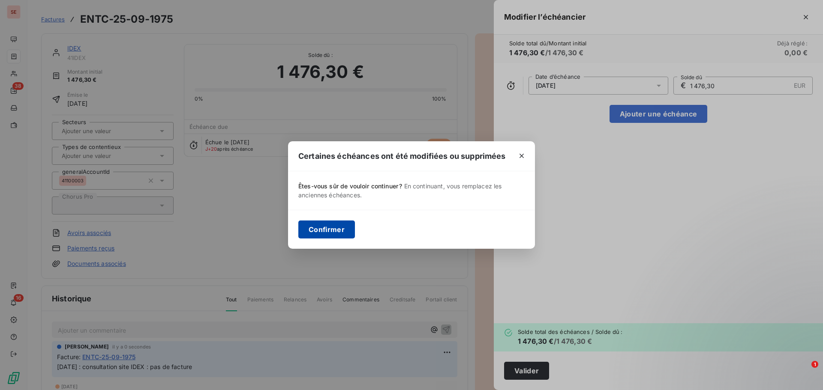
click at [338, 227] on button "Confirmer" at bounding box center [326, 230] width 57 height 18
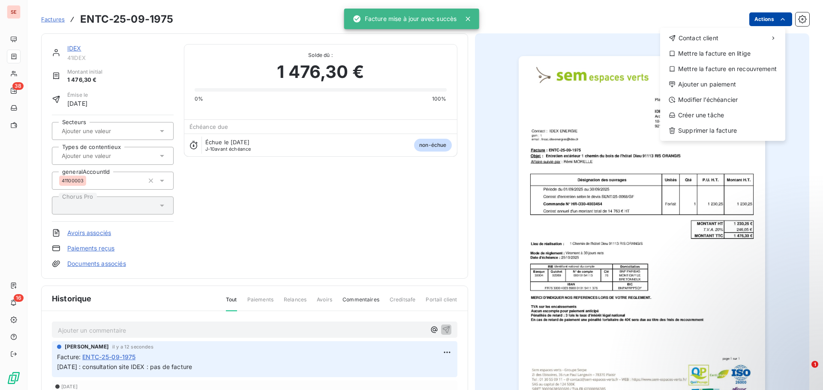
click at [756, 23] on html "SE 38 16 Factures ENTC-25-09-1975 Actions Contact client Mettre la facture en l…" at bounding box center [411, 195] width 823 height 390
click at [736, 52] on div "Mettre la facture en litige" at bounding box center [722, 54] width 118 height 14
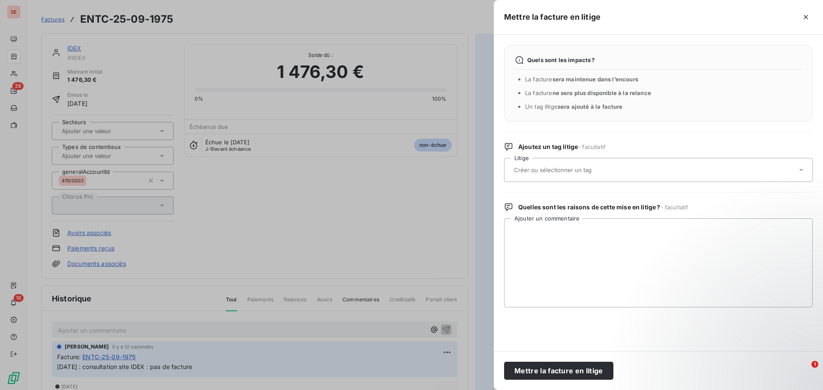
click at [554, 173] on input "text" at bounding box center [575, 170] width 125 height 8
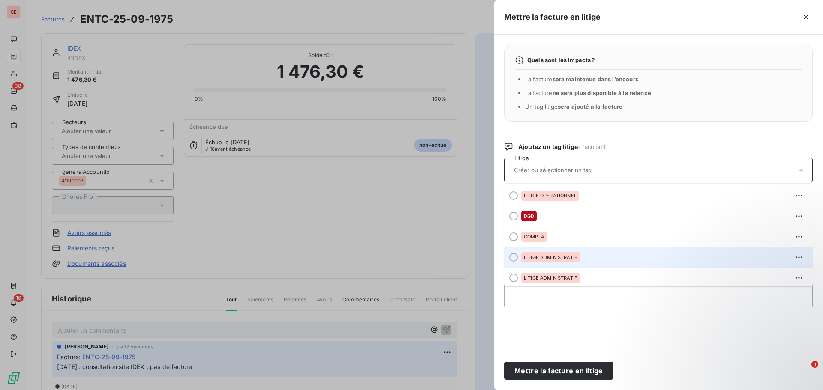
click at [564, 255] on span "LITIGE ADMINISTRATIF" at bounding box center [551, 257] width 54 height 5
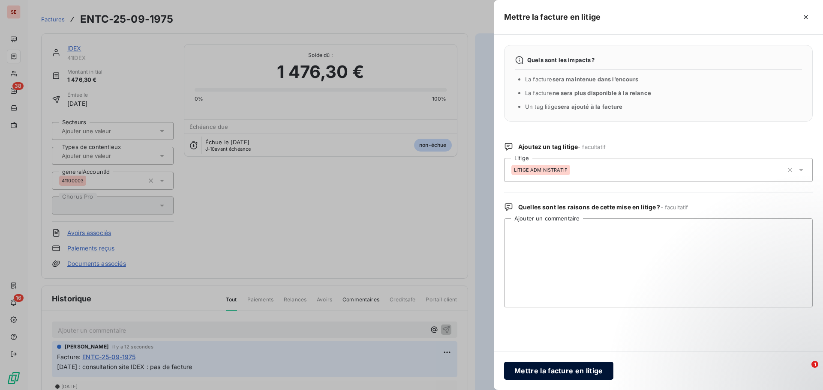
click at [562, 374] on button "Mettre la facture en litige" at bounding box center [558, 371] width 109 height 18
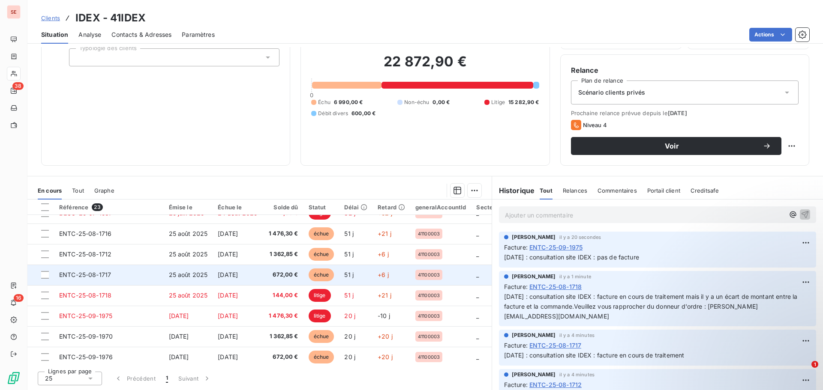
scroll to position [327, 0]
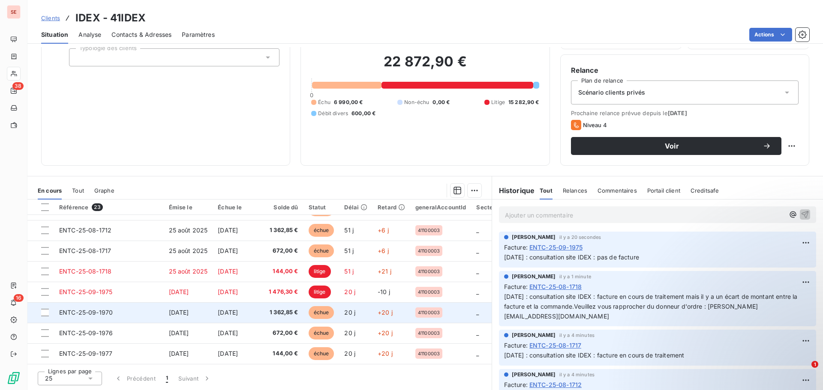
click at [230, 310] on span "[DATE]" at bounding box center [228, 312] width 20 height 7
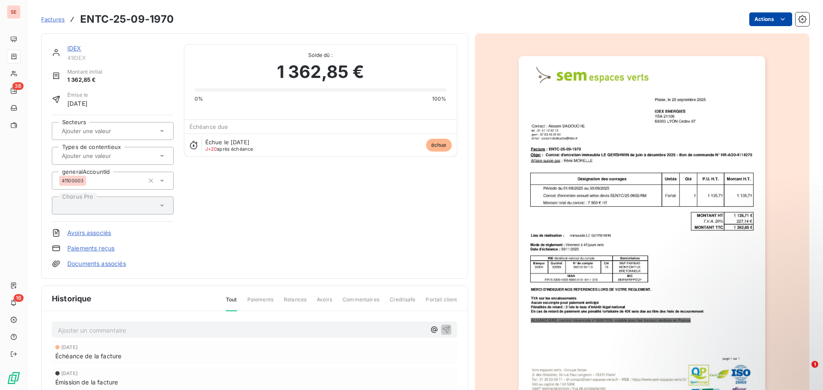
click at [756, 20] on html "SE 38 16 Factures ENTC-25-09-1970 Actions IDEX 41IDEX Montant initial 1 362,85 …" at bounding box center [411, 195] width 823 height 390
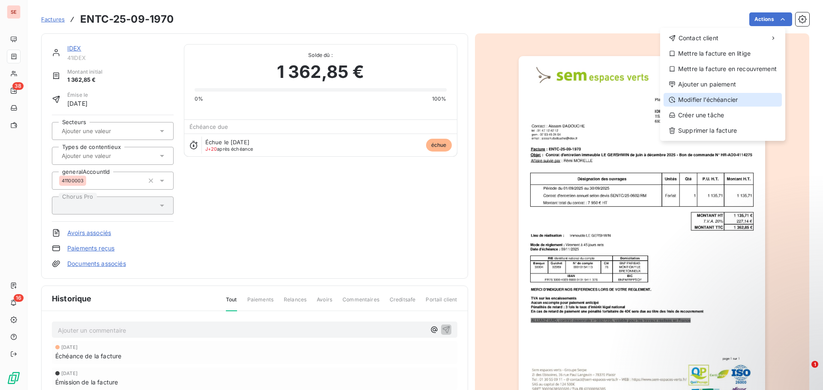
click at [722, 96] on div "Modifier l’échéancier" at bounding box center [722, 100] width 118 height 14
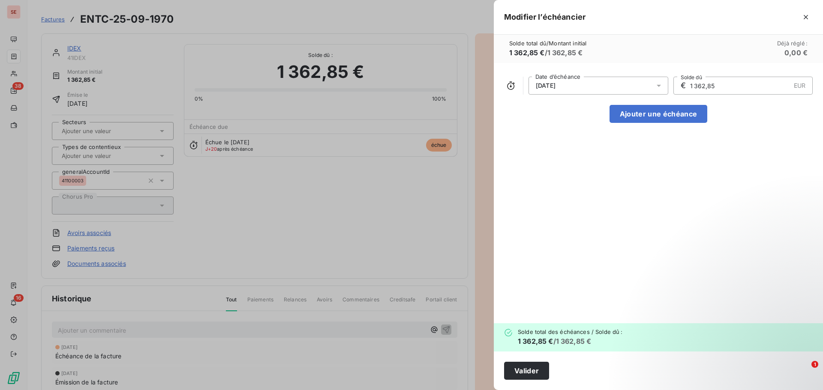
click at [572, 86] on div "25/09/2025" at bounding box center [598, 86] width 140 height 18
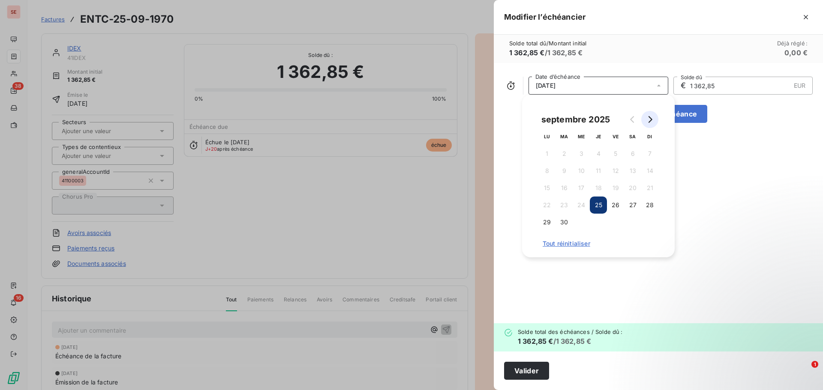
click at [649, 117] on icon "Go to next month" at bounding box center [649, 119] width 7 height 7
click at [632, 202] on button "25" at bounding box center [632, 205] width 17 height 17
click at [531, 373] on button "Valider" at bounding box center [526, 371] width 45 height 18
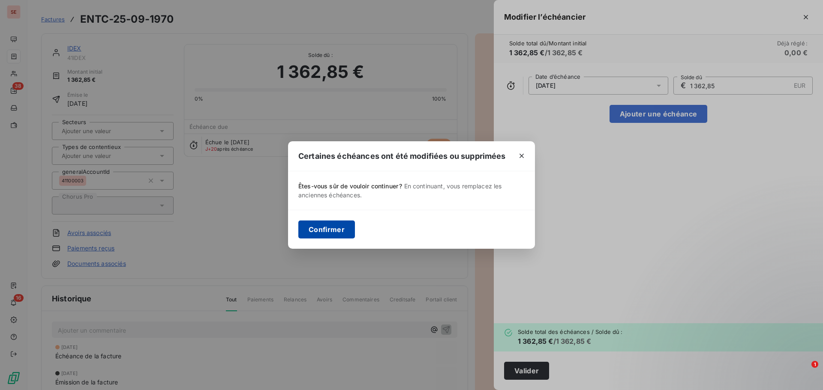
click at [311, 230] on button "Confirmer" at bounding box center [326, 230] width 57 height 18
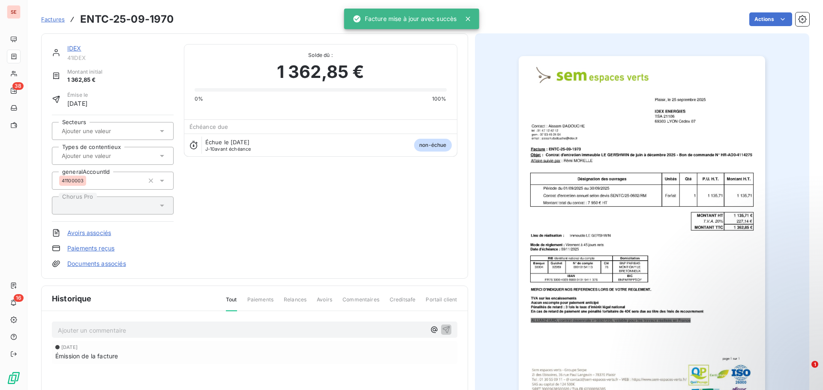
click at [241, 327] on p "Ajouter un commentaire ﻿" at bounding box center [242, 330] width 368 height 11
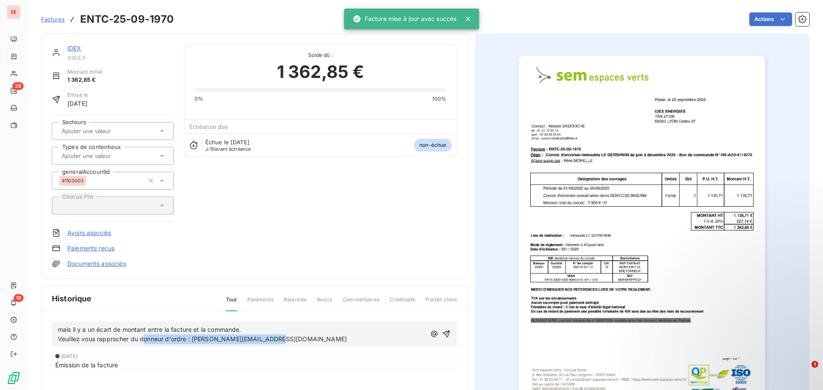
drag, startPoint x: 210, startPoint y: 338, endPoint x: 114, endPoint y: 331, distance: 95.8
click at [121, 332] on div "mais il y a un écart de montant entre la facture et la commande. Veuillez vous …" at bounding box center [242, 335] width 368 height 20
click at [97, 326] on span "mais il y a un écart de montant entre la facture et la commande." at bounding box center [149, 329] width 183 height 7
click at [68, 322] on div "mais il y a un écart de montant entre la facture et la commande. Veuillez vous …" at bounding box center [254, 335] width 405 height 26
click at [64, 322] on div "mais il y a un écart de montant entre la facture et la commande. Veuillez vous …" at bounding box center [254, 335] width 405 height 26
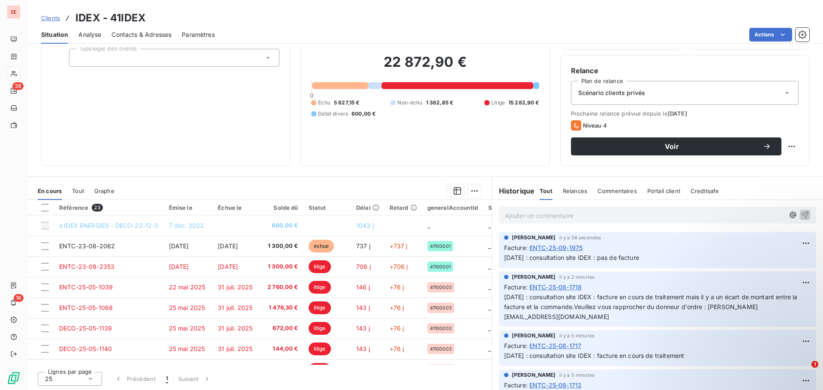
scroll to position [58, 0]
click at [625, 259] on span "15/10/25 : consultation site IDEX : pas de facture" at bounding box center [571, 257] width 135 height 7
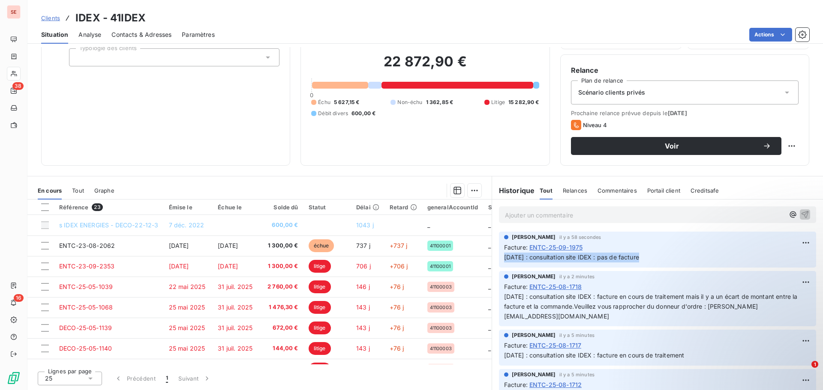
click at [624, 259] on span "15/10/25 : consultation site IDEX : pas de facture" at bounding box center [571, 257] width 135 height 7
copy div "15/10/25 : consultation site IDEX : pas de facture"
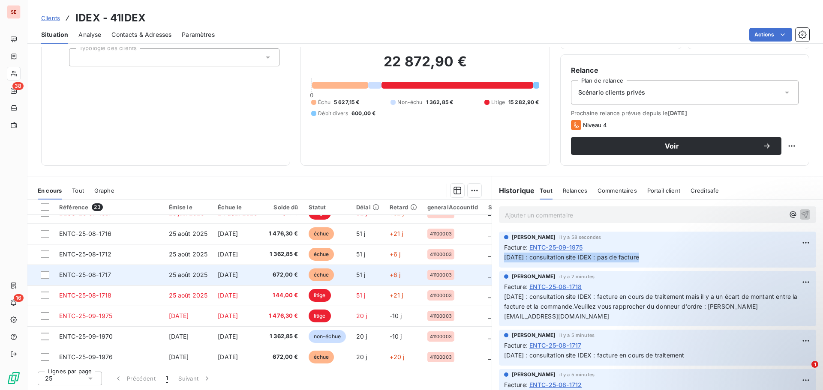
scroll to position [327, 0]
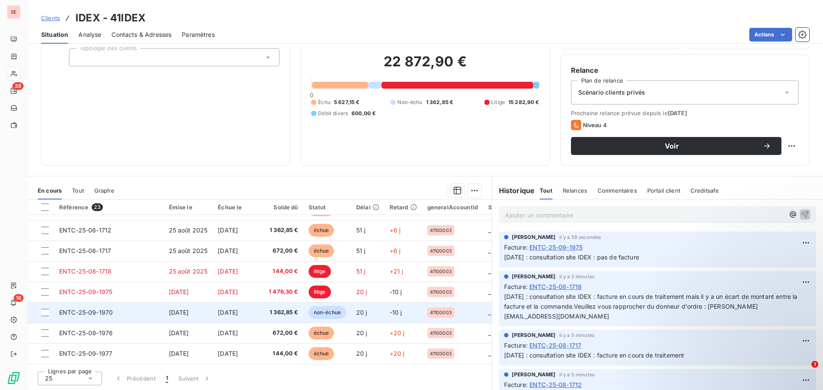
click at [150, 302] on td "ENTC-25-09-1970" at bounding box center [109, 312] width 110 height 21
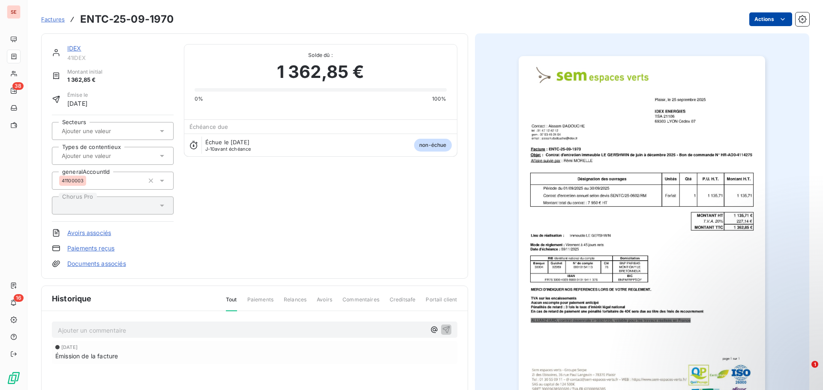
click at [763, 21] on html "SE 38 16 Factures ENTC-25-09-1970 Actions IDEX 41IDEX Montant initial 1 362,85 …" at bounding box center [411, 195] width 823 height 390
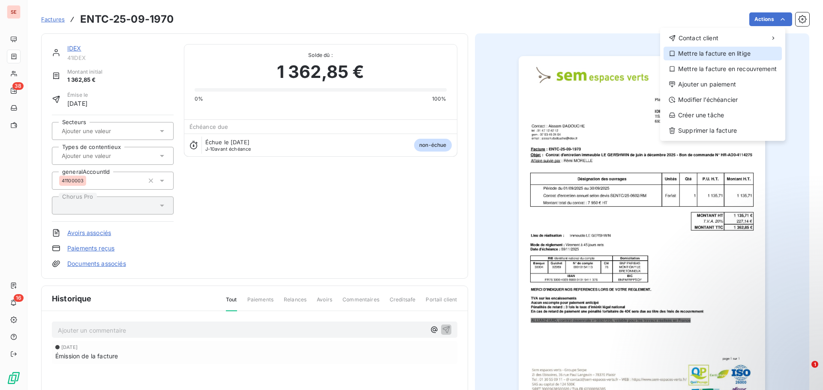
click at [742, 53] on div "Mettre la facture en litige" at bounding box center [722, 54] width 118 height 14
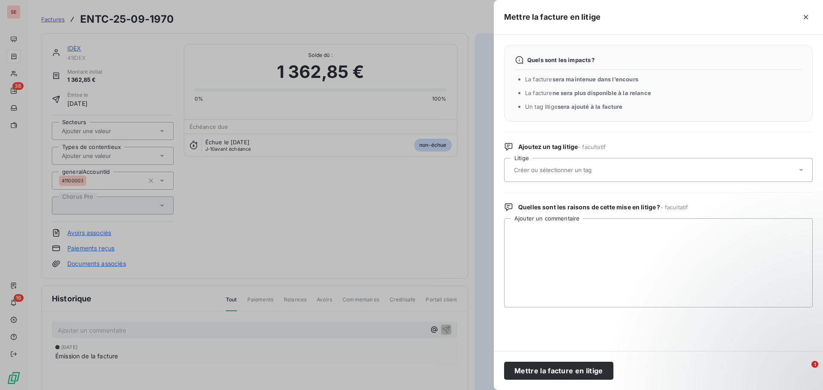
click at [559, 170] on input "text" at bounding box center [575, 170] width 125 height 8
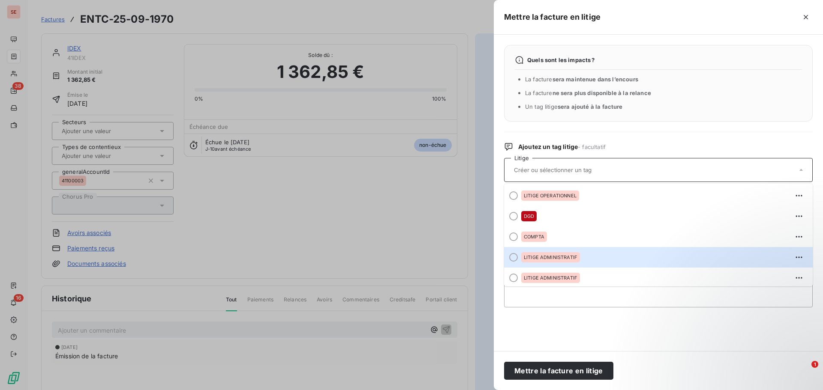
click at [563, 256] on span "LITIGE ADMINISTRATIF" at bounding box center [551, 257] width 54 height 5
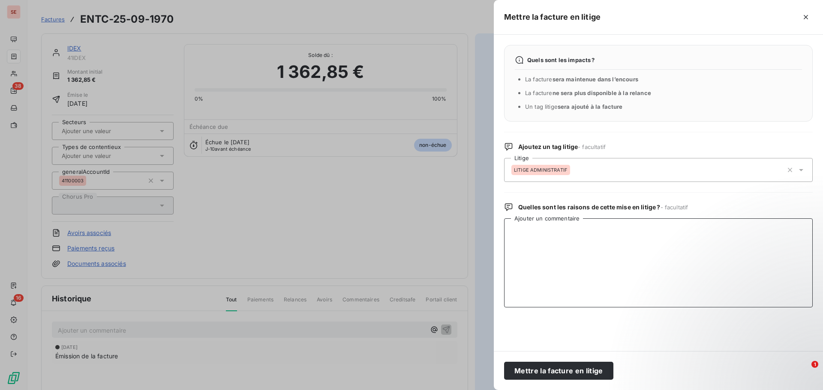
click at [540, 240] on textarea "Ajouter un commentaire" at bounding box center [658, 263] width 308 height 89
paste textarea "15/10/25 : consultation site IDEX : pas de facture"
click at [611, 239] on textarea "15/10/25 : consultation site IDEX : pas de facture" at bounding box center [658, 263] width 308 height 89
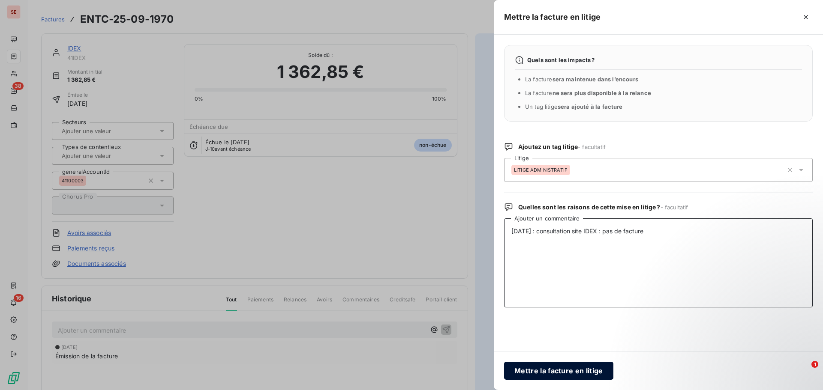
type textarea "15/10/25 : consultation site IDEX : pas de facture"
drag, startPoint x: 578, startPoint y: 371, endPoint x: 602, endPoint y: 366, distance: 24.4
click at [579, 370] on button "Mettre la facture en litige" at bounding box center [558, 371] width 109 height 18
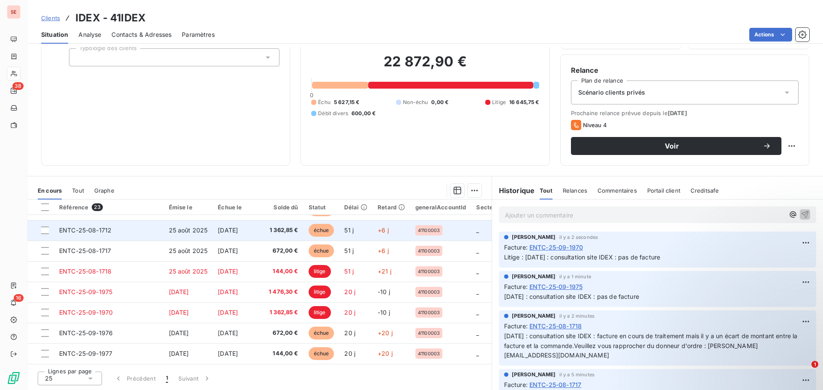
scroll to position [327, 0]
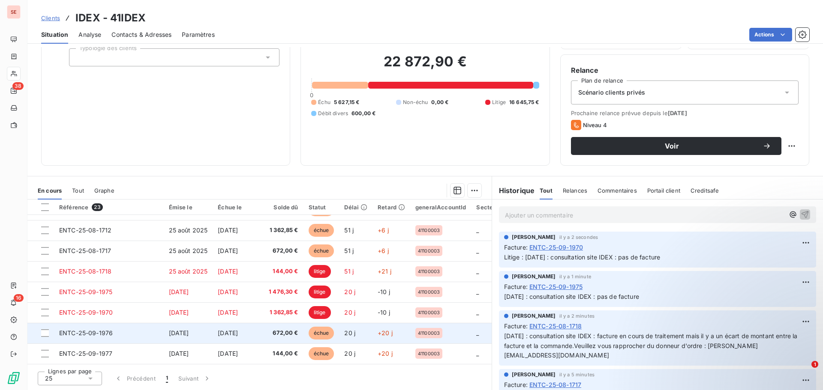
click at [229, 330] on span "[DATE]" at bounding box center [228, 332] width 20 height 7
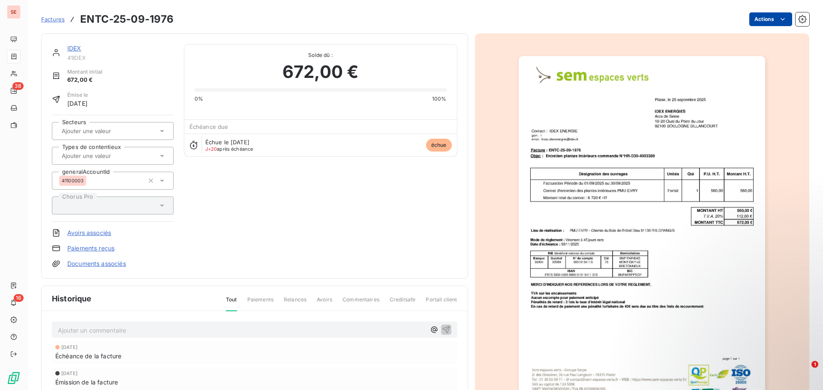
click at [764, 21] on html "SE 38 16 Factures ENTC-25-09-1976 Actions IDEX 41IDEX Montant initial 672,00 € …" at bounding box center [411, 195] width 823 height 390
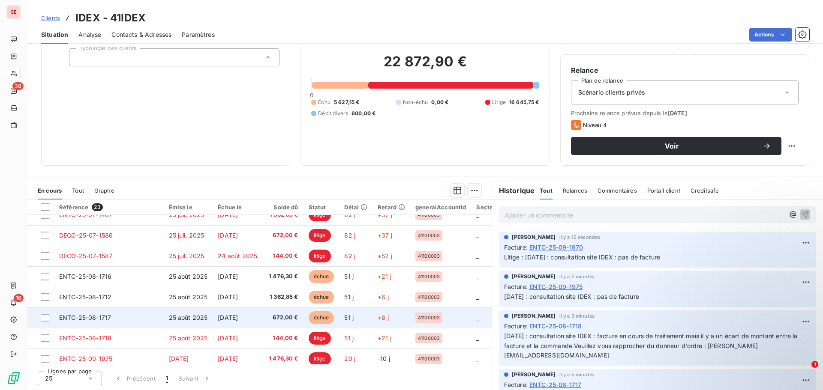
scroll to position [327, 0]
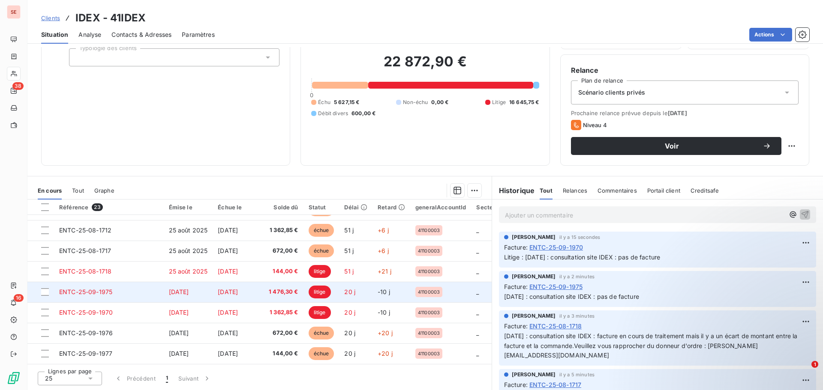
click at [221, 290] on span "[DATE]" at bounding box center [228, 291] width 20 height 7
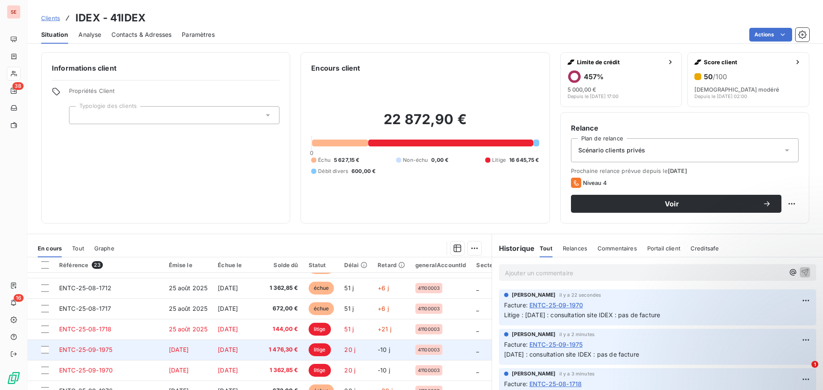
scroll to position [43, 0]
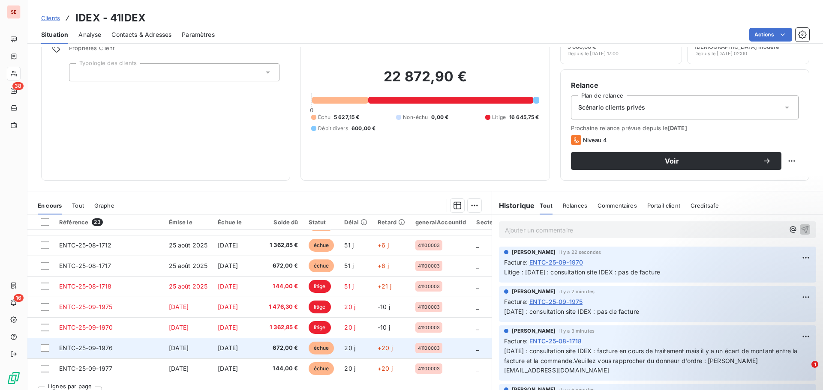
click at [189, 346] on span "[DATE]" at bounding box center [179, 347] width 20 height 7
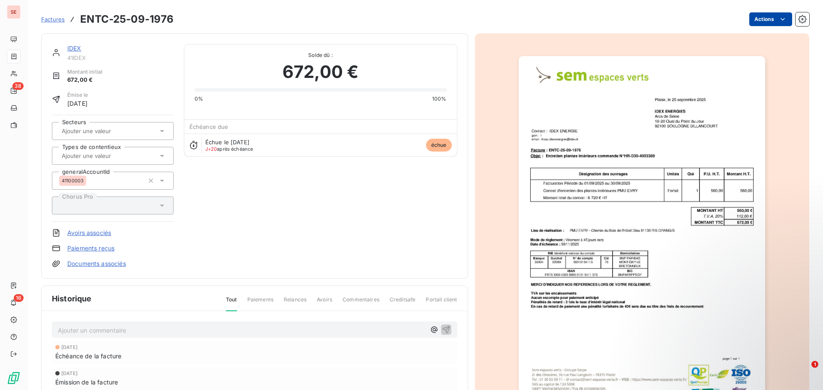
click at [755, 20] on html "SE 38 16 Factures ENTC-25-09-1976 Actions IDEX 41IDEX Montant initial 672,00 € …" at bounding box center [411, 195] width 823 height 390
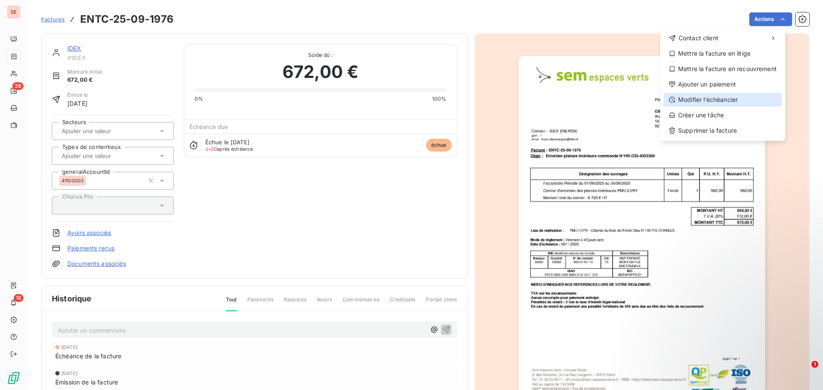
click at [720, 97] on div "Modifier l’échéancier" at bounding box center [722, 100] width 118 height 14
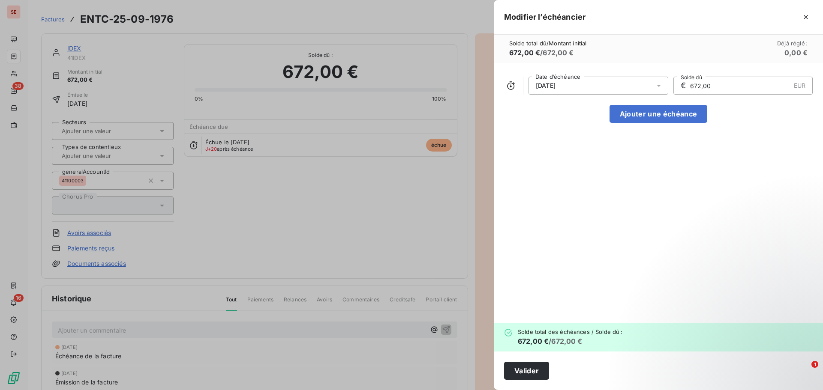
click at [587, 93] on div "25/09/2025" at bounding box center [598, 86] width 140 height 18
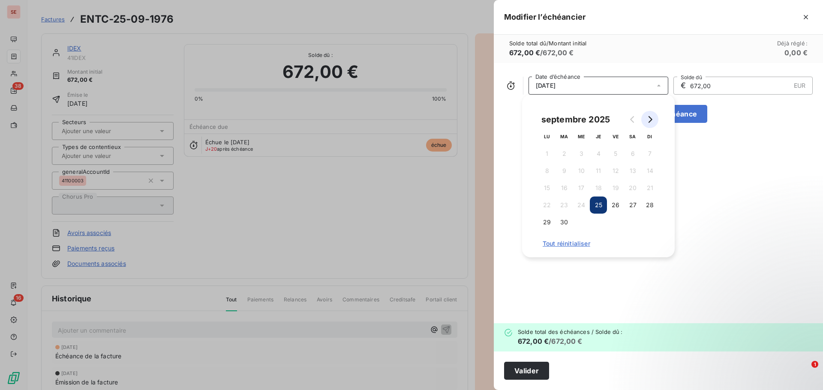
click at [646, 115] on button "Go to next month" at bounding box center [649, 119] width 17 height 17
click at [648, 117] on icon "Go to next month" at bounding box center [650, 119] width 4 height 7
click at [650, 170] on button "9" at bounding box center [649, 170] width 17 height 17
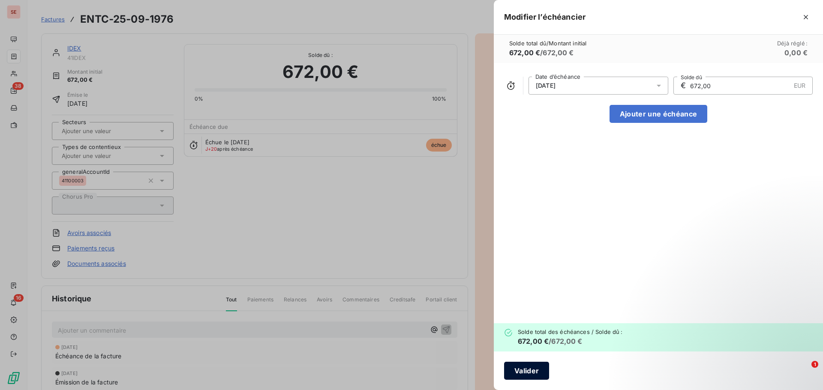
click at [533, 370] on button "Valider" at bounding box center [526, 371] width 45 height 18
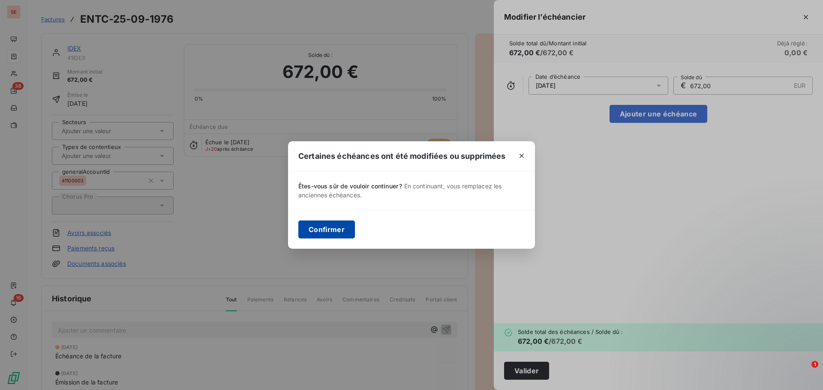
click at [340, 222] on button "Confirmer" at bounding box center [326, 230] width 57 height 18
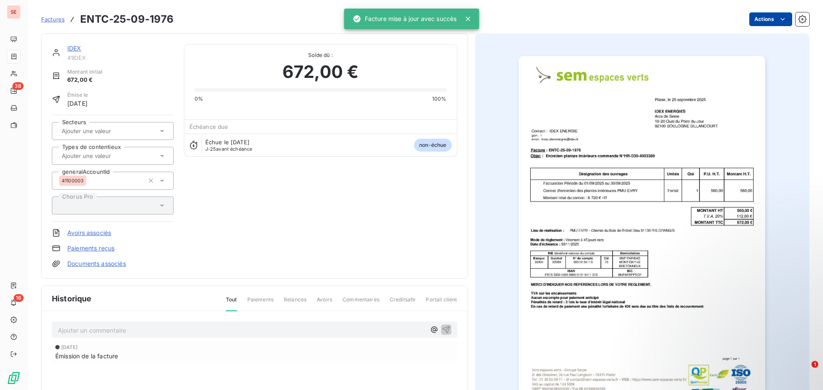
click at [756, 20] on html "SE 38 16 Factures ENTC-25-09-1976 Actions IDEX 41IDEX Montant initial 672,00 € …" at bounding box center [411, 195] width 823 height 390
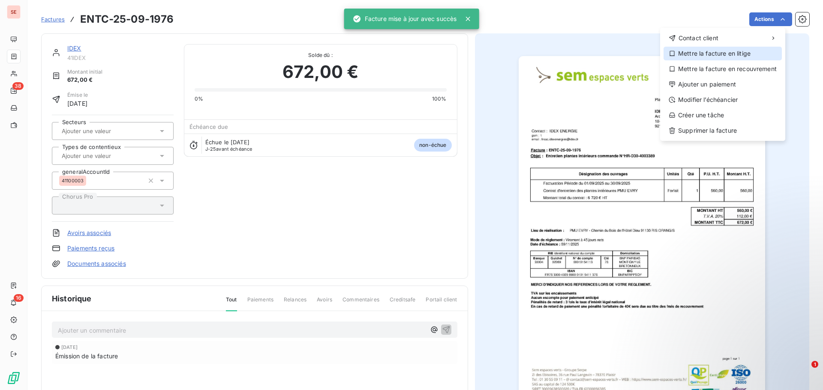
click at [745, 51] on div "Mettre la facture en litige" at bounding box center [722, 54] width 118 height 14
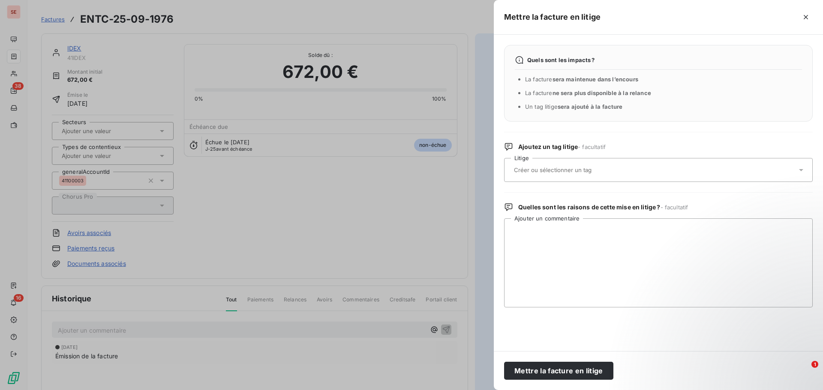
click at [531, 170] on input "text" at bounding box center [575, 170] width 125 height 8
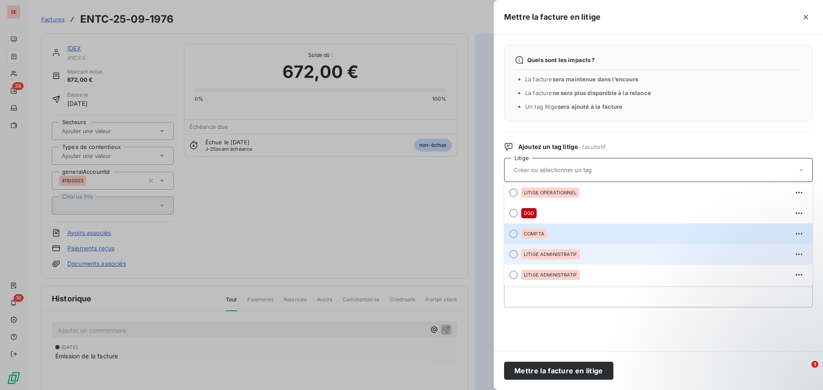
scroll to position [3, 0]
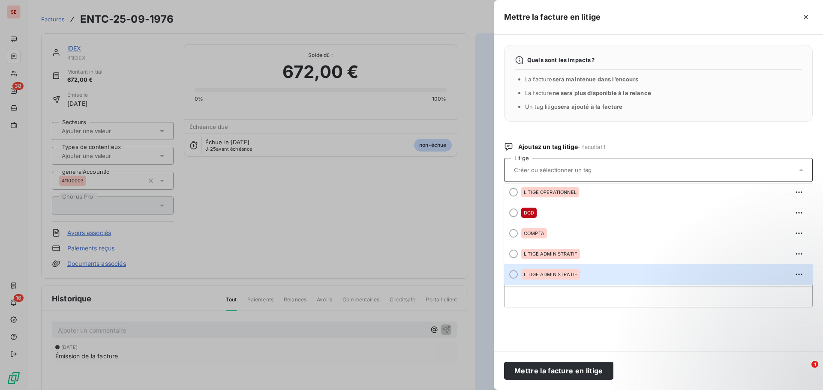
click at [550, 277] on span "LITIGE ADMINISTRATIF" at bounding box center [551, 274] width 54 height 5
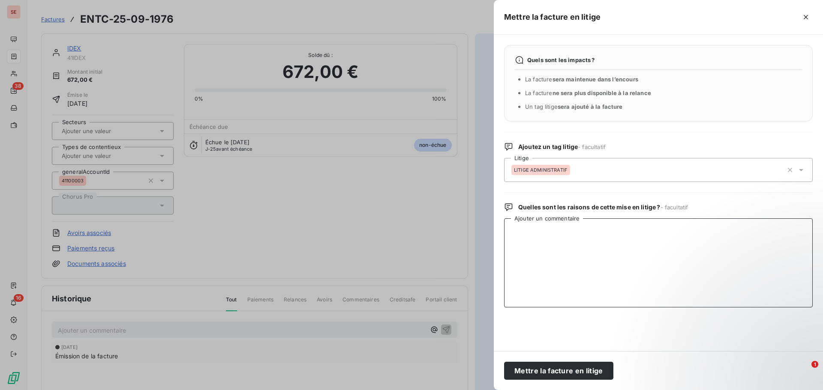
click at [575, 224] on textarea "Ajouter un commentaire" at bounding box center [658, 263] width 308 height 89
paste textarea "15/10/25 : consultation site IDEX : pas de facture"
type textarea "15/10/25 : consultation site IDEX : pas de facture"
click at [575, 373] on button "Mettre la facture en litige" at bounding box center [558, 371] width 109 height 18
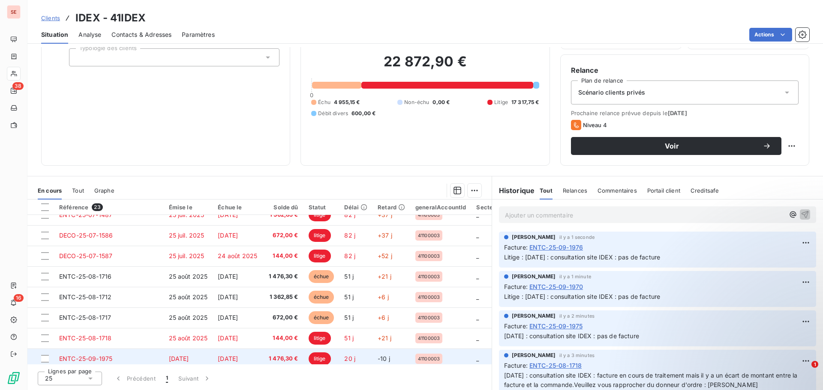
scroll to position [327, 0]
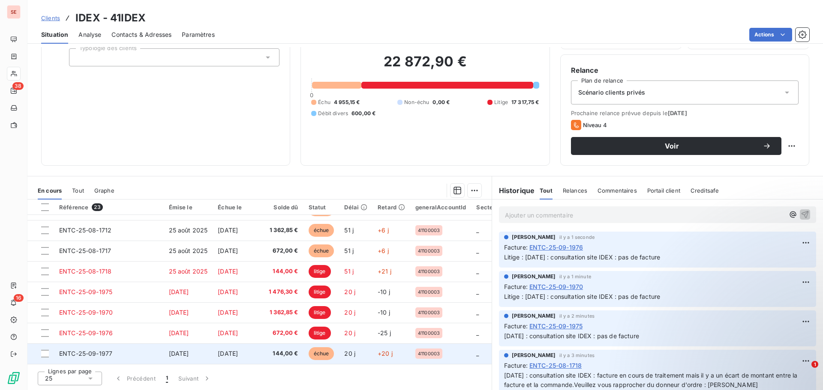
click at [189, 350] on span "[DATE]" at bounding box center [179, 353] width 20 height 7
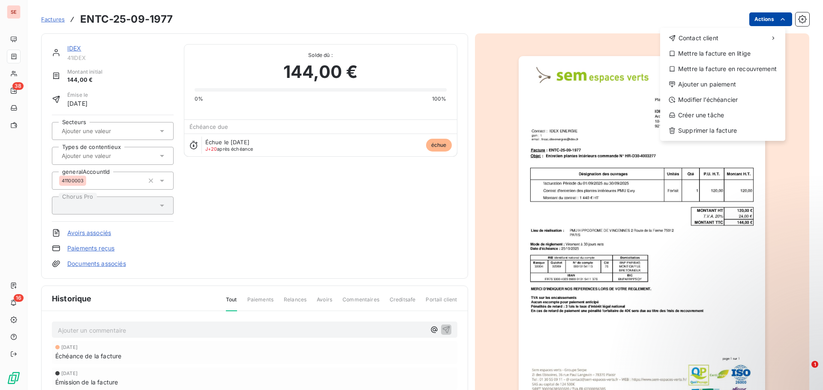
click at [763, 17] on html "SE 38 16 Factures ENTC-25-09-1977 Actions Contact client Mettre la facture en l…" at bounding box center [411, 195] width 823 height 390
click at [724, 102] on div "Modifier l’échéancier" at bounding box center [722, 100] width 118 height 14
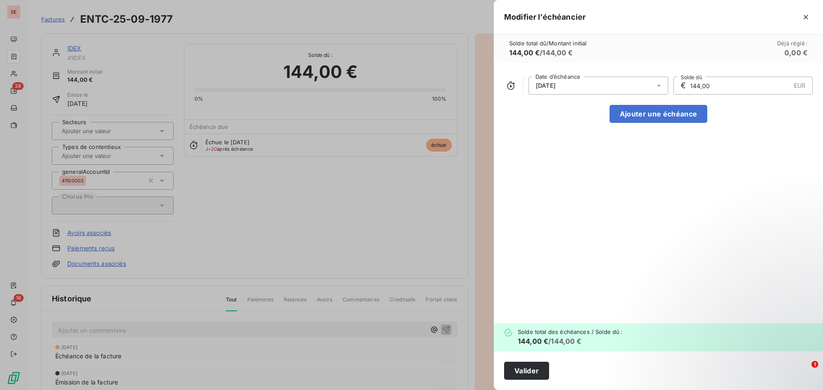
click at [590, 88] on div "25/09/2025" at bounding box center [598, 86] width 140 height 18
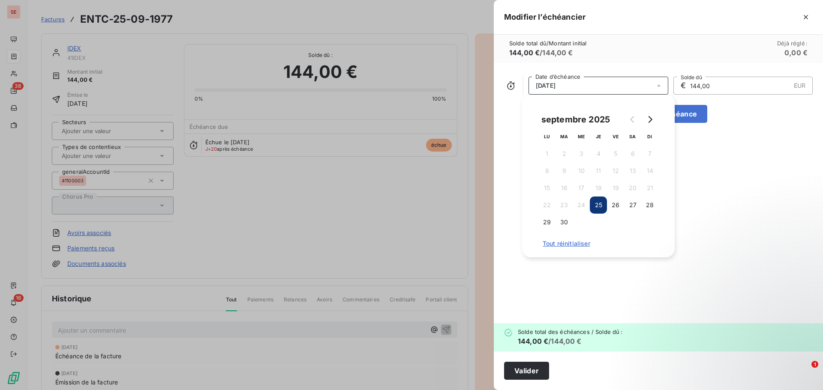
drag, startPoint x: 647, startPoint y: 122, endPoint x: 632, endPoint y: 139, distance: 23.1
click at [647, 121] on icon "Go to next month" at bounding box center [649, 119] width 7 height 7
click at [635, 205] on button "25" at bounding box center [632, 205] width 17 height 17
click at [521, 369] on button "Valider" at bounding box center [526, 371] width 45 height 18
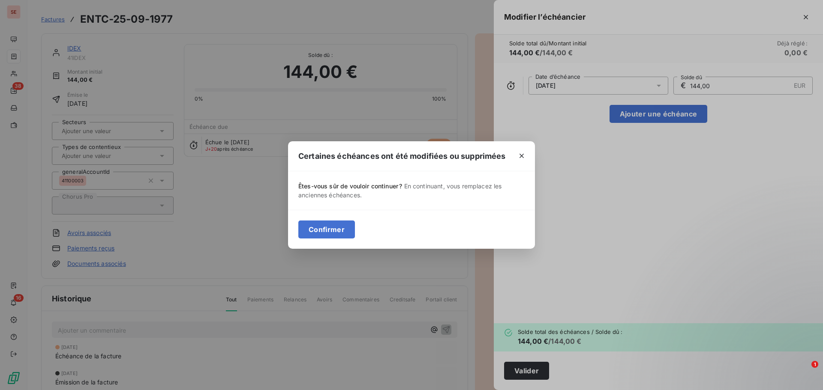
drag, startPoint x: 328, startPoint y: 231, endPoint x: 419, endPoint y: 205, distance: 94.8
click at [329, 231] on button "Confirmer" at bounding box center [326, 230] width 57 height 18
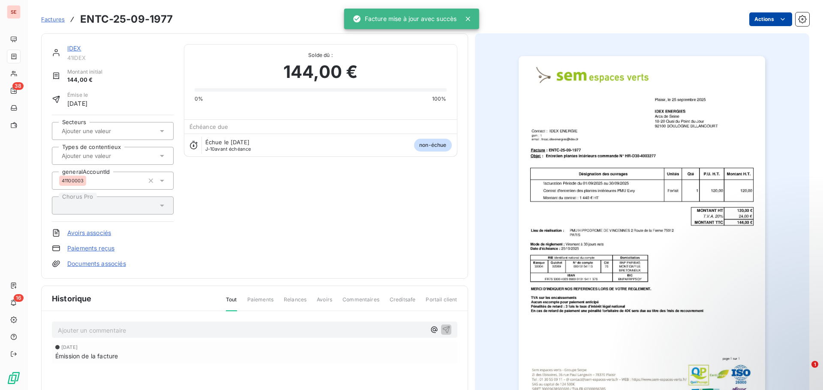
click at [756, 20] on html "SE 38 16 Factures ENTC-25-09-1977 Actions IDEX 41IDEX Montant initial 144,00 € …" at bounding box center [411, 195] width 823 height 390
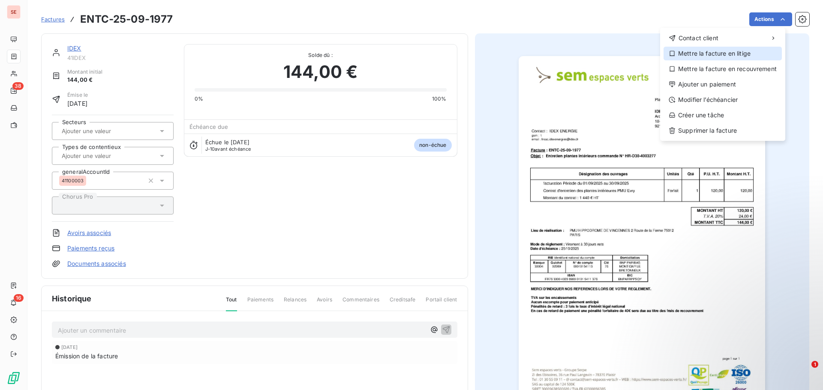
click at [722, 54] on div "Mettre la facture en litige" at bounding box center [722, 54] width 118 height 14
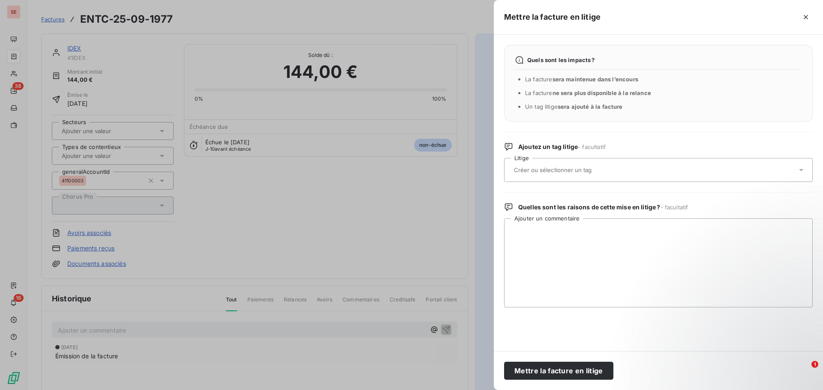
click at [561, 172] on input "text" at bounding box center [575, 170] width 125 height 8
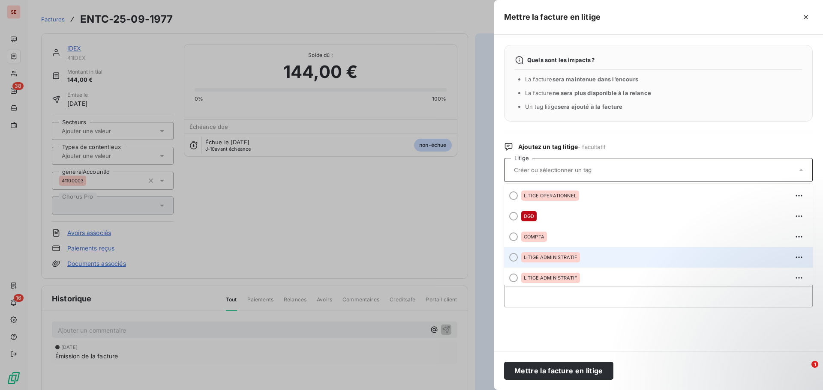
click at [555, 255] on span "LITIGE ADMINISTRATIF" at bounding box center [551, 257] width 54 height 5
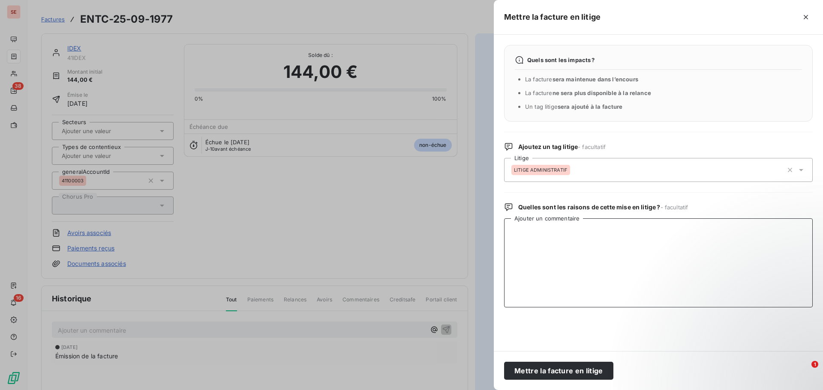
click at [542, 242] on textarea "Ajouter un commentaire" at bounding box center [658, 263] width 308 height 89
paste textarea "15/10/25 : consultation site IDEX : pas de facture"
type textarea "15/10/25 : consultation site IDEX : pas de facture"
click at [534, 380] on button "Mettre la facture en litige" at bounding box center [558, 371] width 109 height 18
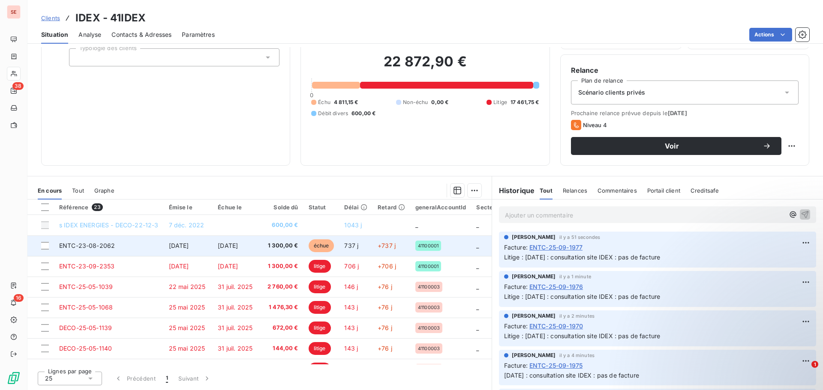
click at [105, 245] on span "ENTC-23-08-2062" at bounding box center [87, 245] width 56 height 7
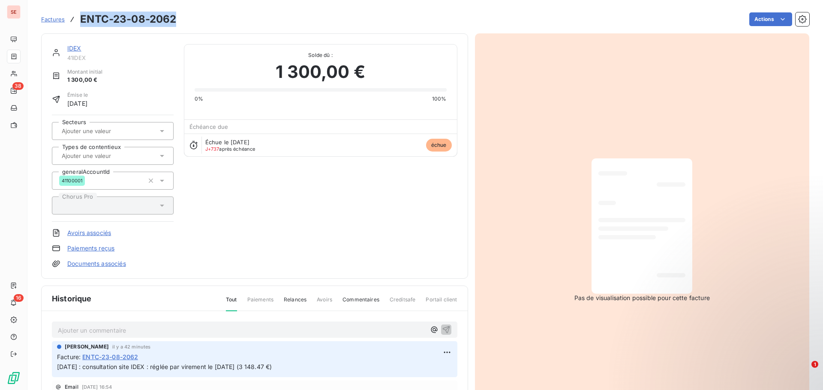
drag, startPoint x: 81, startPoint y: 17, endPoint x: 177, endPoint y: 18, distance: 96.0
click at [177, 18] on div "Factures ENTC-23-08-2062 Actions" at bounding box center [425, 19] width 768 height 18
copy h3 "ENTC-23-08-2062"
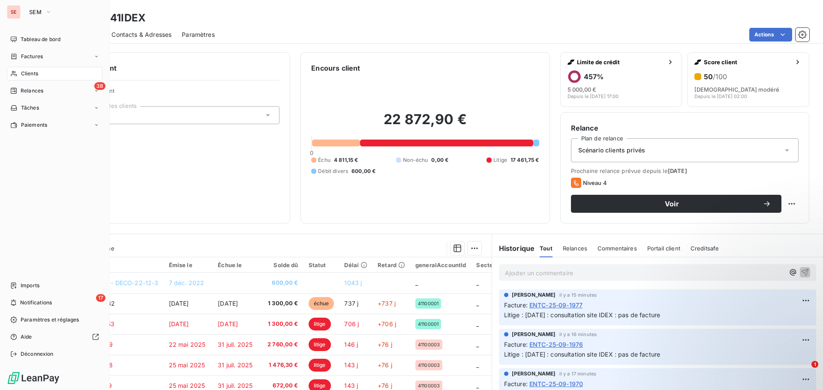
click at [42, 74] on div "Clients" at bounding box center [55, 74] width 96 height 14
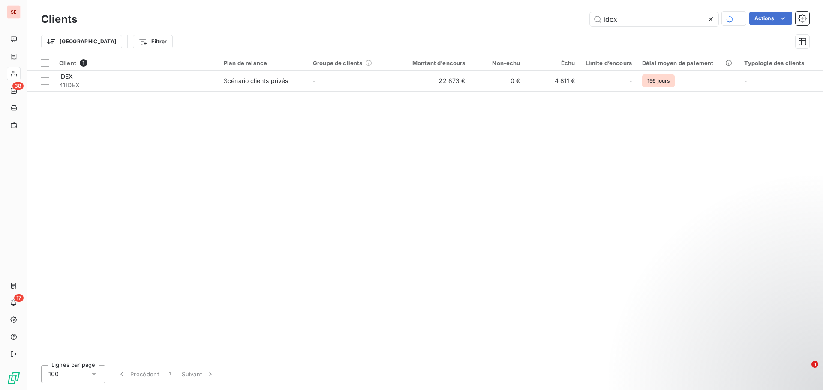
drag, startPoint x: 673, startPoint y: 21, endPoint x: 560, endPoint y: 15, distance: 113.3
click at [561, 15] on div "idex Actions" at bounding box center [447, 19] width 721 height 15
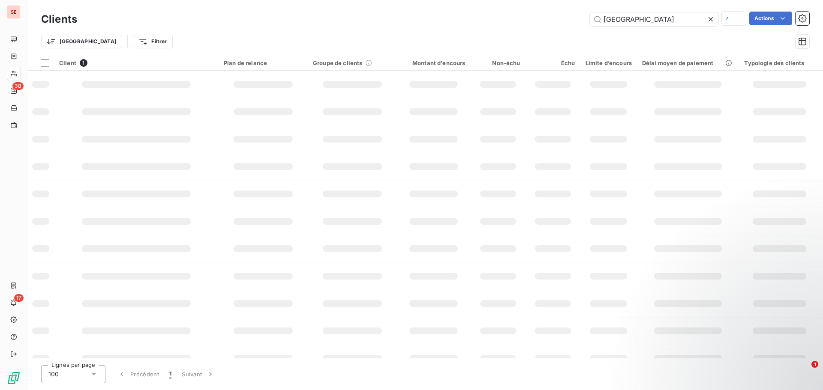
type input "PARIS"
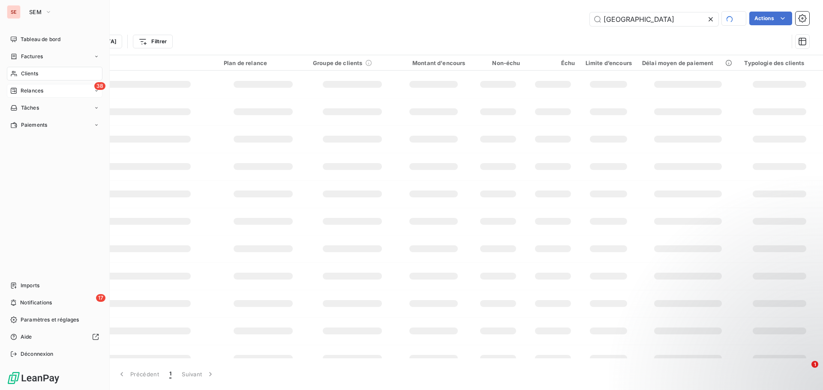
click at [65, 88] on div "38 Relances" at bounding box center [55, 91] width 96 height 14
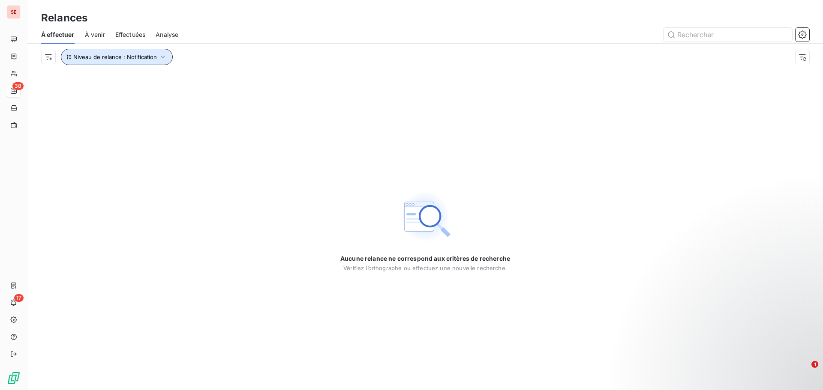
click at [168, 55] on button "Niveau de relance : Notification" at bounding box center [117, 57] width 112 height 16
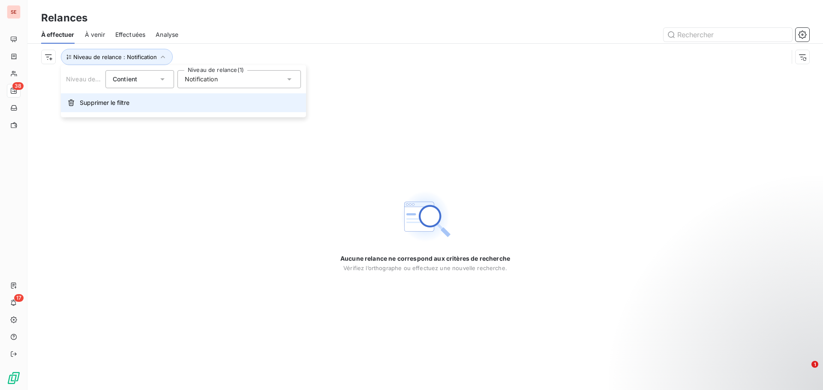
click at [106, 107] on span "Supprimer le filtre" at bounding box center [105, 103] width 50 height 9
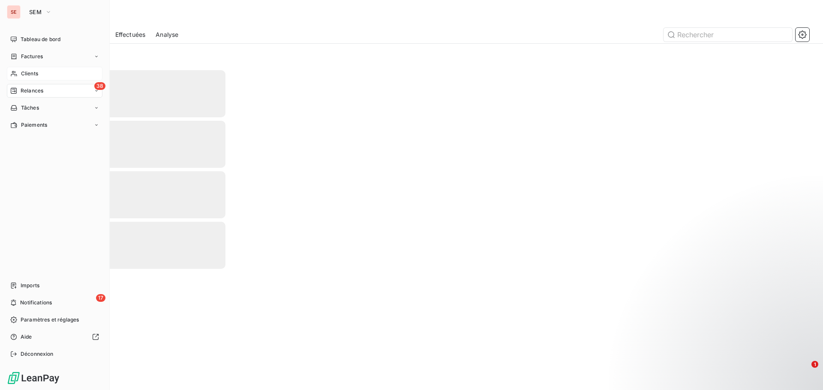
click at [35, 70] on span "Clients" at bounding box center [29, 74] width 17 height 8
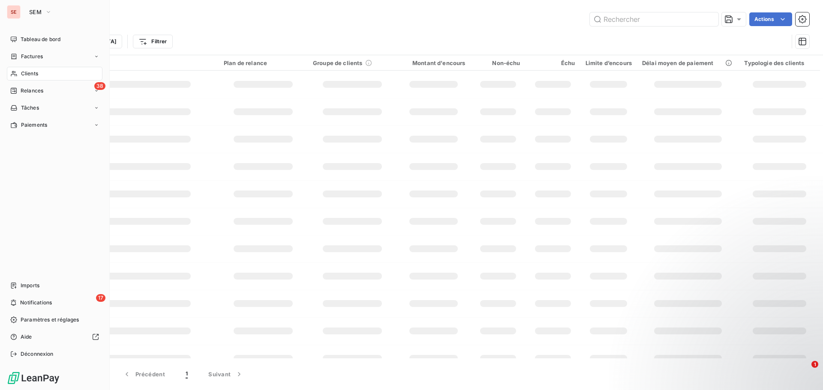
click at [30, 75] on span "Clients" at bounding box center [29, 74] width 17 height 8
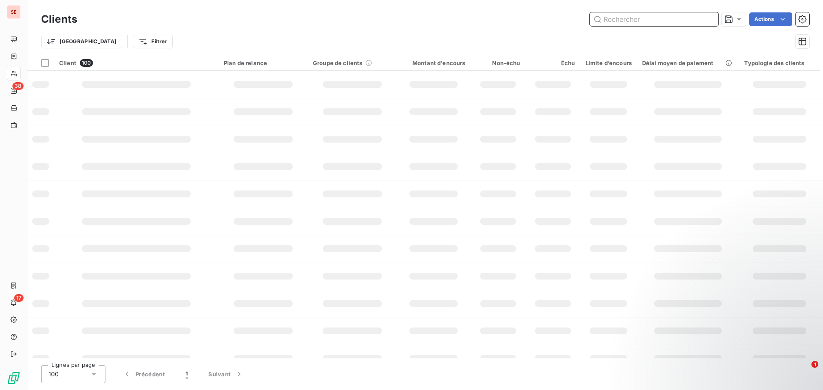
click at [616, 22] on input "text" at bounding box center [654, 19] width 129 height 14
type input "PARIS"
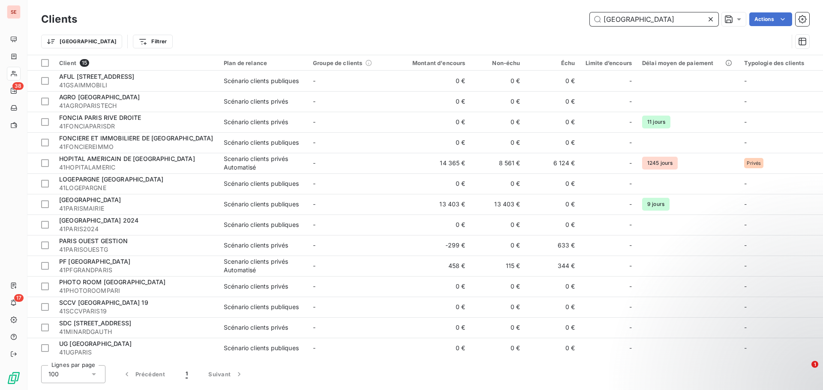
click at [635, 20] on input "PARIS" at bounding box center [654, 19] width 129 height 14
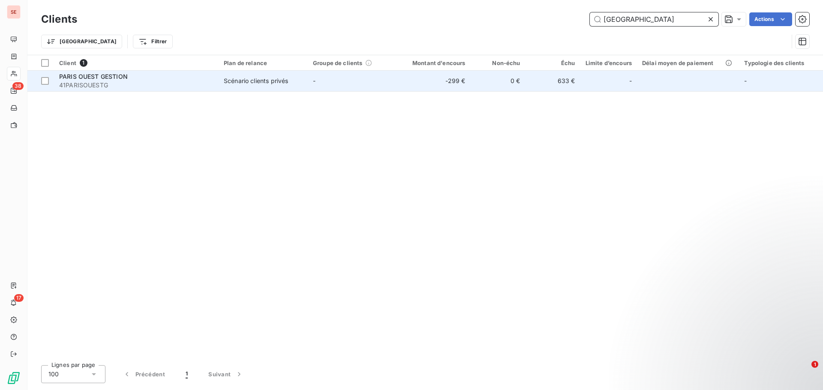
type input "PARIS OUEST"
click at [167, 89] on span "41PARISOUESTG" at bounding box center [136, 85] width 154 height 9
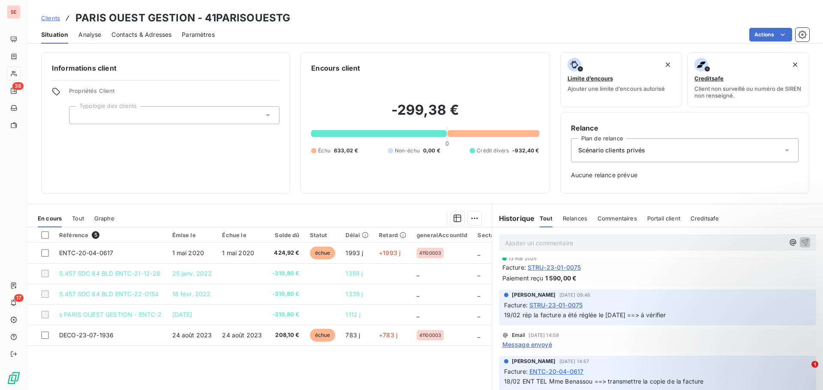
scroll to position [300, 0]
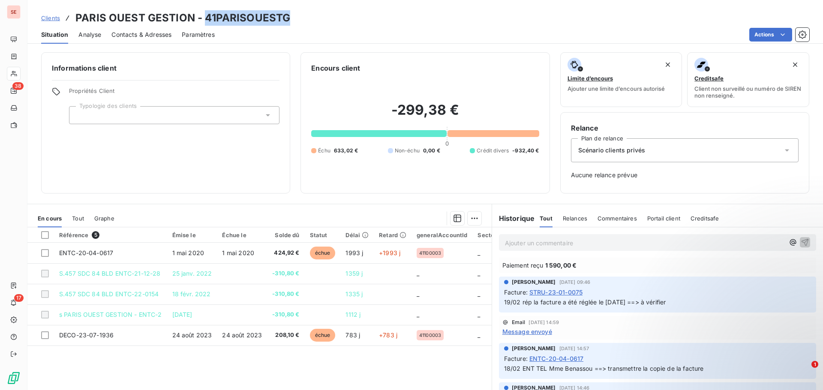
drag, startPoint x: 205, startPoint y: 15, endPoint x: 297, endPoint y: 15, distance: 92.5
click at [297, 15] on div "Clients PARIS OUEST GESTION - 41PARISOUESTG" at bounding box center [424, 17] width 795 height 15
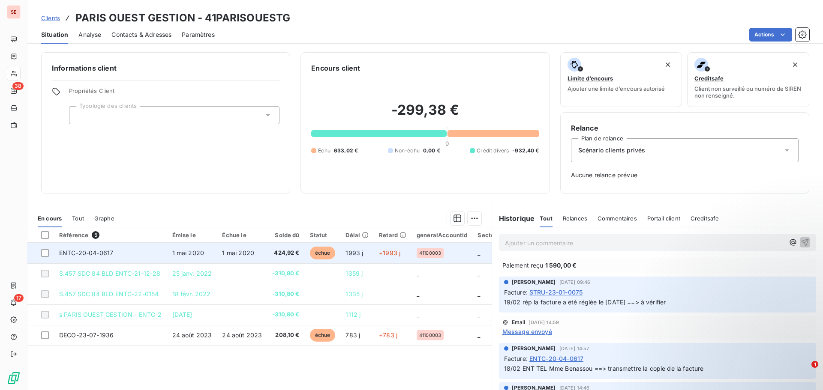
click at [108, 251] on span "ENTC-20-04-0617" at bounding box center [86, 252] width 54 height 7
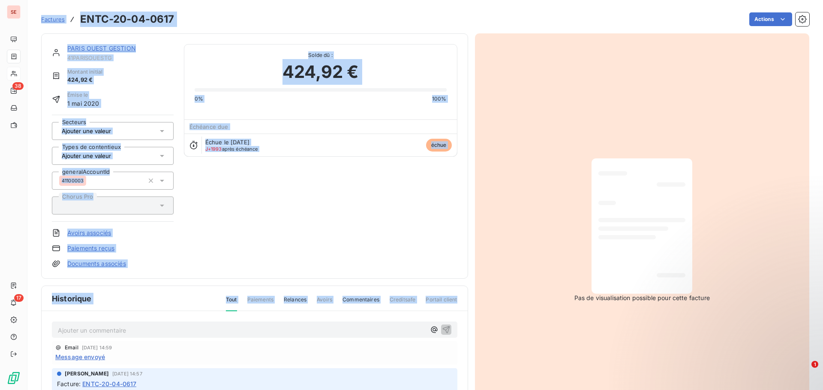
drag, startPoint x: 120, startPoint y: 251, endPoint x: 58, endPoint y: 251, distance: 61.7
click at [223, 308] on div "Tout Paiements Relances Avoirs Commentaires Creditsafe Portail client" at bounding box center [337, 303] width 242 height 15
click at [169, 210] on div at bounding box center [113, 206] width 122 height 18
click at [119, 22] on h3 "ENTC-20-04-0617" at bounding box center [127, 19] width 94 height 15
click at [120, 18] on h3 "ENTC-20-04-0617" at bounding box center [127, 19] width 94 height 15
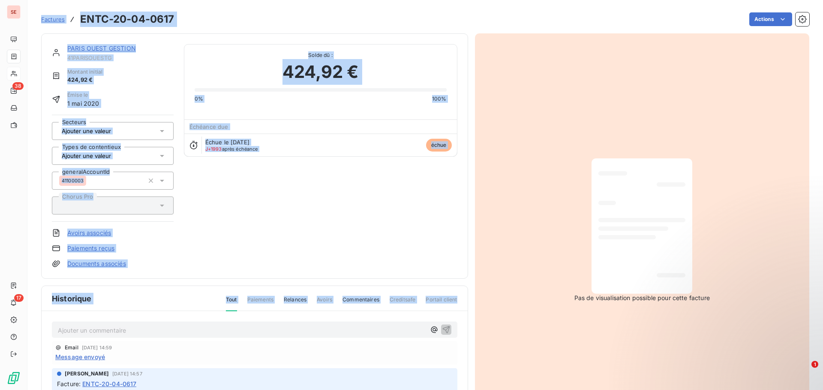
click at [126, 14] on h3 "ENTC-20-04-0617" at bounding box center [127, 19] width 94 height 15
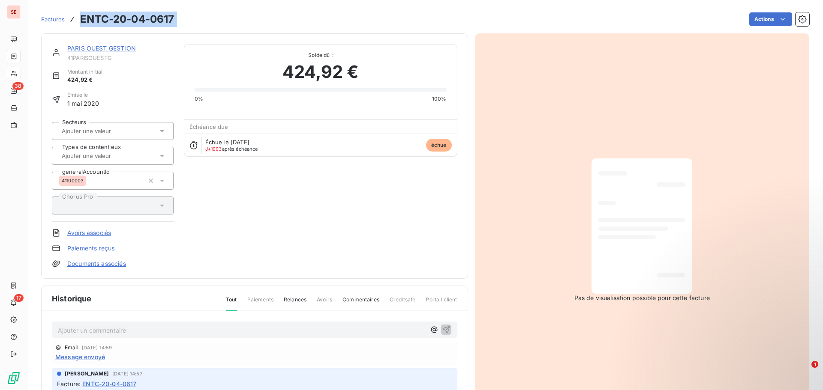
drag, startPoint x: 81, startPoint y: 16, endPoint x: 183, endPoint y: 13, distance: 102.0
click at [183, 13] on div "Factures ENTC-20-04-0617 Actions" at bounding box center [425, 19] width 768 height 18
copy section "ENTC-20-04-0617 Actions"
click at [111, 56] on span "41PARISOUESTG" at bounding box center [120, 57] width 106 height 7
click at [112, 56] on span "41PARISOUESTG" at bounding box center [120, 57] width 106 height 7
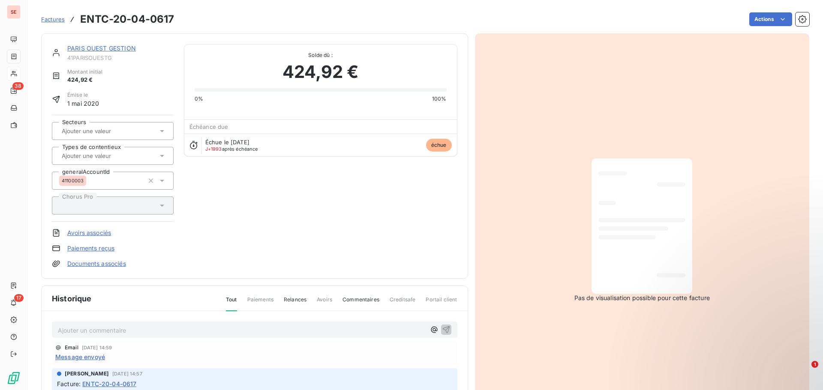
click at [112, 56] on span "41PARISOUESTG" at bounding box center [120, 57] width 106 height 7
copy div "41PARISOUESTG"
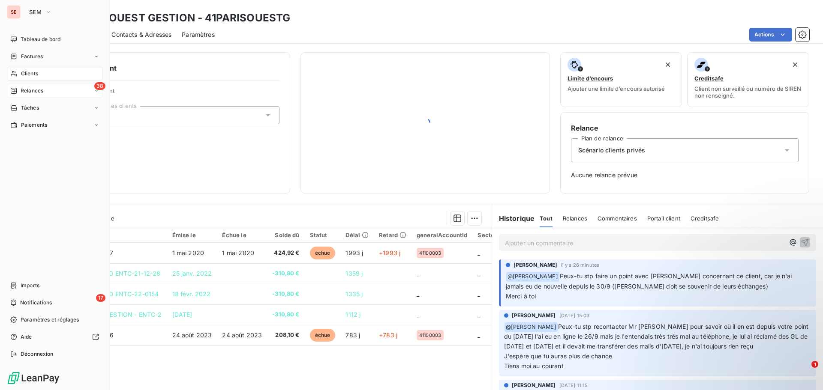
click at [51, 87] on div "38 Relances" at bounding box center [55, 91] width 96 height 14
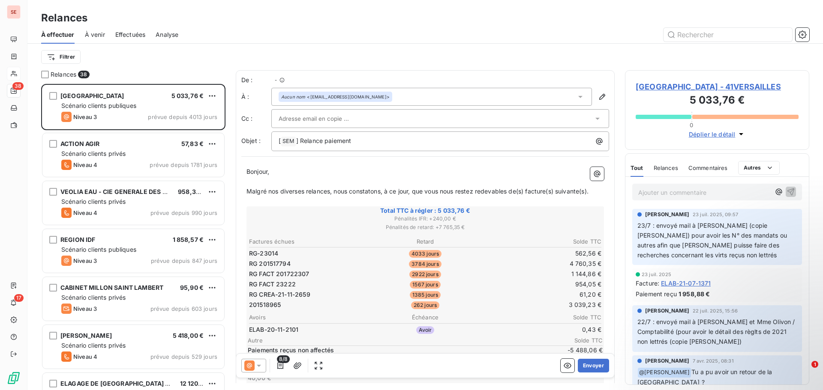
scroll to position [300, 178]
click at [70, 57] on html "SE 38 17 Relances À effectuer À venir Effectuées Analyse Filtrer Relances 38 MA…" at bounding box center [411, 195] width 823 height 390
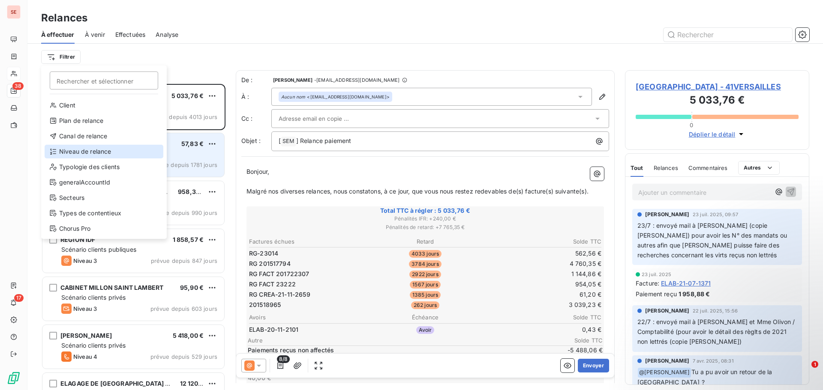
click at [82, 152] on div "Niveau de relance" at bounding box center [104, 152] width 119 height 14
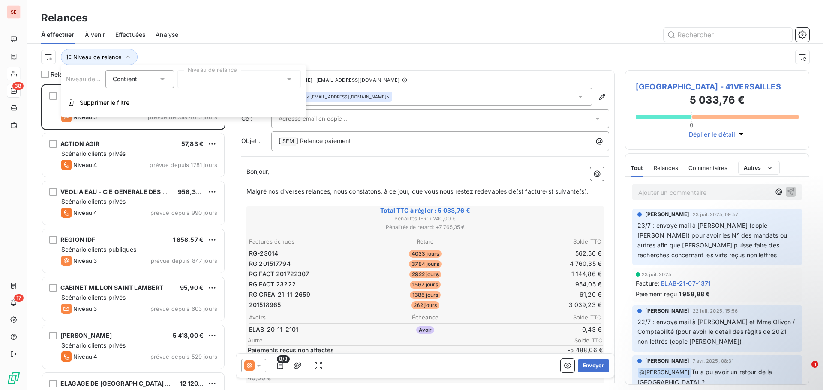
click at [190, 84] on div at bounding box center [238, 79] width 123 height 18
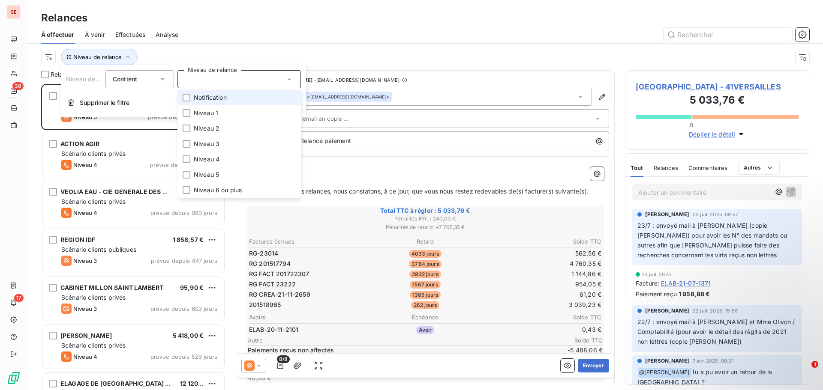
click at [214, 96] on span "Notification" at bounding box center [210, 97] width 33 height 9
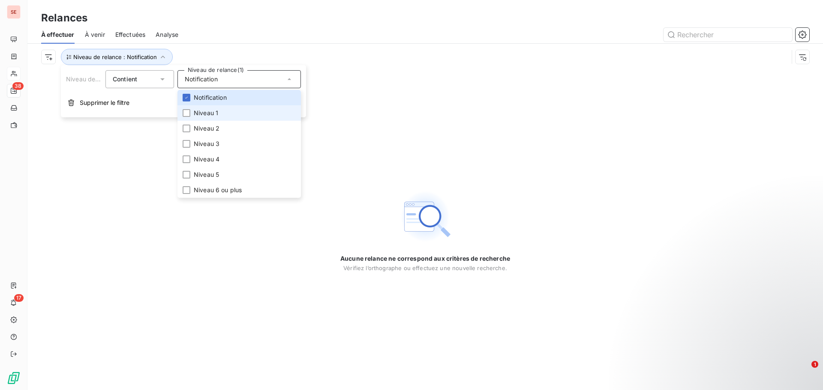
click at [210, 112] on span "Niveau 1" at bounding box center [206, 113] width 24 height 9
click at [206, 129] on span "Niveau 2" at bounding box center [207, 128] width 26 height 9
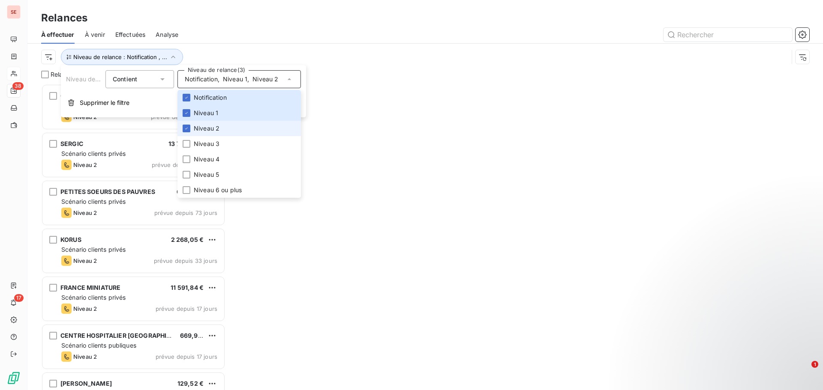
scroll to position [300, 178]
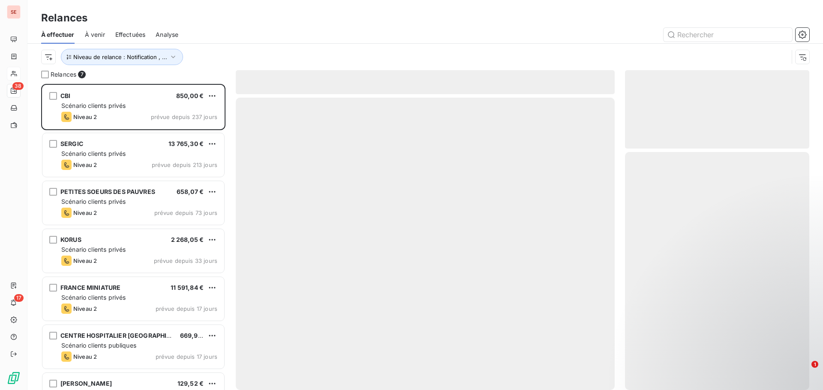
click at [249, 35] on div at bounding box center [499, 35] width 620 height 14
click at [169, 56] on icon "button" at bounding box center [173, 57] width 9 height 9
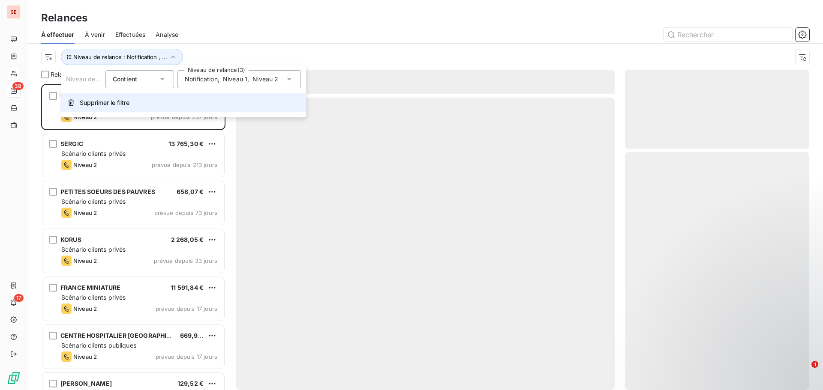
click at [121, 103] on span "Supprimer le filtre" at bounding box center [105, 103] width 50 height 9
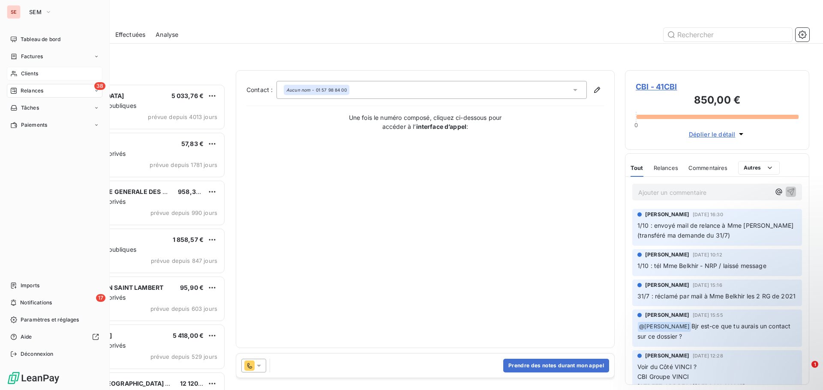
click at [30, 73] on span "Clients" at bounding box center [29, 74] width 17 height 8
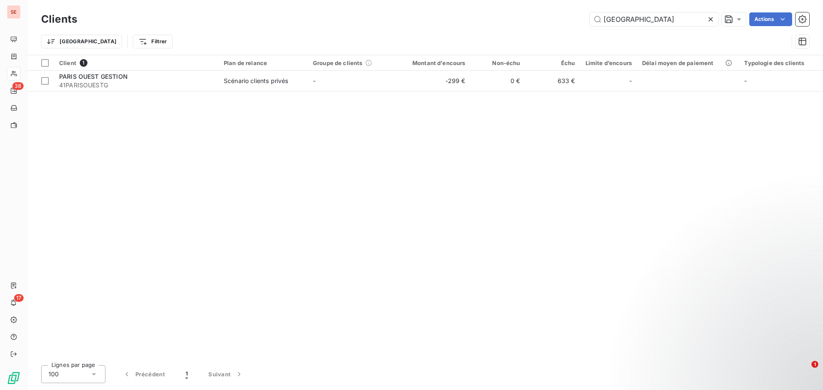
drag, startPoint x: 569, startPoint y: 16, endPoint x: 563, endPoint y: 15, distance: 6.1
click at [563, 15] on div "PARIS OUEST Actions" at bounding box center [447, 19] width 721 height 14
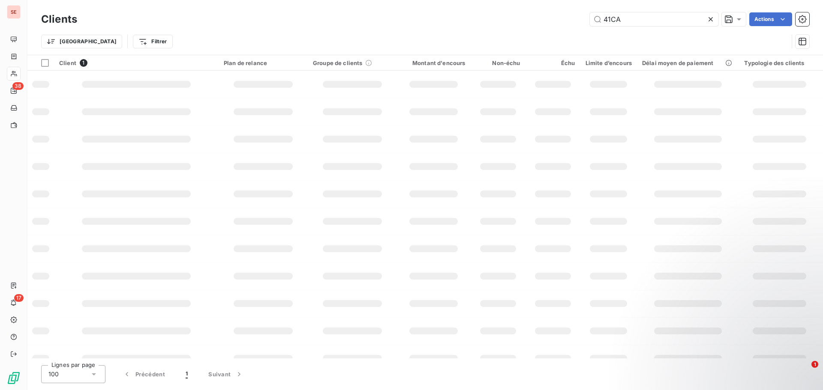
type input "41CA"
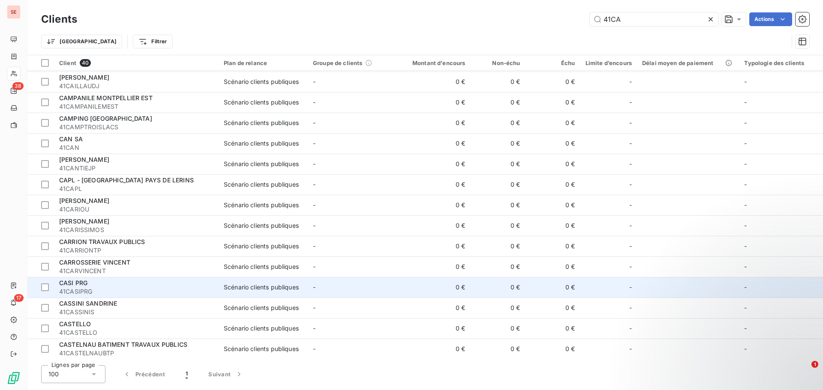
scroll to position [343, 0]
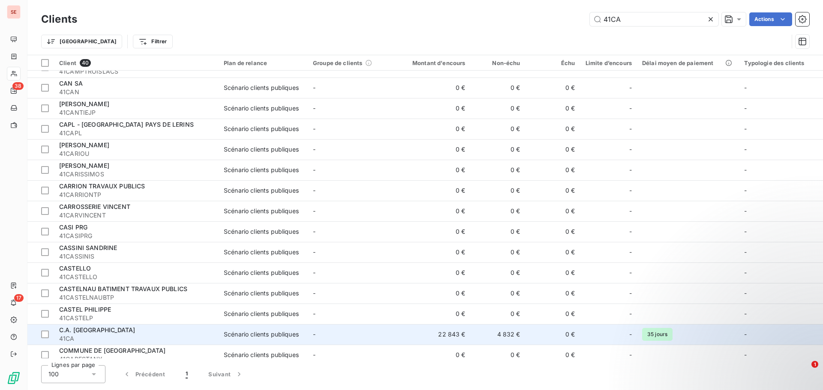
click at [94, 334] on div "C.A. ST QUENTIN" at bounding box center [136, 330] width 154 height 9
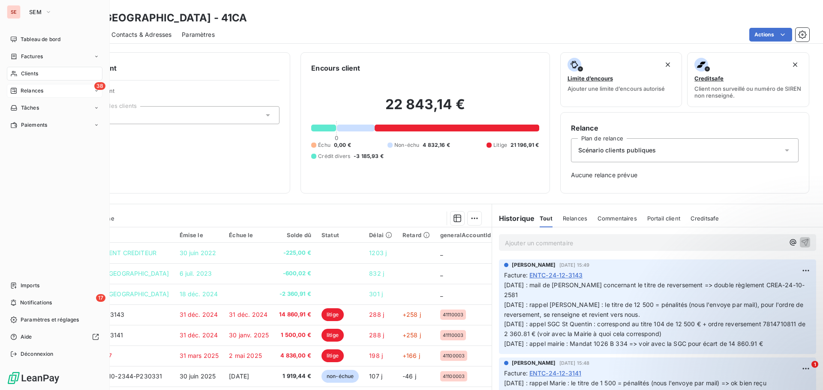
click at [33, 90] on span "Relances" at bounding box center [32, 91] width 23 height 8
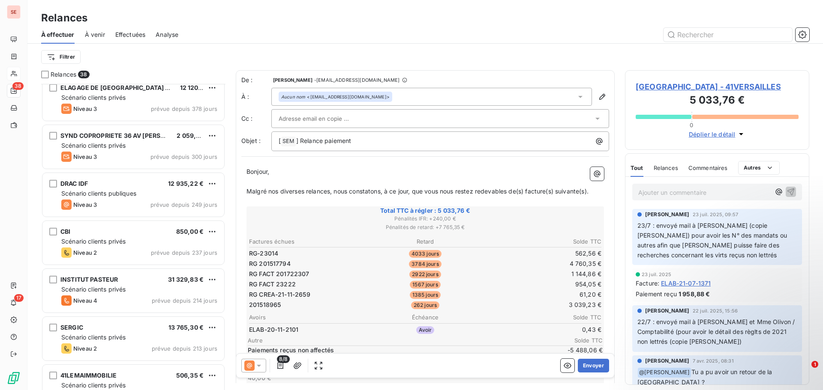
scroll to position [300, 0]
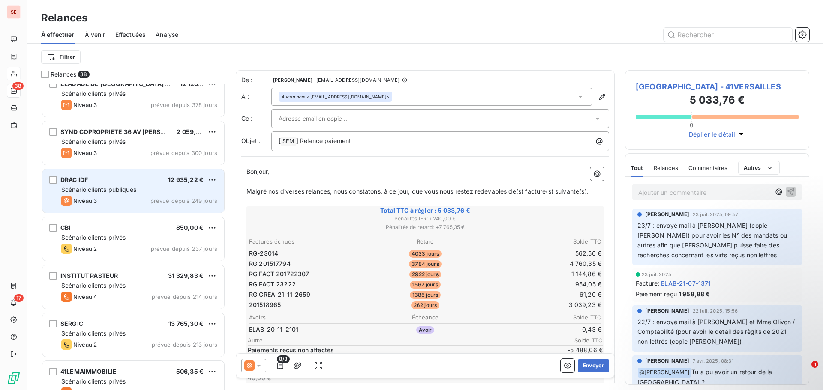
click at [164, 180] on div "DRAC IDF 12 935,22 €" at bounding box center [139, 180] width 156 height 8
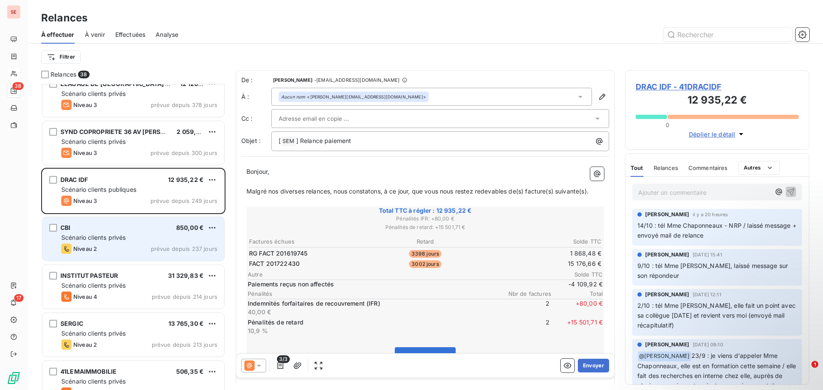
click at [133, 248] on div "Niveau 2 prévue depuis 237 jours" at bounding box center [139, 249] width 156 height 10
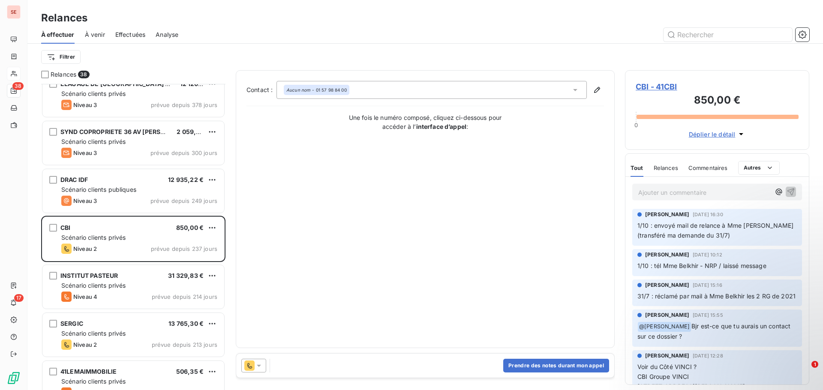
click at [660, 84] on span "CBI - 41CBI" at bounding box center [716, 87] width 163 height 12
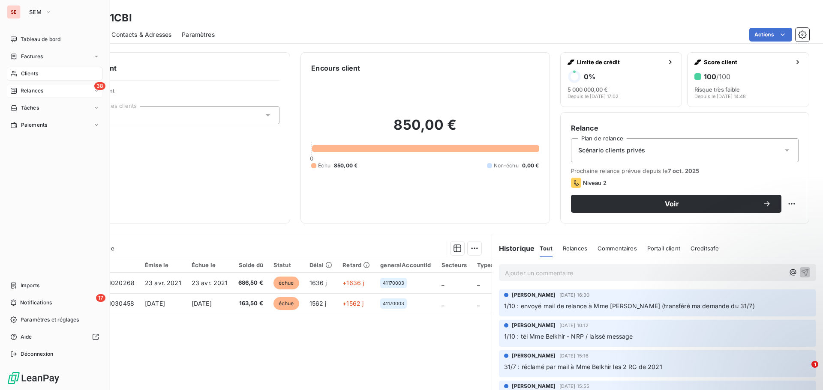
click at [36, 90] on span "Relances" at bounding box center [32, 91] width 23 height 8
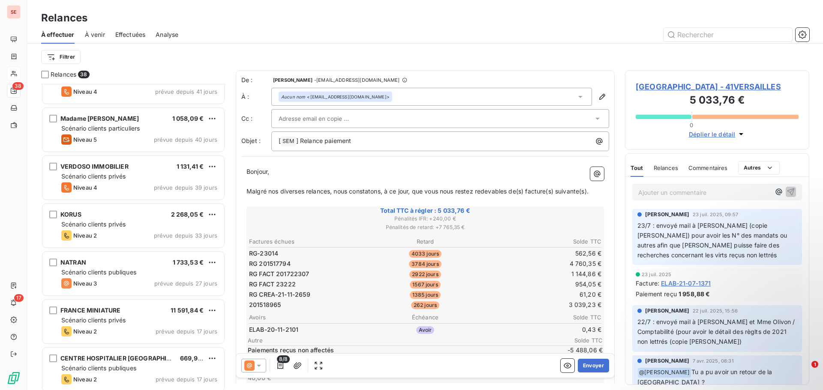
scroll to position [1518, 0]
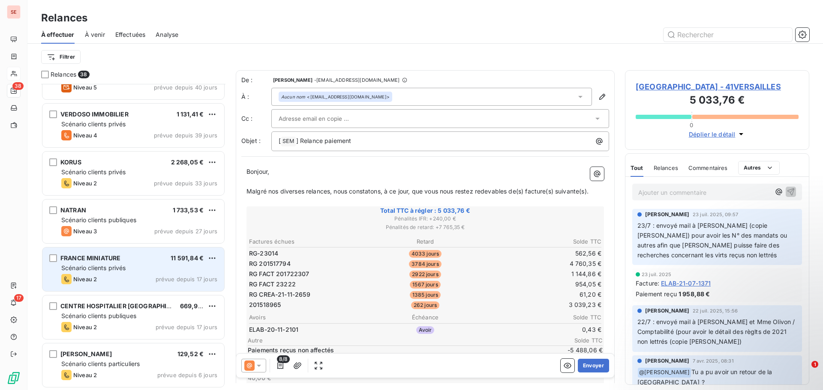
click at [176, 264] on div "Scénario clients privés" at bounding box center [139, 268] width 156 height 9
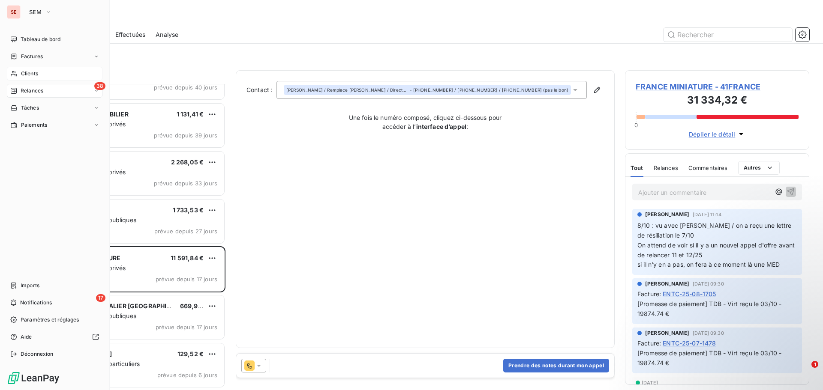
click at [26, 76] on span "Clients" at bounding box center [29, 74] width 17 height 8
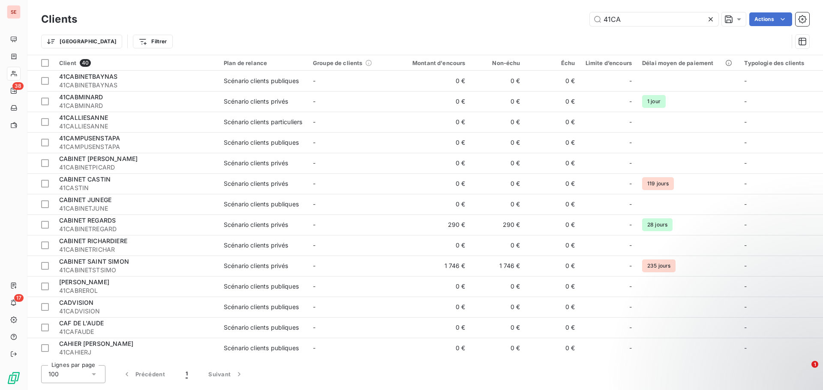
drag, startPoint x: 639, startPoint y: 14, endPoint x: 596, endPoint y: 12, distance: 43.3
click at [608, 12] on input "41CA" at bounding box center [654, 19] width 129 height 14
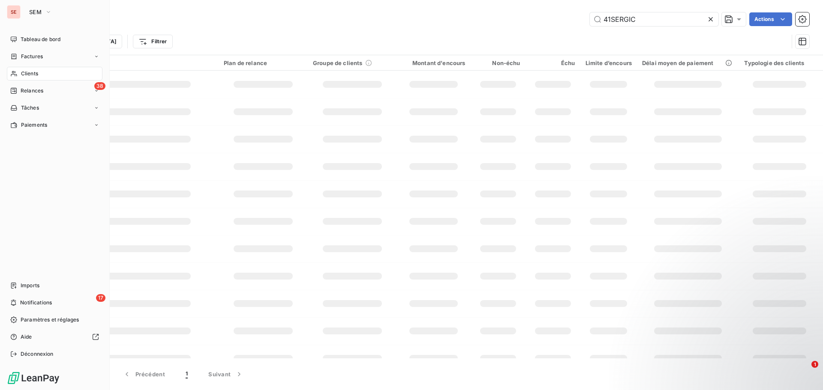
type input "41SERGIC"
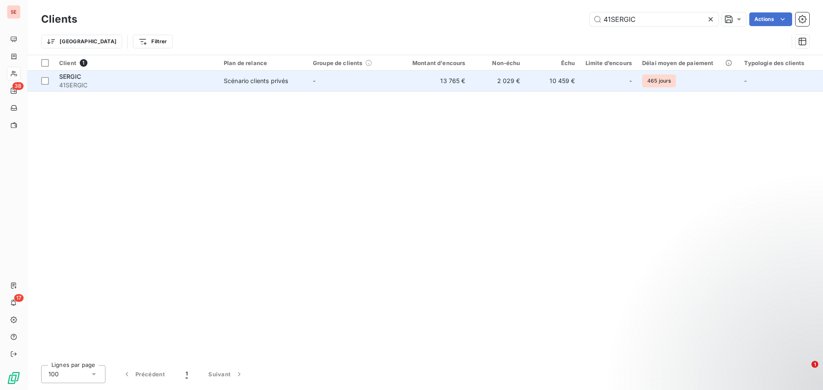
click at [97, 87] on span "41SERGIC" at bounding box center [136, 85] width 154 height 9
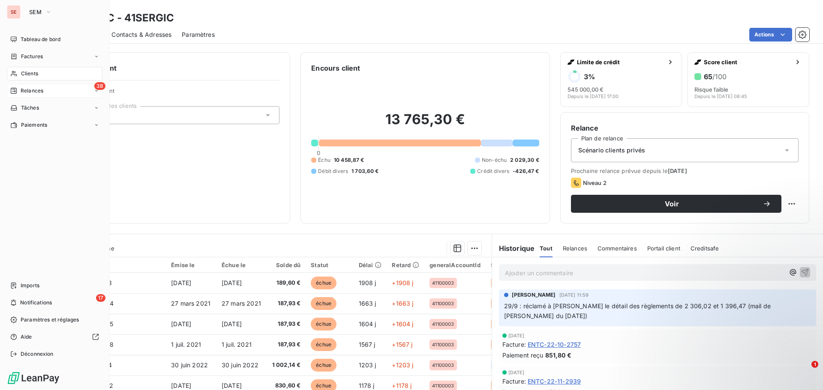
click at [48, 89] on div "38 Relances" at bounding box center [55, 91] width 96 height 14
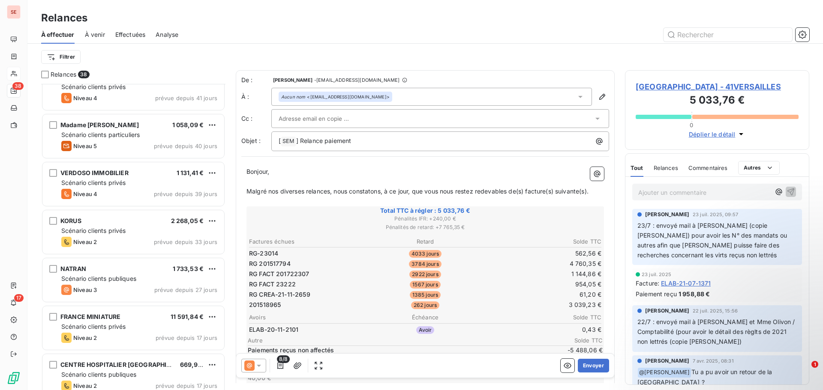
scroll to position [1518, 0]
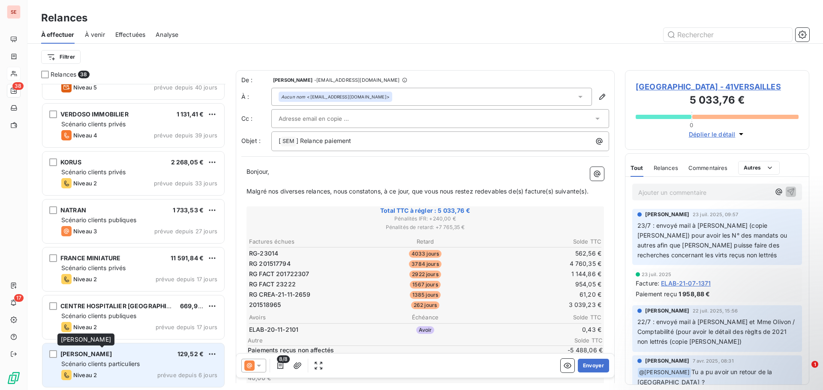
click at [112, 358] on div "[PERSON_NAME]" at bounding box center [85, 354] width 51 height 9
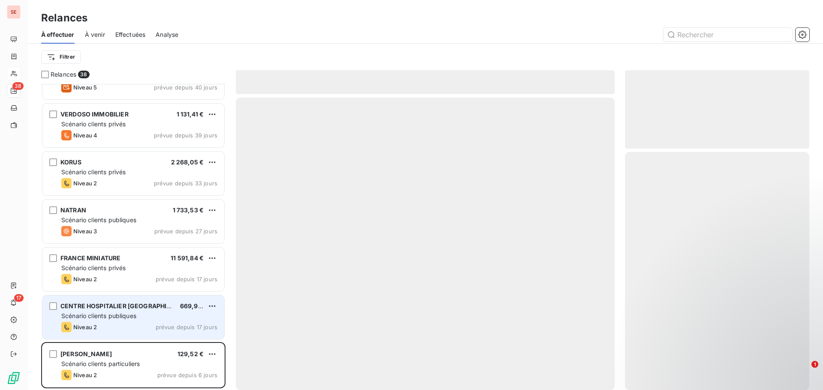
click at [129, 324] on div "Niveau 2 prévue depuis 17 jours" at bounding box center [139, 327] width 156 height 10
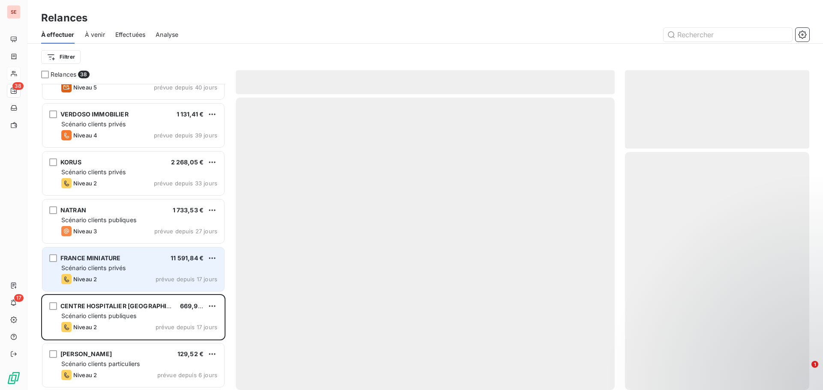
click at [138, 279] on div "Niveau 2 prévue depuis 17 jours" at bounding box center [139, 279] width 156 height 10
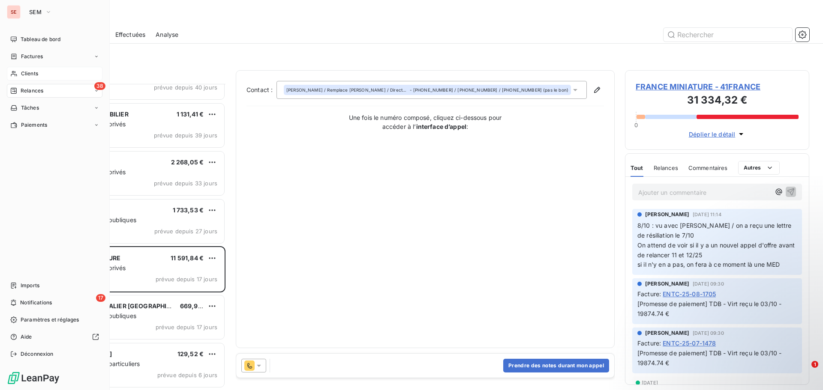
click at [25, 75] on span "Clients" at bounding box center [29, 74] width 17 height 8
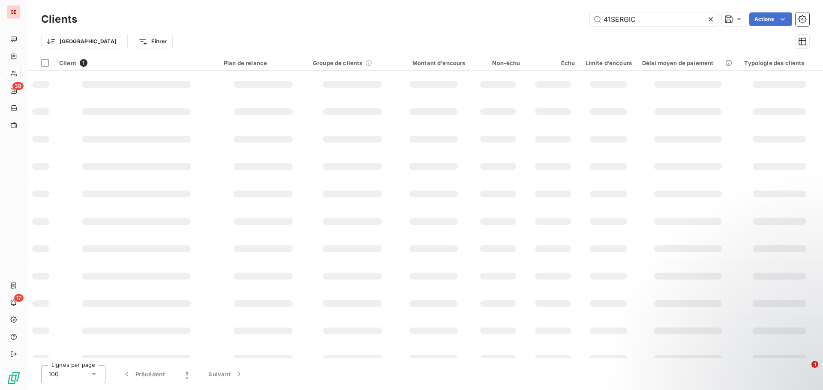
drag, startPoint x: 658, startPoint y: 19, endPoint x: 570, endPoint y: 17, distance: 87.9
click at [571, 17] on div "41SERGIC Actions" at bounding box center [447, 19] width 721 height 14
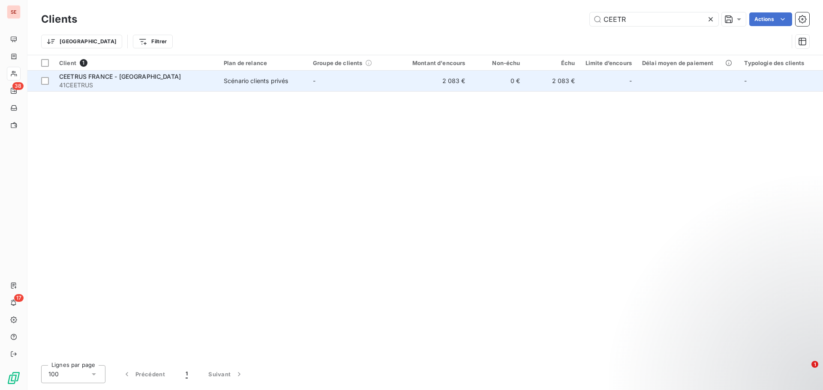
type input "CEETR"
click at [120, 84] on span "41CEETRUS" at bounding box center [136, 85] width 154 height 9
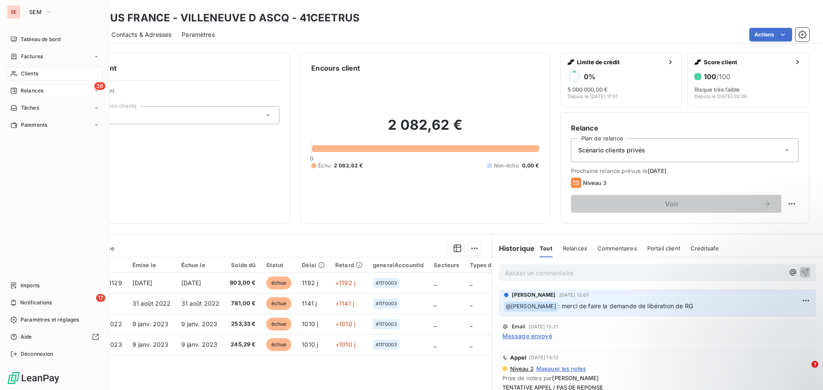
click at [42, 91] on span "Relances" at bounding box center [32, 91] width 23 height 8
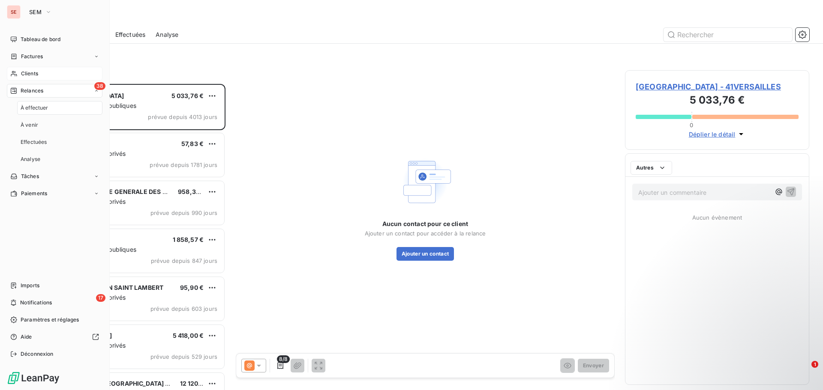
scroll to position [300, 178]
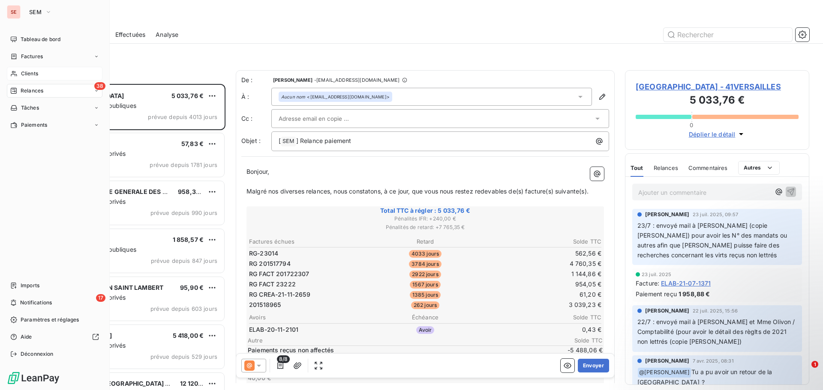
click at [49, 95] on div "38 Relances" at bounding box center [55, 91] width 96 height 14
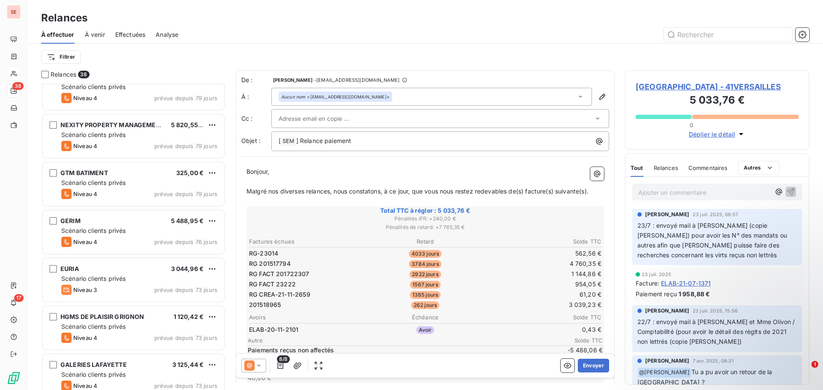
scroll to position [943, 0]
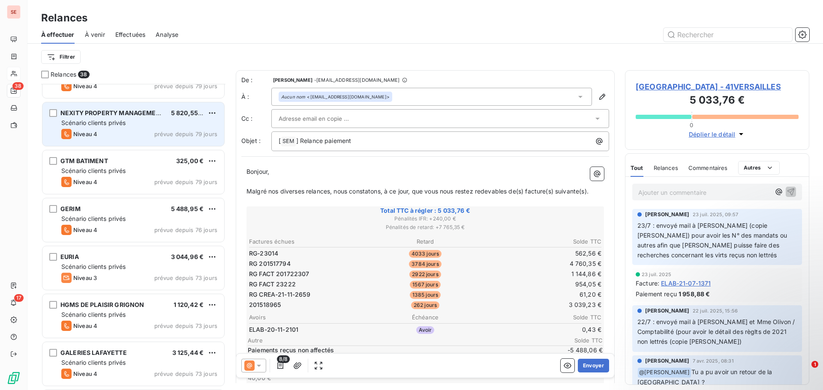
click at [120, 129] on div "Niveau 4 prévue depuis 79 jours" at bounding box center [139, 134] width 156 height 10
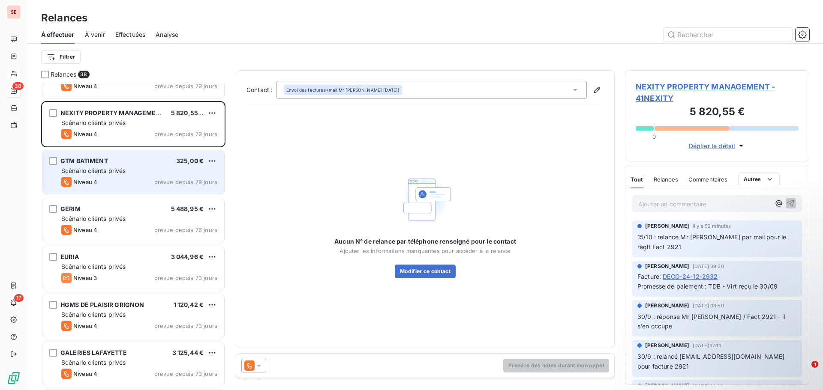
click at [147, 171] on div "Scénario clients privés" at bounding box center [139, 171] width 156 height 9
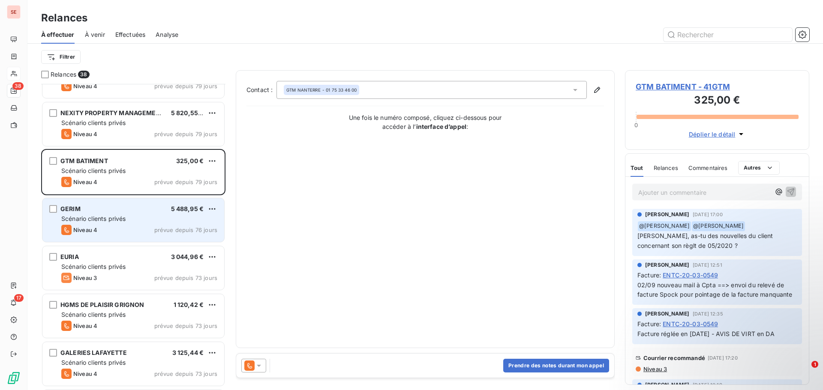
click at [164, 225] on div "Niveau 4 prévue depuis 76 jours" at bounding box center [139, 230] width 156 height 10
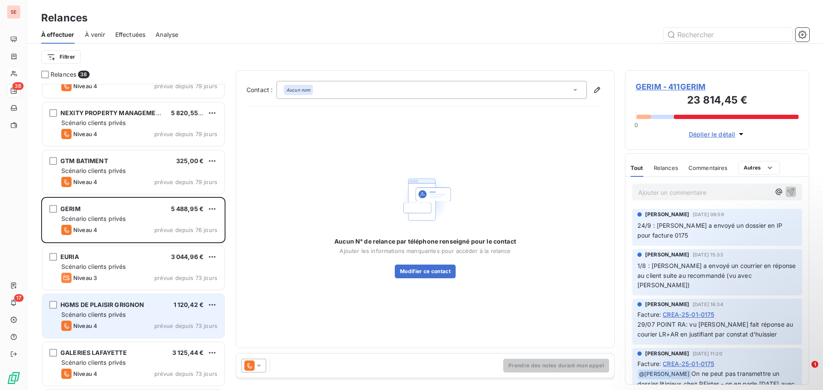
click at [124, 317] on span "Scénario clients privés" at bounding box center [93, 314] width 64 height 7
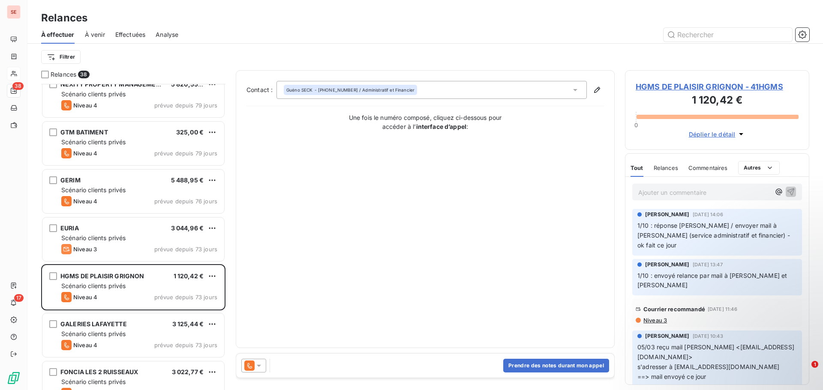
scroll to position [1029, 0]
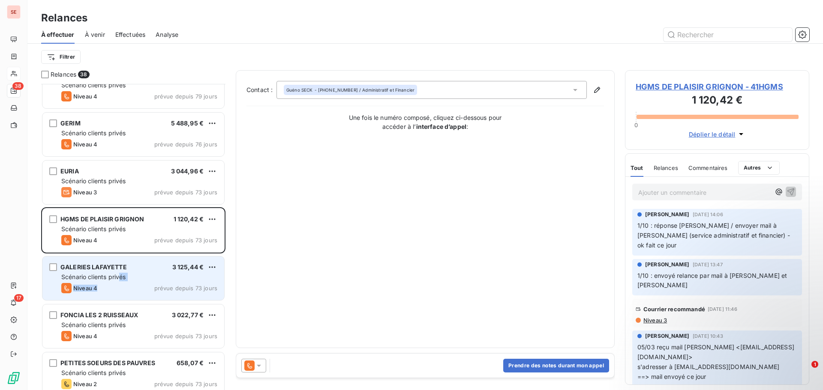
click at [120, 282] on div "GALERIES LAFAYETTE 3 125,44 € Scénario clients privés Niveau 4 prévue depuis 73…" at bounding box center [133, 279] width 182 height 44
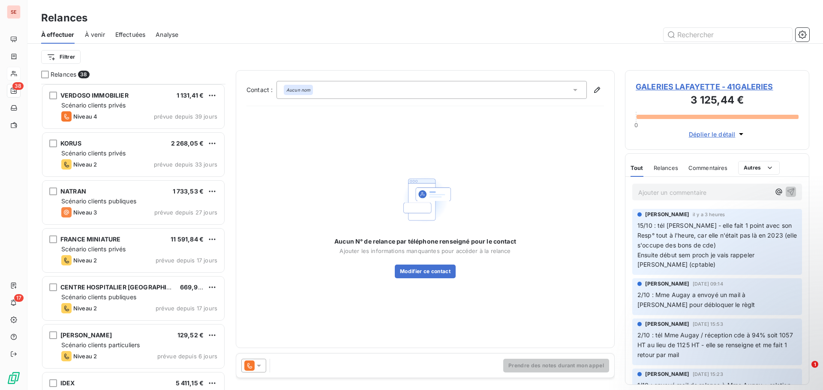
scroll to position [1518, 0]
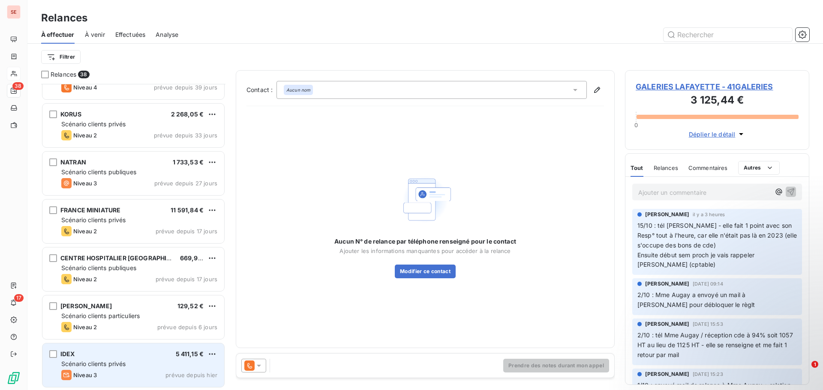
click at [102, 376] on div "Niveau 3 prévue depuis hier" at bounding box center [139, 375] width 156 height 10
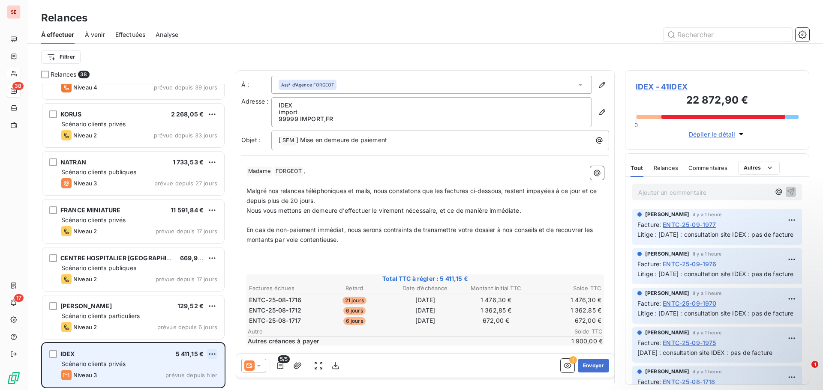
click at [212, 354] on html "SE 38 17 Relances À effectuer À venir Effectuées Analyse Filtrer Relances 38 Ma…" at bounding box center [411, 195] width 823 height 390
click at [197, 320] on div "Replanifier cette action" at bounding box center [175, 322] width 77 height 14
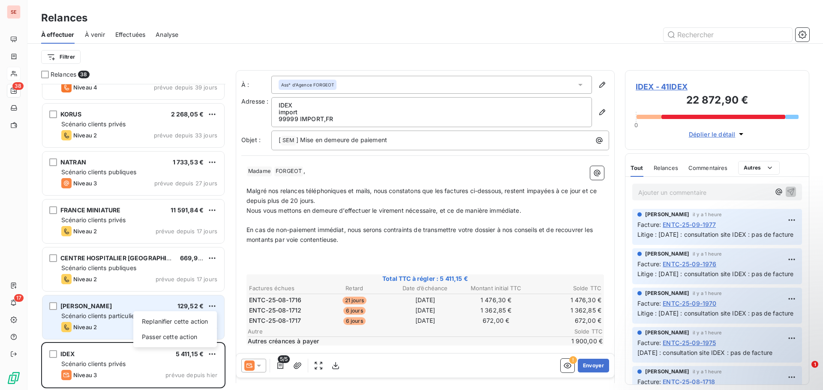
select select "9"
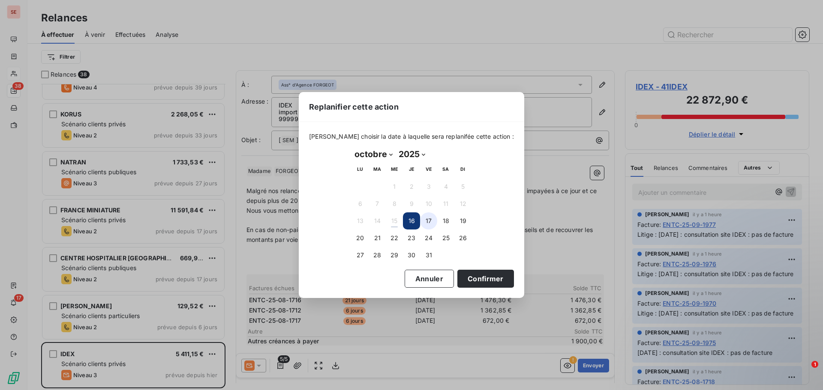
click at [428, 220] on button "17" at bounding box center [428, 221] width 17 height 17
click at [471, 282] on button "Confirmer" at bounding box center [485, 279] width 57 height 18
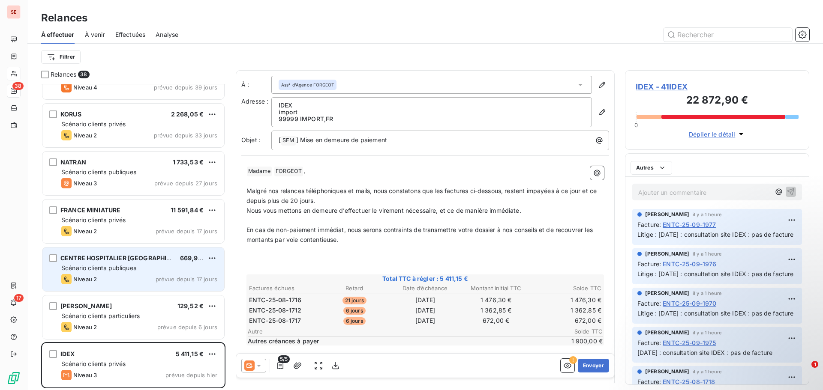
scroll to position [1469, 0]
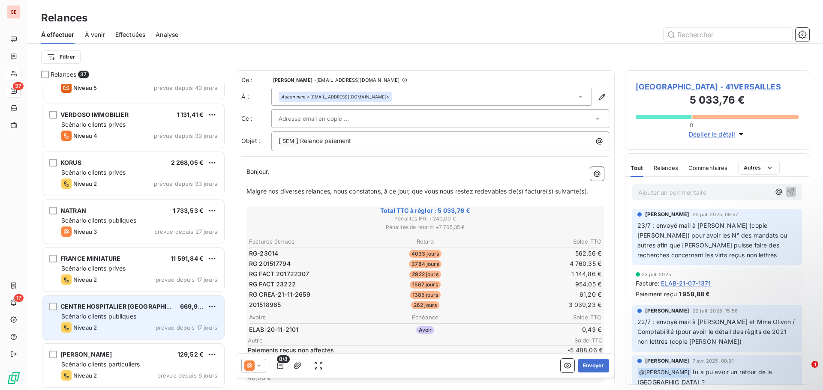
click at [171, 311] on div "CENTRE HOSPITALIER [GEOGRAPHIC_DATA] 669,90 € Scénario clients publiques Niveau…" at bounding box center [133, 318] width 182 height 44
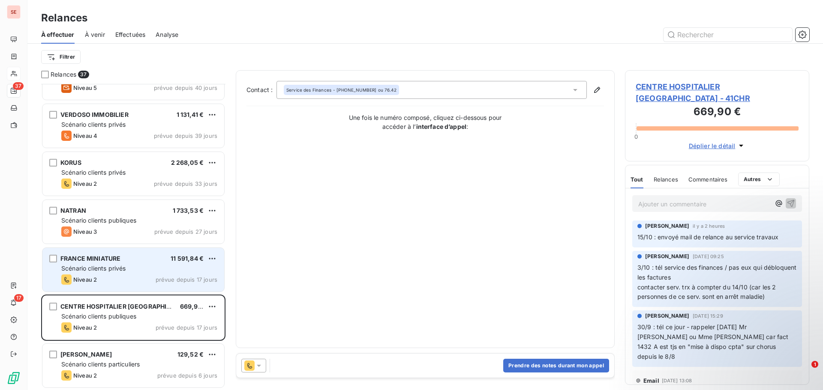
click at [137, 263] on div "FRANCE MINIATURE 11 591,84 € Scénario clients privés Niveau 2 prévue depuis 17 …" at bounding box center [133, 270] width 182 height 44
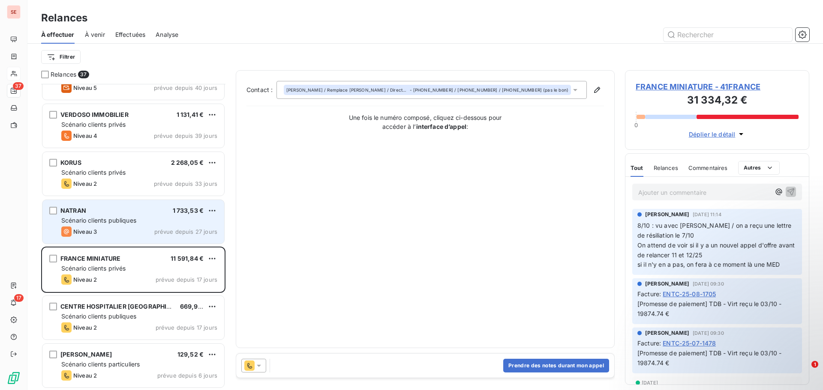
click at [100, 213] on div "NATRAN 1 733,53 €" at bounding box center [139, 211] width 156 height 8
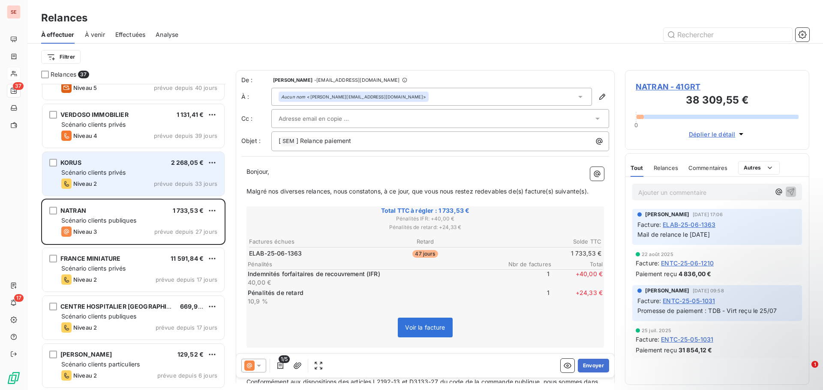
click at [117, 171] on span "Scénario clients privés" at bounding box center [93, 172] width 64 height 7
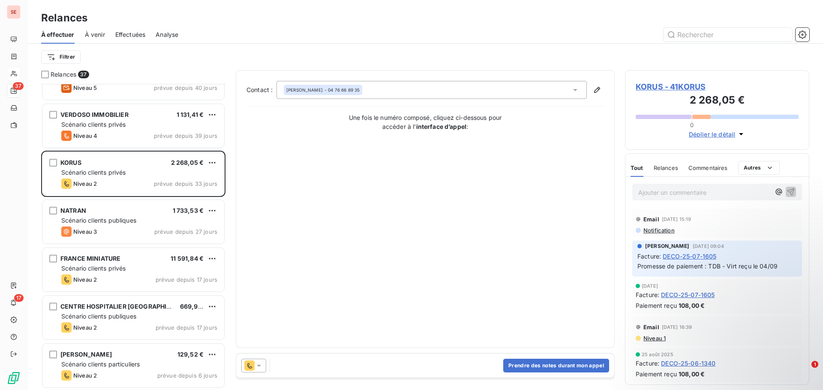
click at [688, 86] on span "KORUS - 41KORUS" at bounding box center [716, 87] width 163 height 12
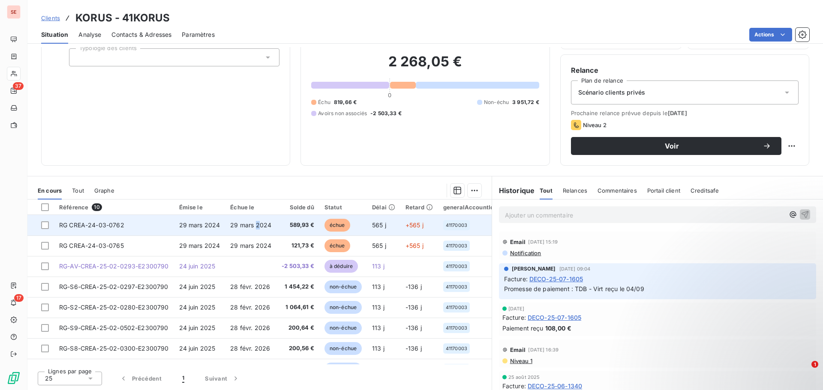
click at [258, 222] on span "29 mars 2024" at bounding box center [250, 225] width 41 height 7
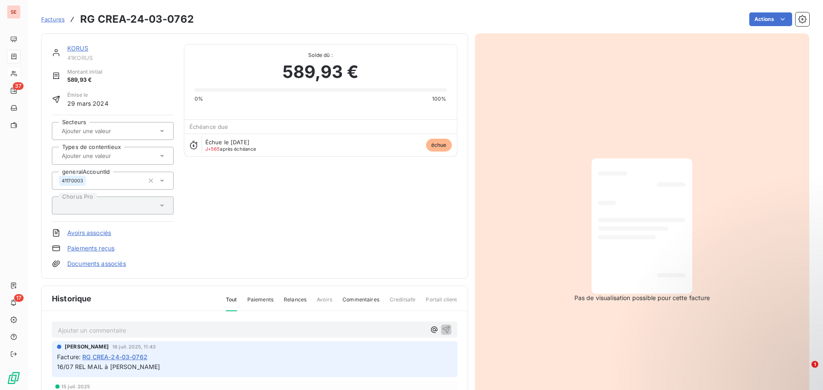
click at [757, 20] on html "SE 37 17 Factures RG CREA-24-03-0762 Actions KORUS 41KORUS Montant initial 589,…" at bounding box center [411, 195] width 823 height 390
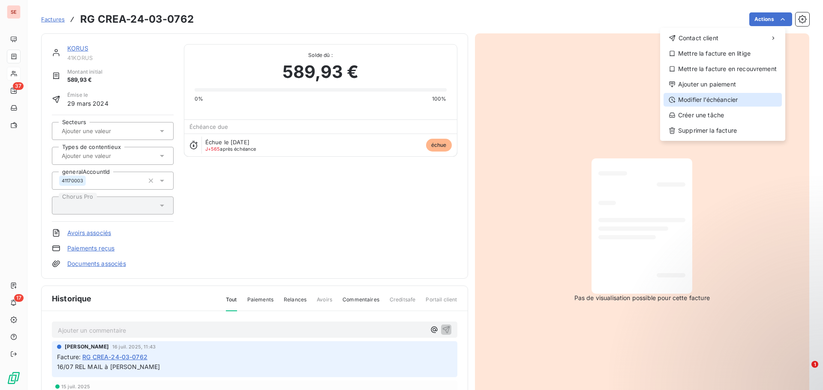
click at [727, 101] on div "Modifier l’échéancier" at bounding box center [722, 100] width 118 height 14
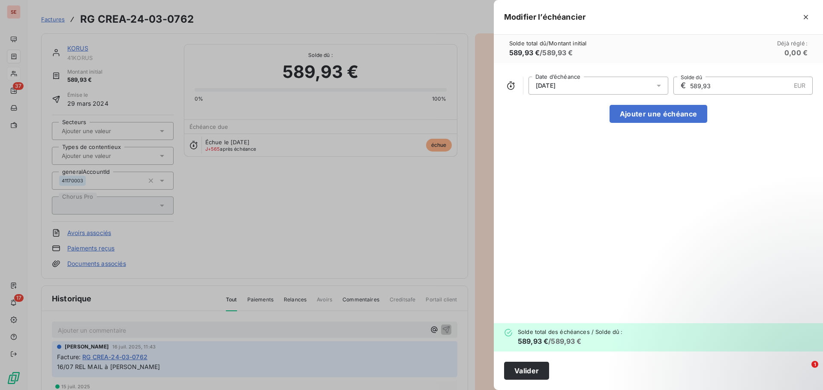
click at [593, 87] on div "29/03/2024" at bounding box center [598, 86] width 140 height 18
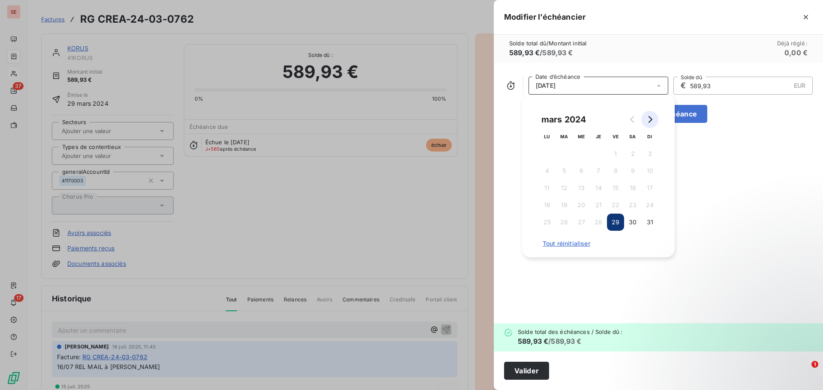
click at [644, 119] on button "Go to next month" at bounding box center [649, 119] width 17 height 17
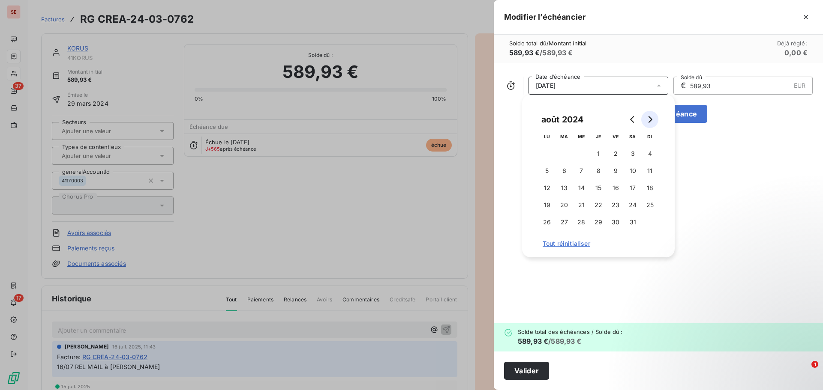
click at [644, 120] on button "Go to next month" at bounding box center [649, 119] width 17 height 17
click at [650, 118] on icon "Go to next month" at bounding box center [649, 119] width 7 height 7
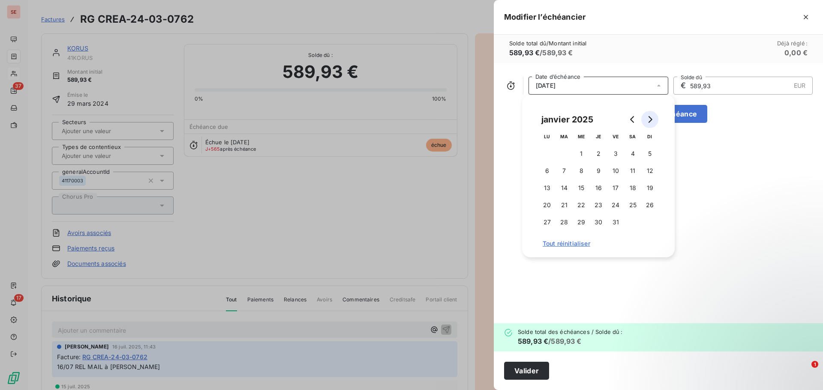
click at [650, 118] on icon "Go to next month" at bounding box center [649, 119] width 7 height 7
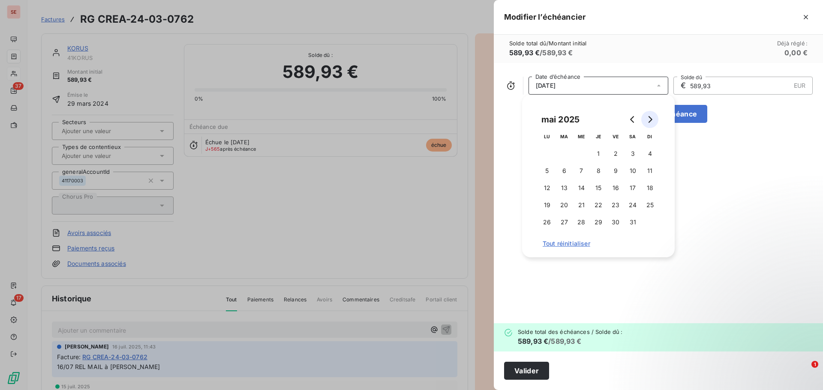
click at [650, 118] on icon "Go to next month" at bounding box center [649, 119] width 7 height 7
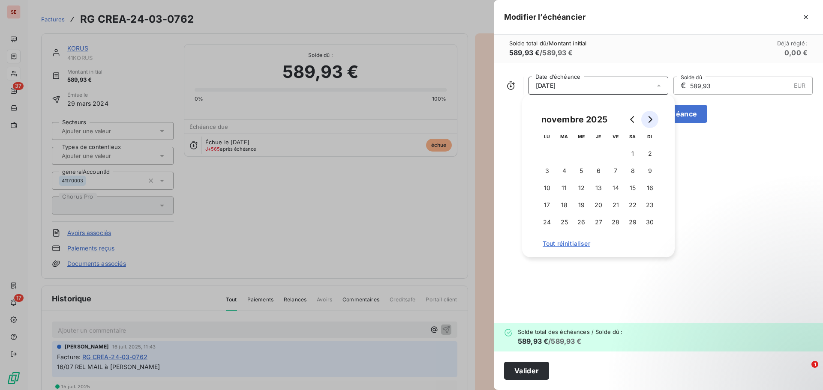
click at [650, 118] on icon "Go to next month" at bounding box center [649, 119] width 7 height 7
click at [627, 224] on button "28" at bounding box center [632, 222] width 17 height 17
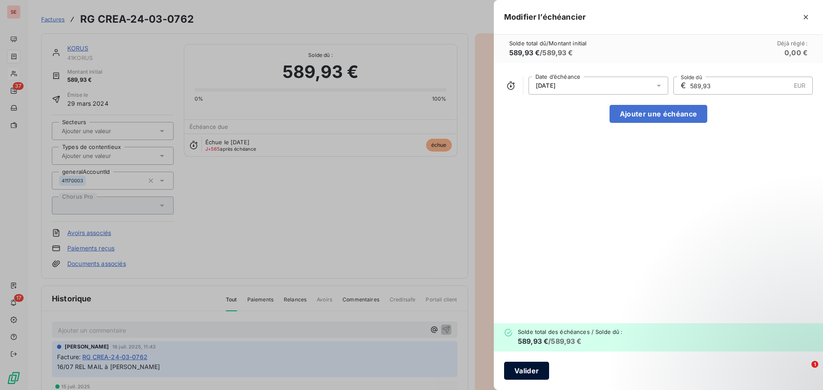
click at [525, 377] on button "Valider" at bounding box center [526, 371] width 45 height 18
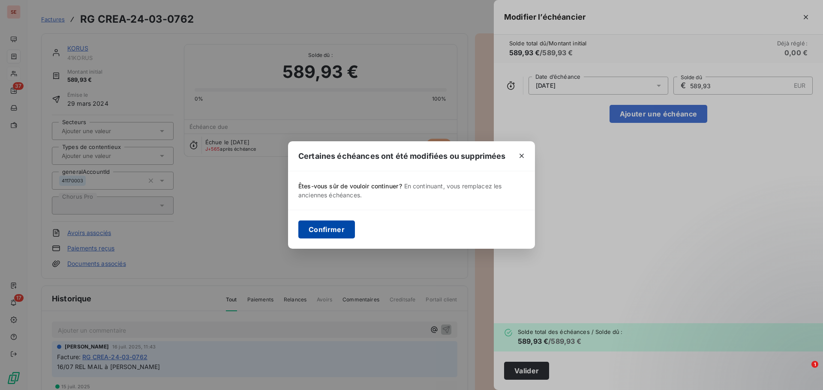
click at [341, 236] on button "Confirmer" at bounding box center [326, 230] width 57 height 18
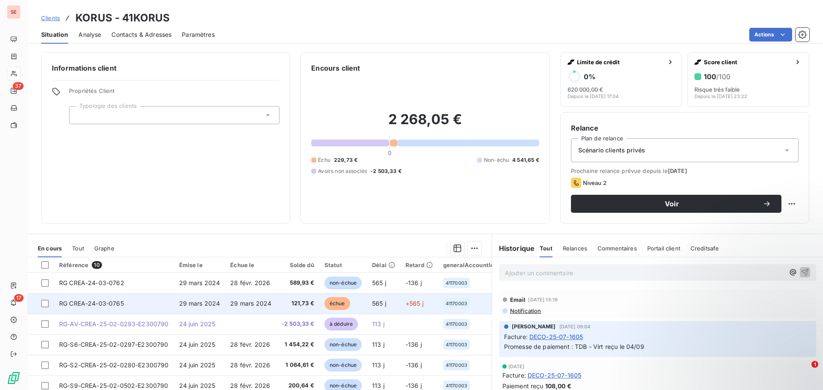
click at [177, 304] on td "29 mars 2024" at bounding box center [199, 303] width 51 height 21
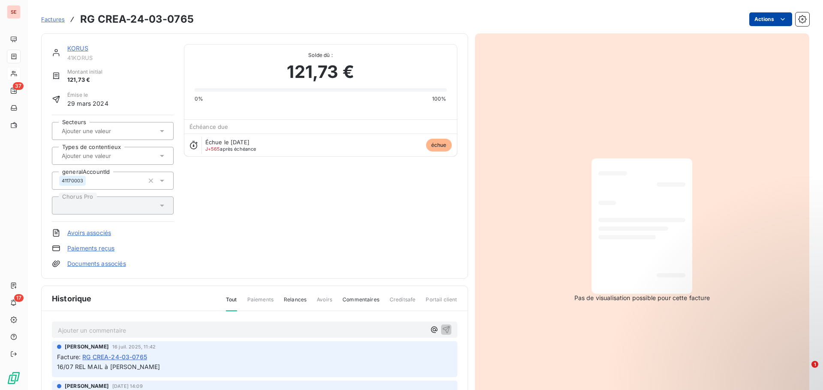
click at [761, 23] on html "SE 37 17 Factures RG CREA-24-03-0765 Actions KORUS 41KORUS Montant initial 121,…" at bounding box center [411, 195] width 823 height 390
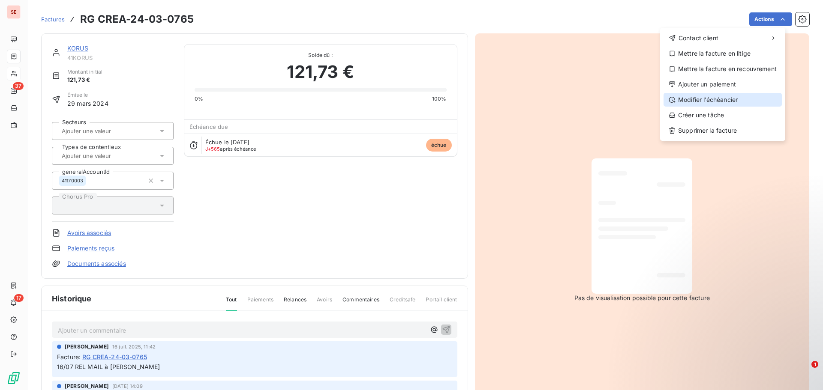
drag, startPoint x: 721, startPoint y: 97, endPoint x: 730, endPoint y: 98, distance: 9.5
click at [730, 98] on div "Modifier l’échéancier" at bounding box center [722, 100] width 118 height 14
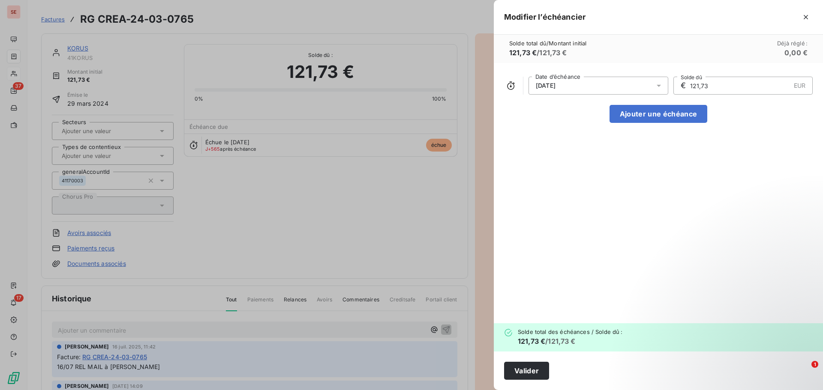
click at [574, 88] on div "29/03/2024" at bounding box center [598, 86] width 140 height 18
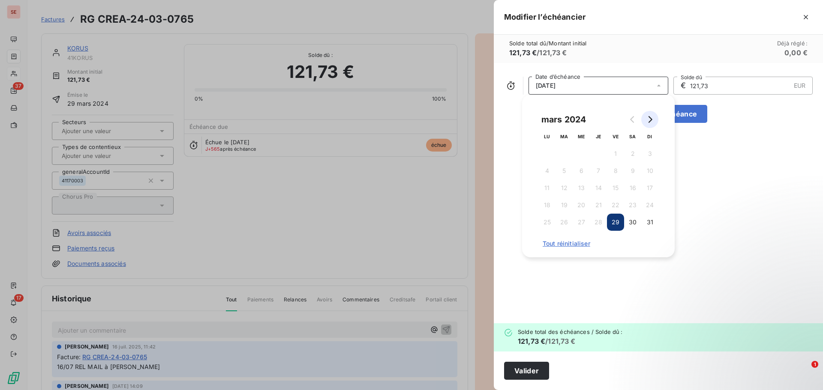
click at [647, 119] on icon "Go to next month" at bounding box center [649, 119] width 7 height 7
click at [648, 119] on icon "Go to next month" at bounding box center [649, 119] width 7 height 7
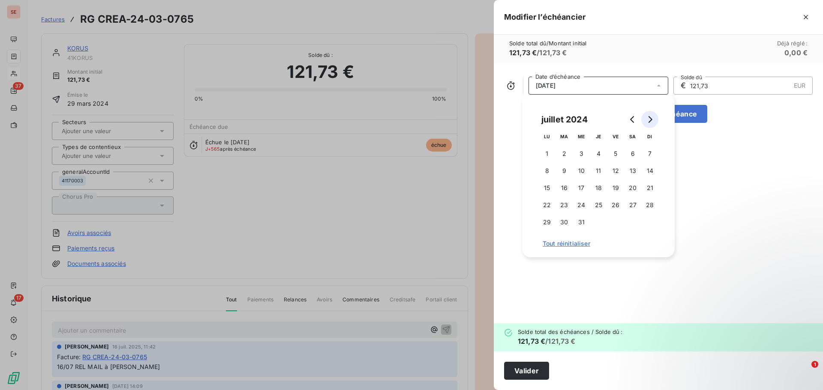
click at [648, 119] on icon "Go to next month" at bounding box center [649, 119] width 7 height 7
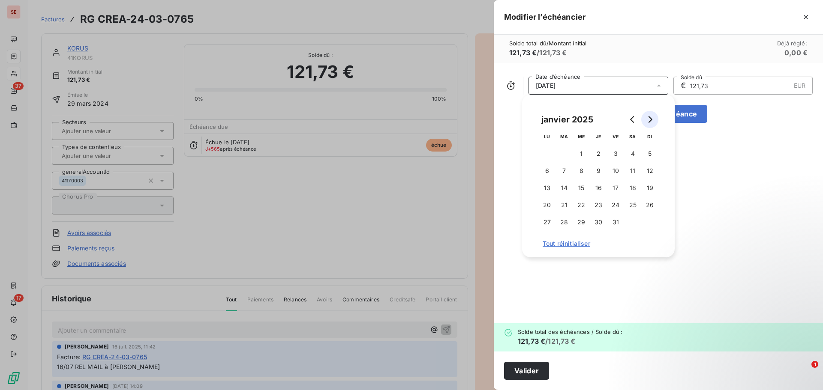
click at [648, 119] on icon "Go to next month" at bounding box center [649, 119] width 7 height 7
click at [648, 120] on icon "Go to next month" at bounding box center [649, 119] width 7 height 7
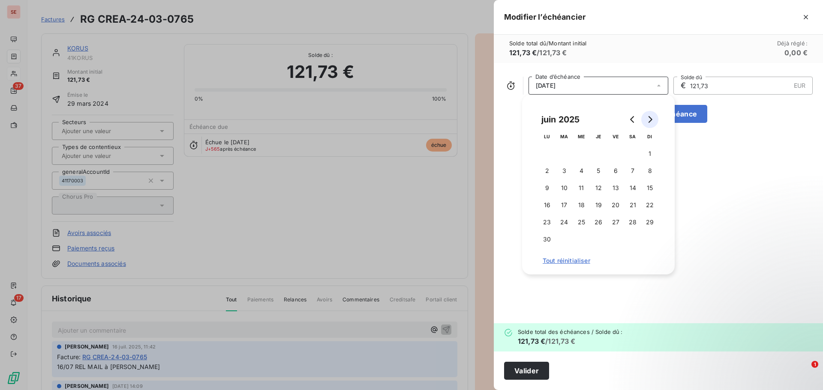
click at [648, 120] on icon "Go to next month" at bounding box center [649, 119] width 7 height 7
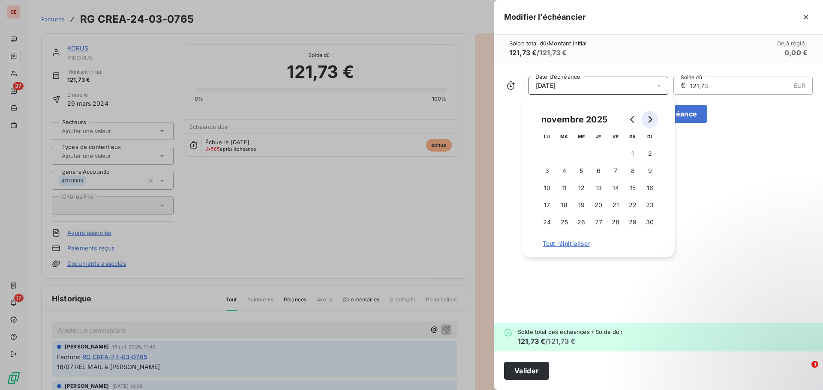
click at [648, 120] on icon "Go to next month" at bounding box center [649, 119] width 7 height 7
click at [632, 220] on button "28" at bounding box center [632, 222] width 17 height 17
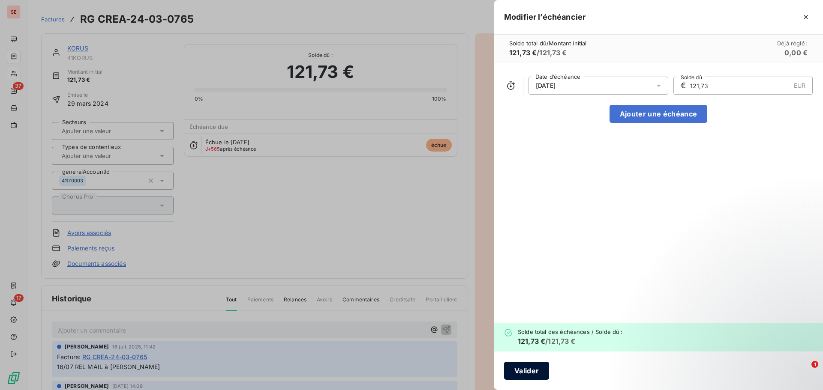
click at [543, 368] on button "Valider" at bounding box center [526, 371] width 45 height 18
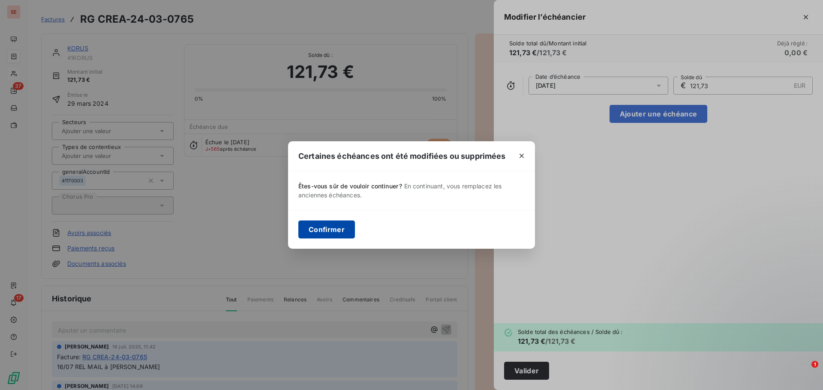
click at [327, 232] on button "Confirmer" at bounding box center [326, 230] width 57 height 18
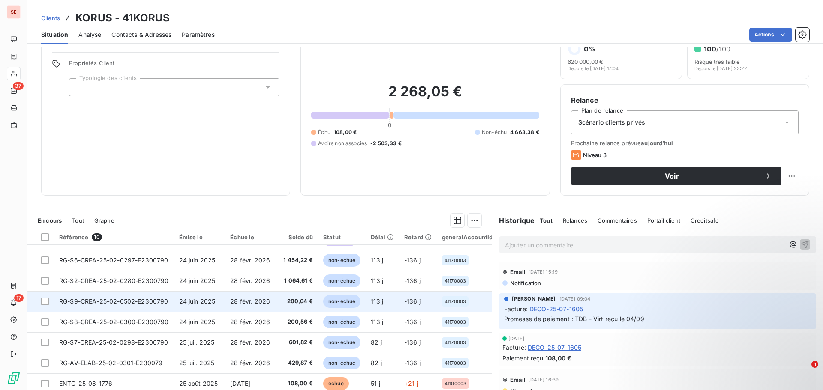
scroll to position [58, 0]
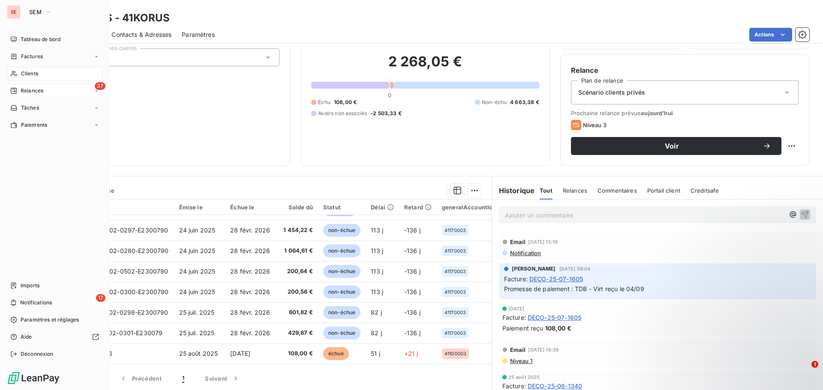
click at [43, 90] on span "Relances" at bounding box center [32, 91] width 23 height 8
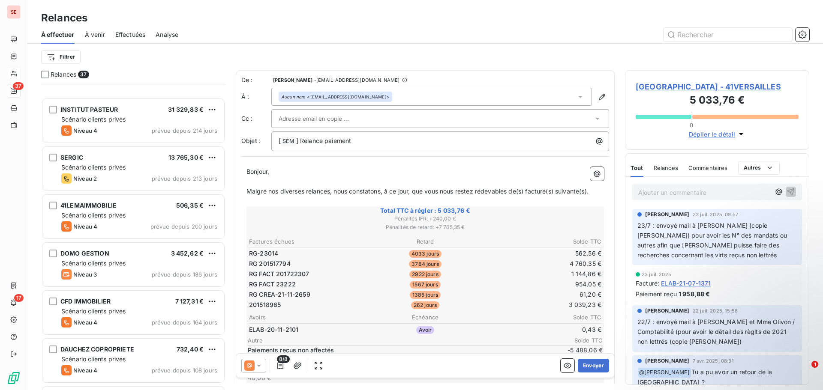
scroll to position [557, 0]
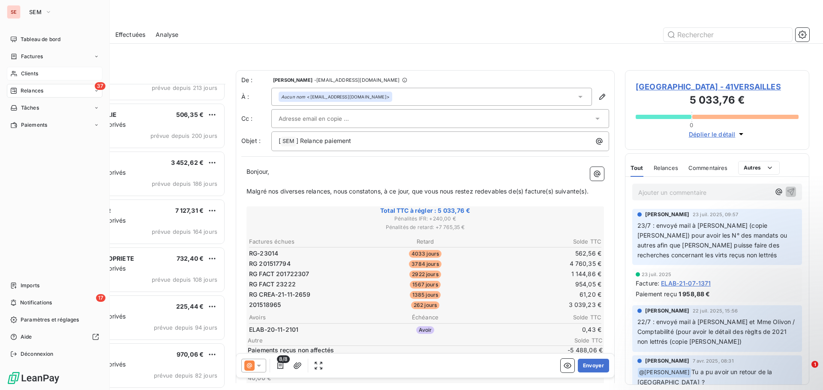
click at [34, 75] on span "Clients" at bounding box center [29, 74] width 17 height 8
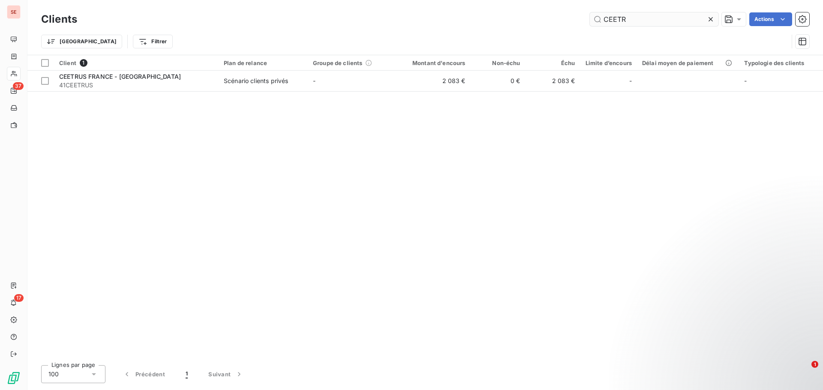
drag, startPoint x: 640, startPoint y: 21, endPoint x: 590, endPoint y: 13, distance: 51.1
click at [592, 19] on input "CEETR" at bounding box center [654, 19] width 129 height 14
type input "SERGIC"
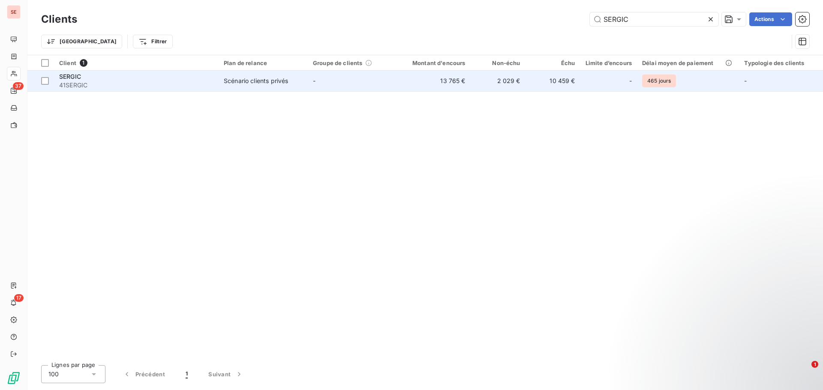
click at [301, 82] on span "Scénario clients privés" at bounding box center [263, 81] width 79 height 9
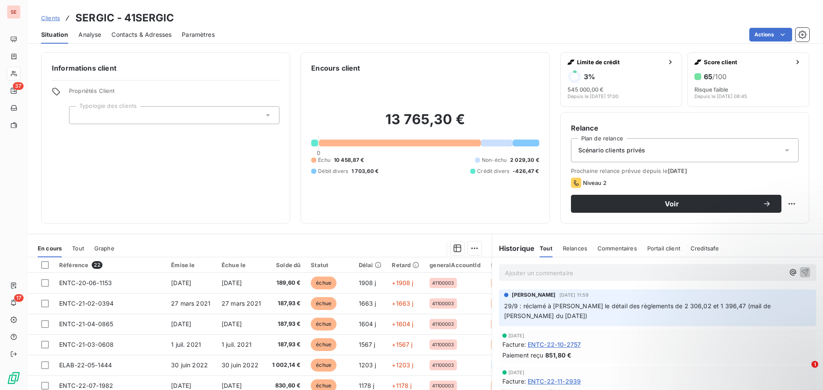
click at [163, 33] on span "Contacts & Adresses" at bounding box center [141, 34] width 60 height 9
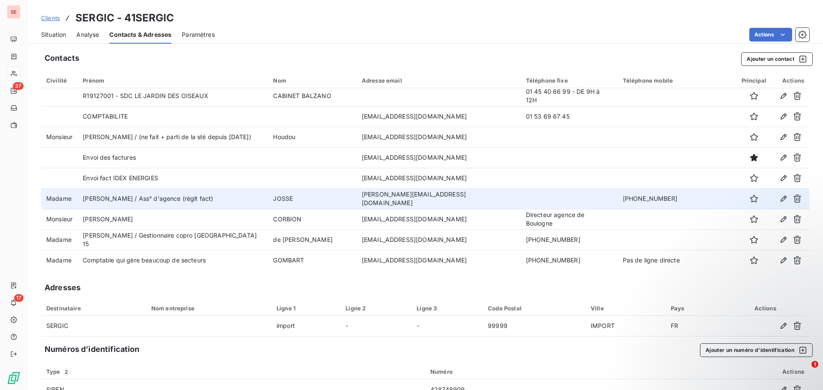
scroll to position [86, 0]
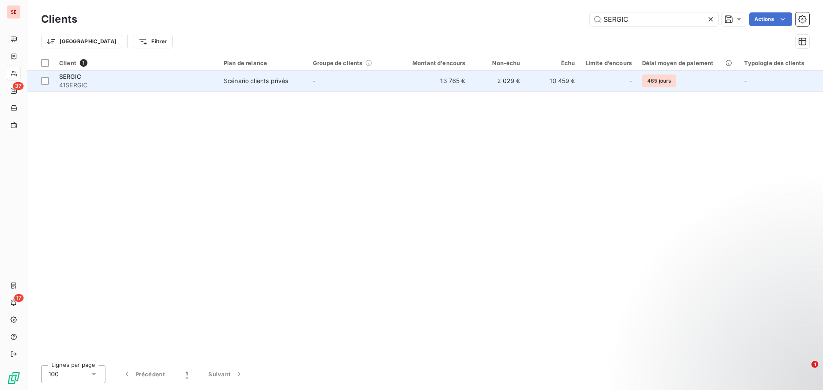
click at [260, 82] on div "Scénario clients privés" at bounding box center [256, 81] width 64 height 9
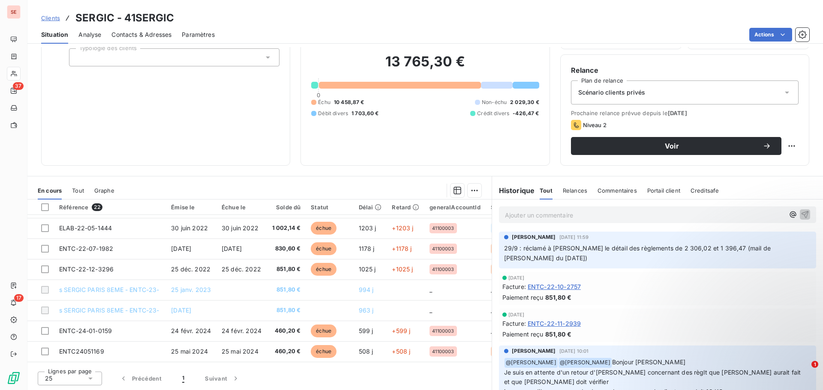
scroll to position [86, 0]
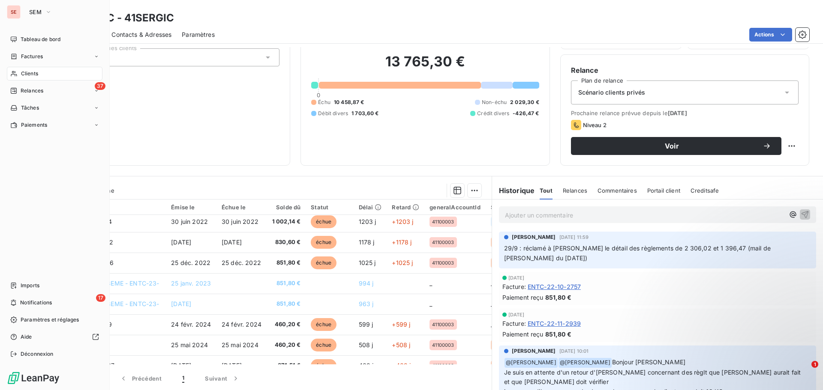
click at [43, 71] on div "Clients" at bounding box center [55, 74] width 96 height 14
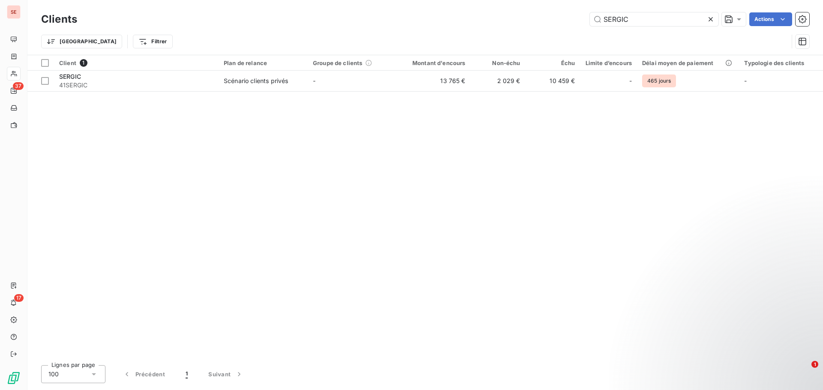
drag, startPoint x: 630, startPoint y: 17, endPoint x: 584, endPoint y: 22, distance: 46.5
click at [586, 21] on div "SERGIC Actions" at bounding box center [447, 19] width 721 height 14
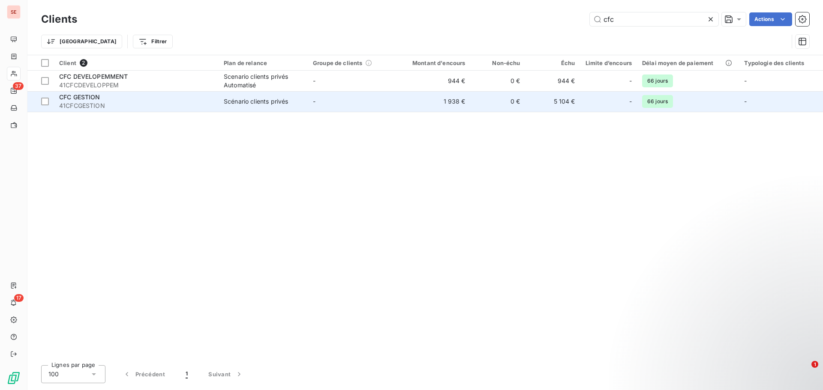
type input "cfc"
click at [94, 99] on span "CFC GESTION" at bounding box center [79, 96] width 41 height 7
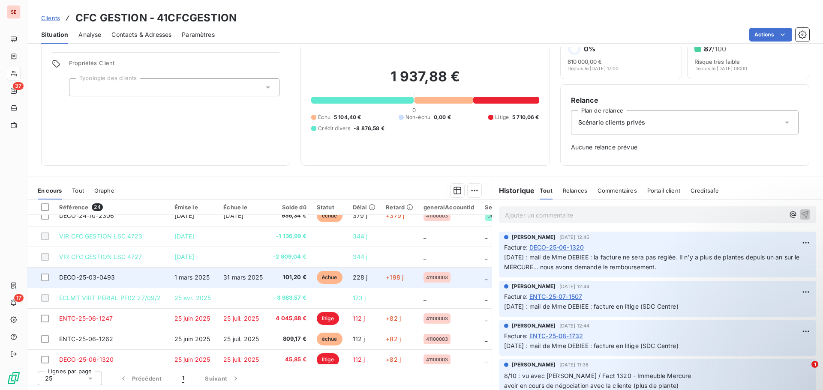
scroll to position [43, 0]
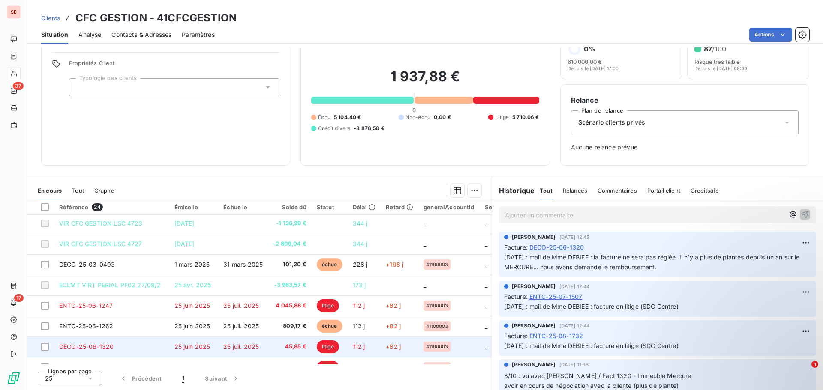
click at [115, 344] on td "DECO-25-06-1320" at bounding box center [111, 347] width 115 height 21
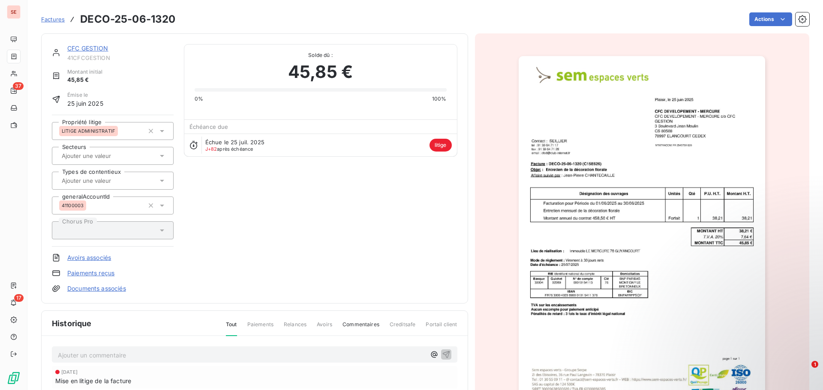
scroll to position [86, 0]
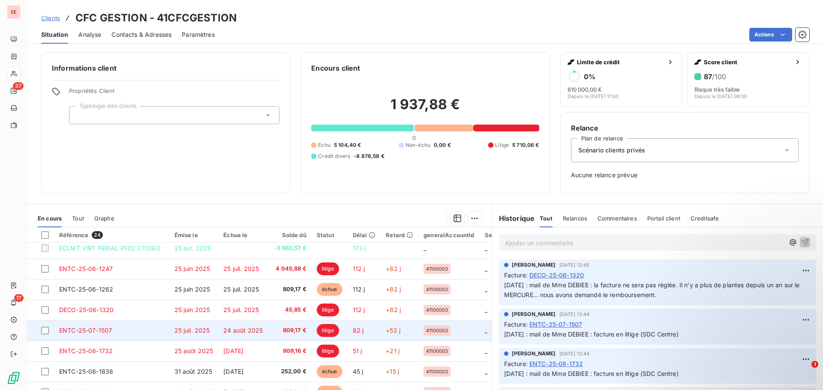
scroll to position [129, 0]
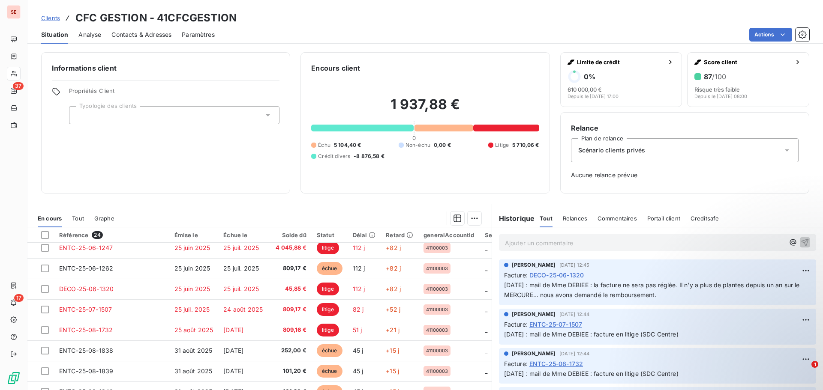
click at [75, 218] on span "Tout" at bounding box center [78, 218] width 12 height 7
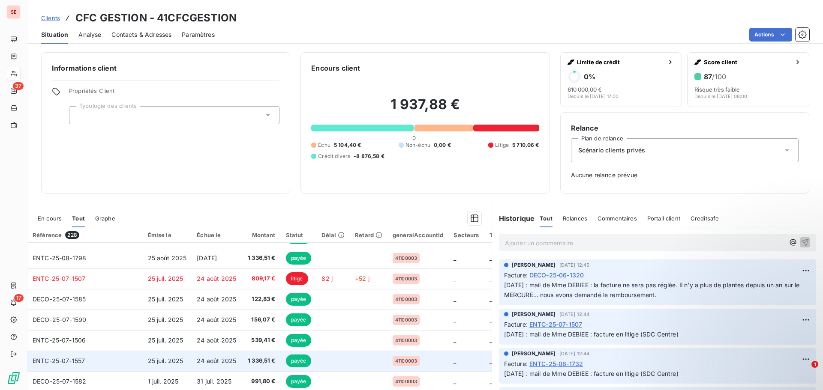
scroll to position [28, 0]
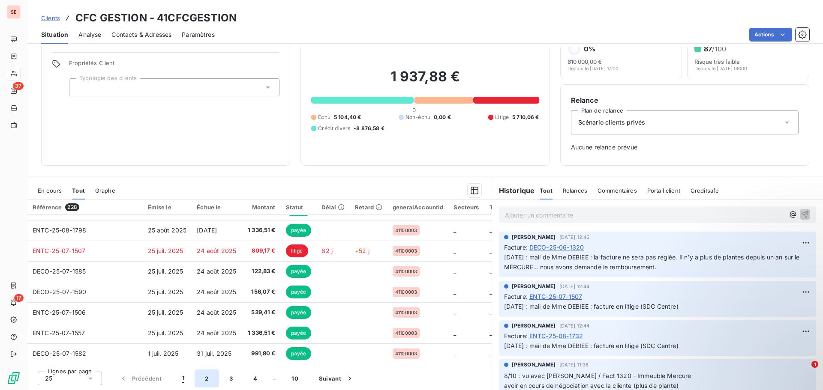
click at [209, 376] on button "2" at bounding box center [207, 379] width 24 height 18
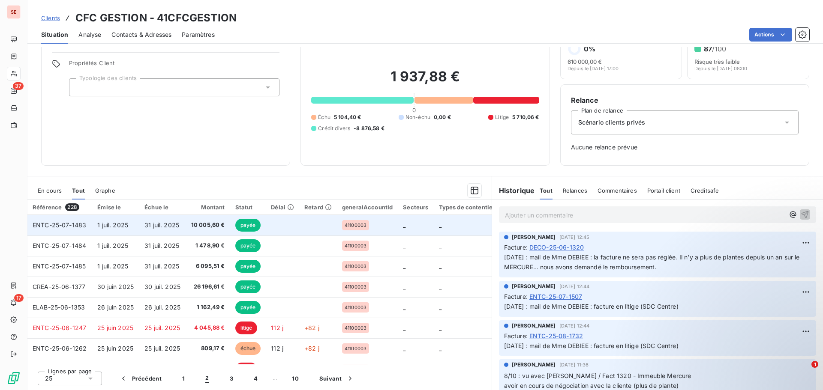
click at [109, 228] on span "1 juil. 2025" at bounding box center [112, 225] width 31 height 7
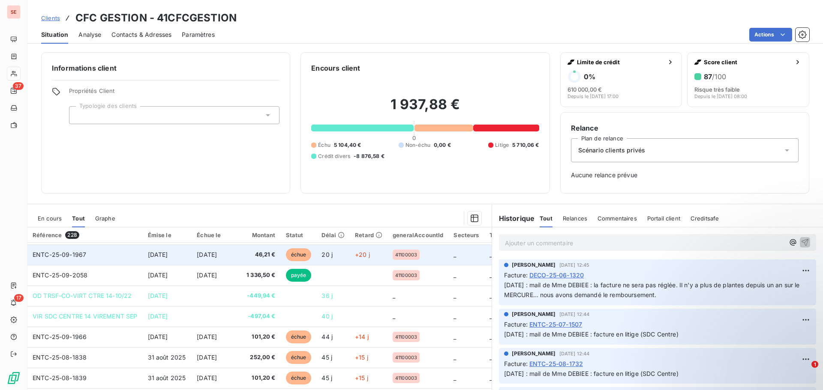
scroll to position [86, 0]
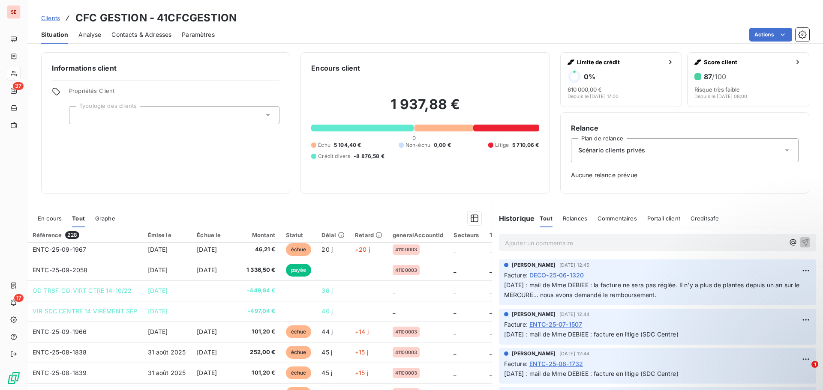
click at [54, 218] on span "En cours" at bounding box center [50, 218] width 24 height 7
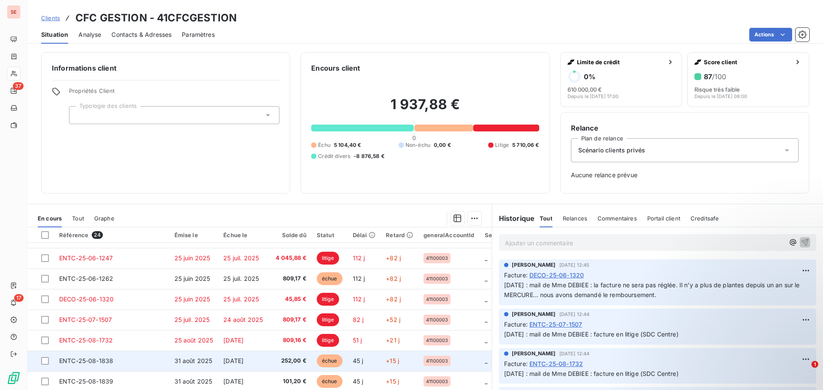
scroll to position [129, 0]
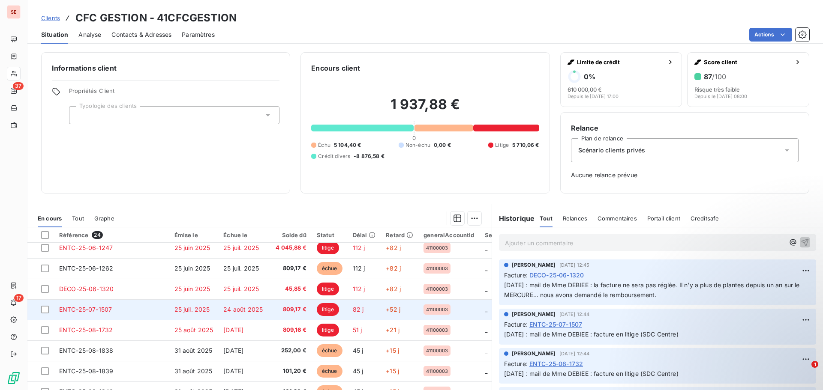
click at [163, 308] on td "ENTC-25-07-1507" at bounding box center [111, 309] width 115 height 21
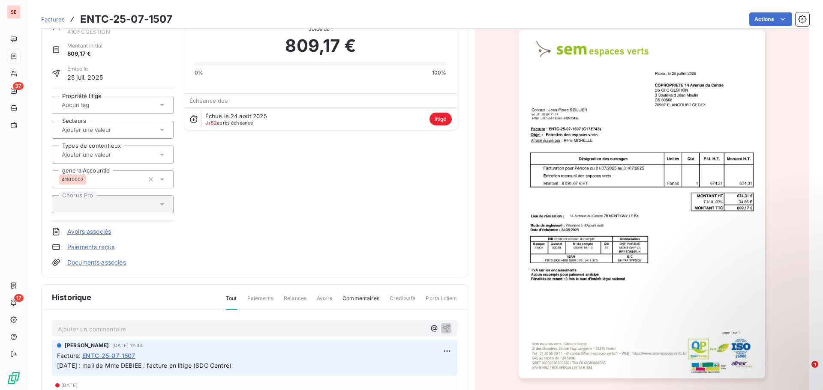
scroll to position [86, 0]
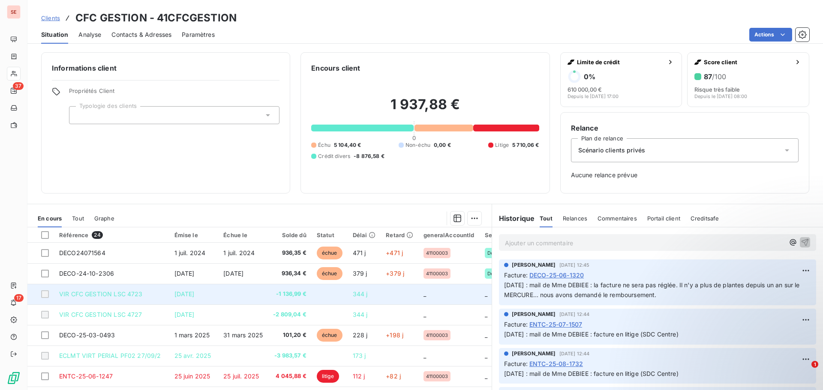
scroll to position [43, 0]
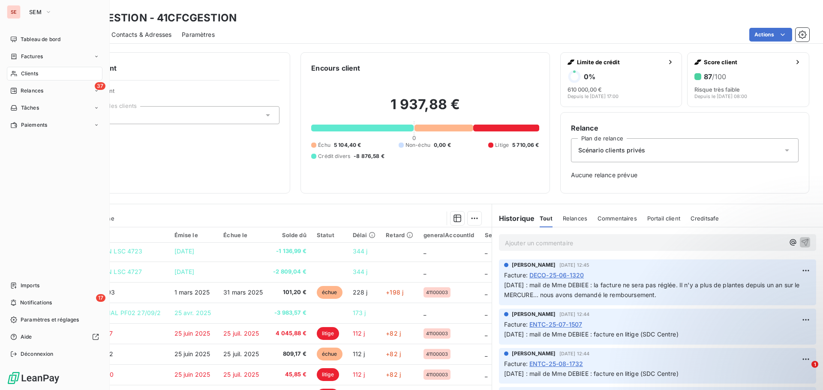
click at [25, 75] on span "Clients" at bounding box center [29, 74] width 17 height 8
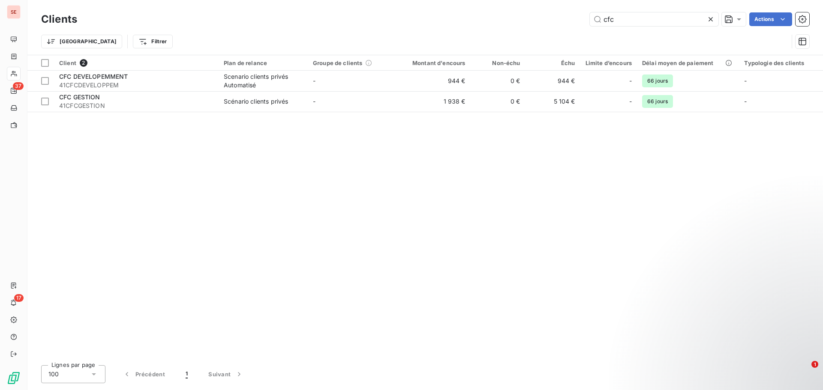
drag, startPoint x: 614, startPoint y: 21, endPoint x: 580, endPoint y: 20, distance: 34.3
click at [591, 21] on input "cfc" at bounding box center [654, 19] width 129 height 14
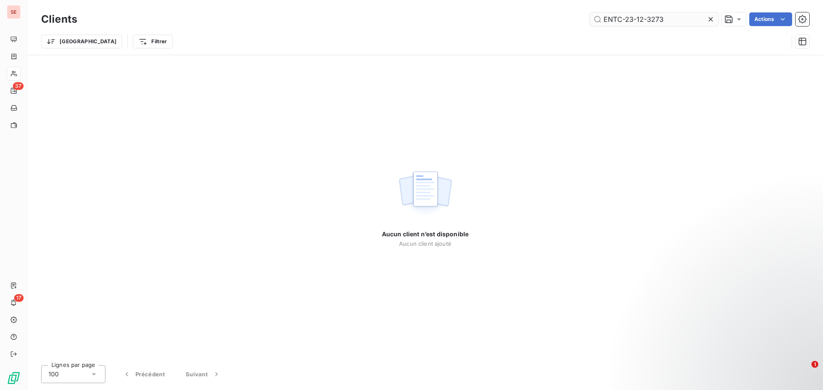
click at [626, 17] on input "ENTC-23-12-3273" at bounding box center [654, 19] width 129 height 14
click at [633, 21] on input "ENTC23-12-3273" at bounding box center [654, 19] width 129 height 14
click at [641, 20] on input "ENTC2312-3273" at bounding box center [654, 19] width 129 height 14
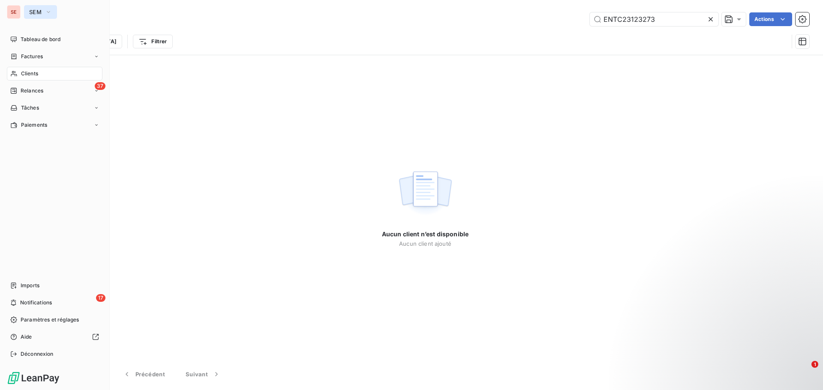
type input "ENTC23123273"
click at [36, 11] on span "SEM" at bounding box center [35, 12] width 12 height 7
click at [42, 56] on span "Factures" at bounding box center [32, 57] width 22 height 8
click at [42, 72] on span "Factures" at bounding box center [32, 74] width 22 height 8
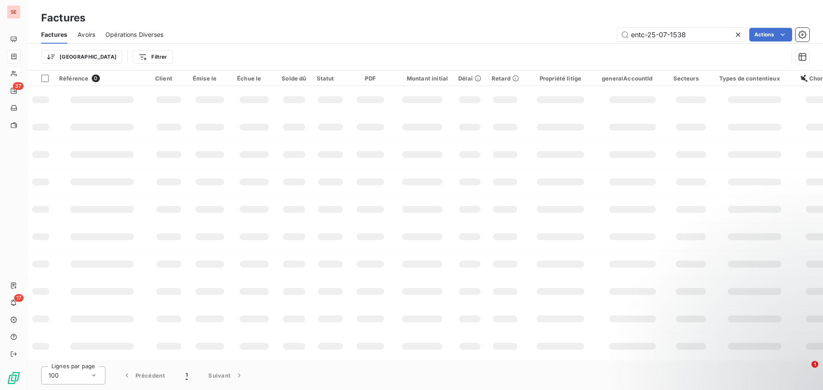
drag, startPoint x: 691, startPoint y: 34, endPoint x: 613, endPoint y: 33, distance: 78.4
click at [613, 33] on div "entc-25-07-1538 Actions" at bounding box center [491, 35] width 635 height 14
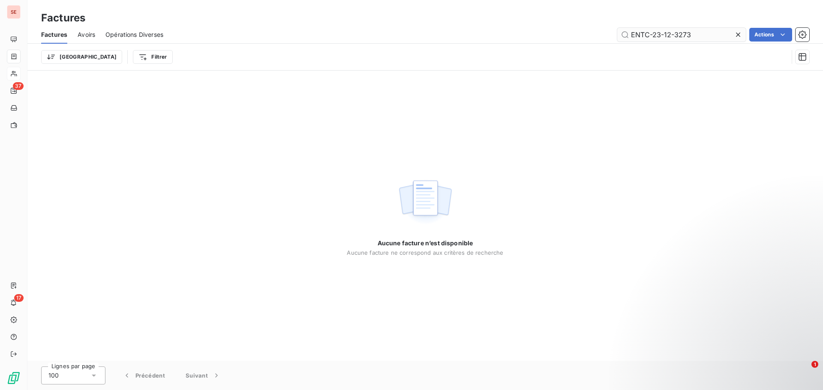
click at [653, 36] on input "ENTC-23-12-3273" at bounding box center [681, 35] width 129 height 14
click at [661, 34] on input "ENTC23-12-3273" at bounding box center [681, 35] width 129 height 14
click at [668, 33] on input "ENTC2312-3273" at bounding box center [681, 35] width 129 height 14
type input "ENTC23123273"
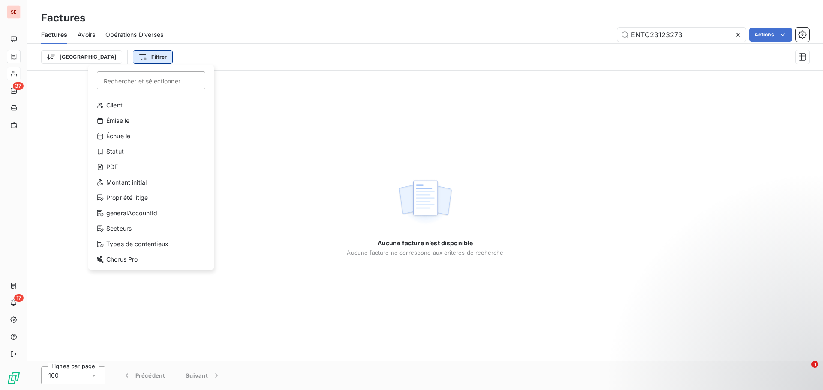
click at [124, 56] on html "SE 37 17 Factures Factures Avoirs Opérations Diverses ENTC23123273 Actions Trie…" at bounding box center [411, 195] width 823 height 390
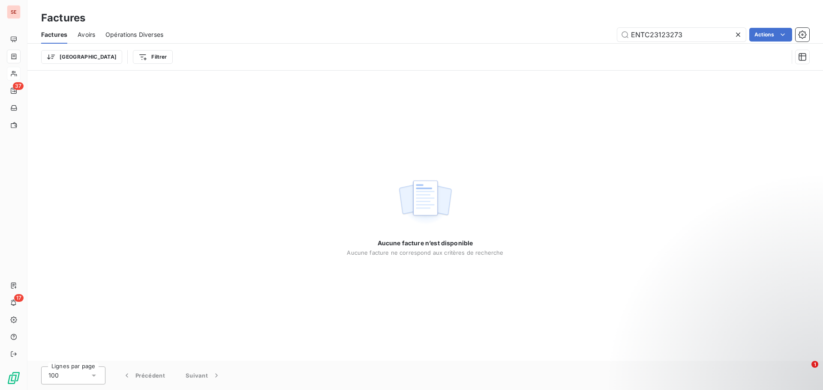
click at [542, 56] on html "SE 37 17 Factures Factures Avoirs Opérations Diverses ENTC23123273 Actions Trie…" at bounding box center [411, 195] width 823 height 390
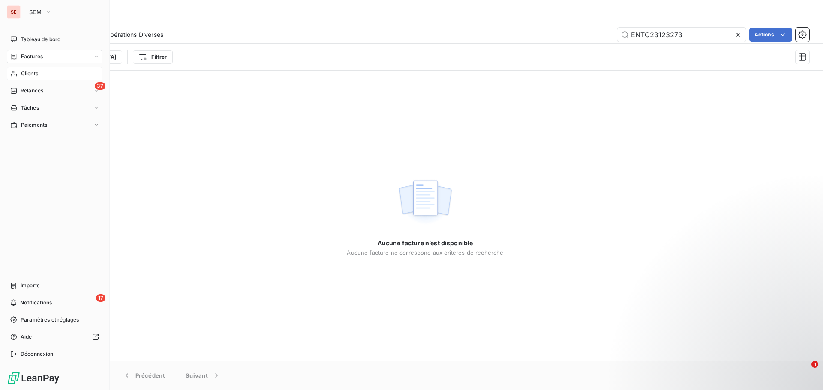
click at [35, 74] on span "Clients" at bounding box center [29, 74] width 17 height 8
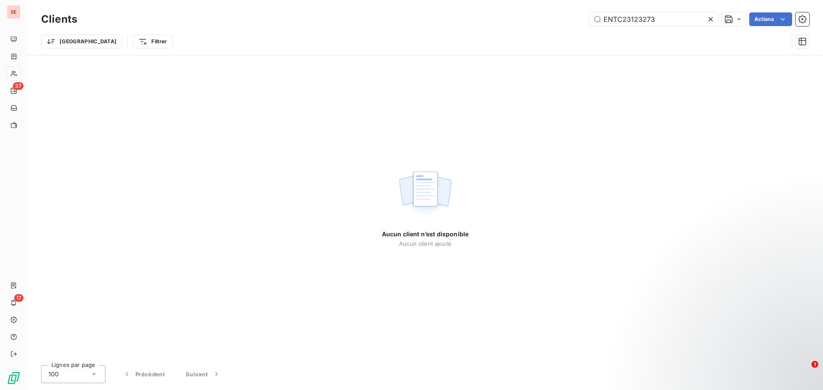
drag, startPoint x: 681, startPoint y: 19, endPoint x: 582, endPoint y: 11, distance: 99.3
click at [582, 11] on div "Clients ENTC23123273 Actions" at bounding box center [425, 19] width 768 height 18
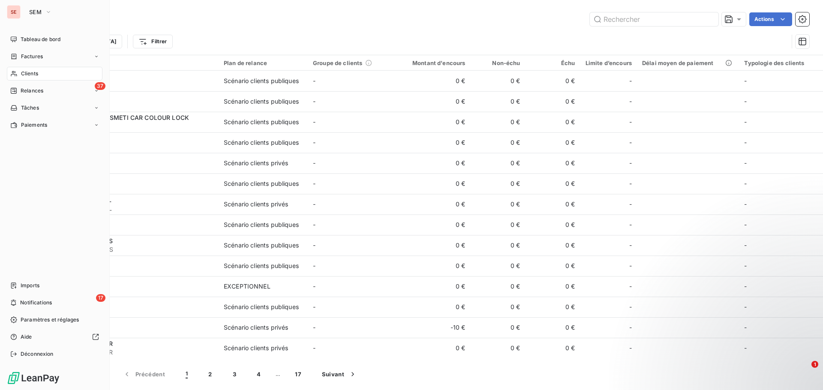
click at [43, 74] on div "Clients" at bounding box center [55, 74] width 96 height 14
click at [43, 72] on div "Clients" at bounding box center [55, 74] width 96 height 14
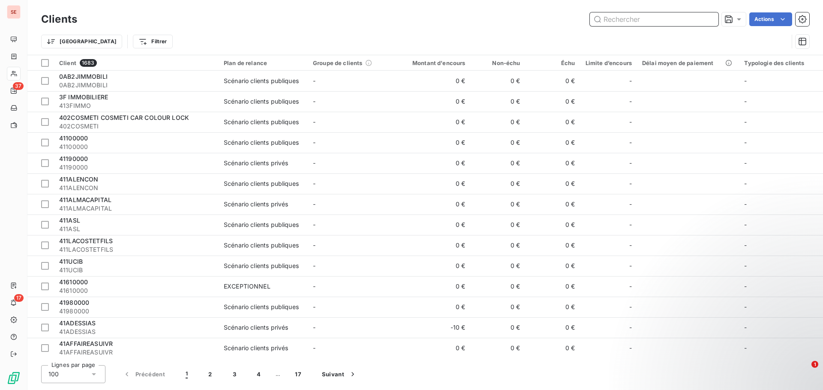
click at [594, 25] on input "text" at bounding box center [654, 19] width 129 height 14
